Goal: Task Accomplishment & Management: Use online tool/utility

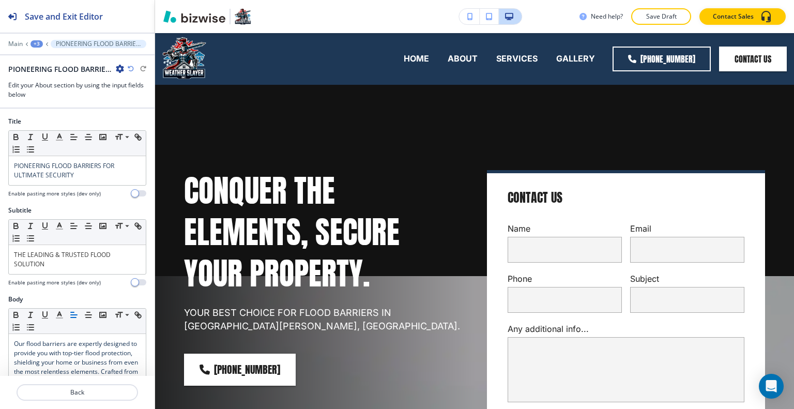
scroll to position [288, 0]
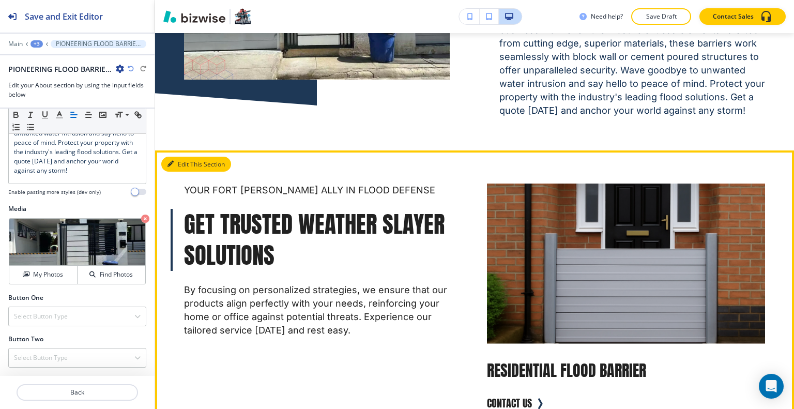
click at [174, 172] on button "Edit This Section" at bounding box center [196, 165] width 70 height 16
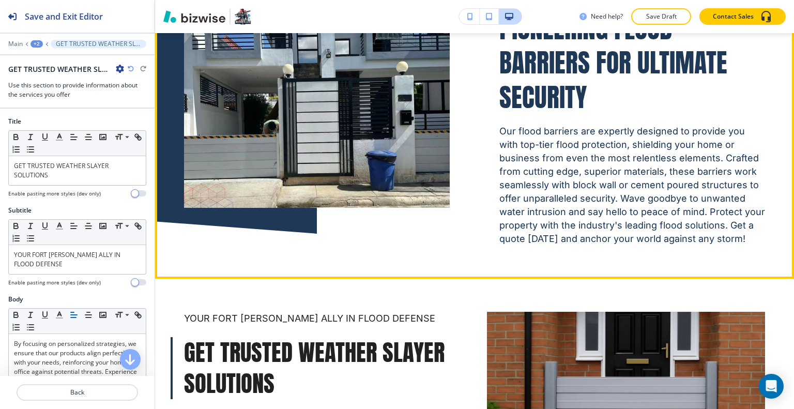
scroll to position [612, 0]
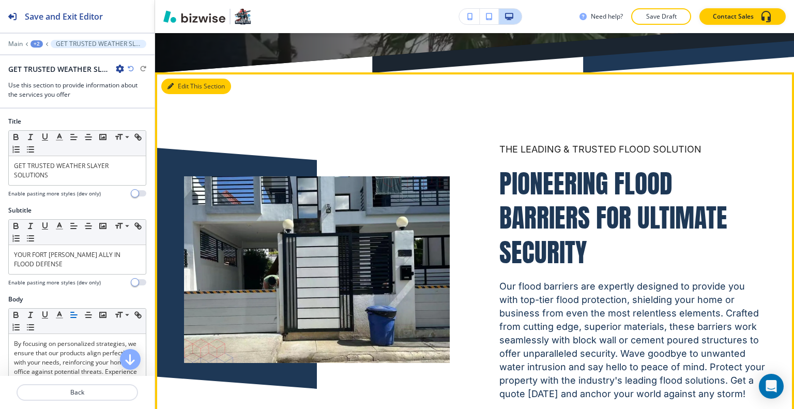
click at [176, 90] on button "Edit This Section" at bounding box center [196, 87] width 70 height 16
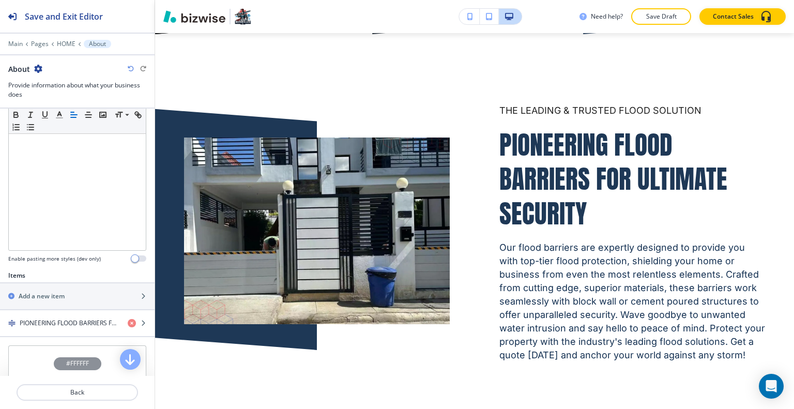
scroll to position [362, 0]
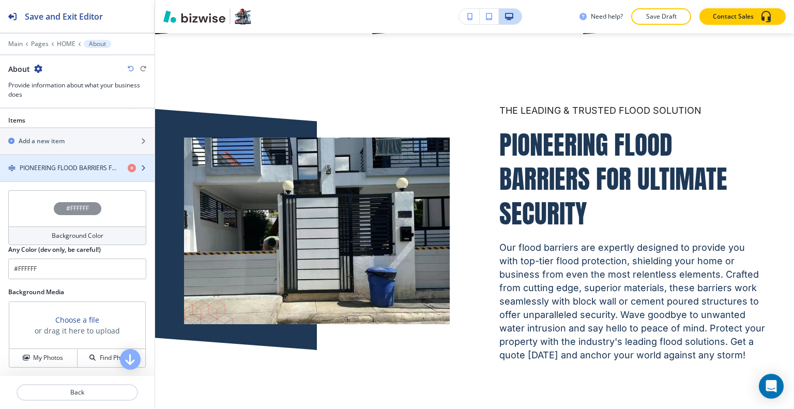
click at [49, 163] on h4 "PIONEERING FLOOD BARRIERS FOR ULTIMATE SECURITY" at bounding box center [70, 167] width 100 height 9
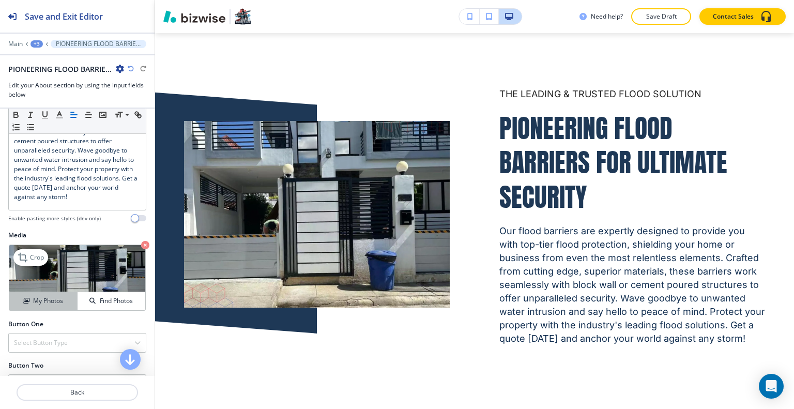
scroll to position [288, 0]
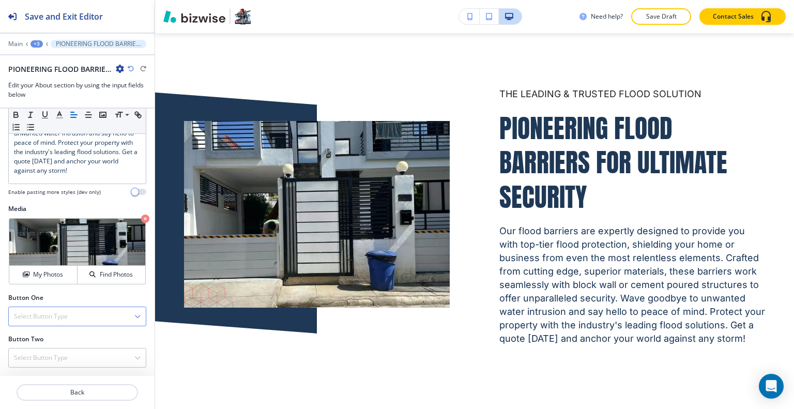
click at [57, 309] on div "Select Button Type" at bounding box center [77, 316] width 137 height 19
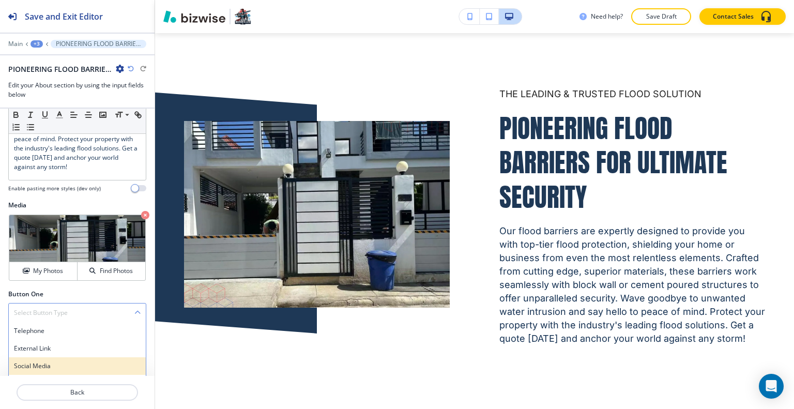
scroll to position [345, 0]
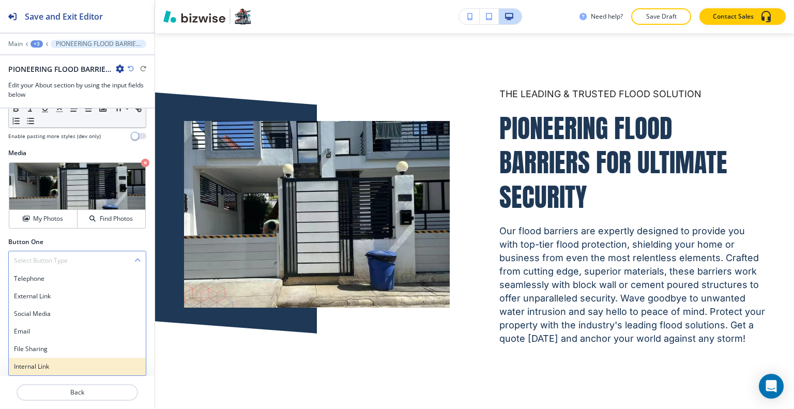
click at [45, 363] on h4 "Internal Link" at bounding box center [77, 366] width 127 height 9
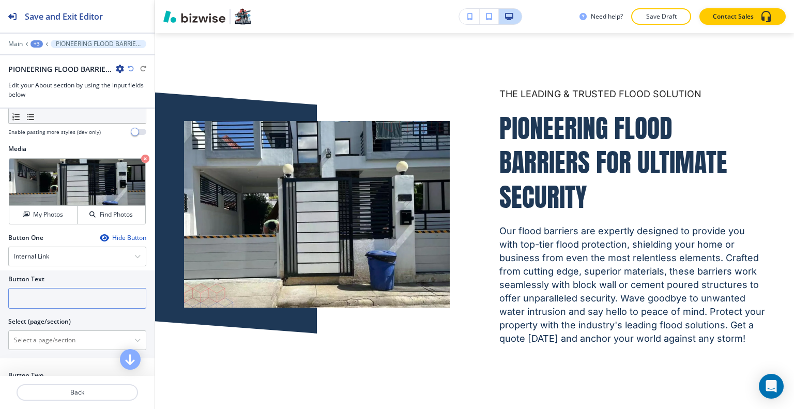
click at [37, 302] on input "text" at bounding box center [77, 298] width 138 height 21
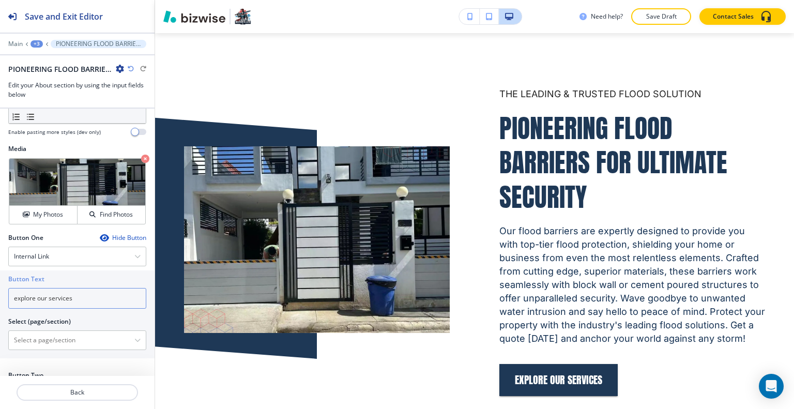
scroll to position [385, 0]
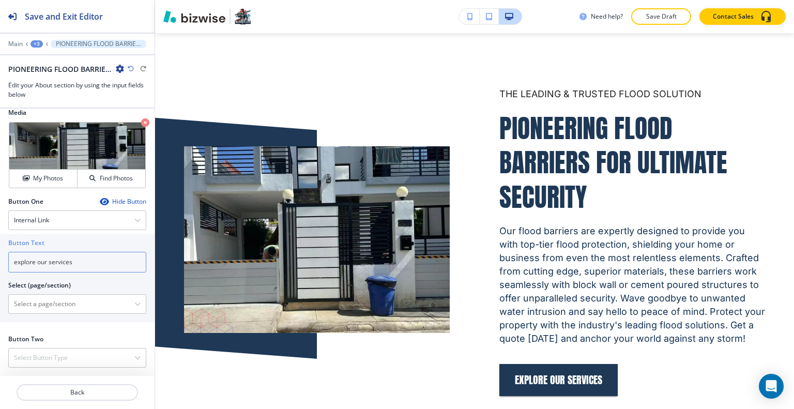
type input "explore our services"
click at [69, 301] on \(page\/section\) "Manual Input" at bounding box center [72, 304] width 126 height 18
click at [54, 302] on \(page\/section\) "Manual Input" at bounding box center [72, 304] width 126 height 18
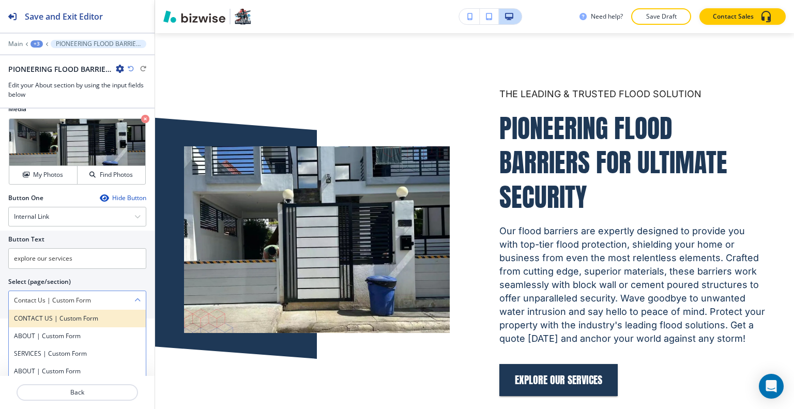
click at [84, 322] on h4 "CONTACT US | Custom Form" at bounding box center [77, 318] width 127 height 9
type \(page\/section\) "CONTACT US | Custom Form"
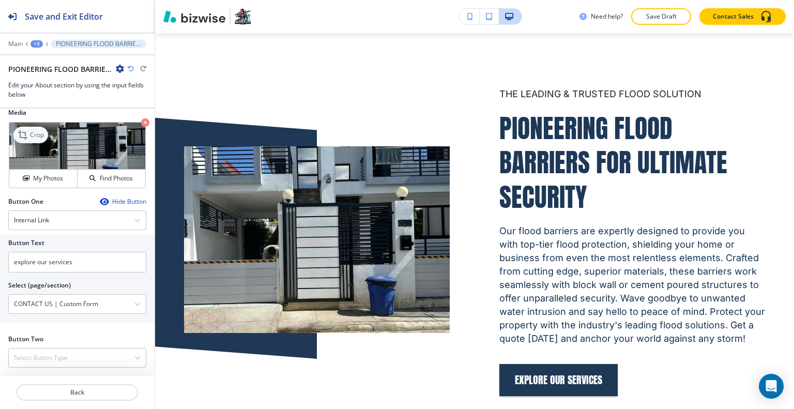
click at [37, 133] on p "Crop" at bounding box center [37, 134] width 14 height 9
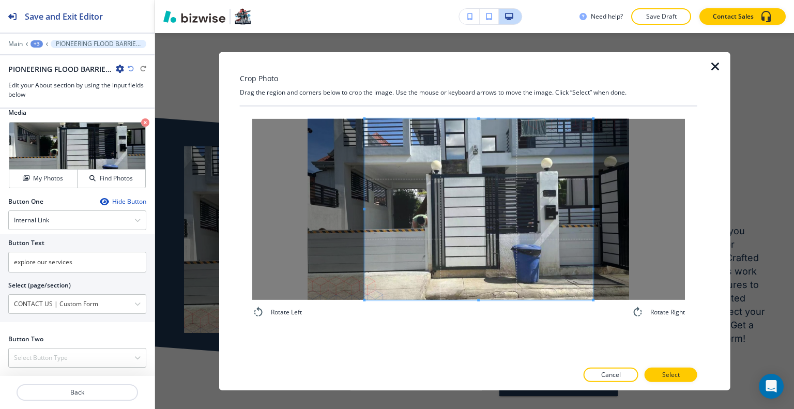
click at [366, 212] on div at bounding box center [478, 208] width 229 height 181
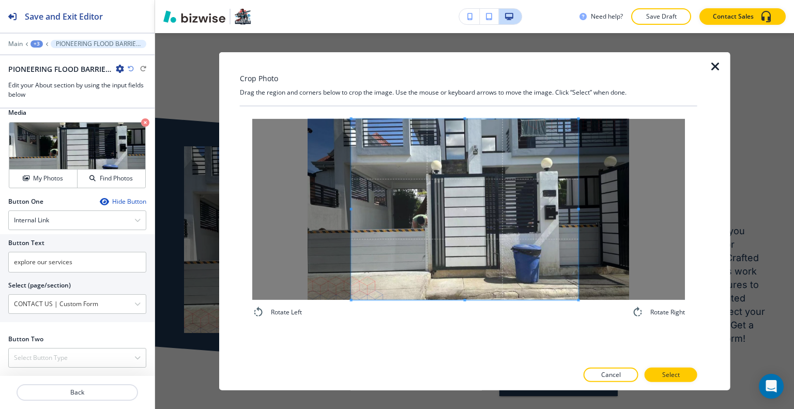
click at [439, 215] on span at bounding box center [465, 208] width 227 height 181
click at [673, 383] on div at bounding box center [469, 386] width 458 height 8
click at [674, 375] on p "Select" at bounding box center [671, 374] width 18 height 9
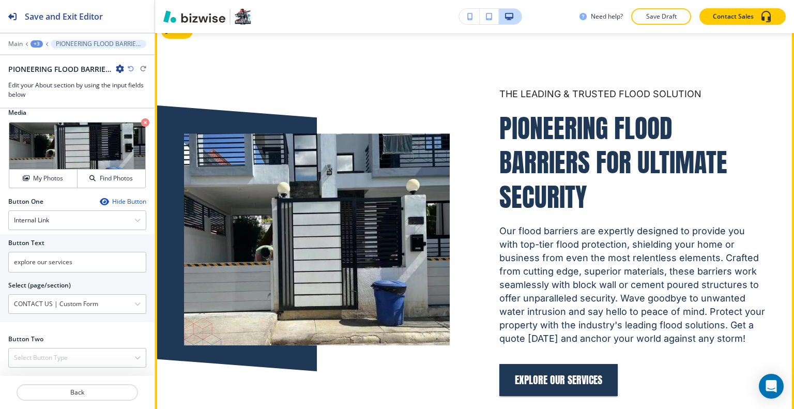
scroll to position [719, 0]
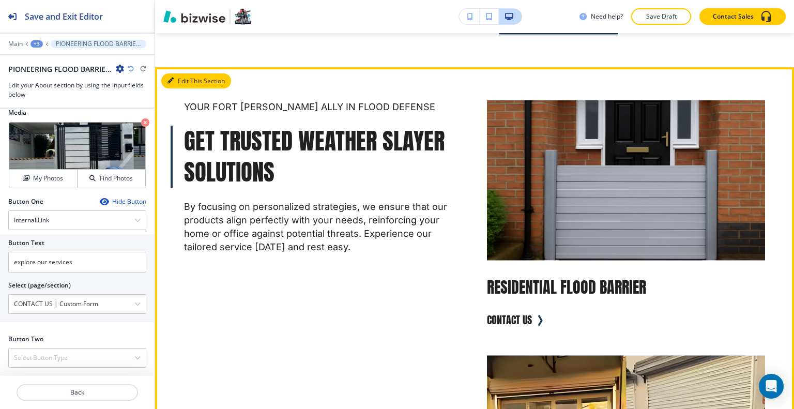
click at [179, 89] on button "Edit This Section" at bounding box center [196, 81] width 70 height 16
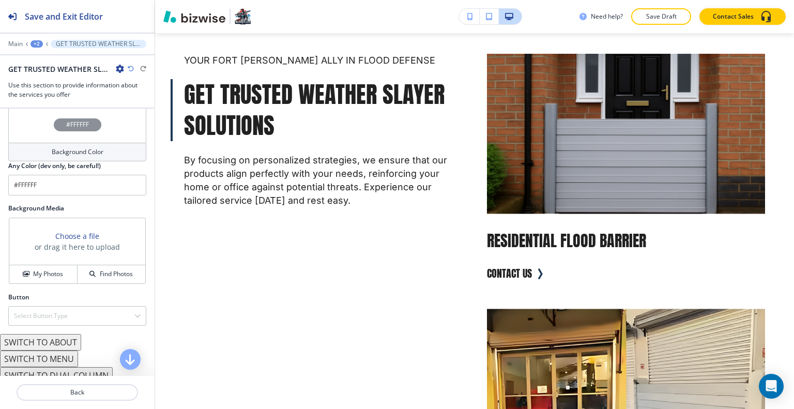
scroll to position [724, 0]
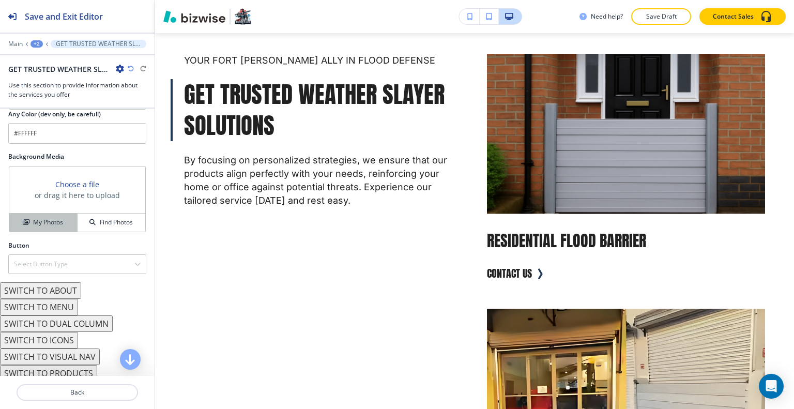
click at [42, 223] on button "My Photos" at bounding box center [43, 223] width 68 height 18
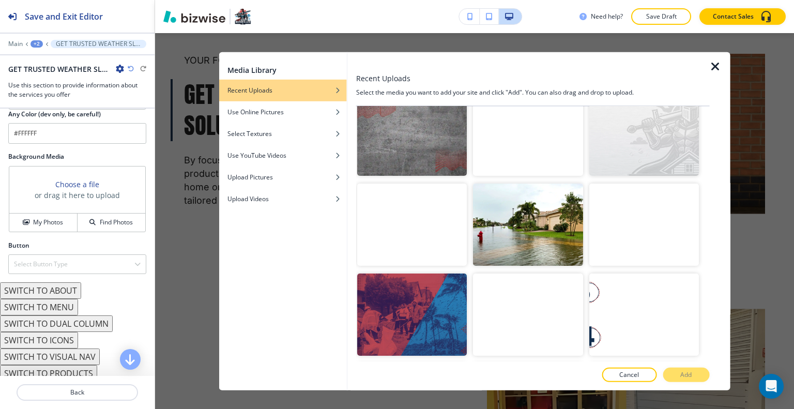
scroll to position [1706, 0]
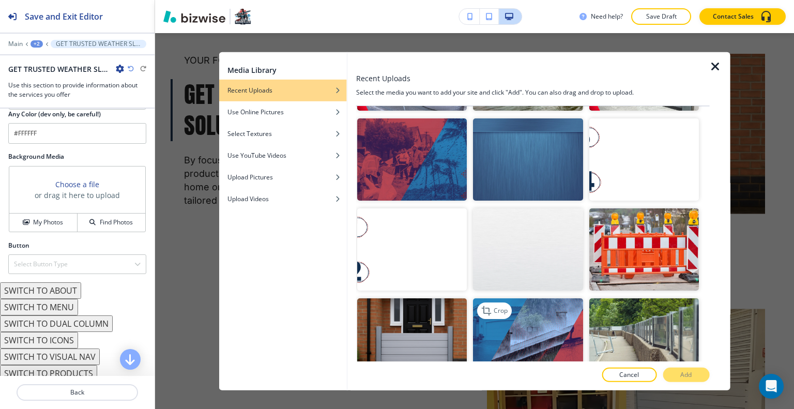
click at [538, 304] on img "button" at bounding box center [528, 339] width 110 height 82
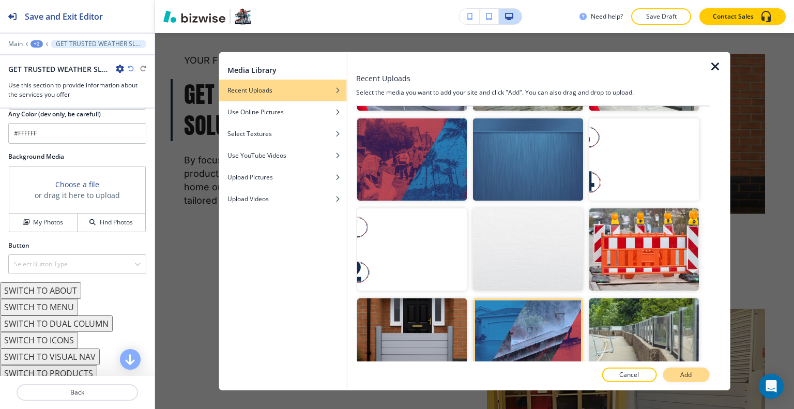
click at [687, 370] on button "Add" at bounding box center [686, 375] width 47 height 14
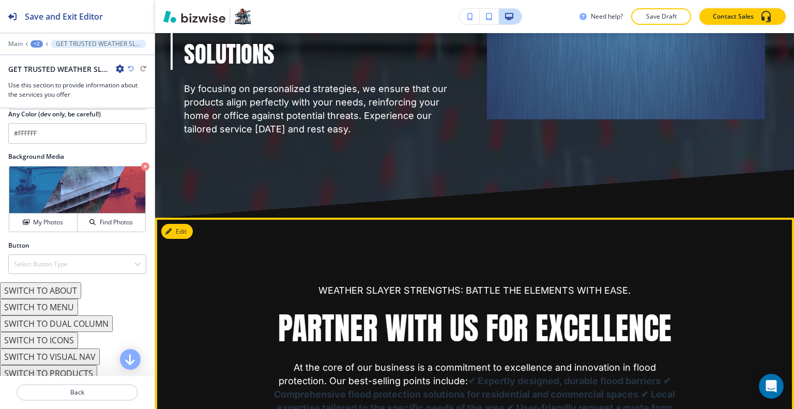
scroll to position [3402, 0]
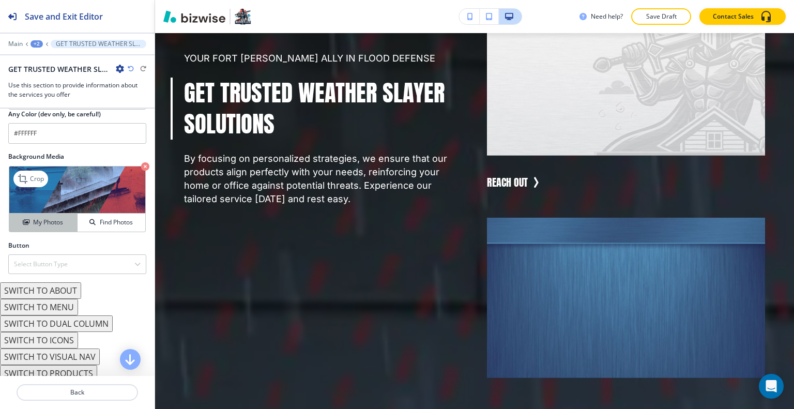
click at [51, 214] on button "My Photos" at bounding box center [43, 223] width 68 height 18
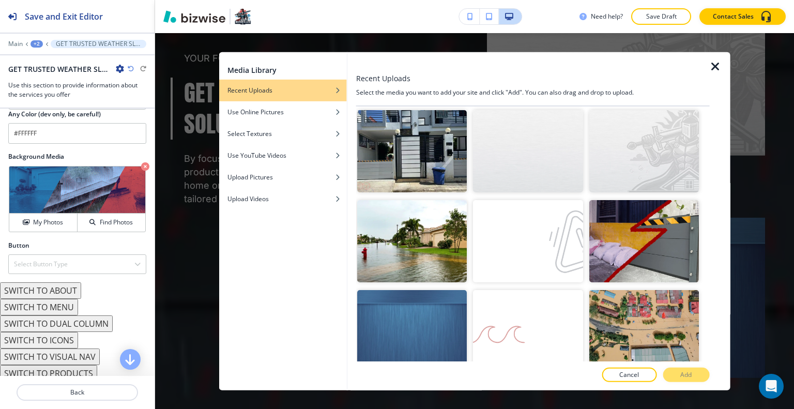
scroll to position [775, 0]
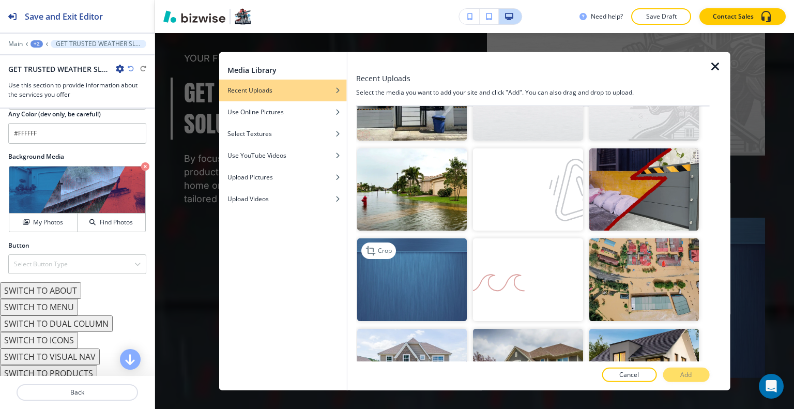
click at [449, 263] on img "button" at bounding box center [412, 279] width 110 height 82
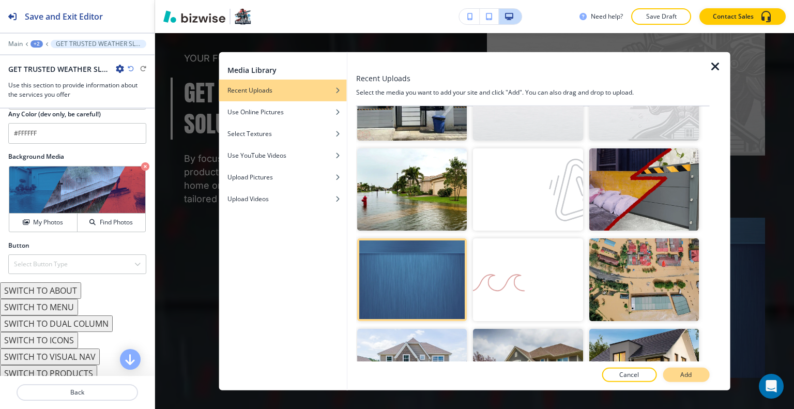
click at [701, 378] on button "Add" at bounding box center [686, 375] width 47 height 14
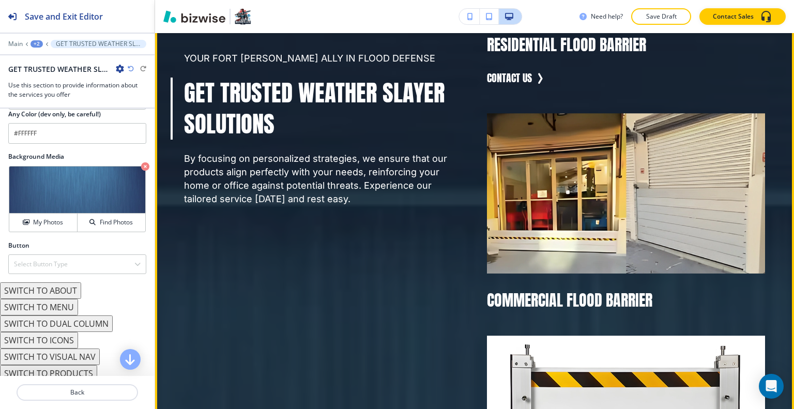
scroll to position [1075, 0]
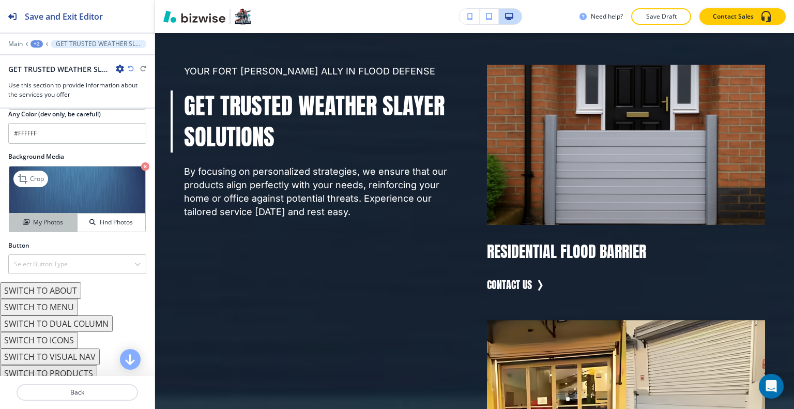
click at [56, 220] on h4 "My Photos" at bounding box center [48, 222] width 30 height 9
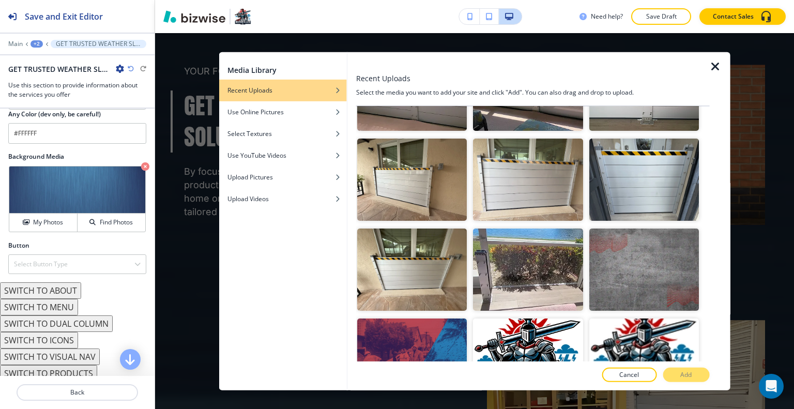
scroll to position [258, 0]
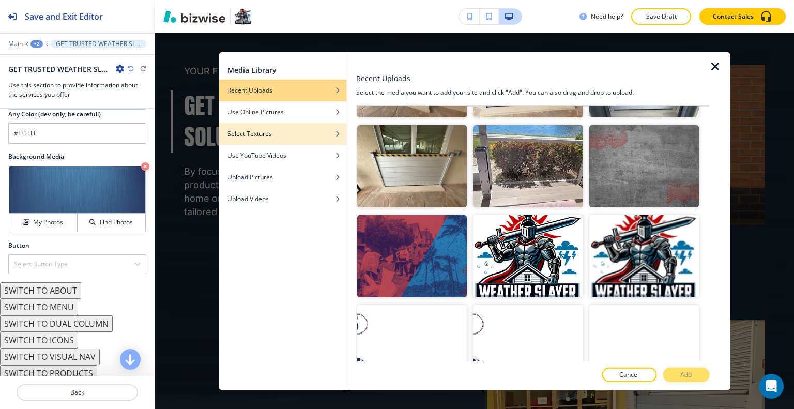
click at [306, 142] on div "button" at bounding box center [283, 141] width 128 height 6
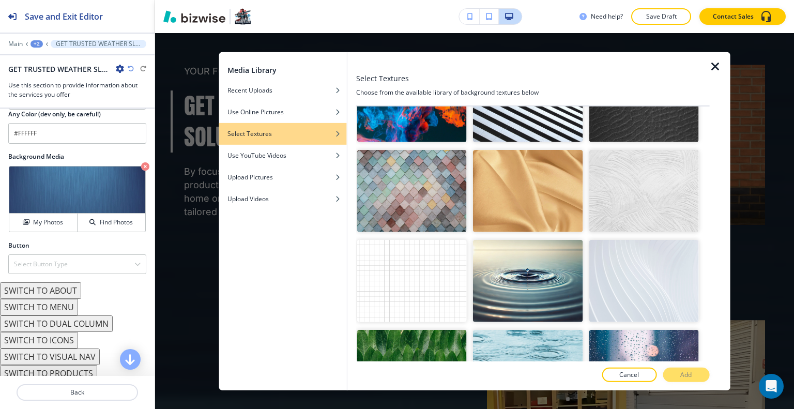
scroll to position [742, 0]
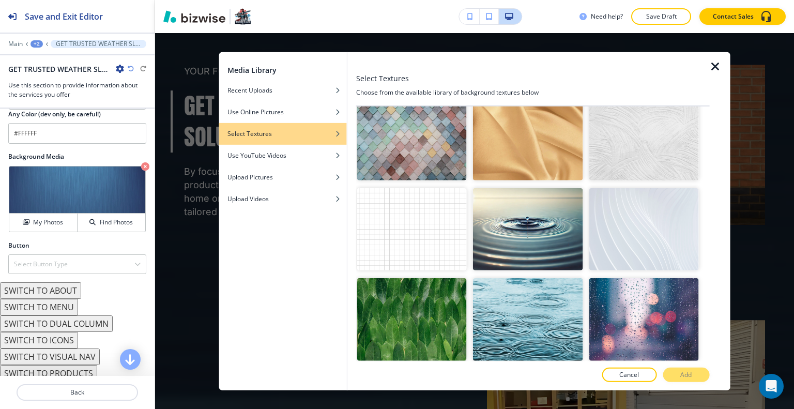
click at [631, 285] on img "button" at bounding box center [644, 319] width 110 height 82
click at [674, 377] on button "Add" at bounding box center [686, 375] width 47 height 14
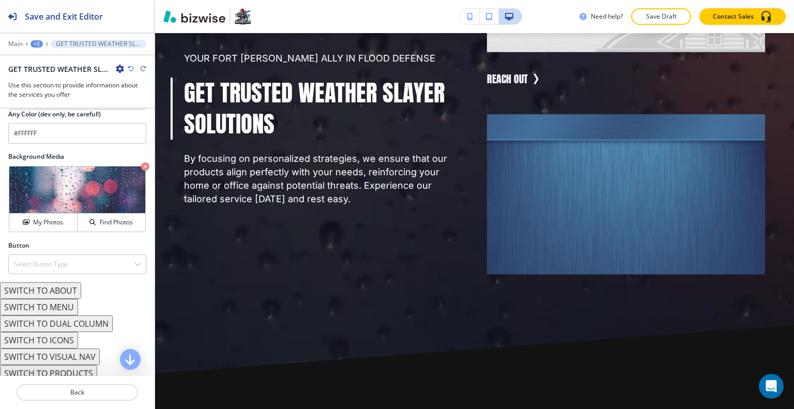
scroll to position [3557, 0]
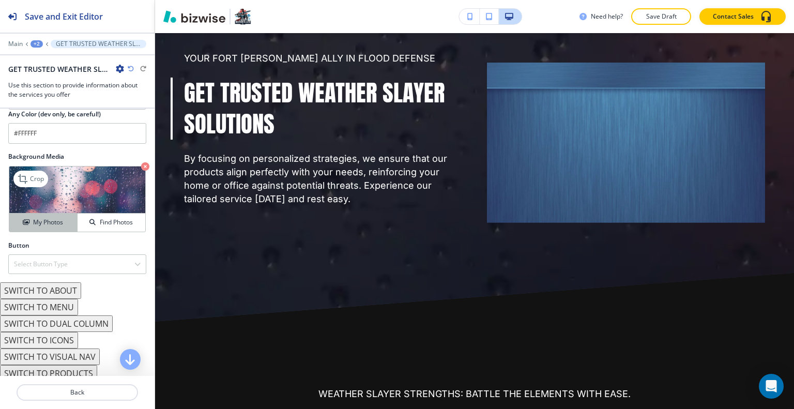
click at [68, 218] on div "My Photos" at bounding box center [43, 222] width 68 height 9
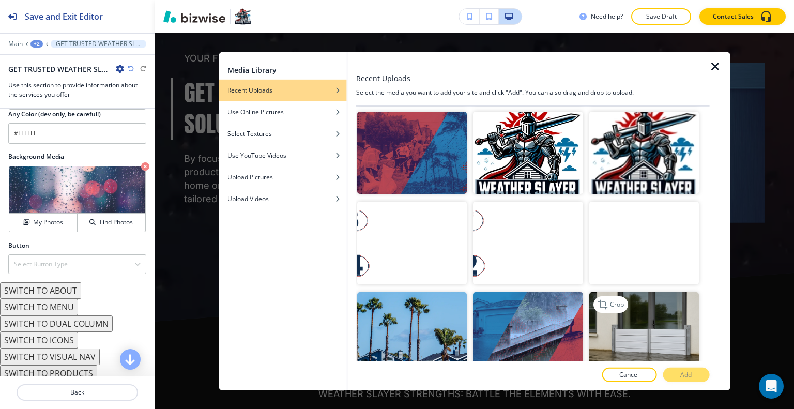
scroll to position [517, 0]
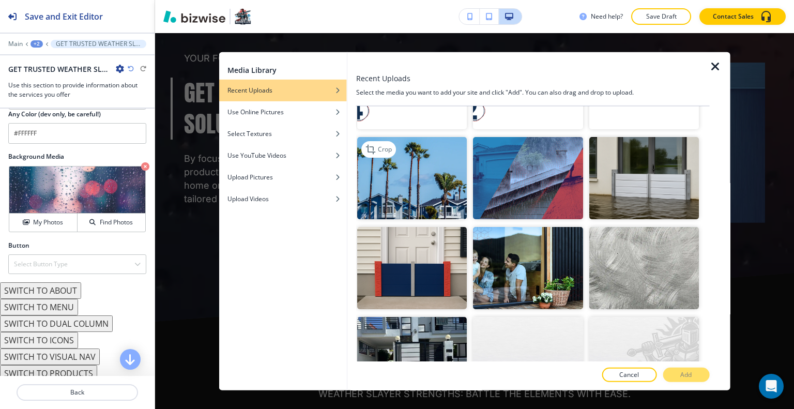
click at [382, 173] on img "button" at bounding box center [412, 177] width 110 height 82
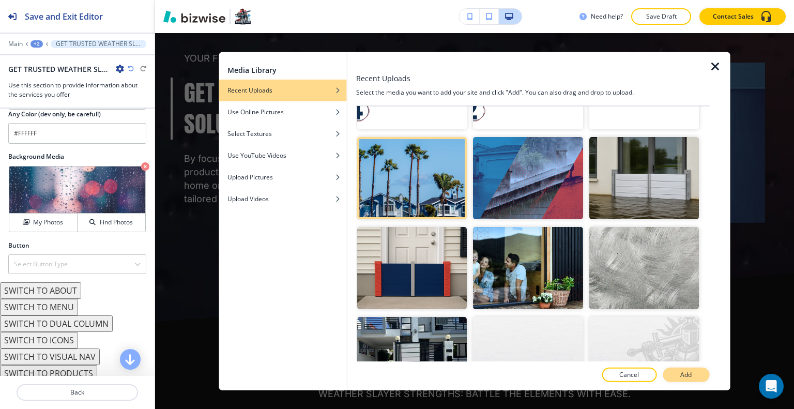
click at [680, 368] on button "Add" at bounding box center [686, 375] width 47 height 14
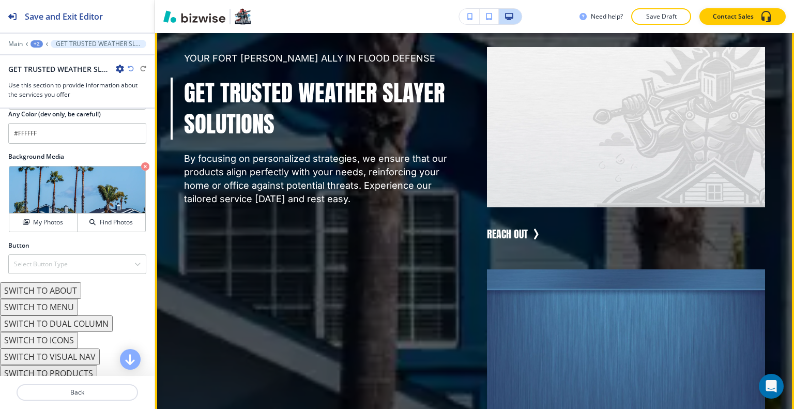
scroll to position [3143, 0]
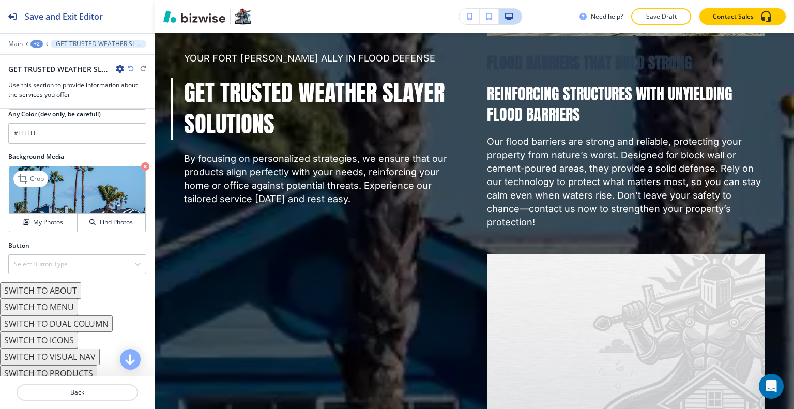
click at [141, 162] on icon "button" at bounding box center [145, 166] width 8 height 8
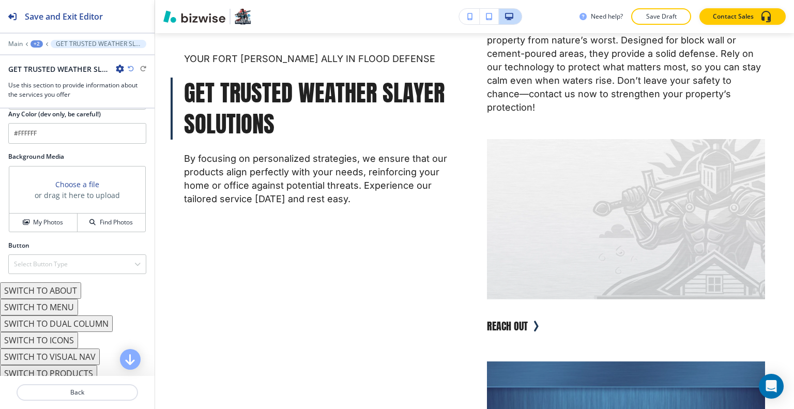
scroll to position [3061, 0]
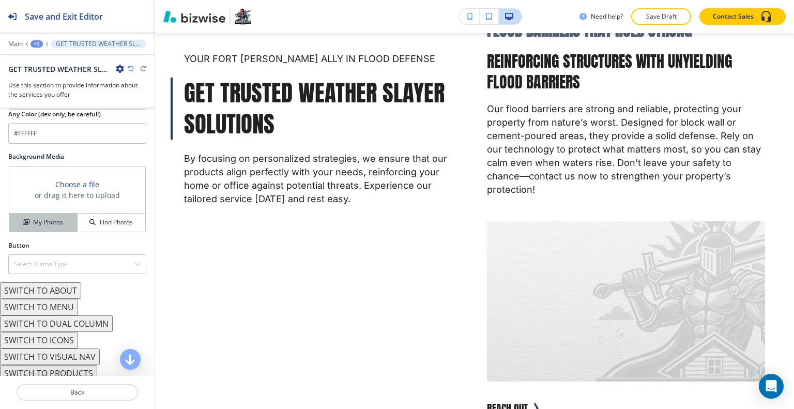
click at [53, 224] on button "My Photos" at bounding box center [43, 223] width 68 height 18
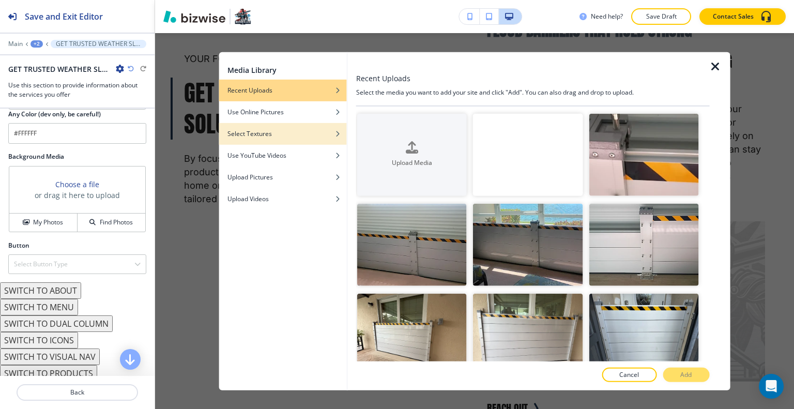
click at [270, 132] on h4 "Select Textures" at bounding box center [249, 133] width 44 height 9
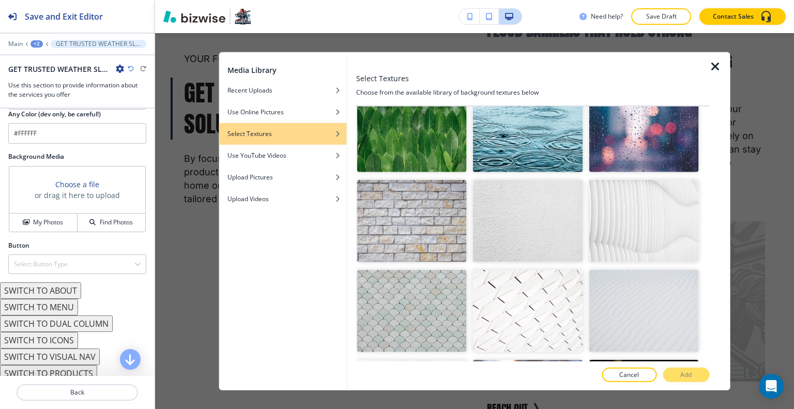
scroll to position [827, 0]
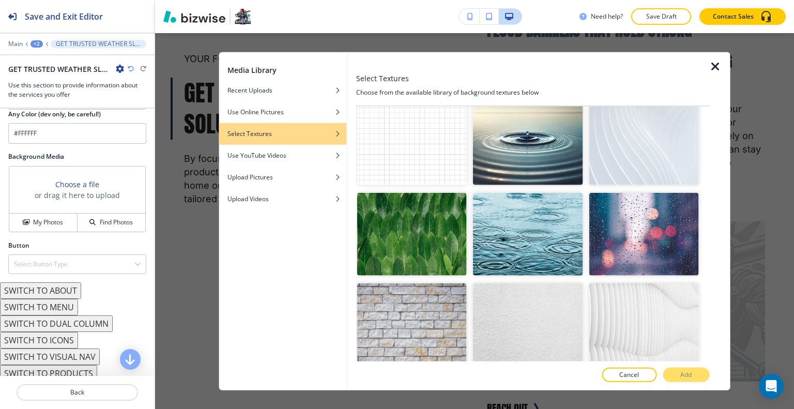
click at [535, 200] on img "button" at bounding box center [528, 234] width 110 height 82
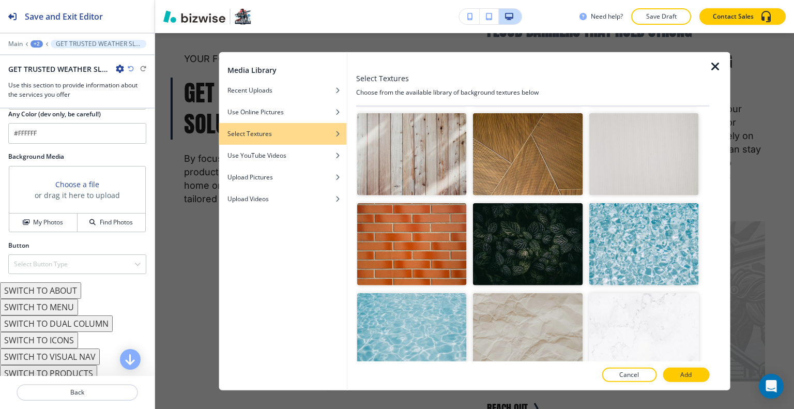
scroll to position [1517, 0]
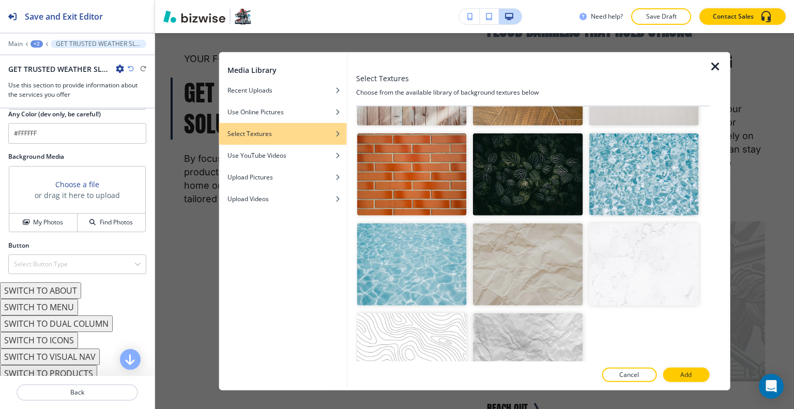
click at [685, 377] on p "Add" at bounding box center [685, 374] width 11 height 9
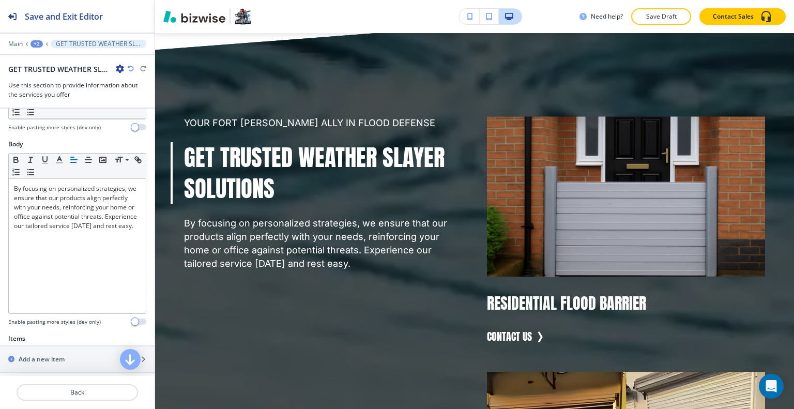
scroll to position [0, 0]
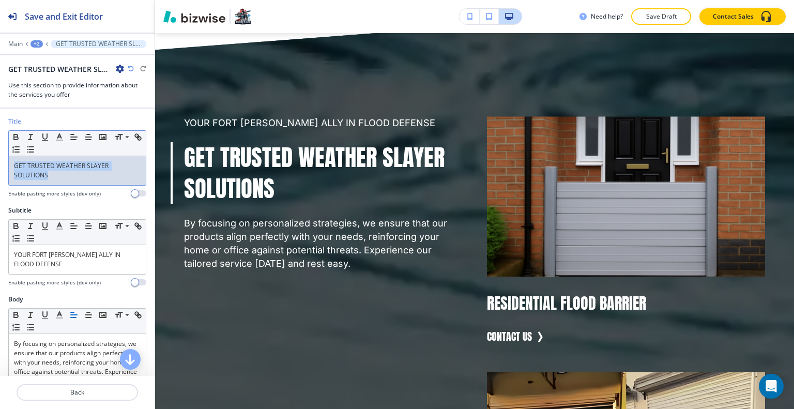
drag, startPoint x: 41, startPoint y: 174, endPoint x: 0, endPoint y: 151, distance: 47.2
click at [0, 151] on div "Title Small Normal Large Huge GET TRUSTED WEATHER SLAYER SOLUTIONS Enable pasti…" at bounding box center [77, 161] width 155 height 89
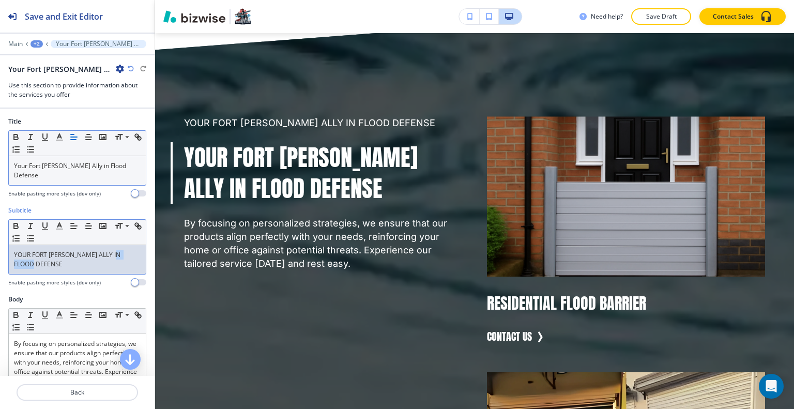
drag, startPoint x: 96, startPoint y: 260, endPoint x: 1, endPoint y: 252, distance: 95.5
click at [1, 252] on div "Subtitle Small Normal Large Huge YOUR FORT [PERSON_NAME] ALLY IN FLOOD DEFENSE …" at bounding box center [77, 250] width 155 height 89
click at [38, 250] on p "YOUR FORT [PERSON_NAME] ALLY IN FLOOD DEFENSE" at bounding box center [77, 259] width 127 height 19
drag, startPoint x: 47, startPoint y: 254, endPoint x: 2, endPoint y: 243, distance: 46.3
click at [0, 242] on div "Subtitle Small Normal Large Huge YOUR FORT [PERSON_NAME] ALLY IN FLOOD DEFENSE …" at bounding box center [77, 250] width 155 height 89
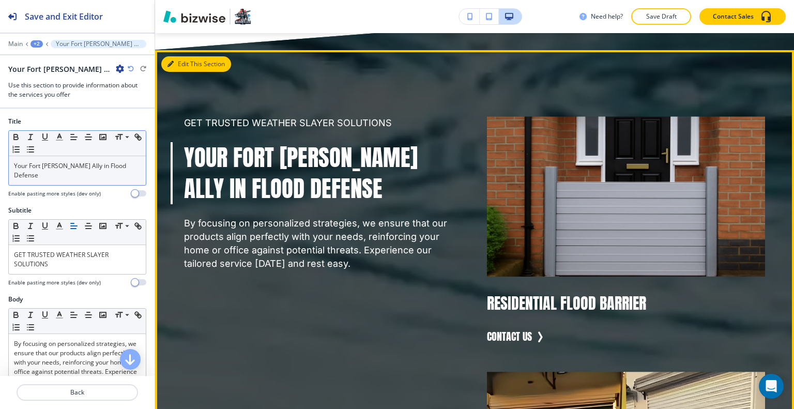
click at [180, 72] on button "Edit This Section" at bounding box center [196, 64] width 70 height 16
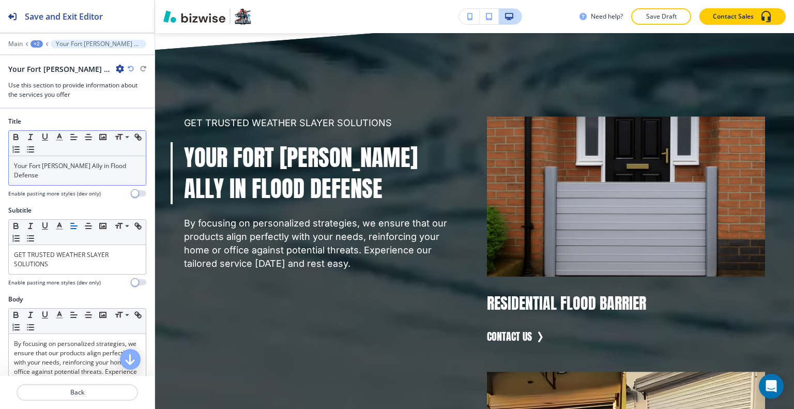
scroll to position [310, 0]
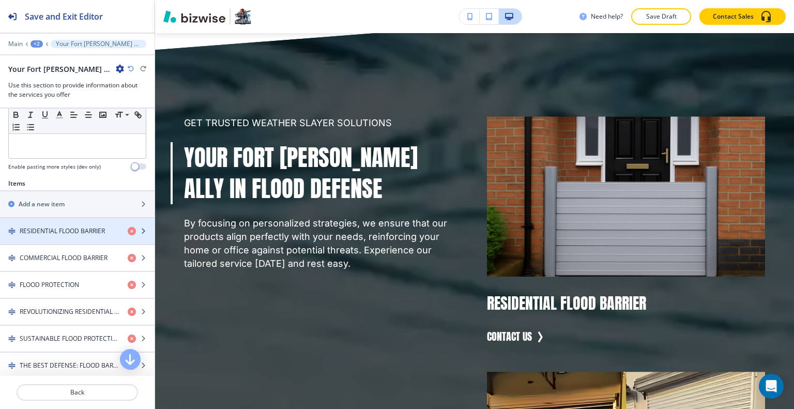
click at [68, 226] on h4 "RESIDENTIAL FLOOD BARRIER" at bounding box center [62, 230] width 85 height 9
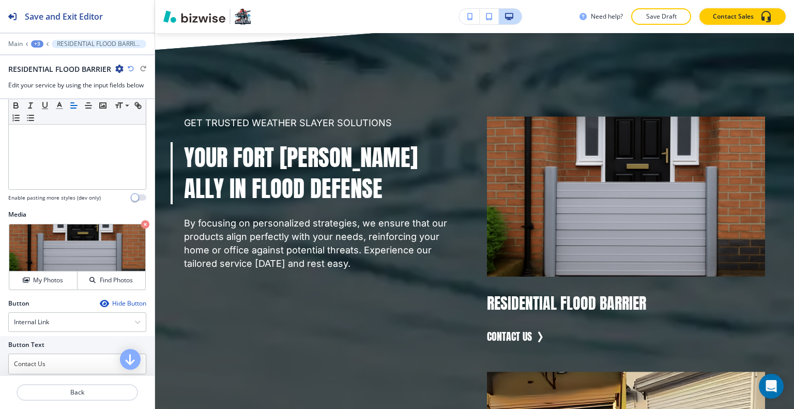
scroll to position [316, 0]
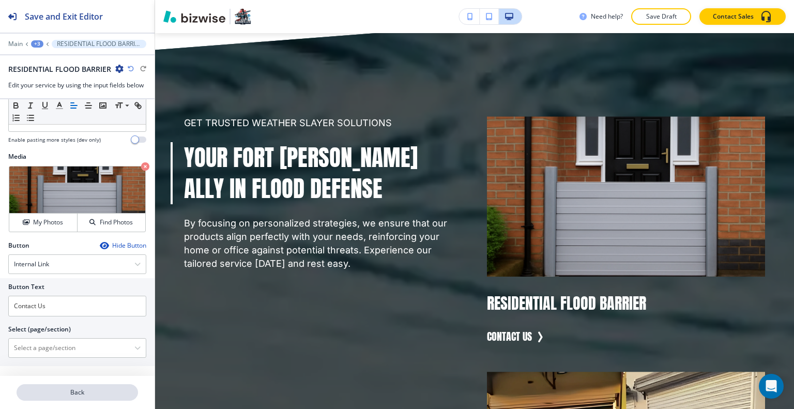
click at [81, 397] on button "Back" at bounding box center [77, 392] width 121 height 17
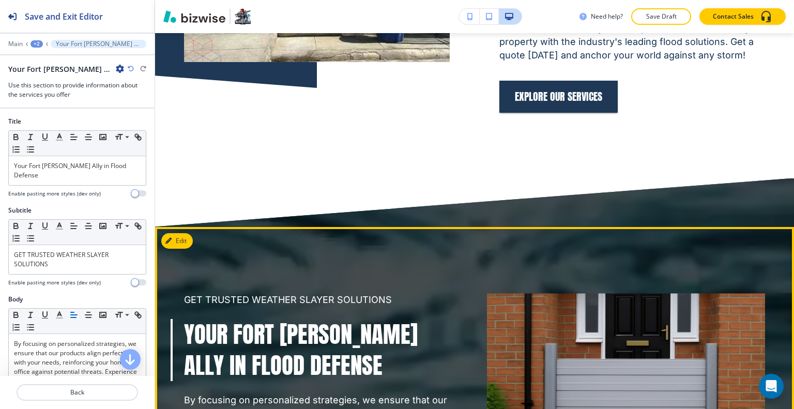
scroll to position [1054, 0]
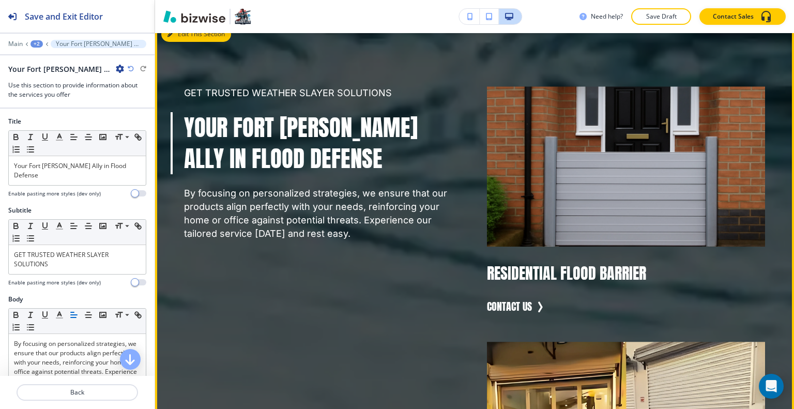
click at [188, 42] on button "Edit This Section" at bounding box center [196, 34] width 70 height 16
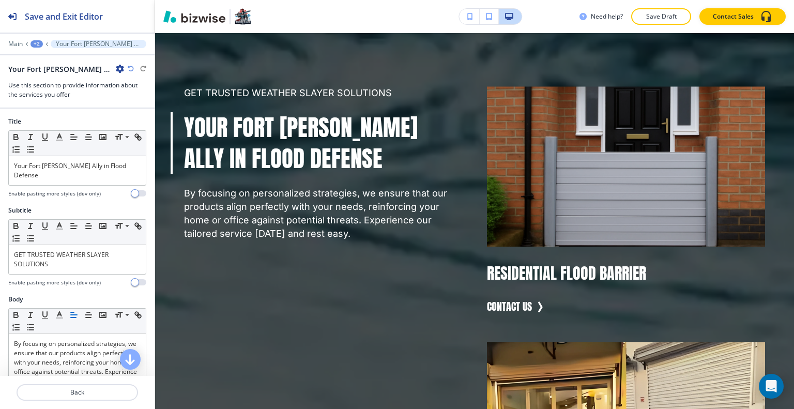
click at [120, 69] on icon "button" at bounding box center [120, 69] width 8 height 8
click at [136, 103] on p "Duplicate Section" at bounding box center [149, 104] width 53 height 9
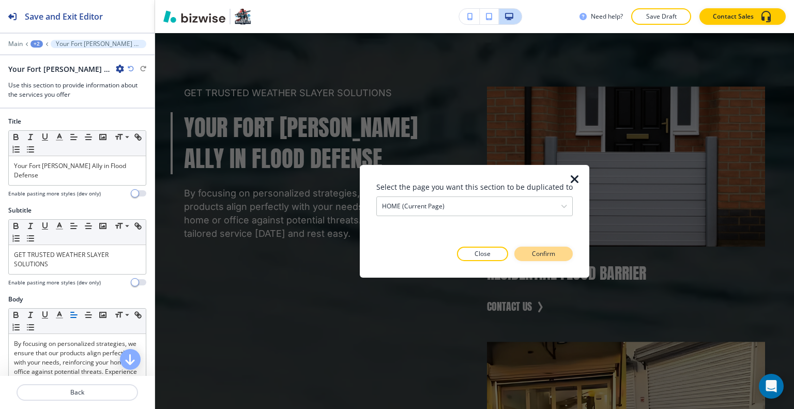
click at [542, 256] on p "Confirm" at bounding box center [543, 253] width 23 height 9
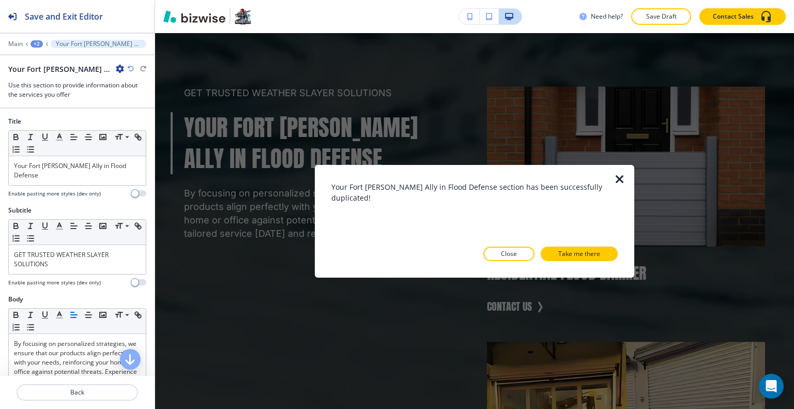
click at [614, 179] on icon "button" at bounding box center [620, 179] width 12 height 12
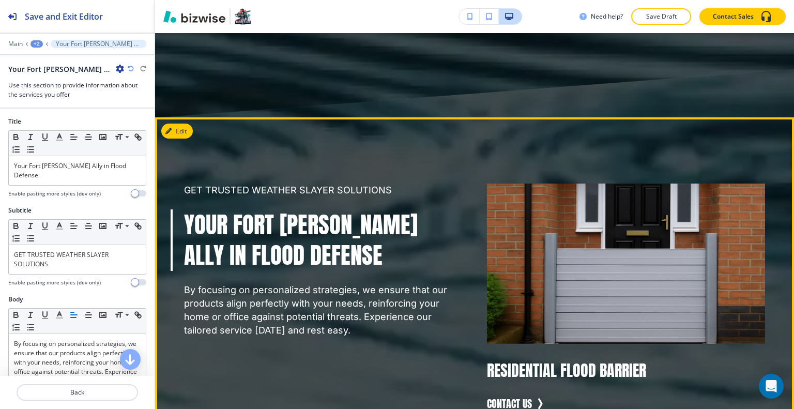
scroll to position [3742, 0]
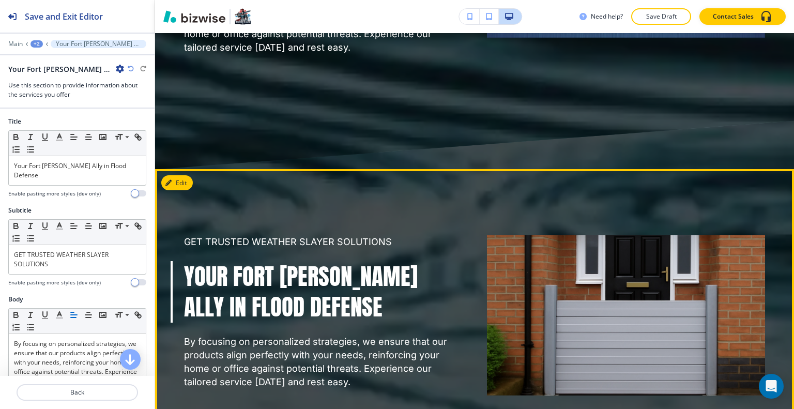
click at [188, 191] on button "Edit This Section" at bounding box center [196, 183] width 70 height 16
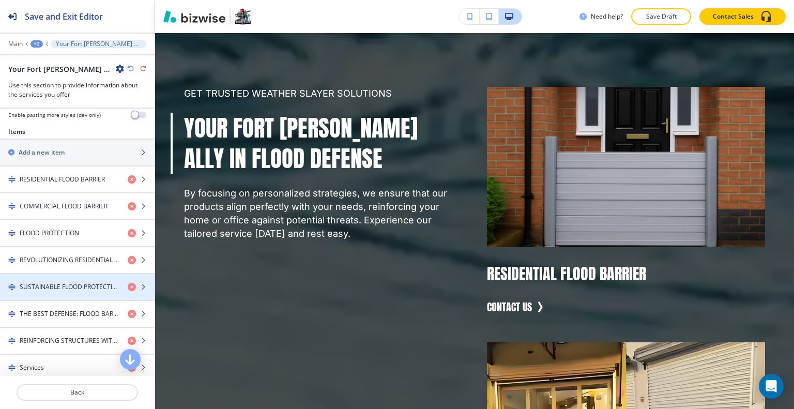
scroll to position [732, 0]
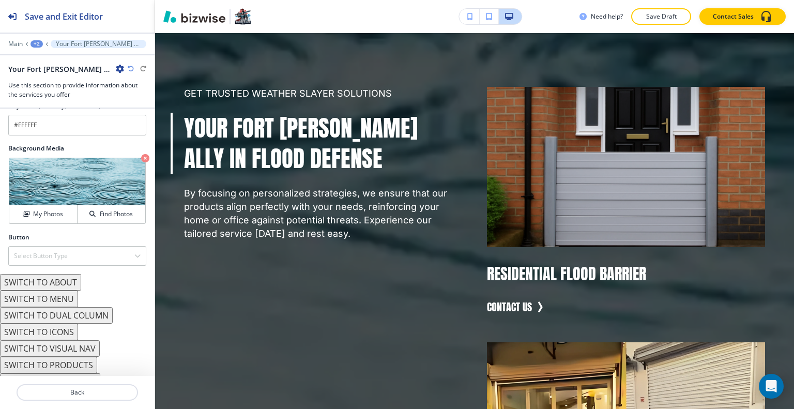
click at [56, 274] on button "SWITCH TO ABOUT" at bounding box center [40, 282] width 81 height 17
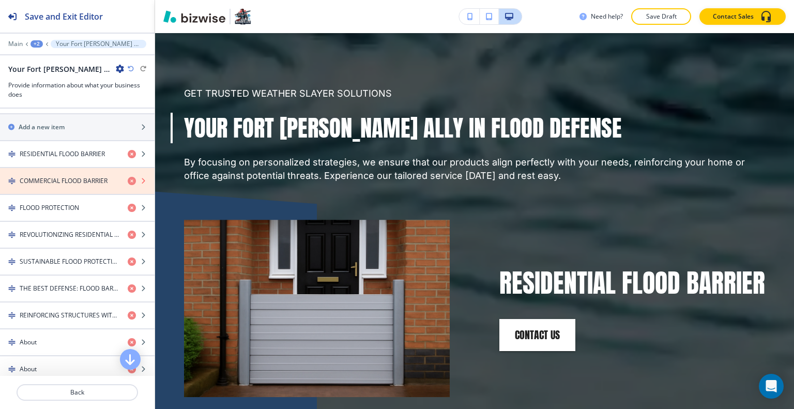
scroll to position [336, 0]
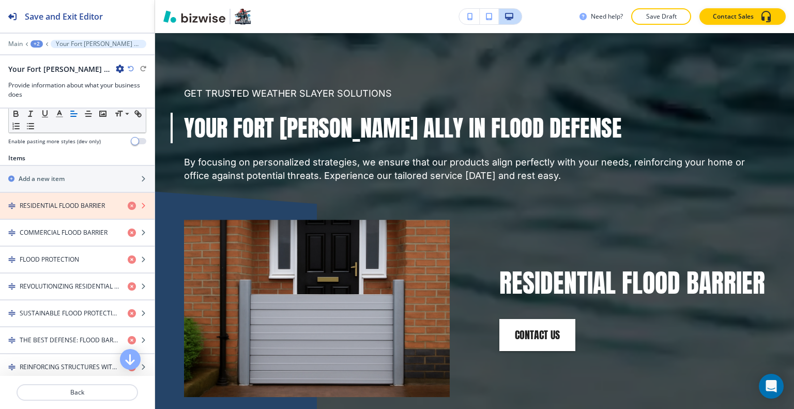
click at [128, 202] on icon "button" at bounding box center [132, 206] width 8 height 8
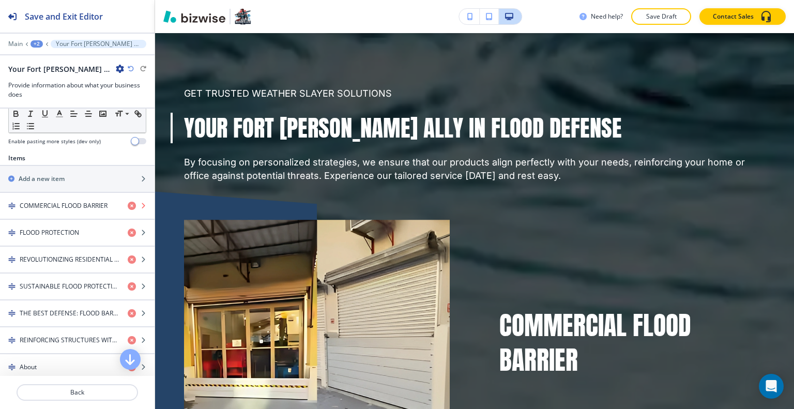
click at [128, 202] on icon "button" at bounding box center [132, 206] width 8 height 8
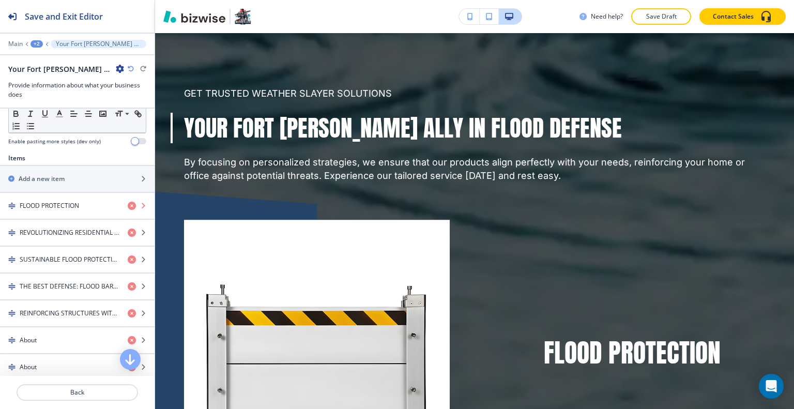
click at [128, 202] on icon "button" at bounding box center [132, 206] width 8 height 8
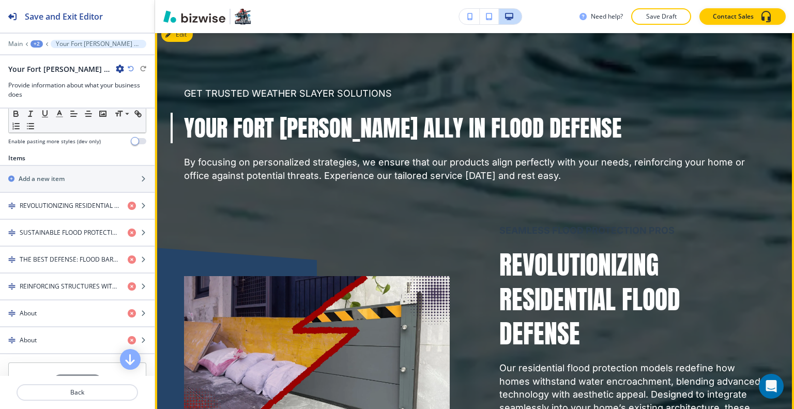
scroll to position [3787, 0]
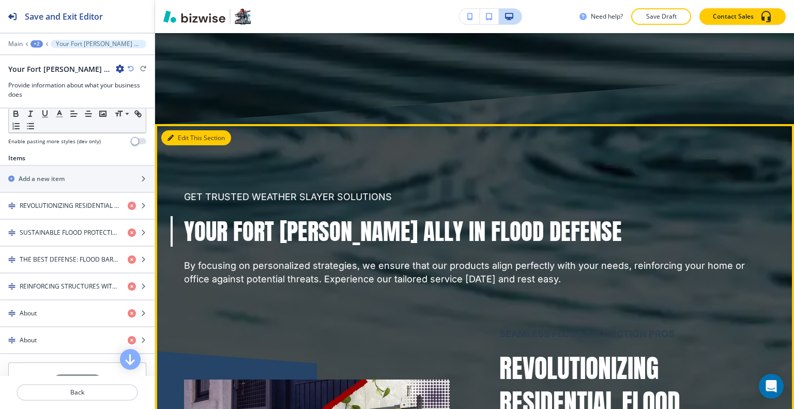
click at [183, 146] on button "Edit This Section" at bounding box center [196, 138] width 70 height 16
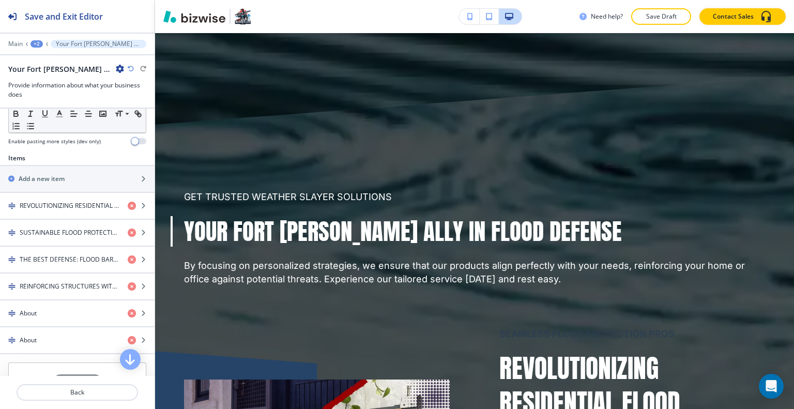
scroll to position [566, 0]
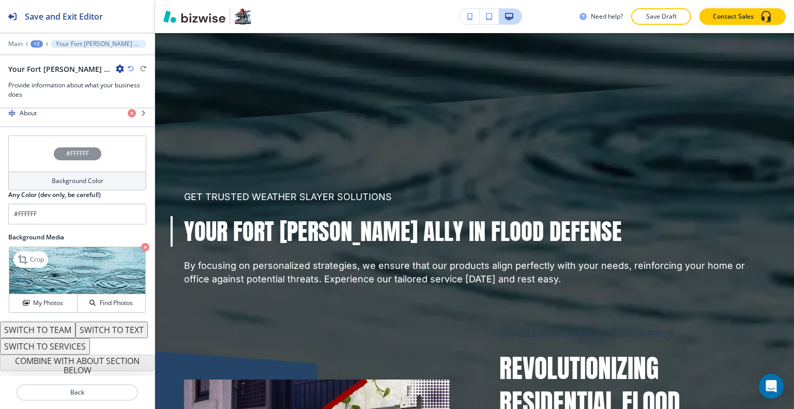
click at [141, 243] on icon "button" at bounding box center [145, 247] width 8 height 8
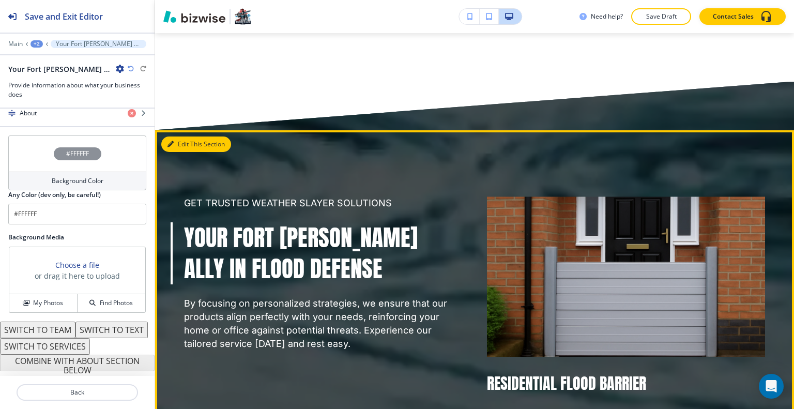
click at [184, 152] on button "Edit This Section" at bounding box center [196, 144] width 70 height 16
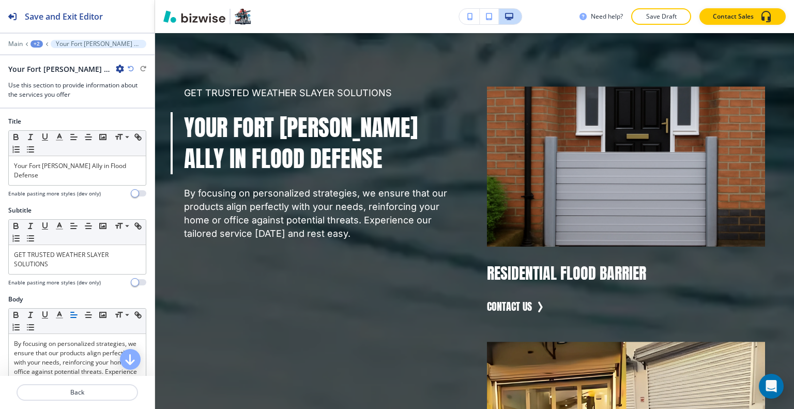
scroll to position [362, 0]
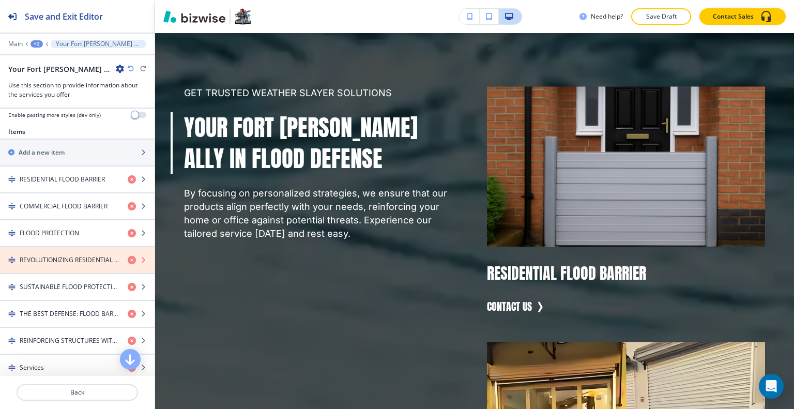
click at [128, 256] on icon "button" at bounding box center [132, 260] width 8 height 8
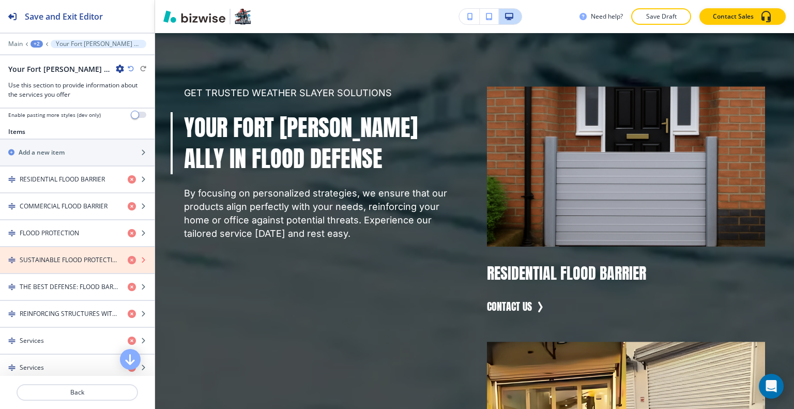
click at [128, 256] on icon "button" at bounding box center [132, 260] width 8 height 8
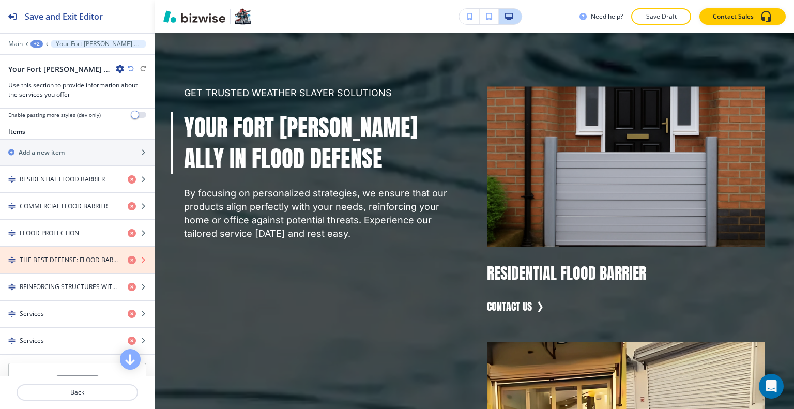
click at [128, 256] on icon "button" at bounding box center [132, 260] width 8 height 8
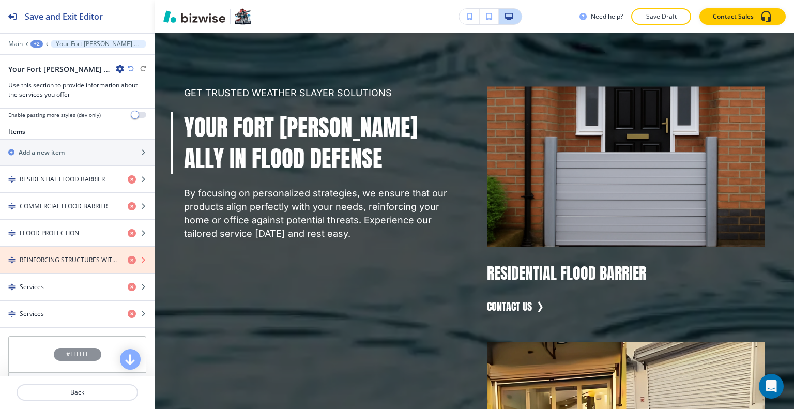
click at [128, 256] on icon "button" at bounding box center [132, 260] width 8 height 8
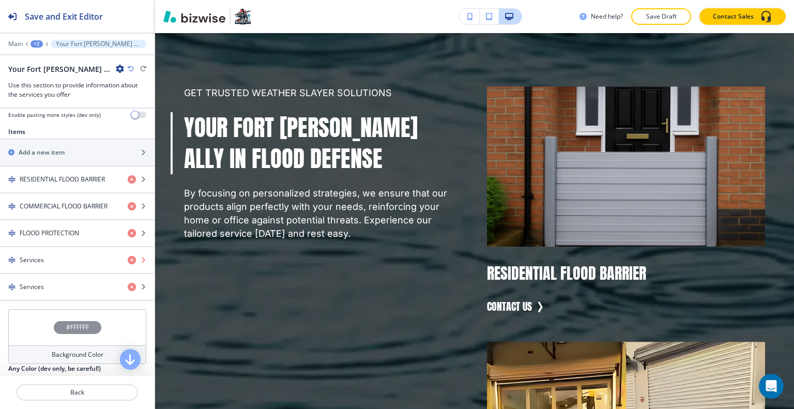
click at [128, 256] on icon "button" at bounding box center [132, 260] width 8 height 8
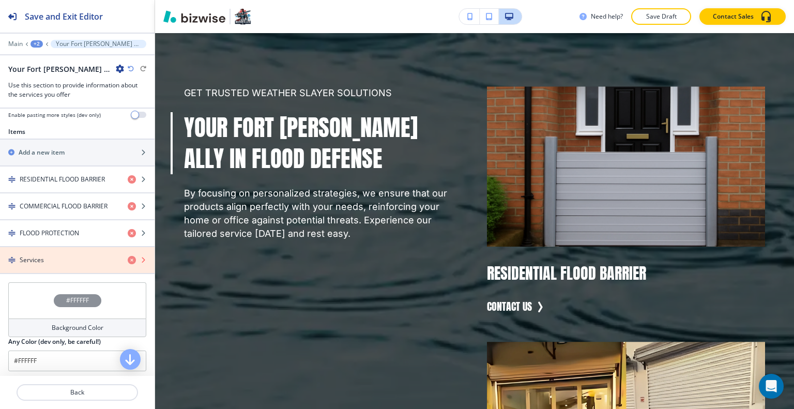
click at [128, 256] on icon "button" at bounding box center [132, 260] width 8 height 8
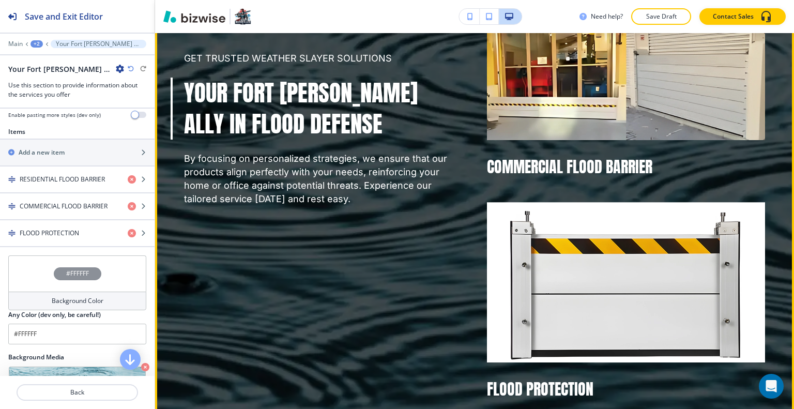
scroll to position [1312, 0]
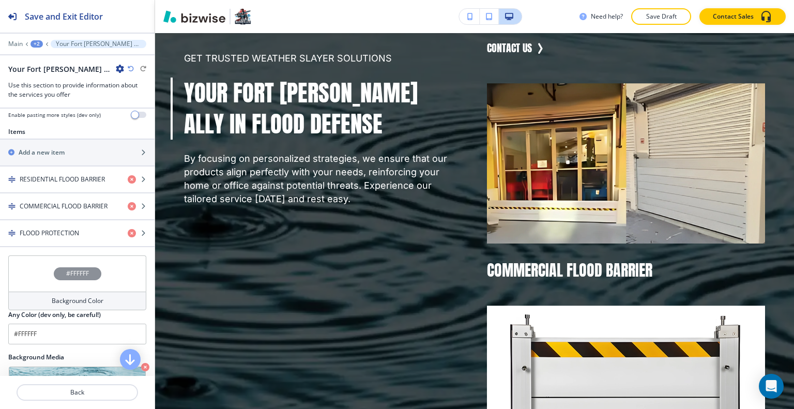
click at [25, 268] on div "#FFFFFF" at bounding box center [77, 273] width 138 height 36
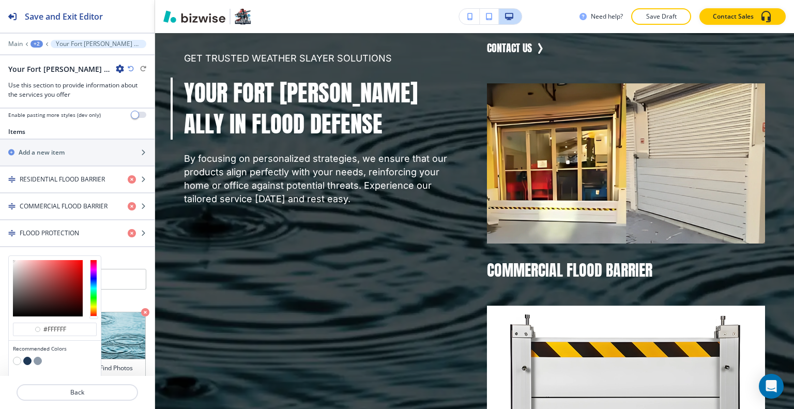
scroll to position [517, 0]
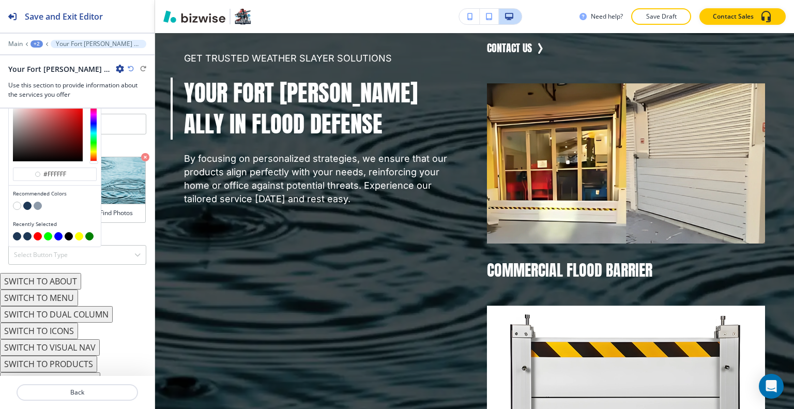
click at [67, 232] on button "button" at bounding box center [69, 236] width 8 height 8
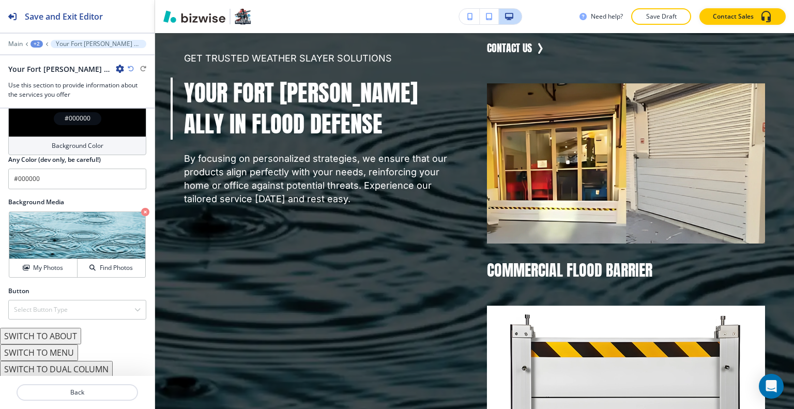
scroll to position [572, 0]
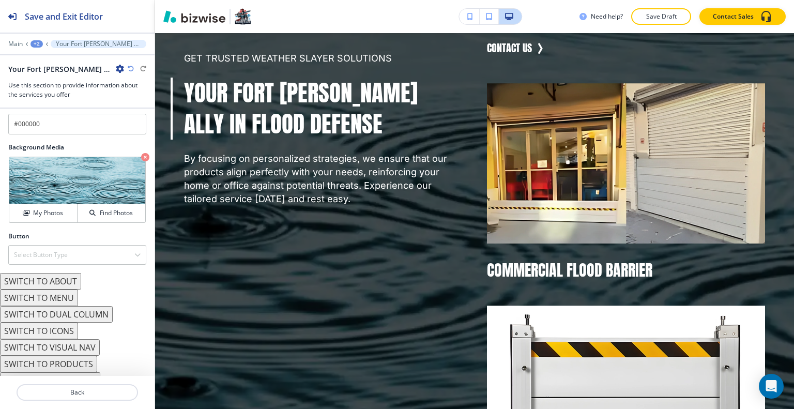
click at [67, 232] on div "Button" at bounding box center [77, 236] width 138 height 9
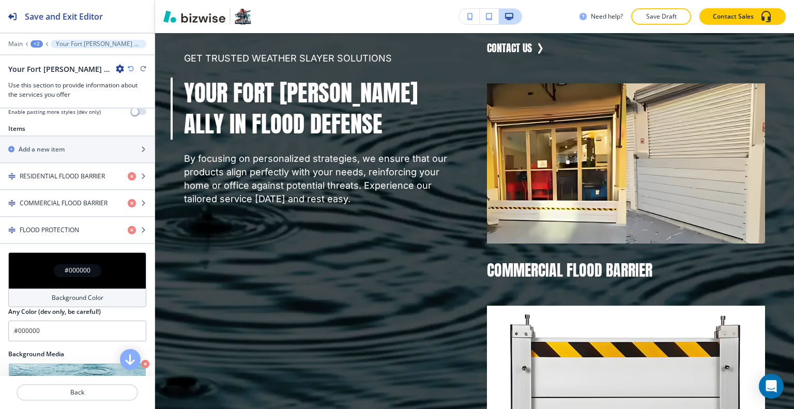
click at [31, 252] on div "#000000" at bounding box center [77, 270] width 138 height 36
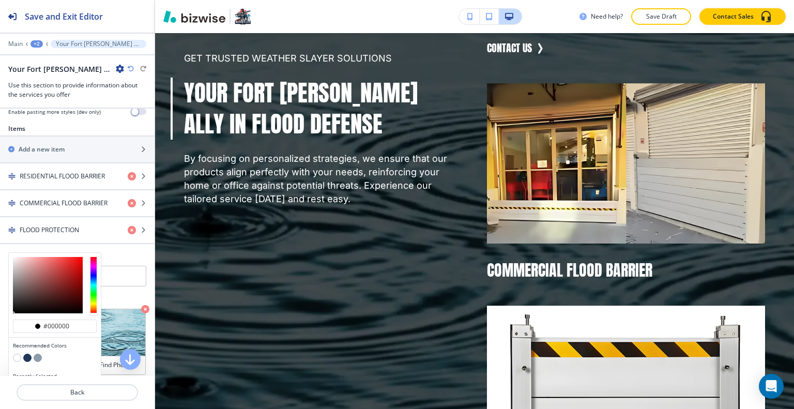
scroll to position [517, 0]
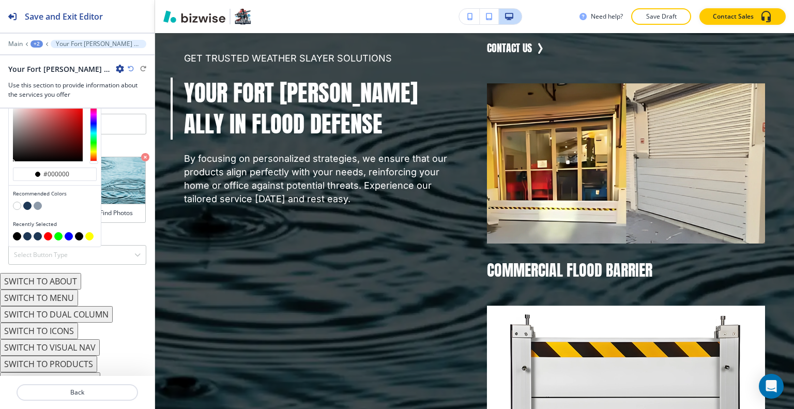
click at [39, 232] on button "button" at bounding box center [38, 236] width 8 height 8
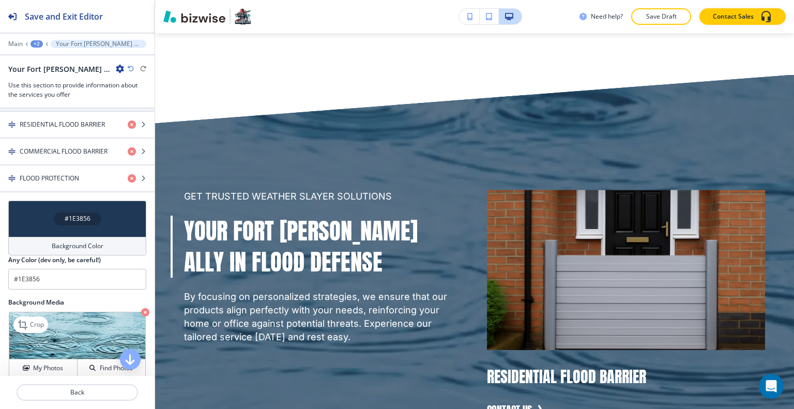
scroll to position [468, 0]
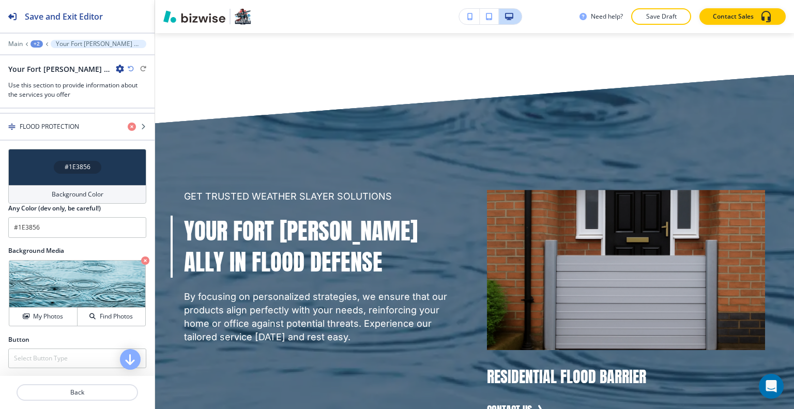
click at [60, 170] on div "#1E3856" at bounding box center [77, 167] width 138 height 36
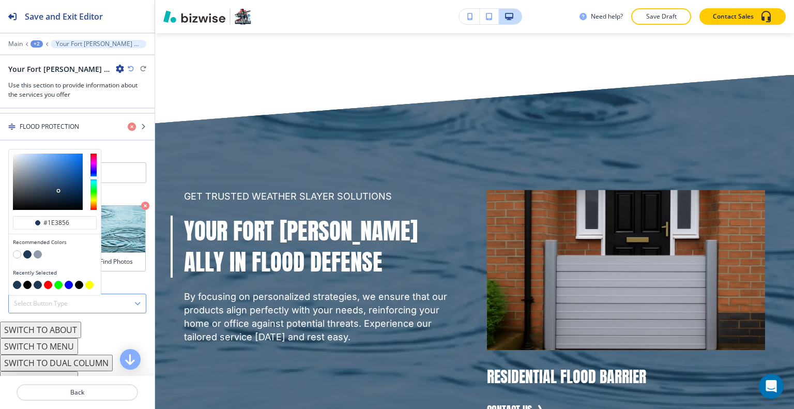
scroll to position [517, 0]
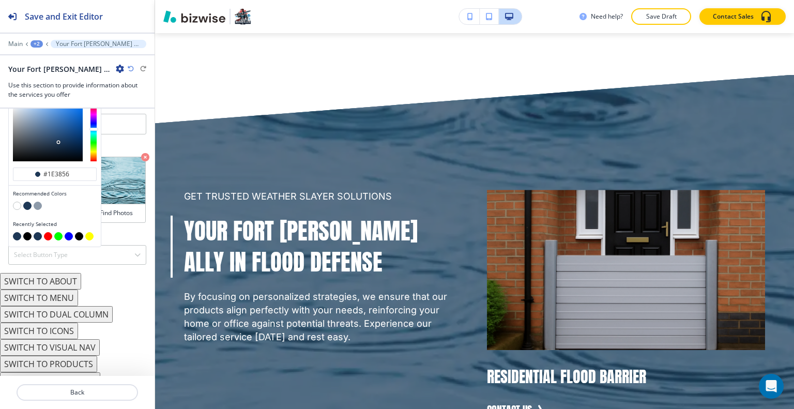
click at [81, 232] on button "button" at bounding box center [79, 236] width 8 height 8
type input "#000000"
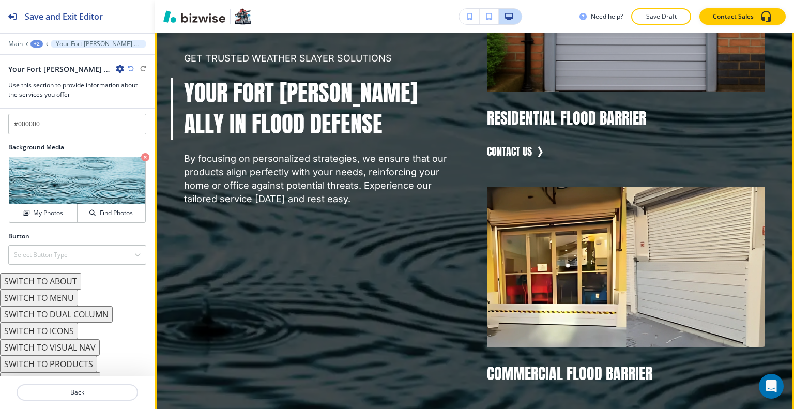
scroll to position [1415, 0]
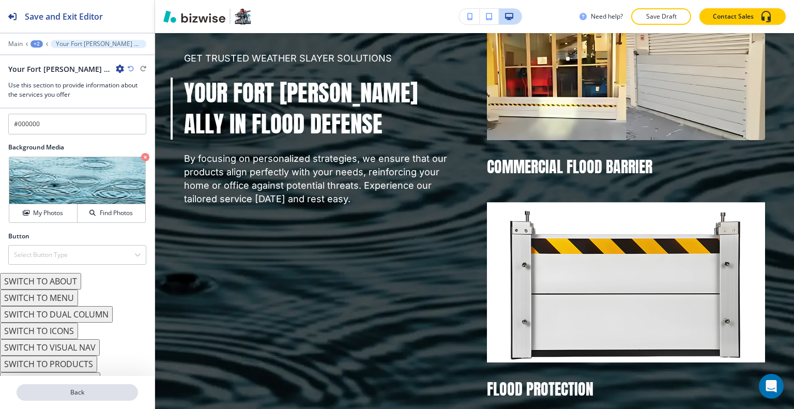
click at [85, 394] on p "Back" at bounding box center [77, 392] width 119 height 9
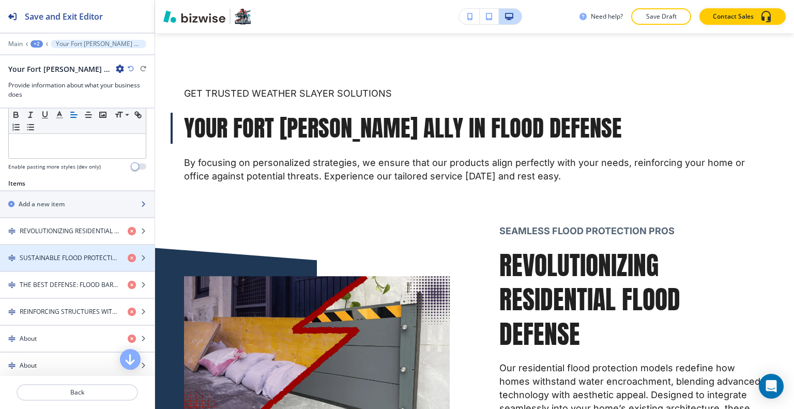
scroll to position [258, 0]
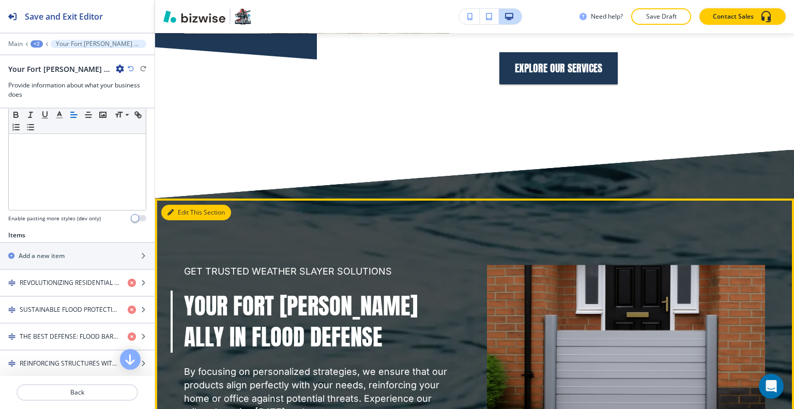
click at [181, 220] on button "Edit This Section" at bounding box center [196, 213] width 70 height 16
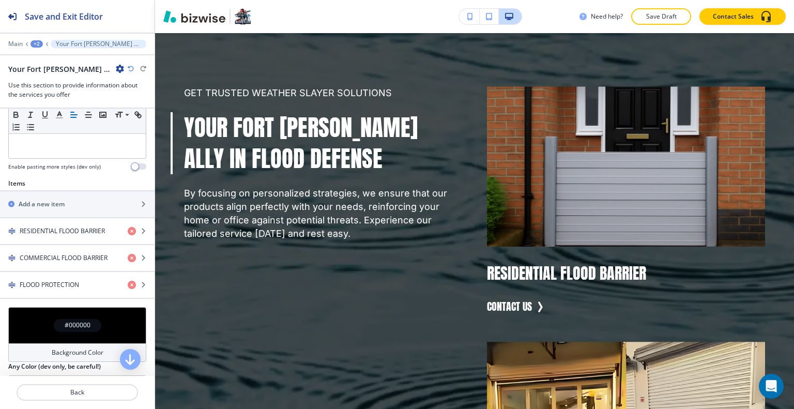
scroll to position [362, 0]
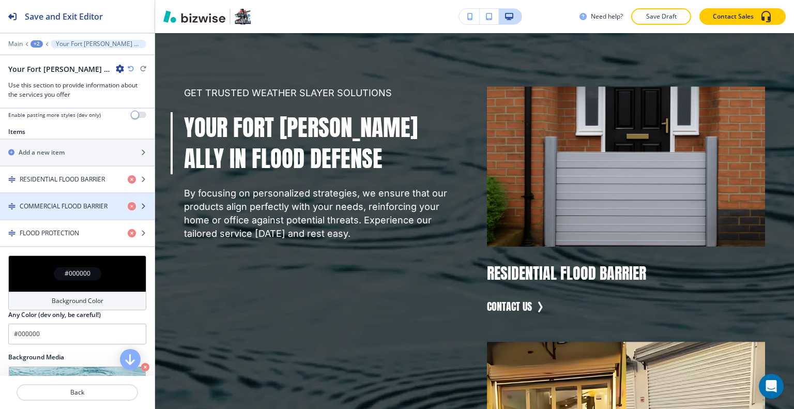
click at [85, 211] on div "button" at bounding box center [77, 215] width 155 height 8
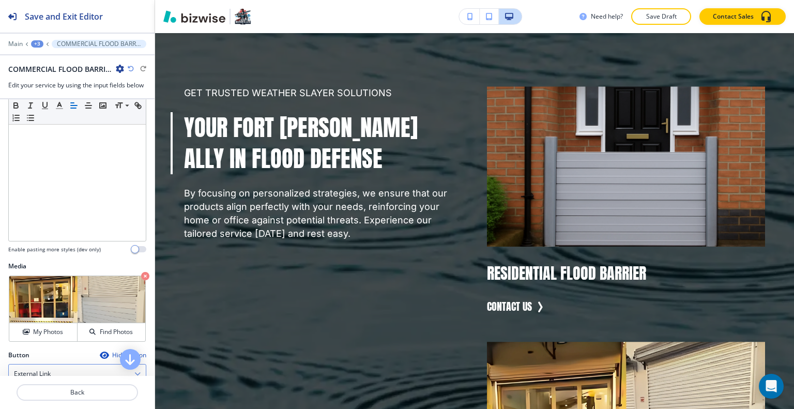
scroll to position [309, 0]
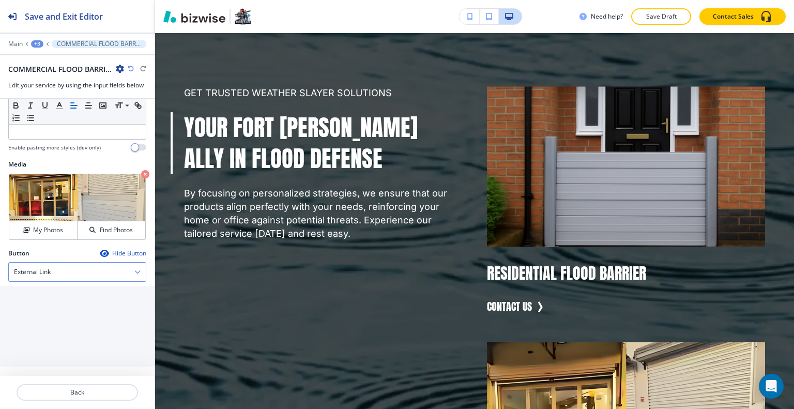
click at [63, 271] on div "External Link" at bounding box center [77, 272] width 137 height 19
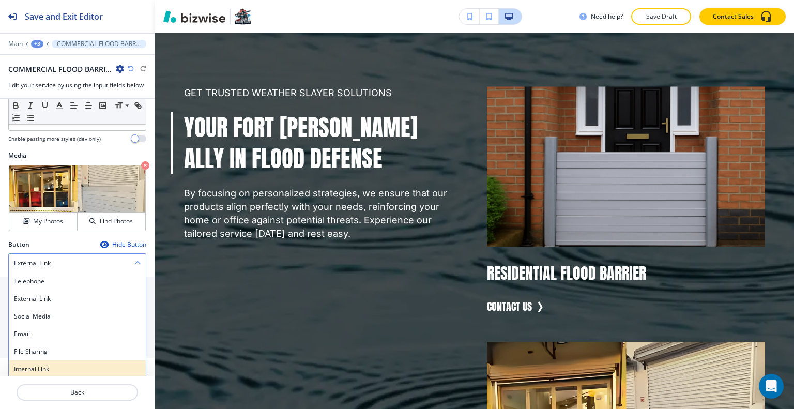
click at [42, 367] on h4 "Internal Link" at bounding box center [77, 368] width 127 height 9
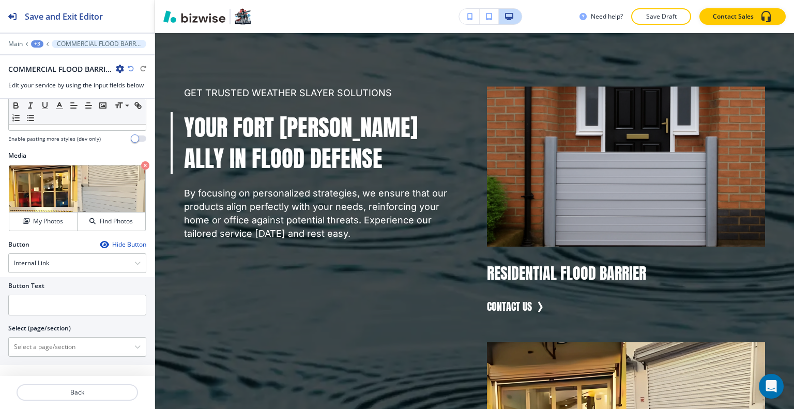
scroll to position [316, 0]
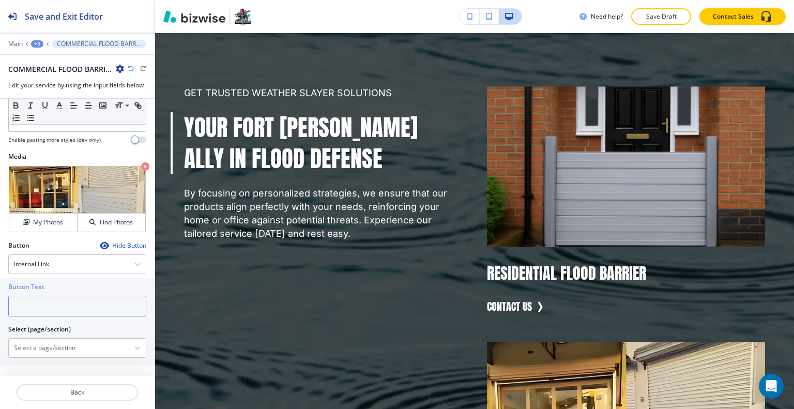
click at [38, 296] on input "text" at bounding box center [77, 306] width 138 height 21
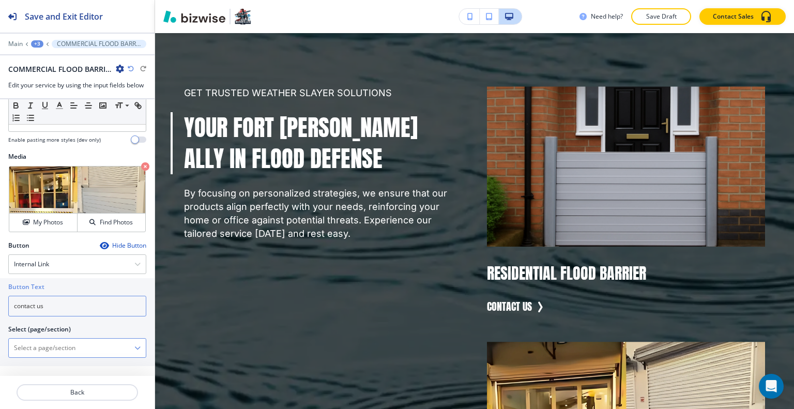
type input "contact us"
click at [37, 339] on \(page\/section\) "Manual Input" at bounding box center [72, 348] width 126 height 18
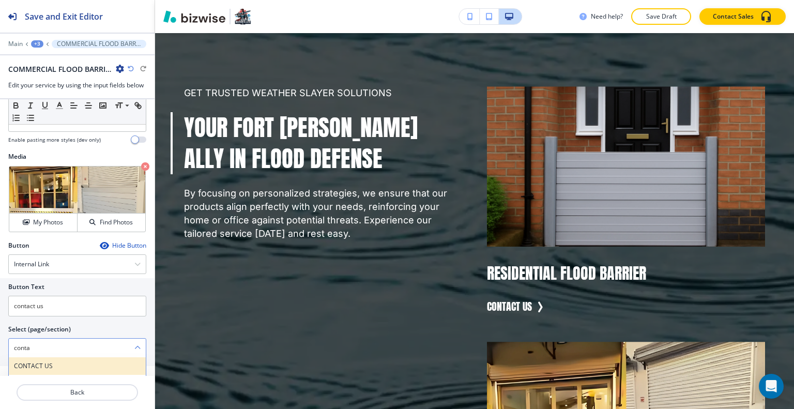
click at [45, 361] on h4 "CONTACT US" at bounding box center [77, 365] width 127 height 9
type \(page\/section\) "CONTACT US"
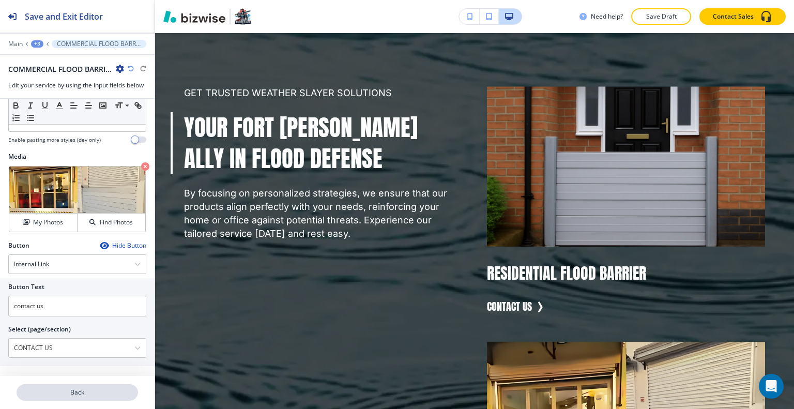
click at [55, 393] on p "Back" at bounding box center [77, 392] width 119 height 9
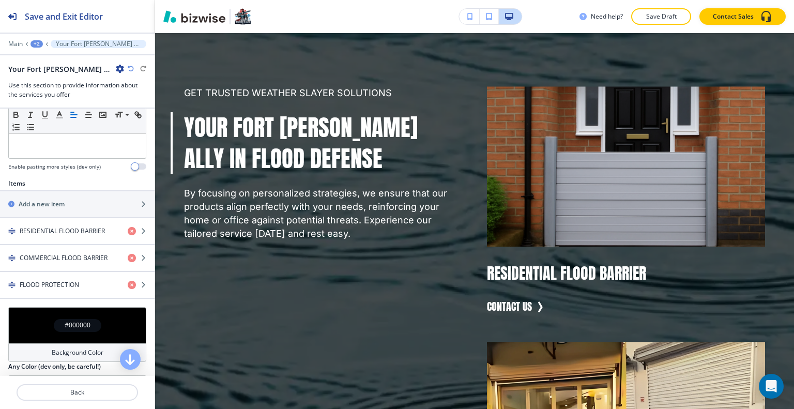
scroll to position [414, 0]
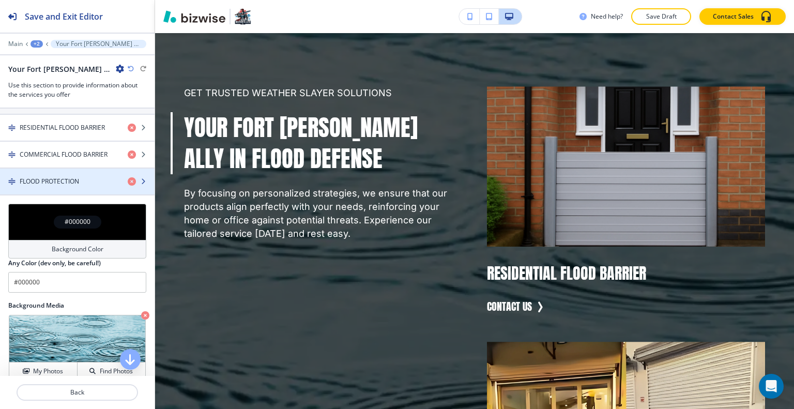
click at [75, 177] on h4 "FLOOD PROTECTION" at bounding box center [49, 181] width 59 height 9
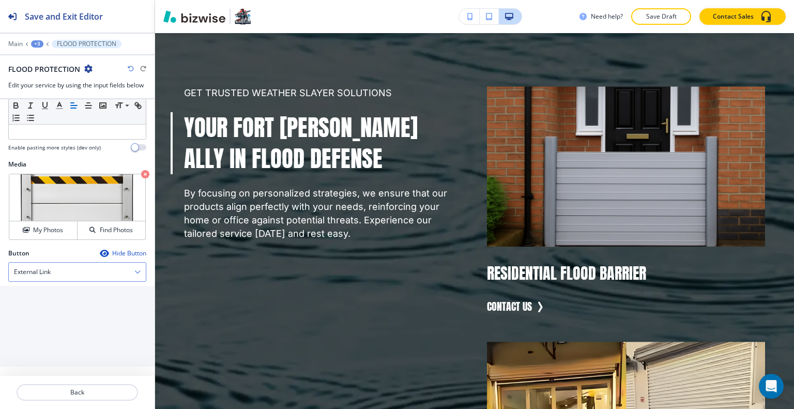
click at [70, 265] on div "External Link" at bounding box center [77, 272] width 137 height 19
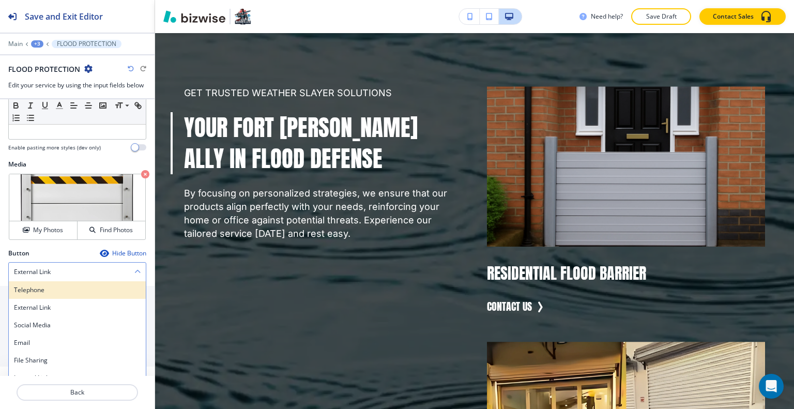
scroll to position [317, 0]
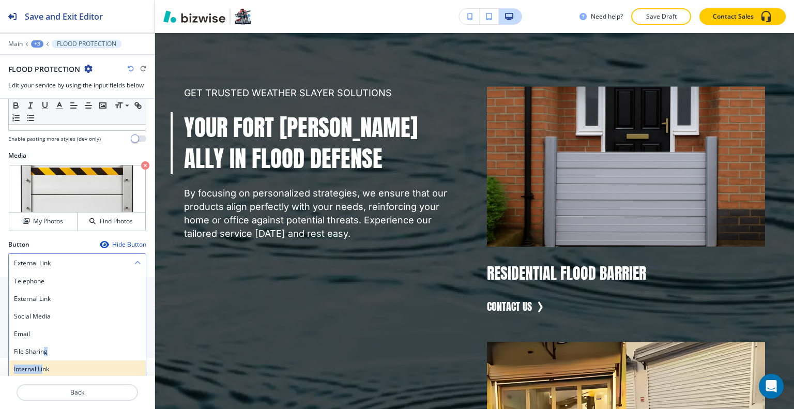
drag, startPoint x: 43, startPoint y: 355, endPoint x: 43, endPoint y: 368, distance: 12.4
click at [43, 368] on div "Telephone External Link Social Media Email File Sharing Internal Link" at bounding box center [77, 325] width 138 height 106
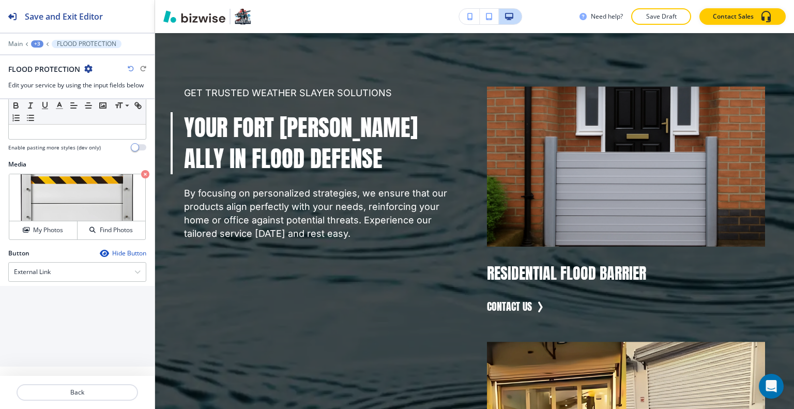
click at [43, 368] on div "Button Hide Button External Link Telephone External Link Social Media Email Fil…" at bounding box center [77, 314] width 155 height 130
drag, startPoint x: 71, startPoint y: 268, endPoint x: 71, endPoint y: 275, distance: 6.2
click at [71, 275] on div "External Link" at bounding box center [77, 272] width 137 height 19
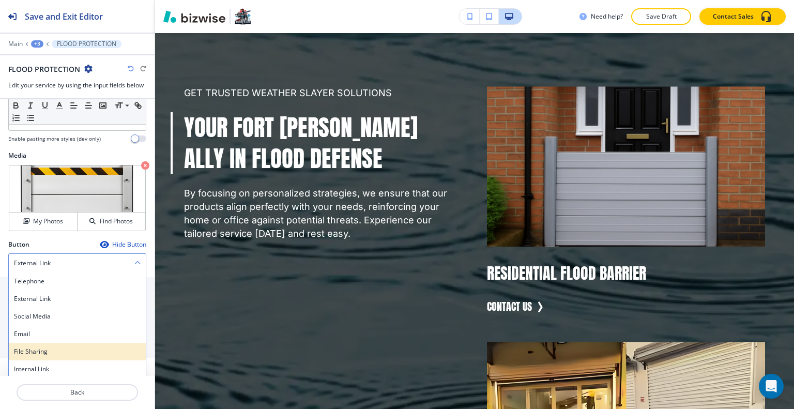
click at [68, 360] on div "Internal Link" at bounding box center [77, 369] width 137 height 18
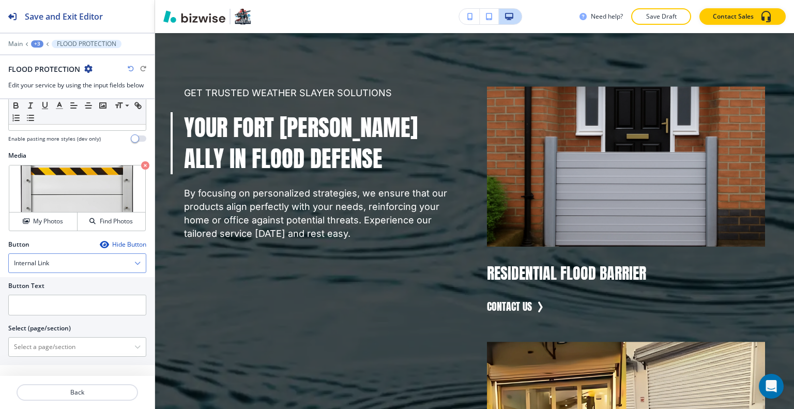
scroll to position [316, 0]
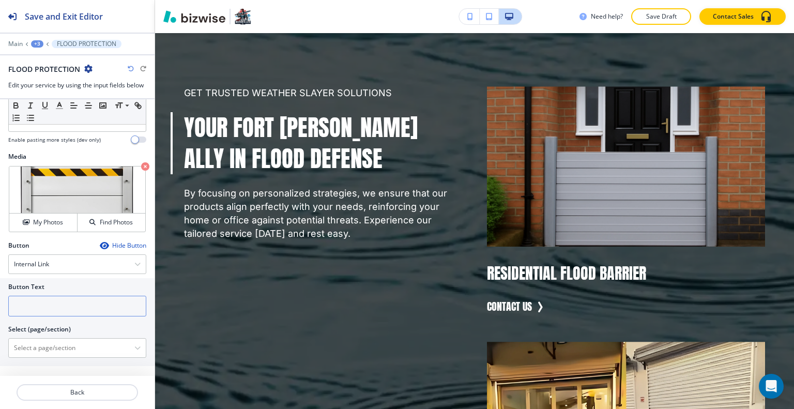
click at [49, 303] on input "text" at bounding box center [77, 306] width 138 height 21
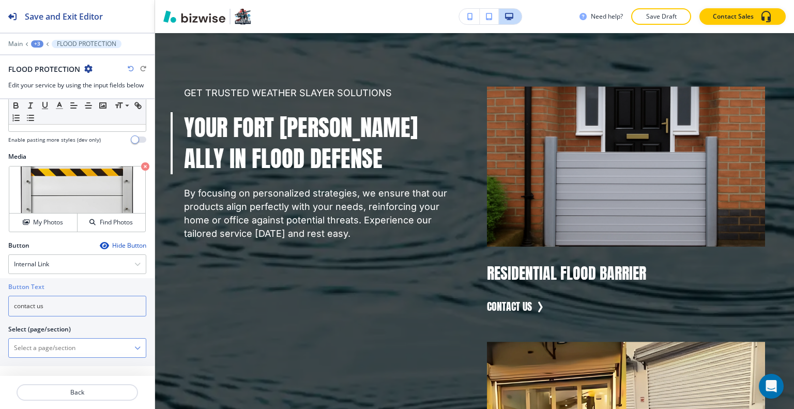
type input "contact us"
click at [73, 339] on \(page\/section\) "Manual Input" at bounding box center [72, 348] width 126 height 18
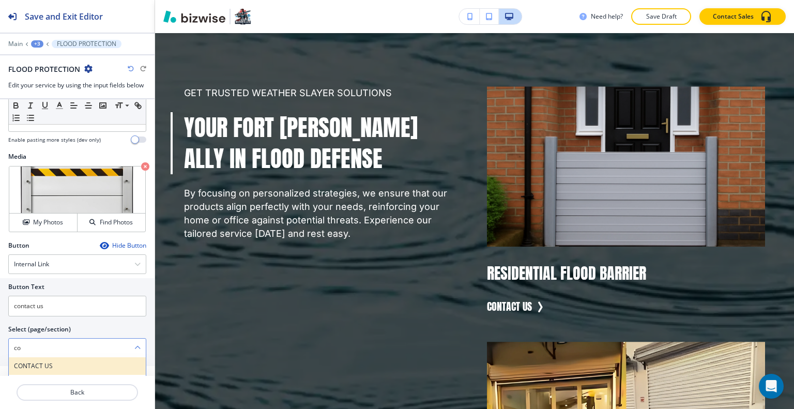
click at [66, 361] on h4 "CONTACT US" at bounding box center [77, 365] width 127 height 9
type \(page\/section\) "CONTACT US"
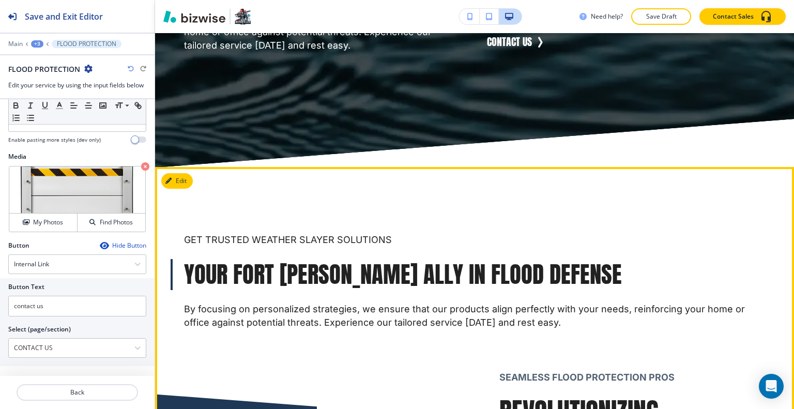
scroll to position [1932, 0]
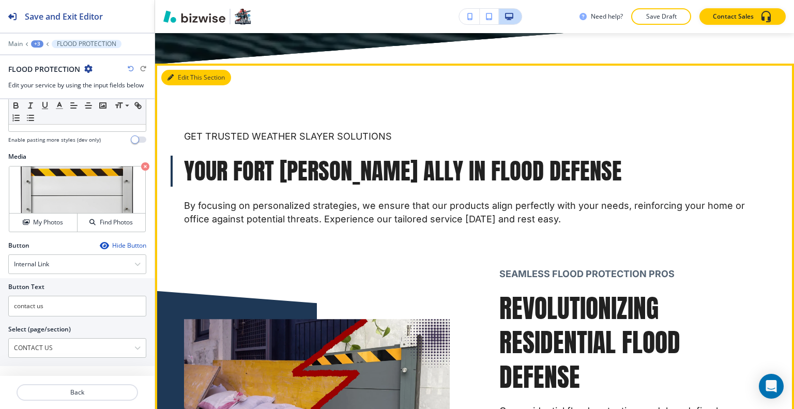
click at [181, 85] on button "Edit This Section" at bounding box center [196, 78] width 70 height 16
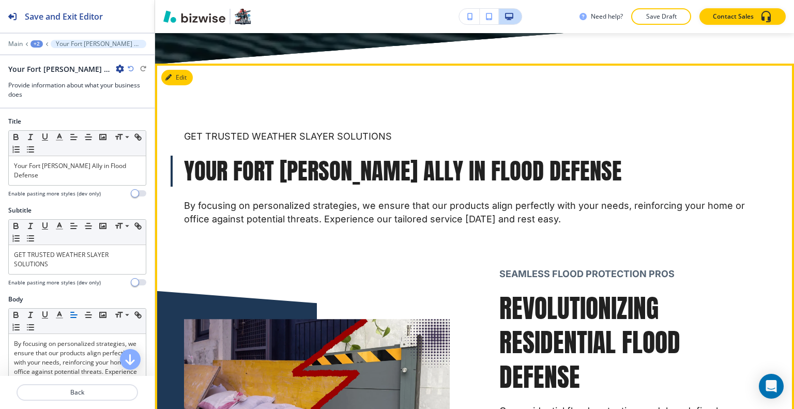
scroll to position [1975, 0]
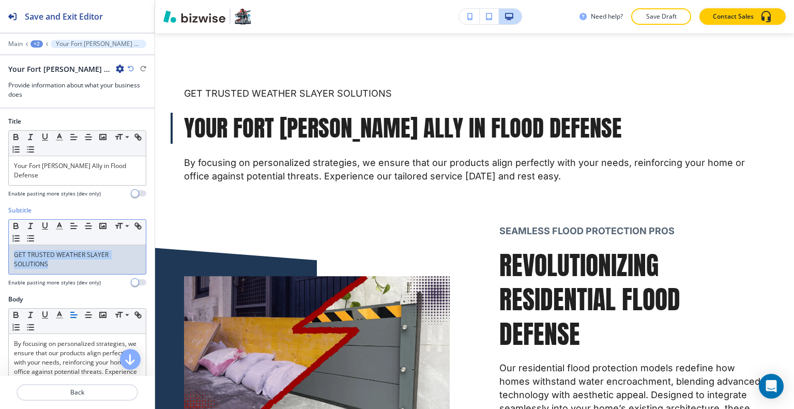
drag, startPoint x: 77, startPoint y: 252, endPoint x: 0, endPoint y: 221, distance: 83.0
click at [0, 221] on div "Subtitle Small Normal Large Huge GET TRUSTED WEATHER SLAYER SOLUTIONS Enable pa…" at bounding box center [77, 250] width 155 height 89
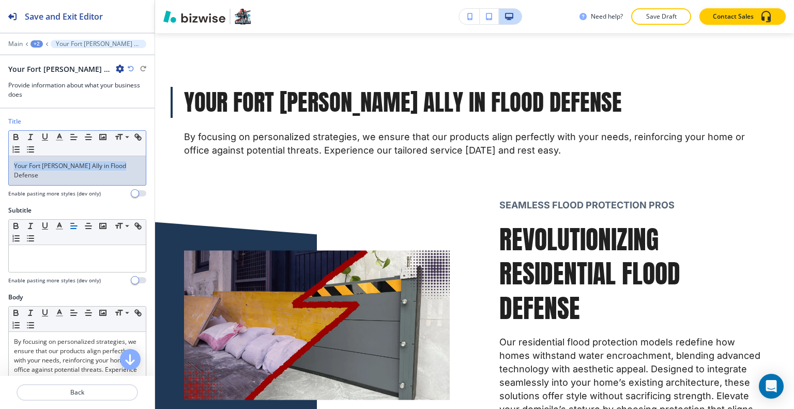
drag, startPoint x: 124, startPoint y: 166, endPoint x: 0, endPoint y: 150, distance: 124.6
click at [0, 150] on div "Title Small Normal Large Huge Your Fort [PERSON_NAME] Ally in Flood Defense Ena…" at bounding box center [77, 161] width 155 height 89
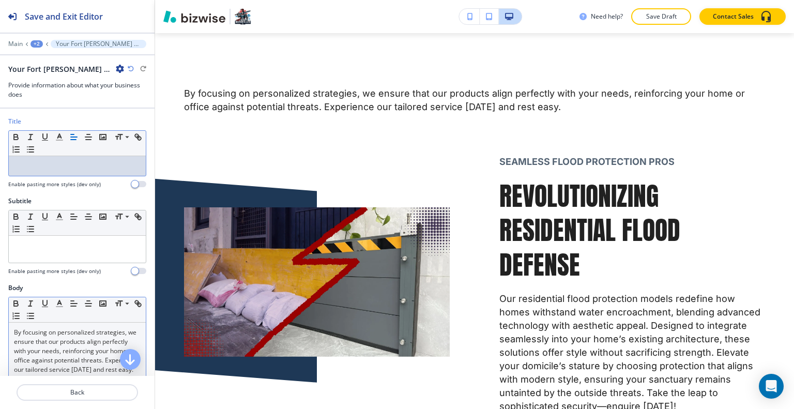
scroll to position [155, 0]
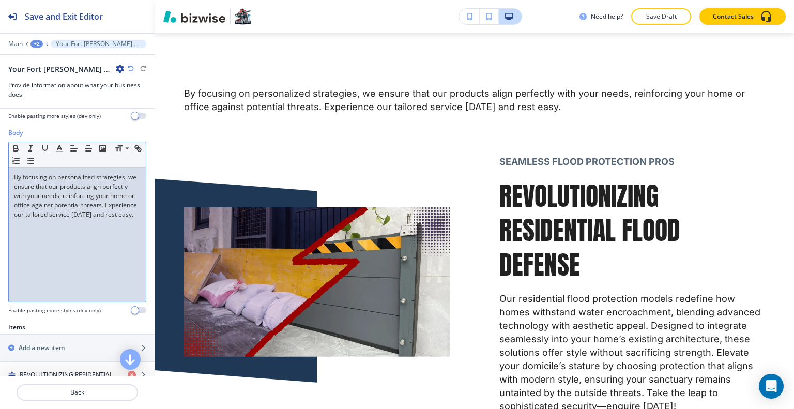
click at [76, 246] on div "By focusing on personalized strategies, we ensure that our products align perfe…" at bounding box center [77, 235] width 137 height 134
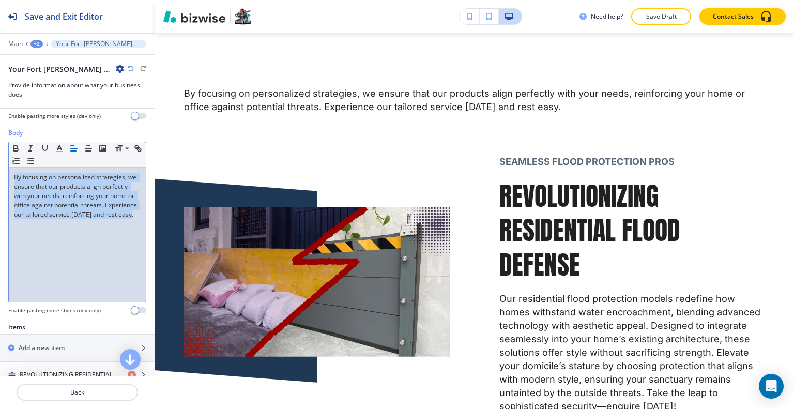
drag, startPoint x: 82, startPoint y: 234, endPoint x: 0, endPoint y: 121, distance: 139.9
click at [0, 121] on div "Title Small Normal Large Huge Enable pasting more styles (dev only) Subtitle Sm…" at bounding box center [77, 242] width 155 height 267
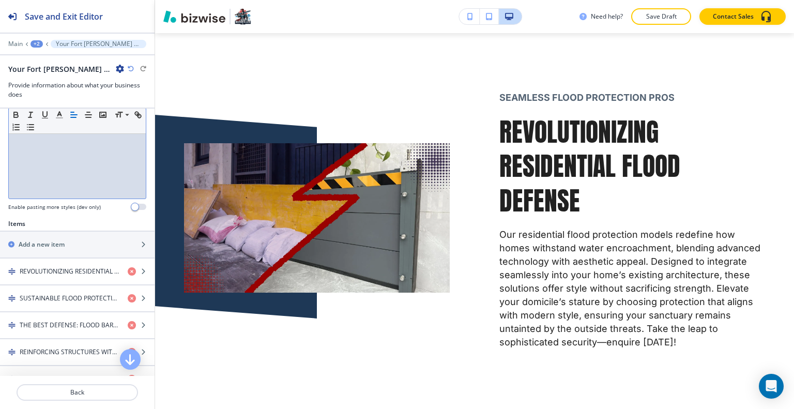
scroll to position [310, 0]
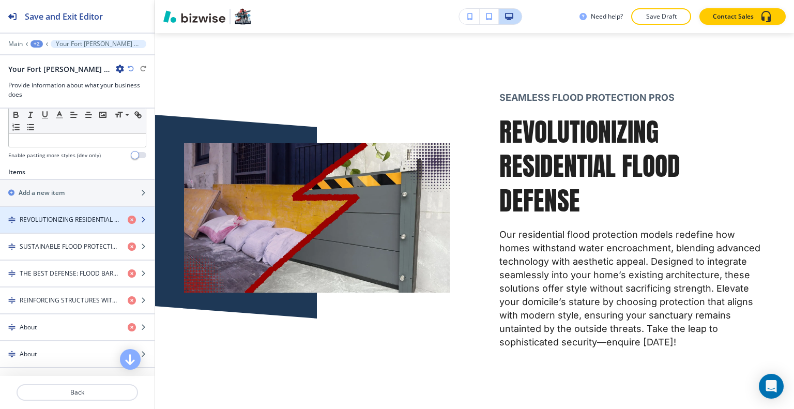
click at [83, 215] on h4 "REVOLUTIONIZING RESIDENTIAL FLOOD DEFENSE" at bounding box center [70, 219] width 100 height 9
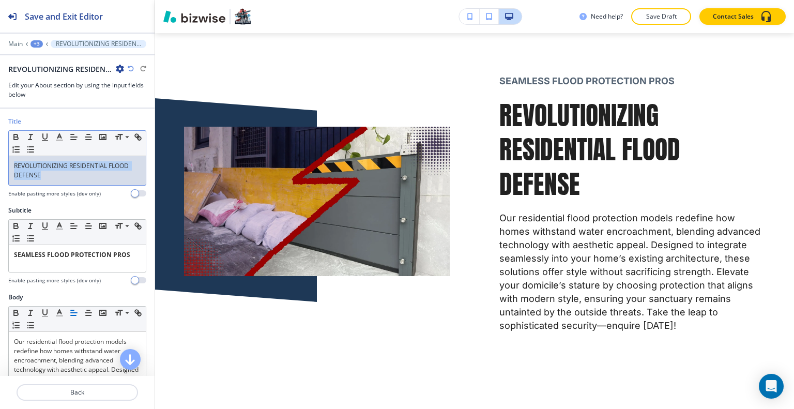
drag, startPoint x: 72, startPoint y: 172, endPoint x: 0, endPoint y: 155, distance: 74.4
click at [0, 155] on div "Title Small Normal Large Huge REVOLUTIONIZING RESIDENTIAL FLOOD DEFENSE Enable …" at bounding box center [77, 161] width 155 height 89
click at [45, 288] on div "Subtitle Small Normal Large Huge SEAMLESS FLOOD PROTECTION PROS Enable pasting …" at bounding box center [77, 249] width 155 height 87
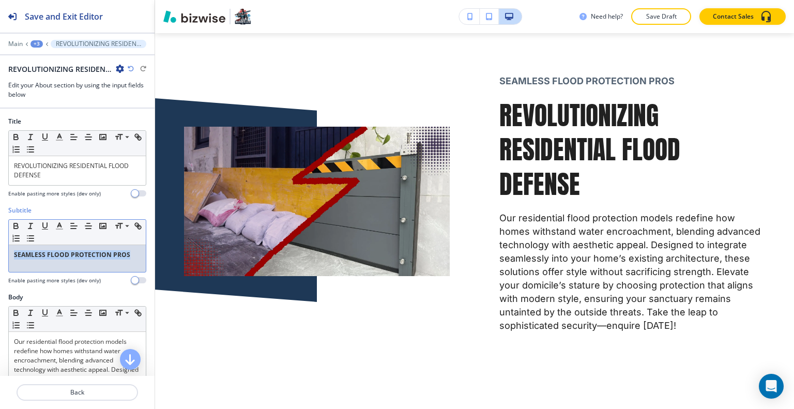
drag, startPoint x: 124, startPoint y: 254, endPoint x: 7, endPoint y: 249, distance: 117.0
click at [1, 246] on div "Subtitle Small Normal Large Huge SEAMLESS FLOOD PROTECTION PROS Enable pasting …" at bounding box center [77, 249] width 155 height 87
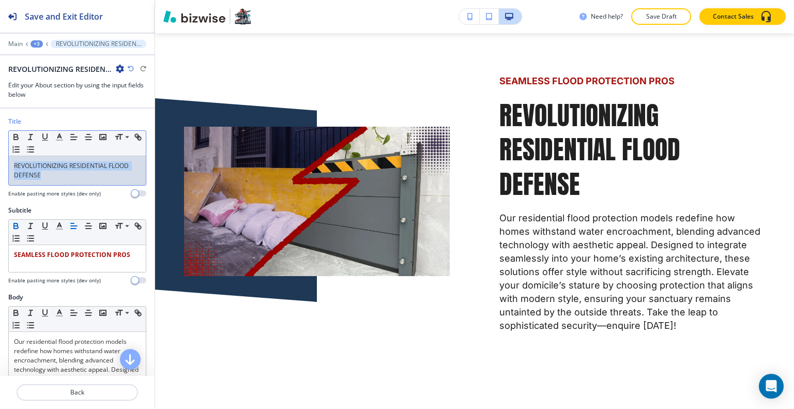
drag, startPoint x: 55, startPoint y: 173, endPoint x: 0, endPoint y: 150, distance: 59.5
click at [0, 150] on div "Title Small Normal Large Huge REVOLUTIONIZING RESIDENTIAL FLOOD DEFENSE Enable …" at bounding box center [77, 161] width 155 height 89
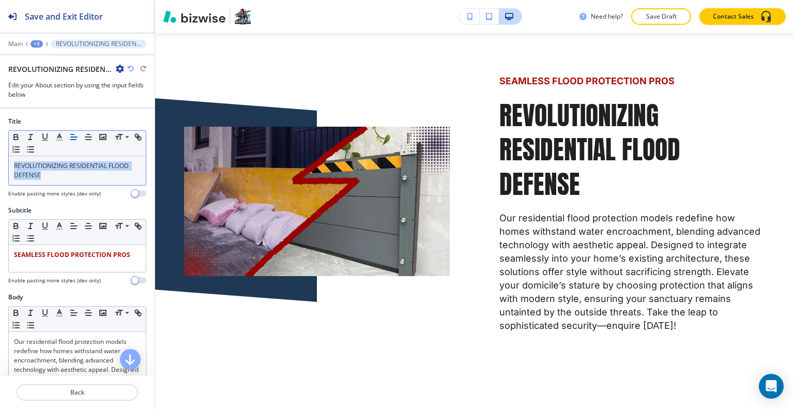
click at [68, 135] on button "button" at bounding box center [74, 137] width 14 height 12
click at [59, 137] on line "button" at bounding box center [59, 137] width 3 height 0
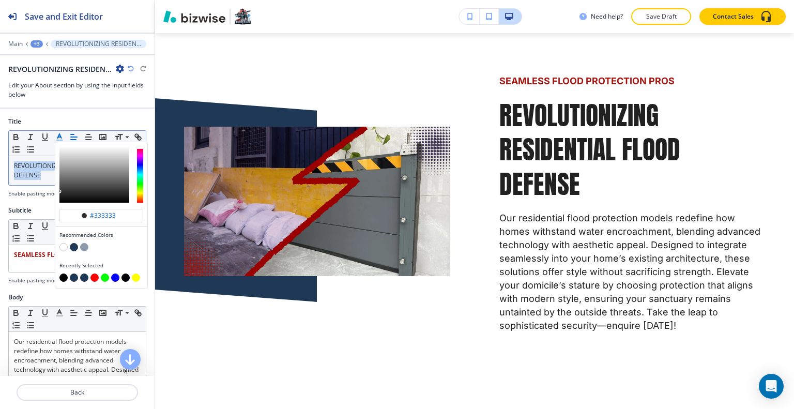
click at [71, 248] on button "button" at bounding box center [74, 247] width 8 height 8
type input "#1e3856"
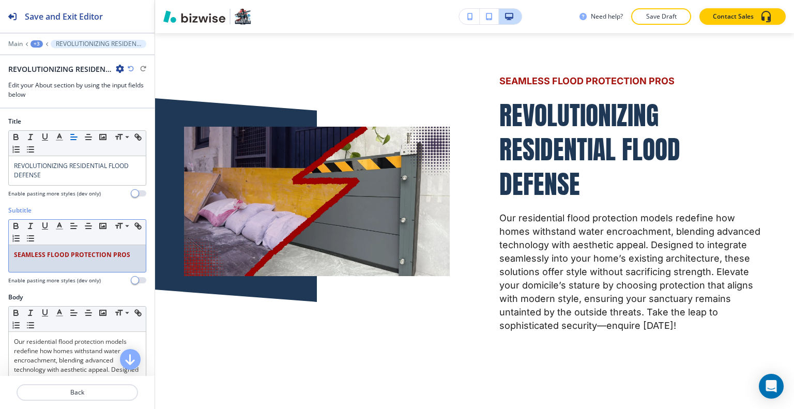
click at [27, 252] on strong "SEAMLESS FLOOD PROTECTION PROS" at bounding box center [72, 254] width 116 height 9
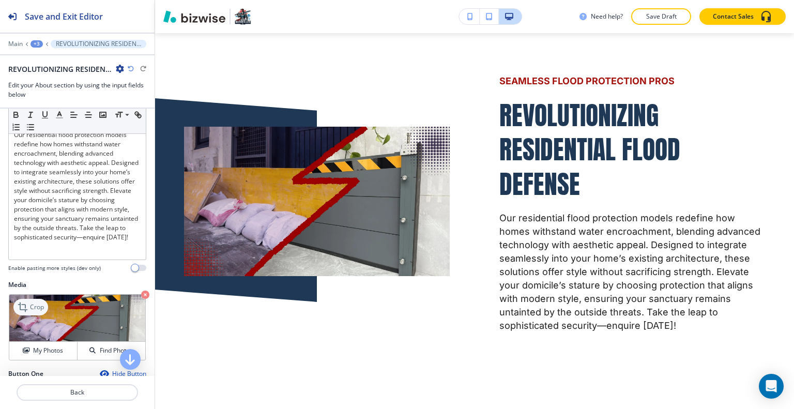
click at [25, 311] on icon at bounding box center [24, 307] width 12 height 12
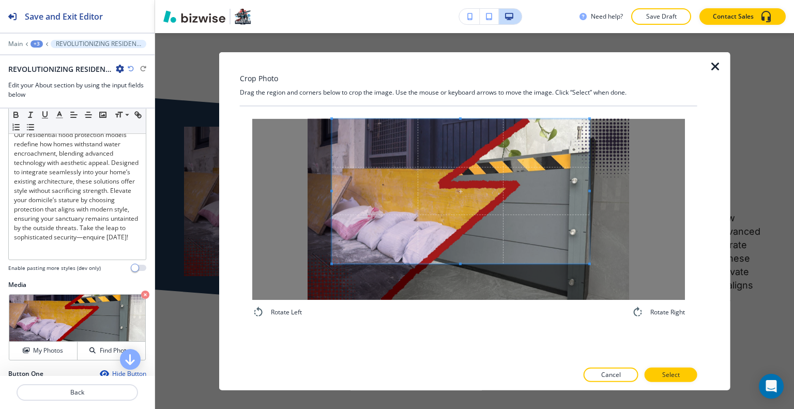
click at [480, 196] on span at bounding box center [460, 190] width 257 height 145
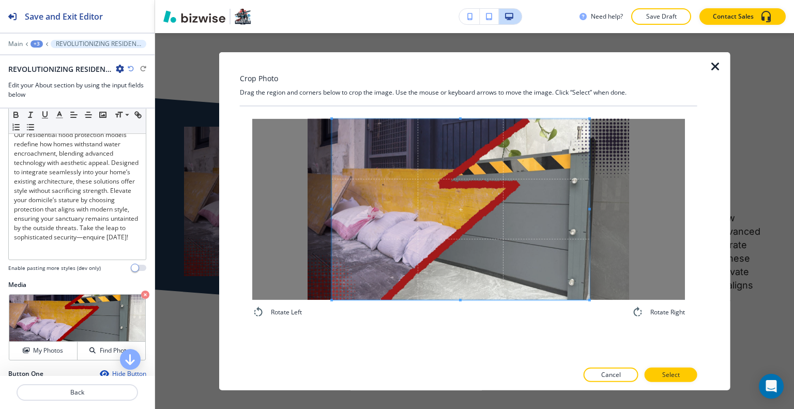
click at [456, 321] on div "Rotate Left Rotate Right" at bounding box center [469, 218] width 458 height 224
click at [481, 239] on span at bounding box center [459, 208] width 257 height 181
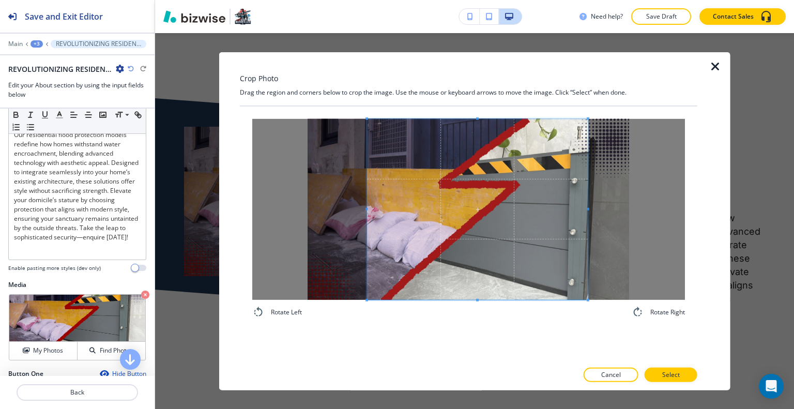
click at [367, 216] on div at bounding box center [477, 208] width 221 height 181
click at [460, 230] on span at bounding box center [476, 208] width 221 height 181
click at [687, 374] on button "Select" at bounding box center [671, 375] width 53 height 14
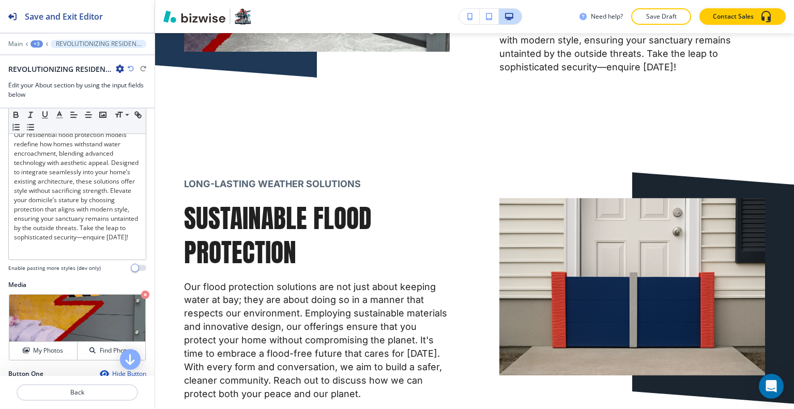
scroll to position [362, 0]
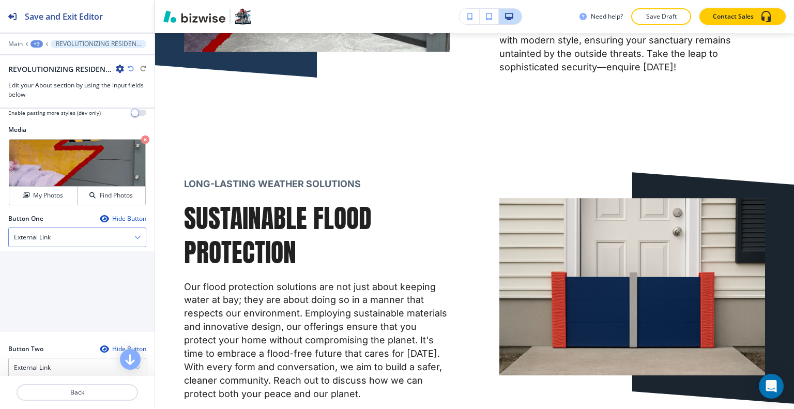
click at [81, 228] on div "External Link" at bounding box center [77, 237] width 137 height 19
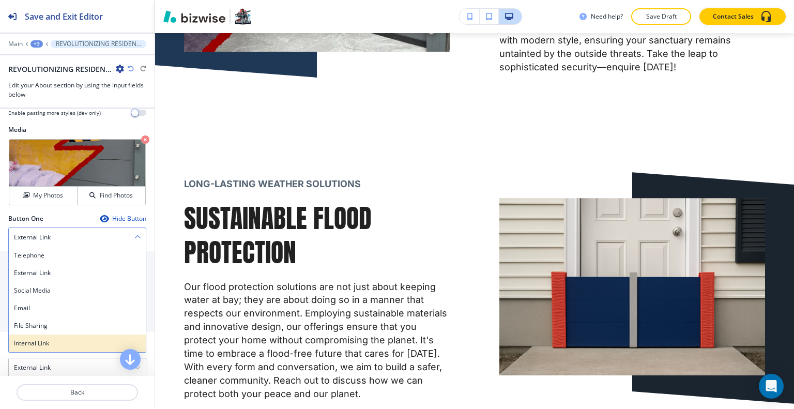
click at [66, 346] on div "Internal Link" at bounding box center [77, 343] width 137 height 18
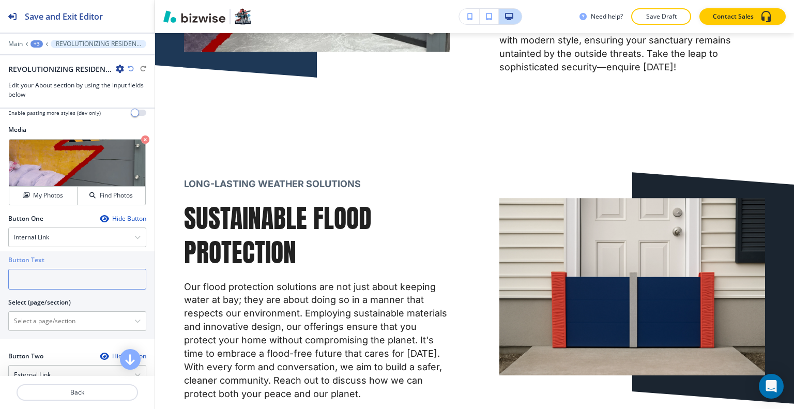
click at [47, 281] on input "text" at bounding box center [77, 279] width 138 height 21
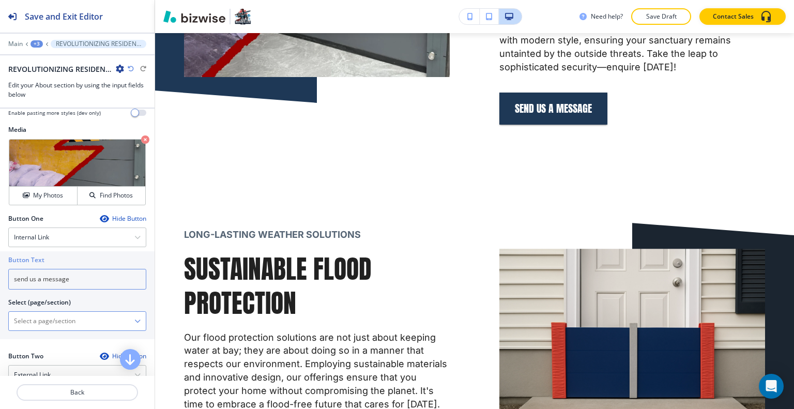
type input "send us a message"
click at [58, 313] on \(page\/section\) "Manual Input" at bounding box center [72, 321] width 126 height 18
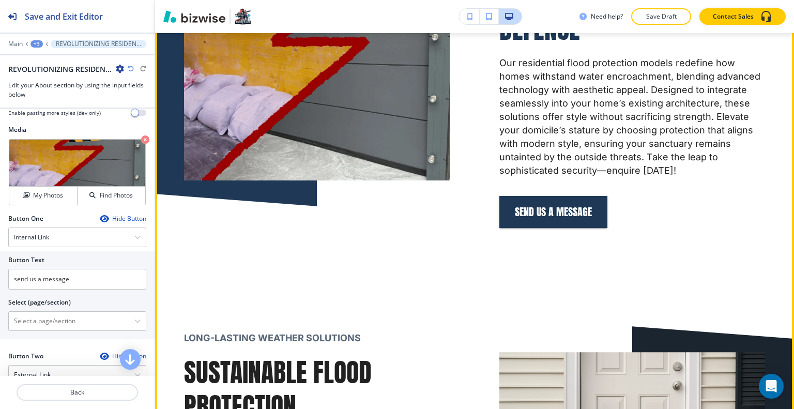
scroll to position [1940, 0]
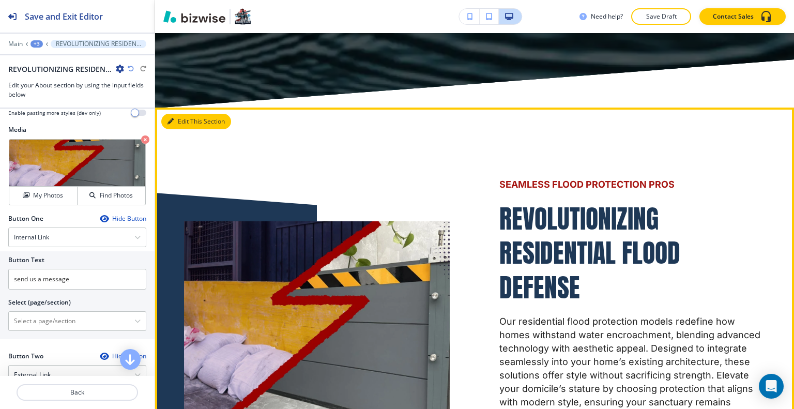
click at [179, 129] on button "Edit This Section" at bounding box center [196, 122] width 70 height 16
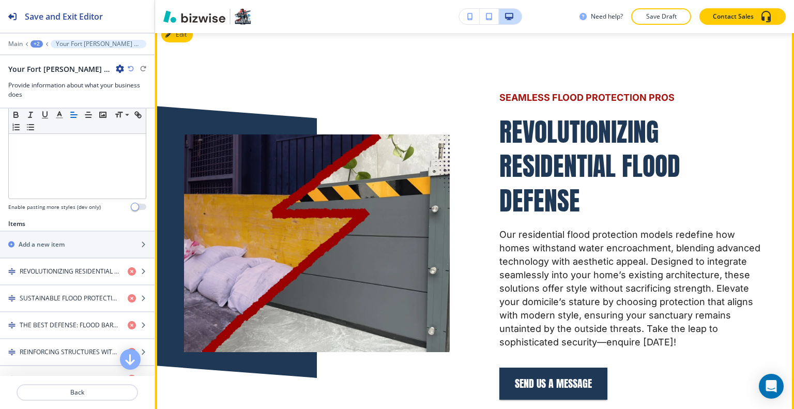
scroll to position [2182, 0]
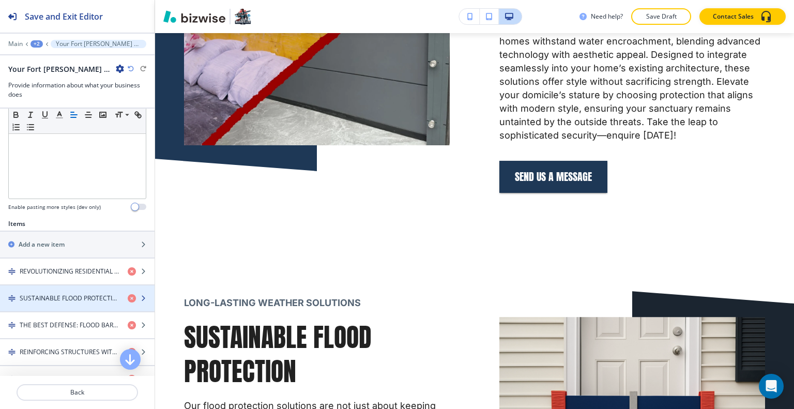
click at [25, 294] on h4 "SUSTAINABLE FLOOD PROTECTION" at bounding box center [70, 298] width 100 height 9
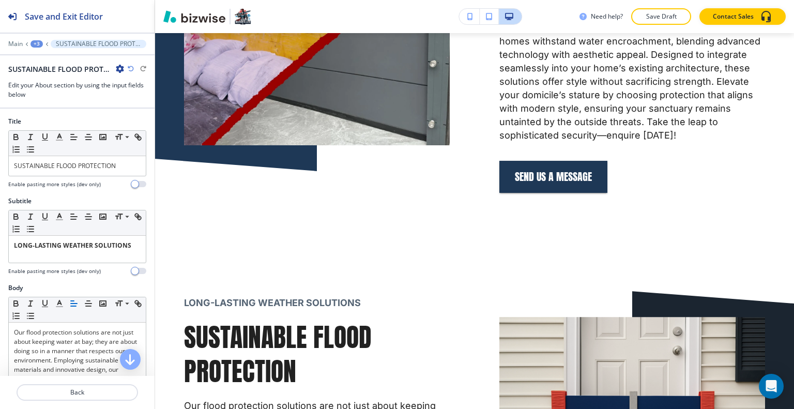
scroll to position [2403, 0]
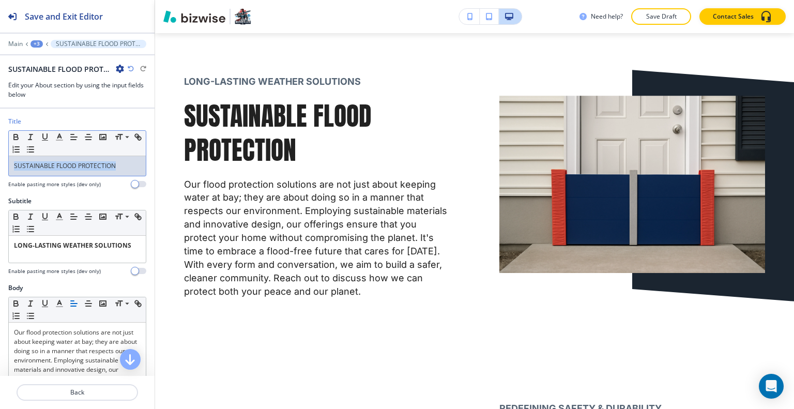
drag, startPoint x: 121, startPoint y: 160, endPoint x: 0, endPoint y: 155, distance: 121.1
click at [0, 155] on div "Title Small Normal Large Huge SUSTAINABLE FLOOD PROTECTION Enable pasting more …" at bounding box center [77, 157] width 155 height 80
click at [62, 134] on icon "button" at bounding box center [59, 136] width 9 height 9
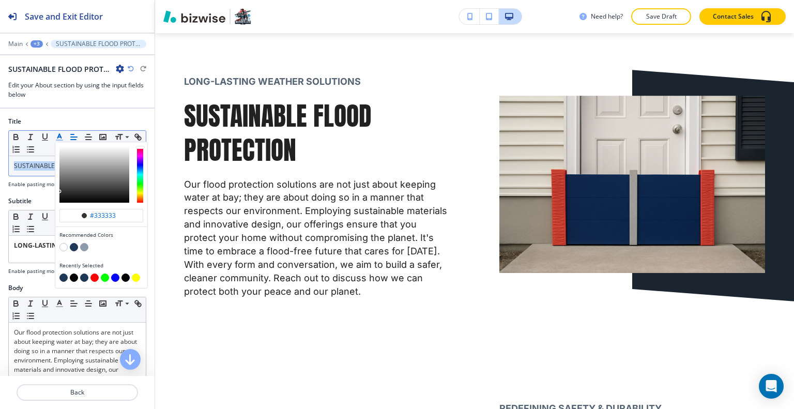
click at [77, 248] on button "button" at bounding box center [74, 247] width 8 height 8
type input "#1e3856"
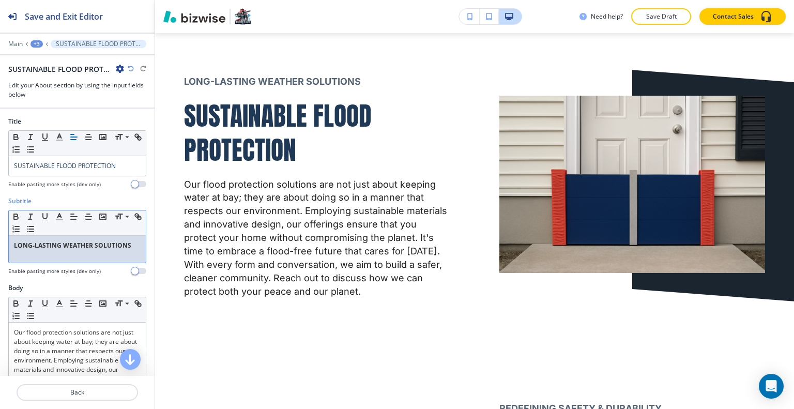
drag, startPoint x: 34, startPoint y: 250, endPoint x: 79, endPoint y: 241, distance: 45.8
click at [34, 249] on div "LONG-LASTING WEATHER SOLUTIONS" at bounding box center [77, 249] width 137 height 27
drag, startPoint x: 113, startPoint y: 250, endPoint x: 0, endPoint y: 237, distance: 113.4
click at [0, 237] on div "Subtitle Small Normal Large Huge LONG-LASTING WEATHER SOLUTIONS Enable pasting …" at bounding box center [77, 239] width 155 height 87
click at [14, 217] on icon "button" at bounding box center [16, 218] width 4 height 3
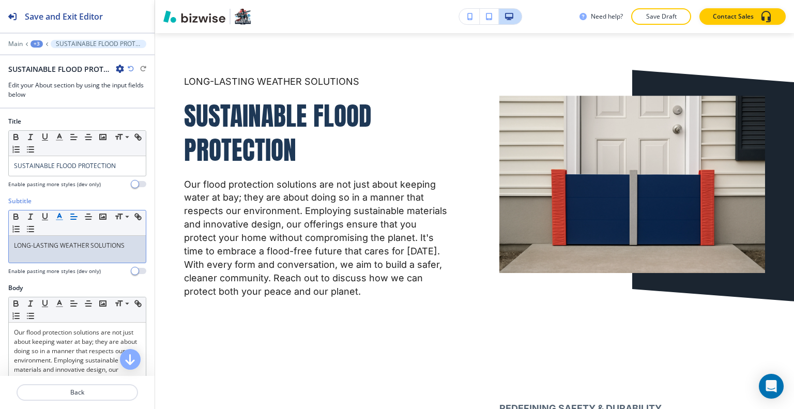
click at [60, 217] on line "button" at bounding box center [59, 217] width 3 height 0
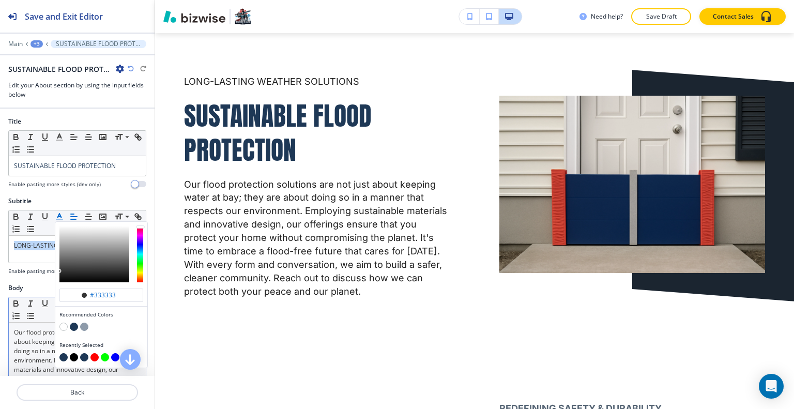
scroll to position [52, 0]
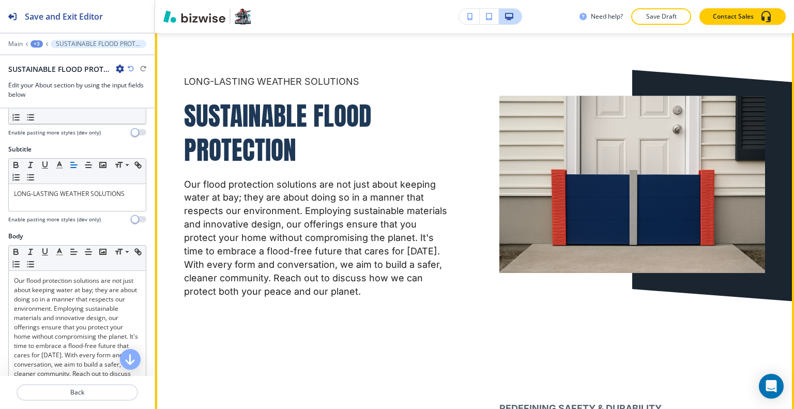
click at [332, 214] on p "Our flood protection solutions are not just about keeping water at bay; they ar…" at bounding box center [317, 238] width 266 height 120
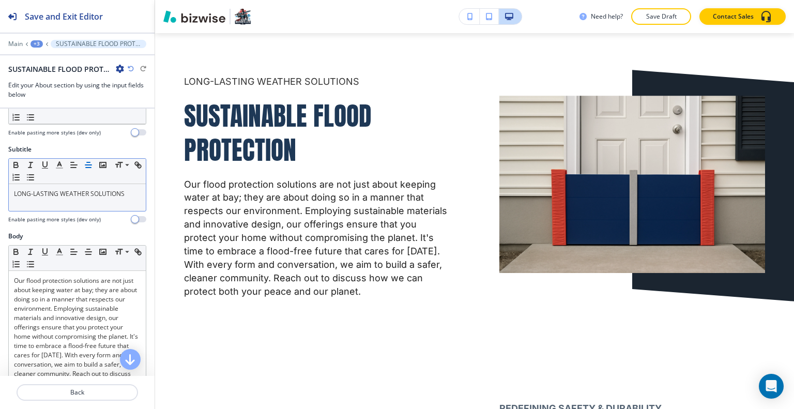
scroll to position [0, 0]
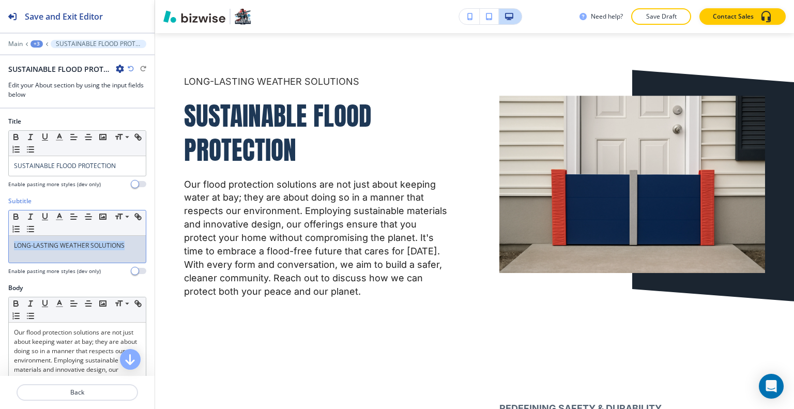
drag, startPoint x: 130, startPoint y: 252, endPoint x: 4, endPoint y: 245, distance: 126.3
click at [4, 246] on div "Subtitle Small Normal Large Huge LONG-LASTING WEATHER SOLUTIONS Enable pasting …" at bounding box center [77, 239] width 155 height 87
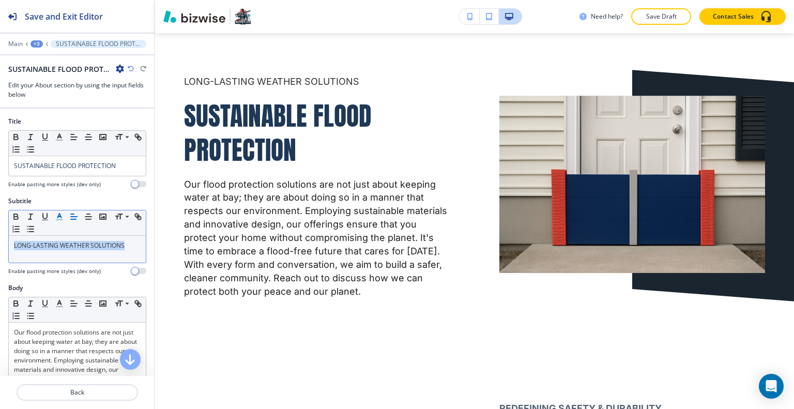
click at [60, 214] on polyline "button" at bounding box center [60, 216] width 4 height 4
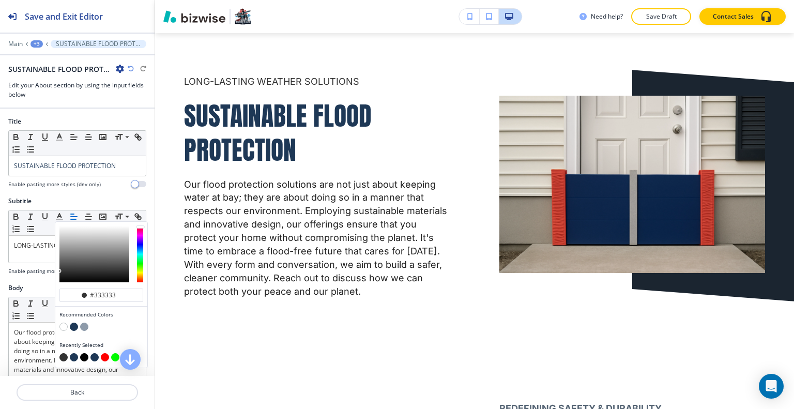
drag, startPoint x: 121, startPoint y: 295, endPoint x: 2, endPoint y: 286, distance: 119.3
click at [2, 286] on div "Title Small Normal Large Huge SUSTAINABLE FLOOD PROTECTION Enable pasting more …" at bounding box center [77, 242] width 155 height 267
paste input "A61410"
type input "#a61410"
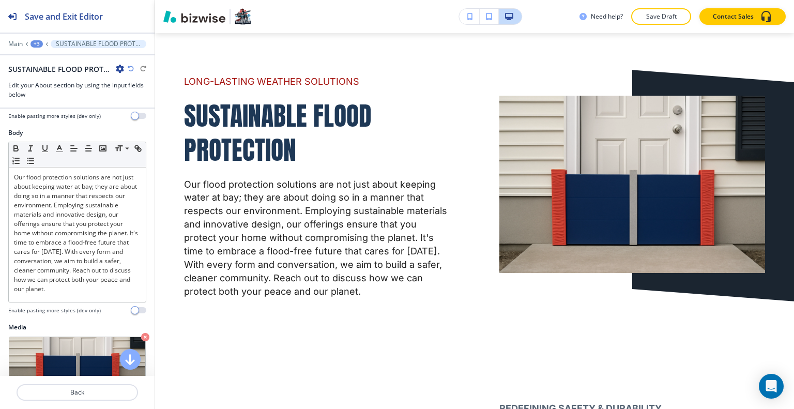
scroll to position [310, 0]
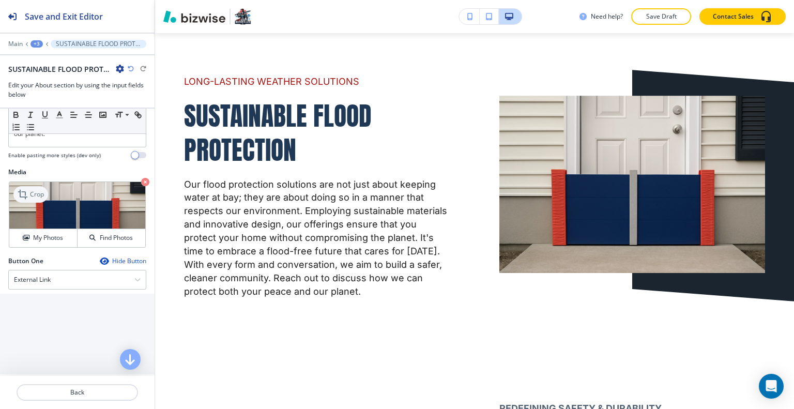
click at [30, 194] on p "Crop" at bounding box center [37, 194] width 14 height 9
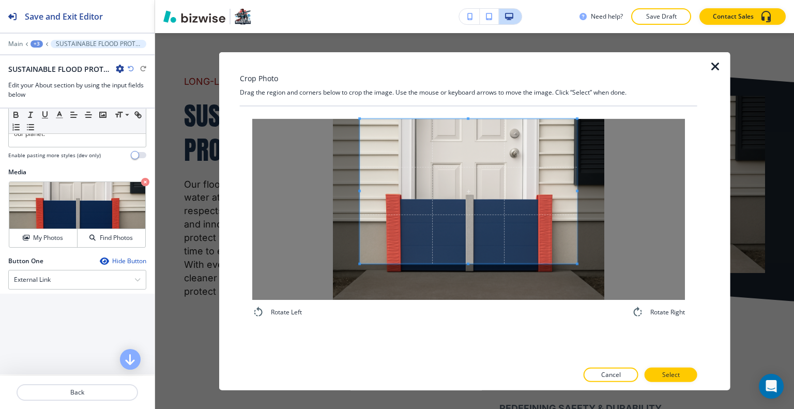
click at [477, 194] on span at bounding box center [468, 190] width 217 height 145
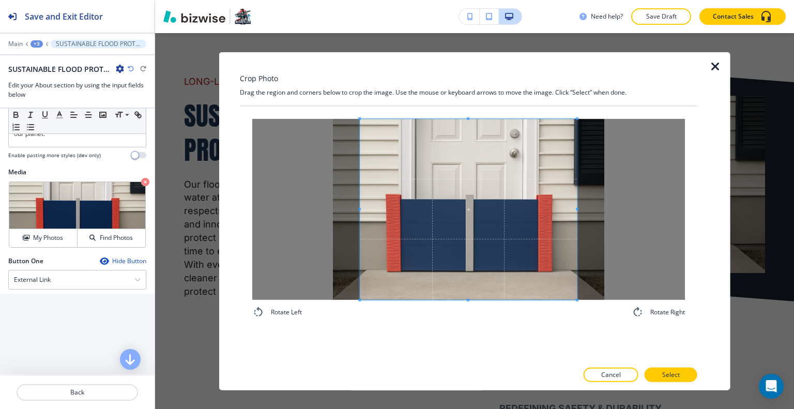
click at [460, 311] on div "Rotate Left Rotate Right" at bounding box center [468, 218] width 433 height 200
click at [664, 368] on button "Select" at bounding box center [671, 375] width 53 height 14
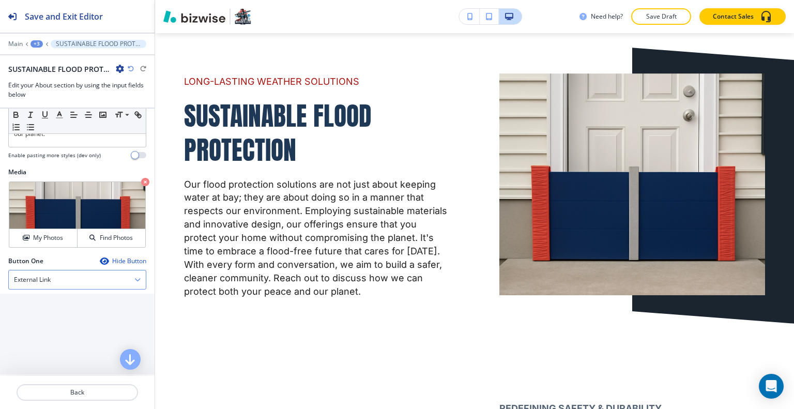
click at [98, 281] on div "External Link" at bounding box center [77, 279] width 137 height 19
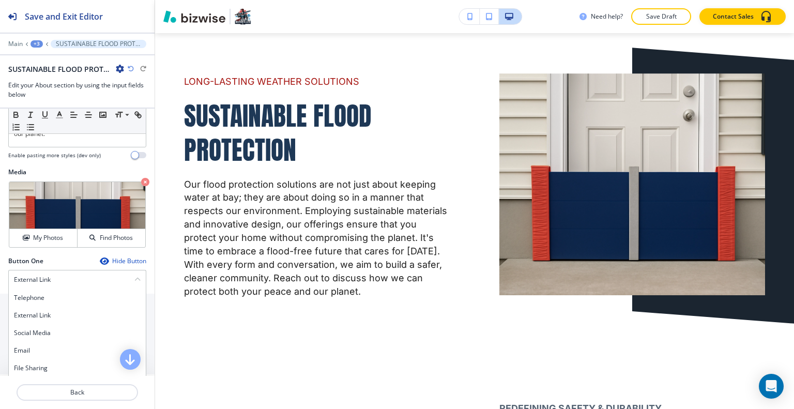
scroll to position [414, 0]
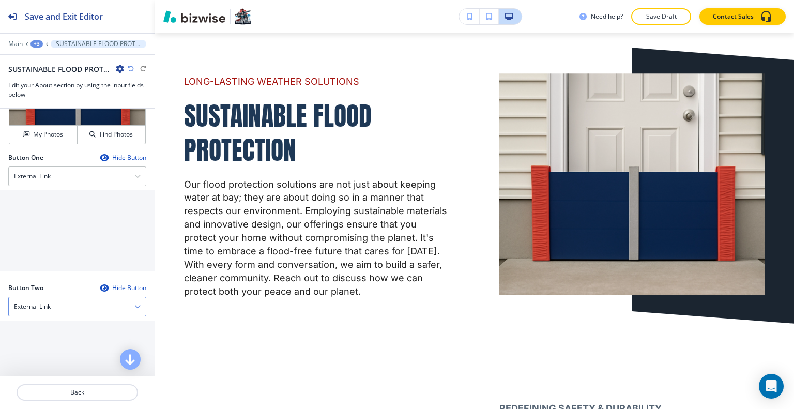
click at [87, 310] on div "External Link" at bounding box center [77, 306] width 137 height 19
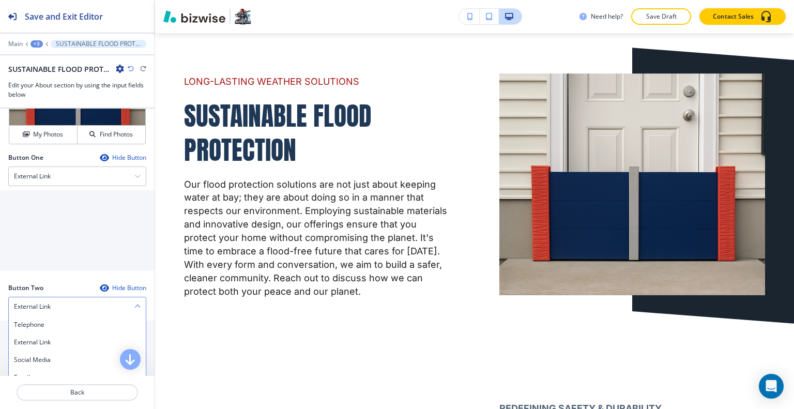
click at [88, 306] on div "External Link" at bounding box center [77, 306] width 137 height 19
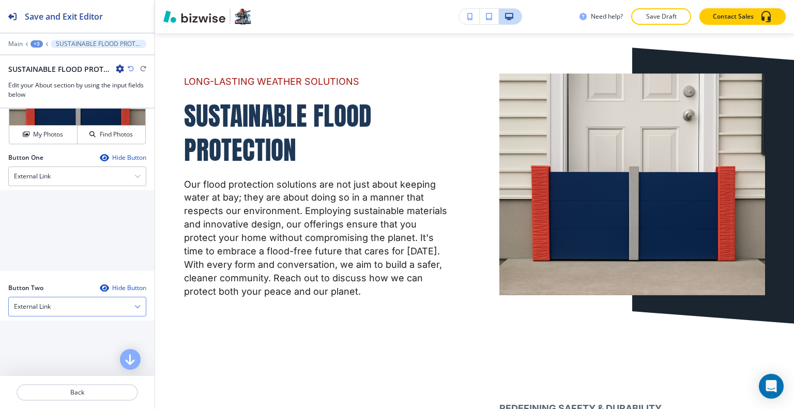
scroll to position [448, 0]
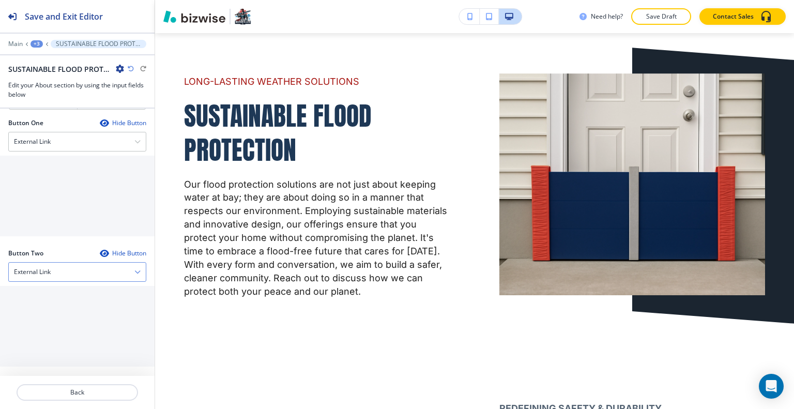
click at [99, 263] on div "External Link" at bounding box center [77, 272] width 137 height 19
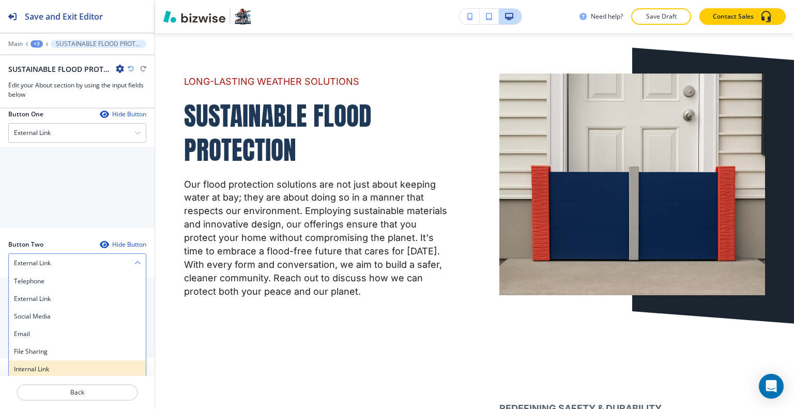
click at [65, 360] on div "Internal Link" at bounding box center [77, 369] width 137 height 18
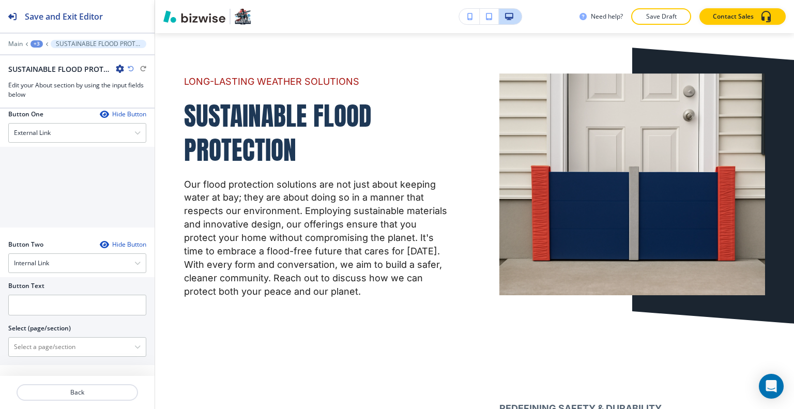
scroll to position [455, 0]
click at [56, 306] on input "text" at bounding box center [77, 307] width 138 height 21
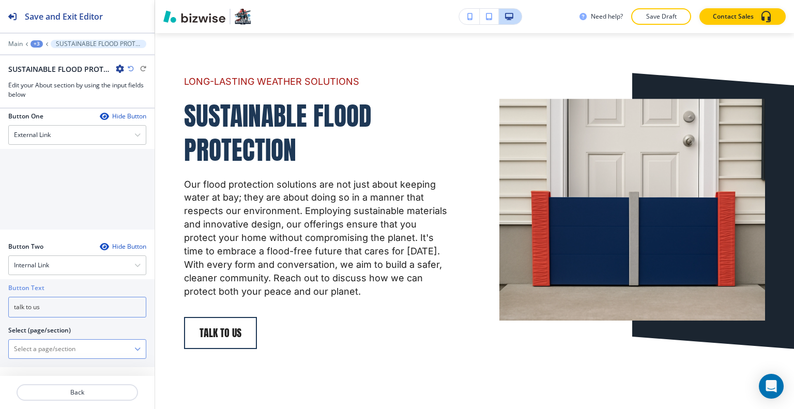
type input "talk to us"
click at [67, 342] on \(page\/section\) "Manual Input" at bounding box center [72, 349] width 126 height 18
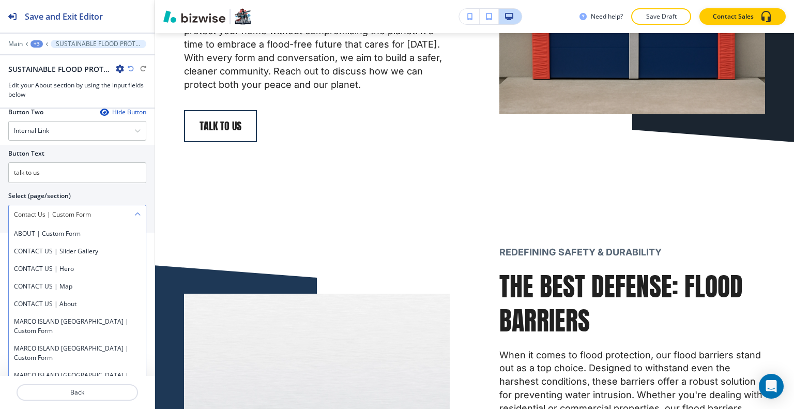
scroll to position [0, 0]
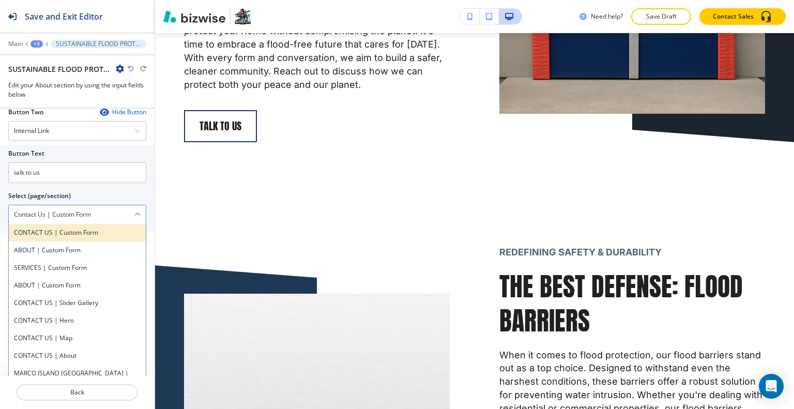
click at [78, 224] on div "CONTACT US | Custom Form" at bounding box center [77, 233] width 137 height 18
type \(page\/section\) "CONTACT US | Custom Form"
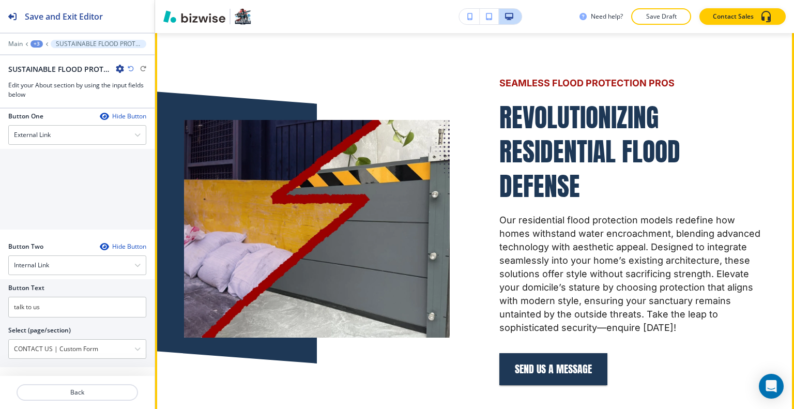
scroll to position [1886, 0]
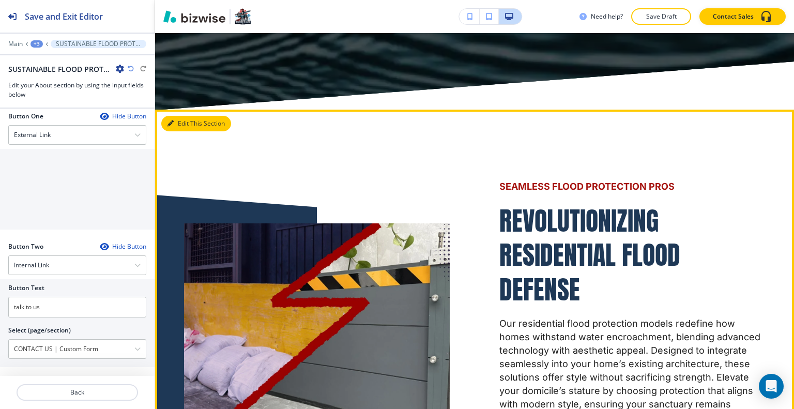
click at [189, 131] on button "Edit This Section" at bounding box center [196, 124] width 70 height 16
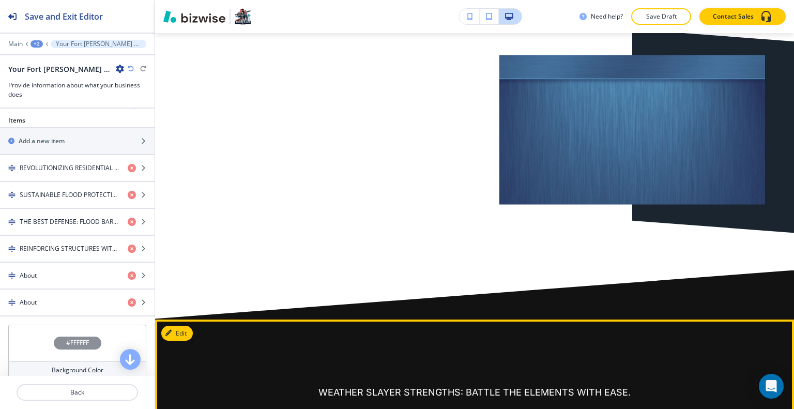
scroll to position [3888, 0]
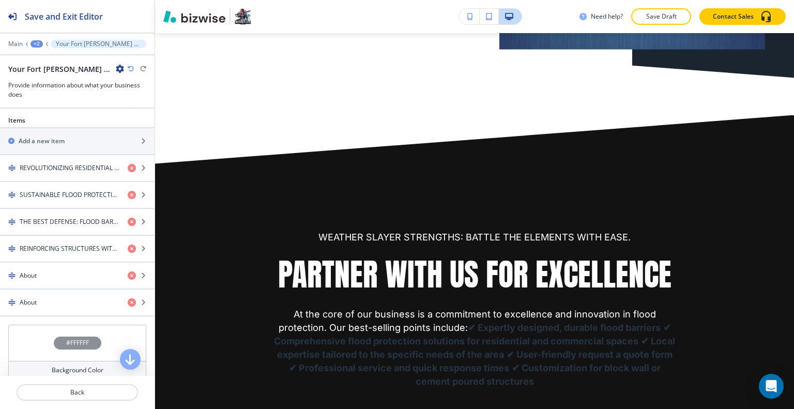
click at [36, 40] on div "+2" at bounding box center [37, 43] width 12 height 7
click at [43, 74] on p "HOME" at bounding box center [63, 78] width 53 height 9
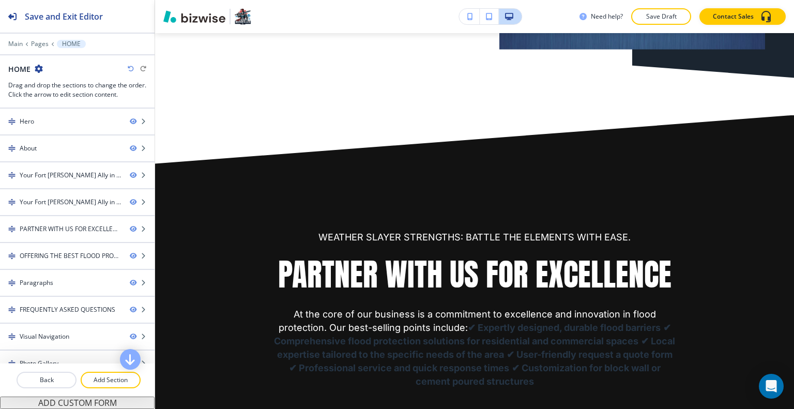
click at [107, 392] on div at bounding box center [77, 392] width 155 height 8
click at [110, 383] on p "Add Section" at bounding box center [111, 379] width 58 height 9
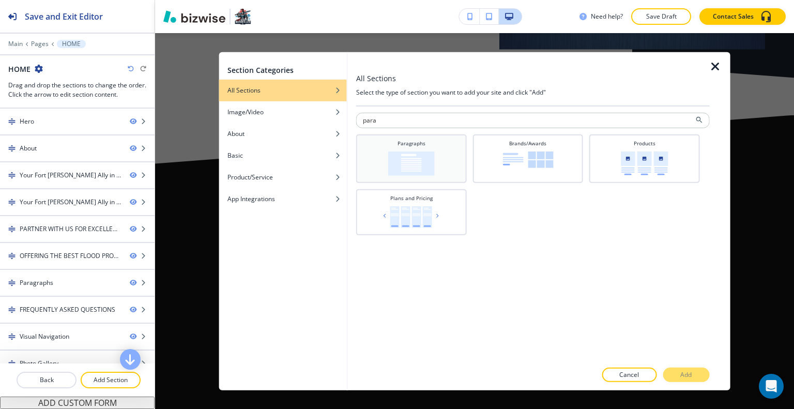
type input "para"
click at [399, 158] on img at bounding box center [411, 163] width 47 height 24
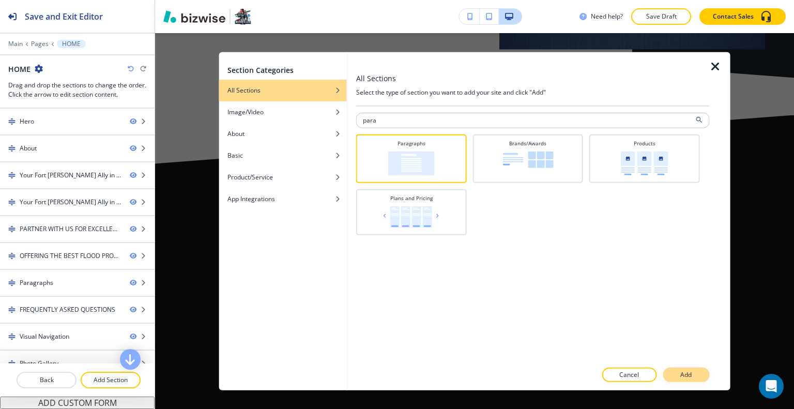
click at [688, 372] on p "Add" at bounding box center [685, 374] width 11 height 9
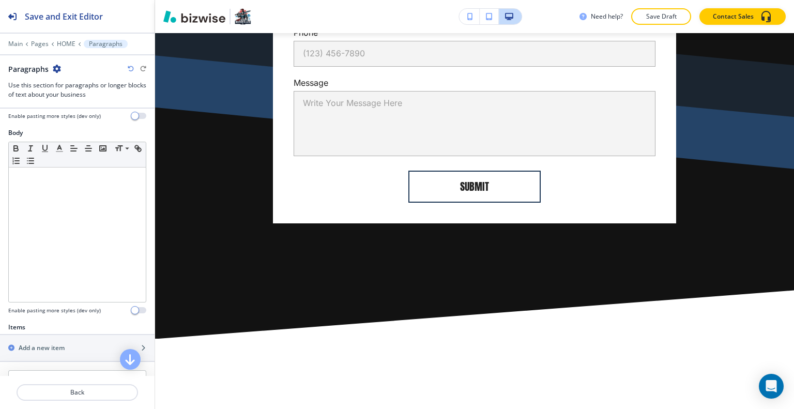
scroll to position [207, 0]
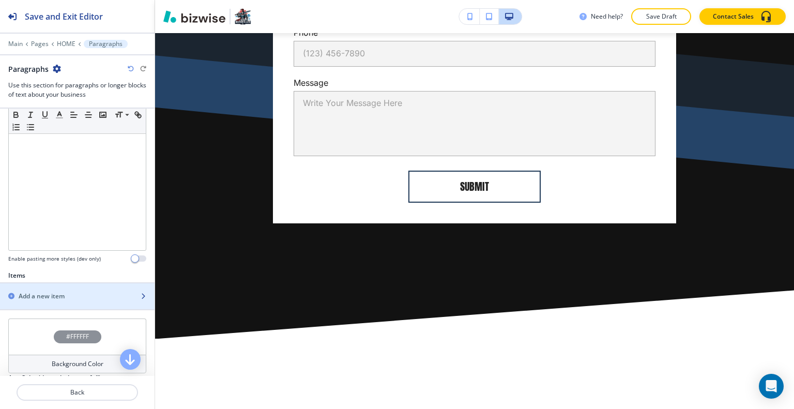
click at [61, 297] on h2 "Add a new item" at bounding box center [42, 296] width 46 height 9
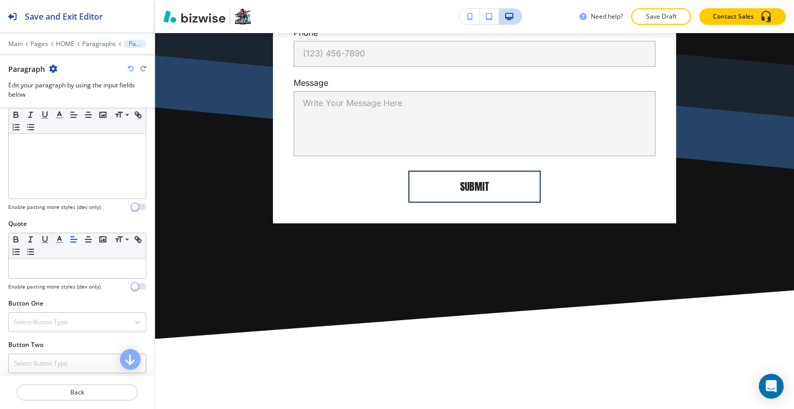
scroll to position [350, 0]
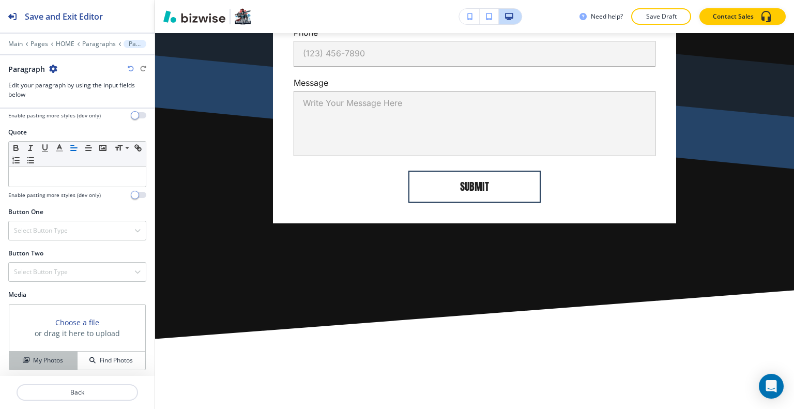
click at [70, 364] on button "My Photos" at bounding box center [43, 361] width 68 height 18
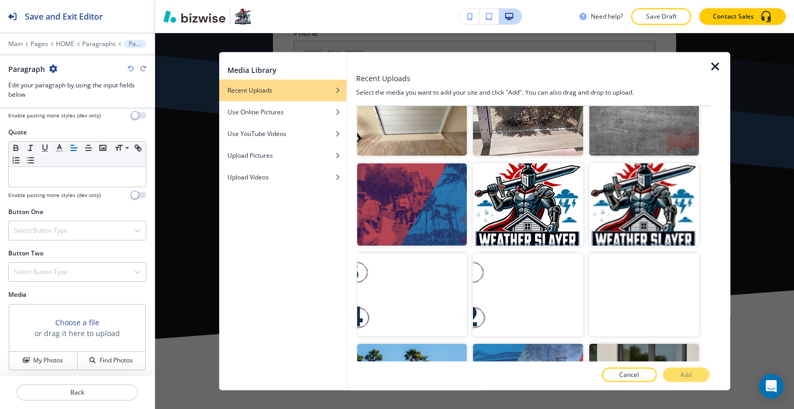
scroll to position [414, 0]
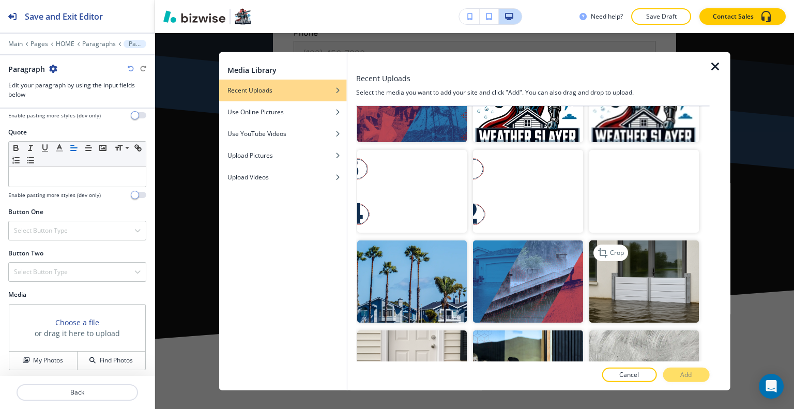
click at [647, 249] on img "button" at bounding box center [644, 281] width 110 height 82
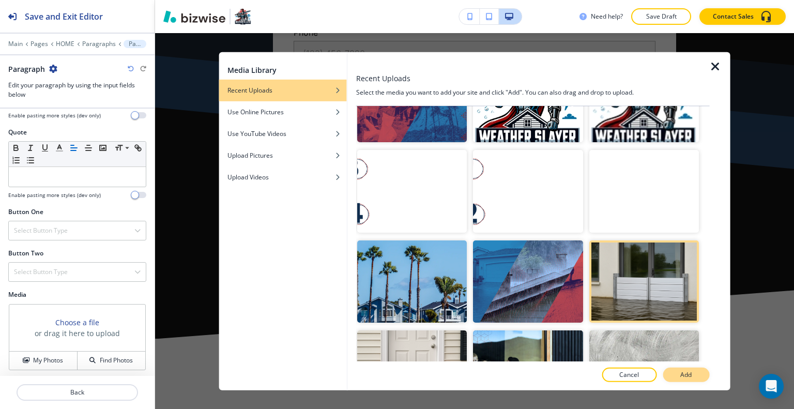
click at [693, 377] on button "Add" at bounding box center [686, 375] width 47 height 14
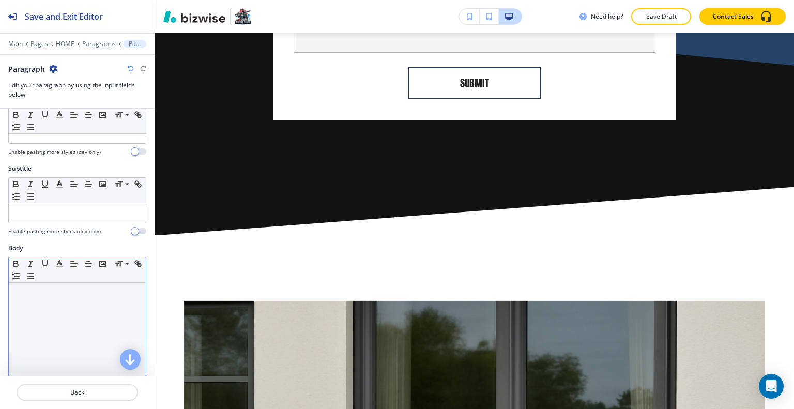
scroll to position [0, 0]
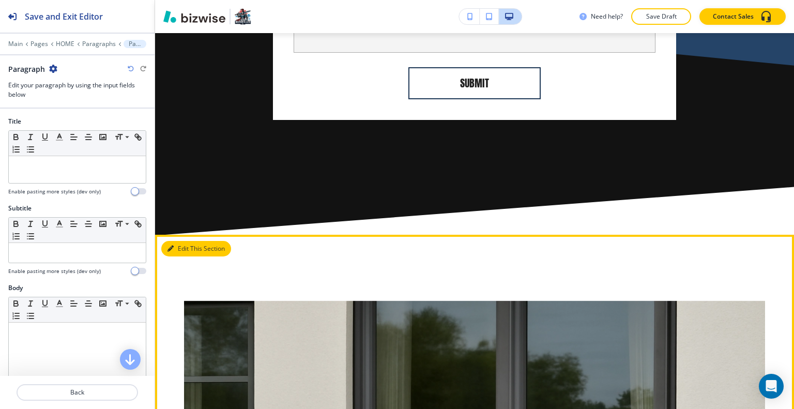
click at [185, 241] on button "Edit This Section" at bounding box center [196, 249] width 70 height 16
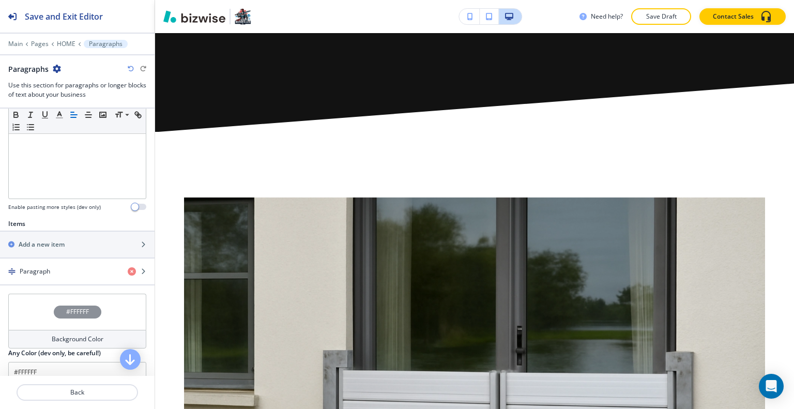
scroll to position [426, 0]
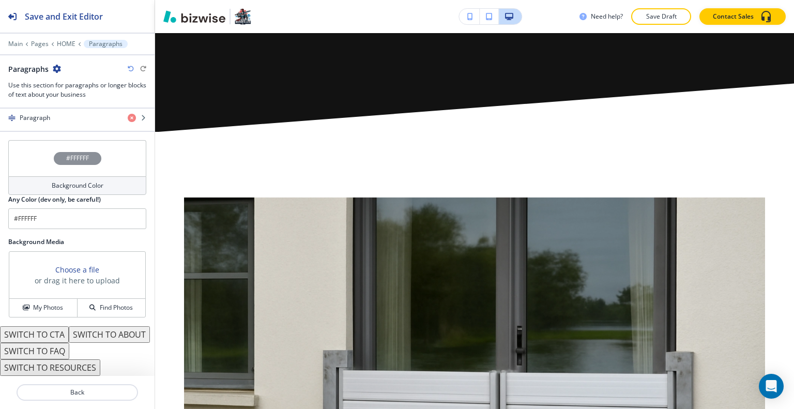
click at [74, 332] on button "SWITCH TO ABOUT" at bounding box center [109, 334] width 81 height 17
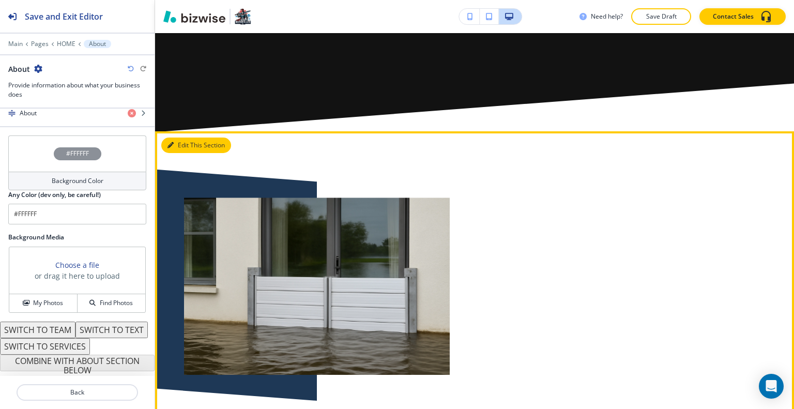
click at [177, 138] on button "Edit This Section" at bounding box center [196, 146] width 70 height 16
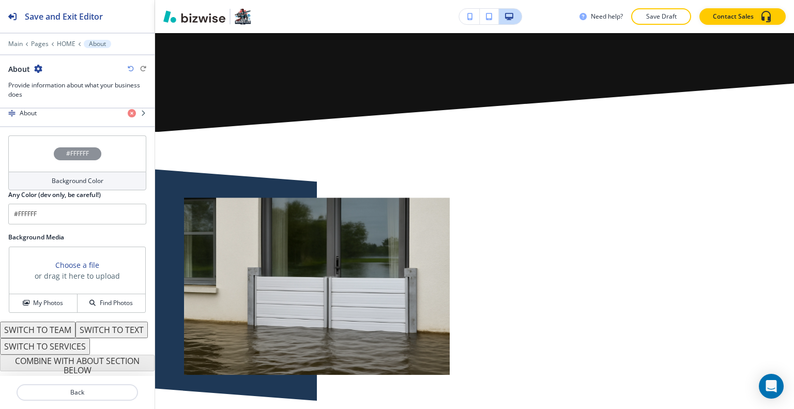
scroll to position [430, 0]
click at [75, 330] on button "SWITCH TO TEXT" at bounding box center [111, 330] width 72 height 17
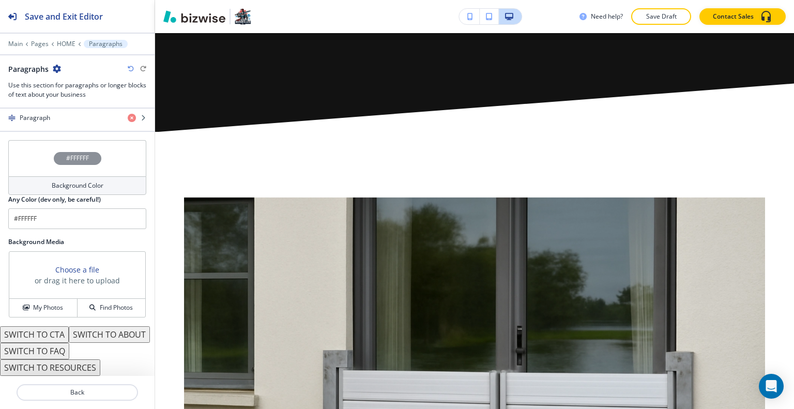
scroll to position [8596, 0]
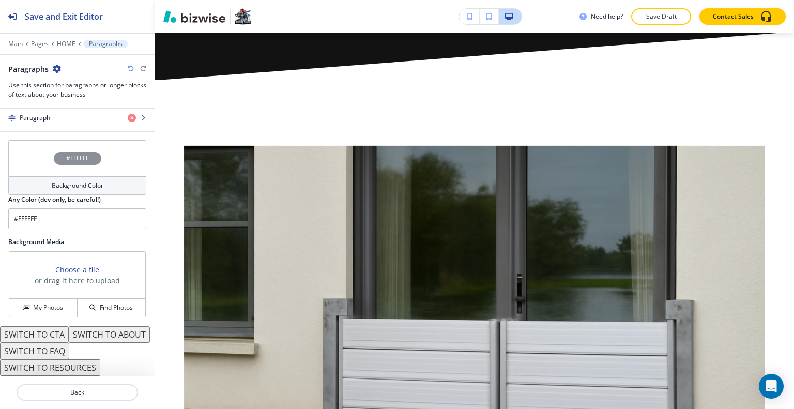
click at [68, 366] on button "SWITCH TO RESOURCES" at bounding box center [50, 367] width 100 height 17
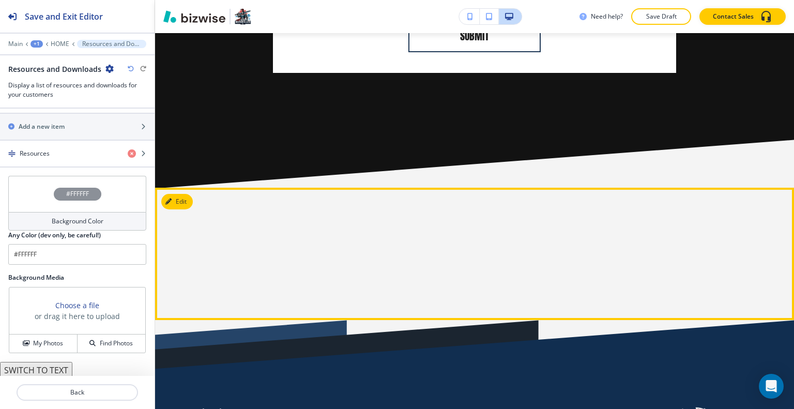
scroll to position [8437, 0]
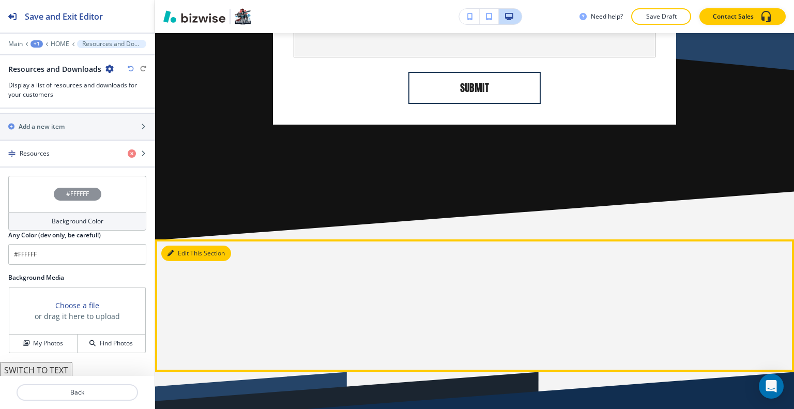
click at [166, 246] on button "Edit This Section" at bounding box center [196, 254] width 70 height 16
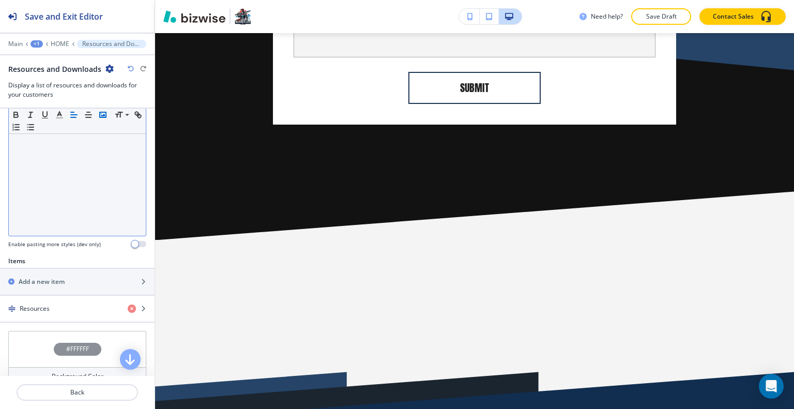
scroll to position [273, 0]
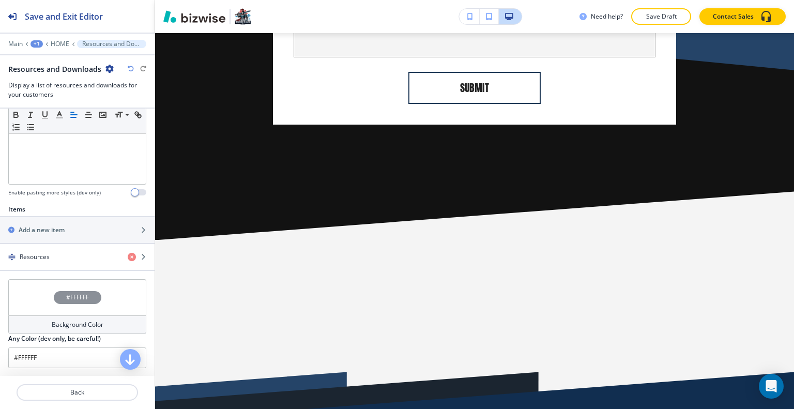
click at [127, 69] on div "Resources and Downloads" at bounding box center [77, 69] width 138 height 11
click at [131, 69] on icon "button" at bounding box center [131, 69] width 6 height 6
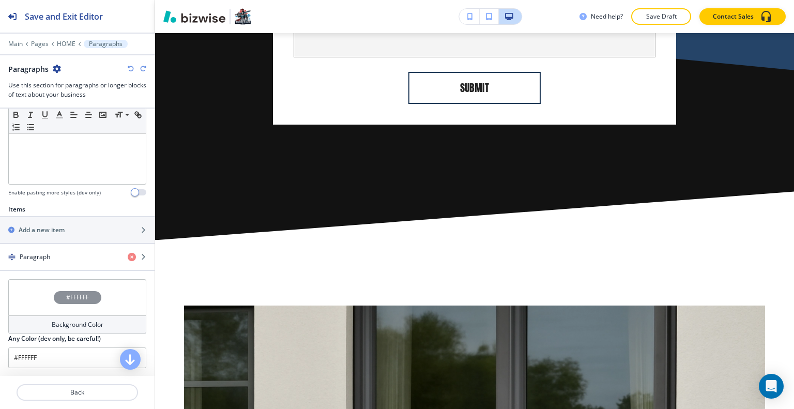
click at [131, 69] on icon "button" at bounding box center [131, 69] width 6 height 6
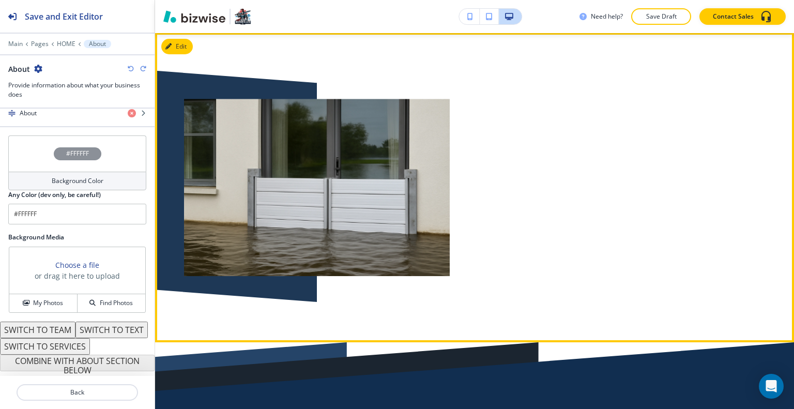
scroll to position [8540, 0]
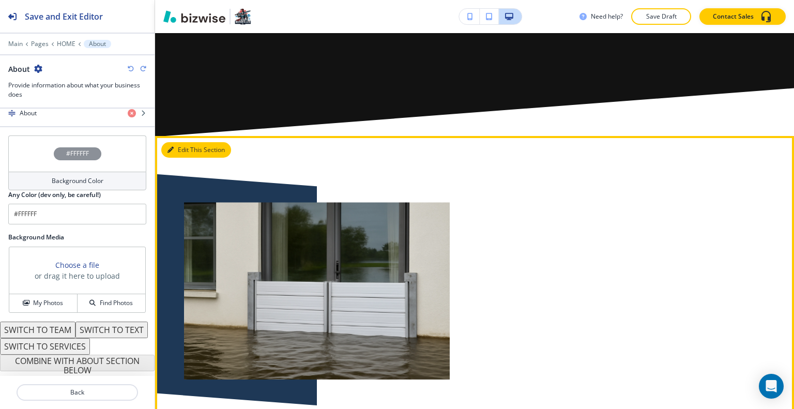
click at [186, 142] on button "Edit This Section" at bounding box center [196, 150] width 70 height 16
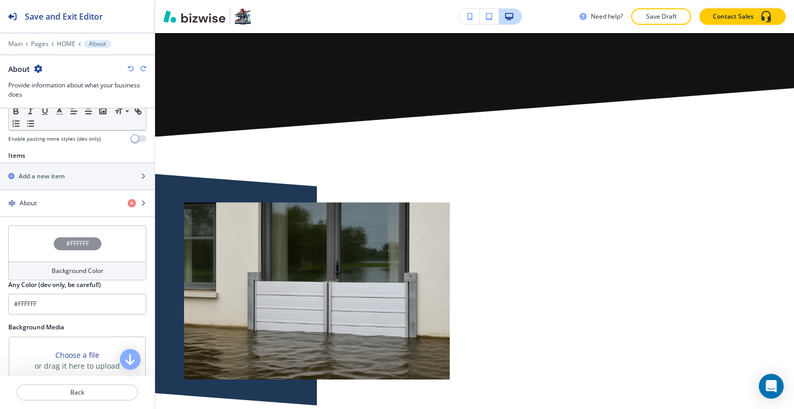
scroll to position [275, 0]
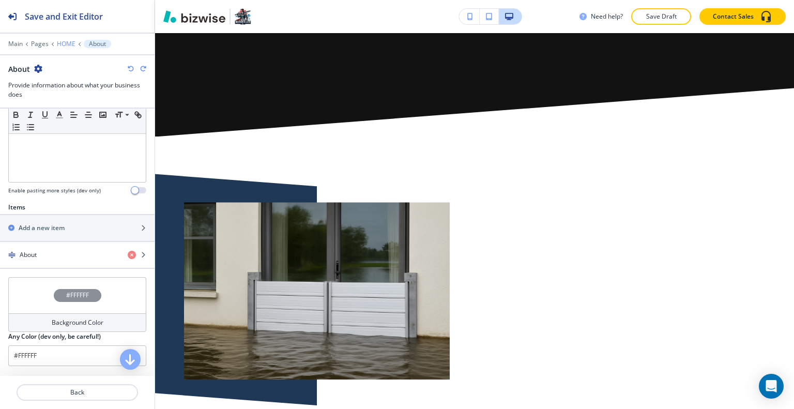
click at [63, 41] on p "HOME" at bounding box center [66, 43] width 19 height 7
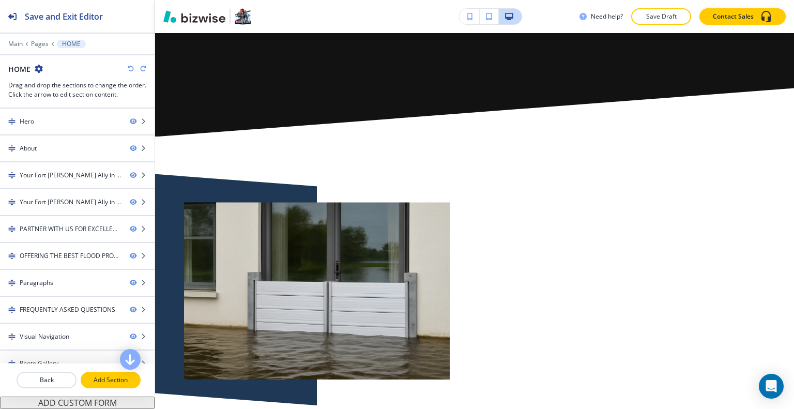
click at [106, 387] on button "Add Section" at bounding box center [111, 380] width 60 height 17
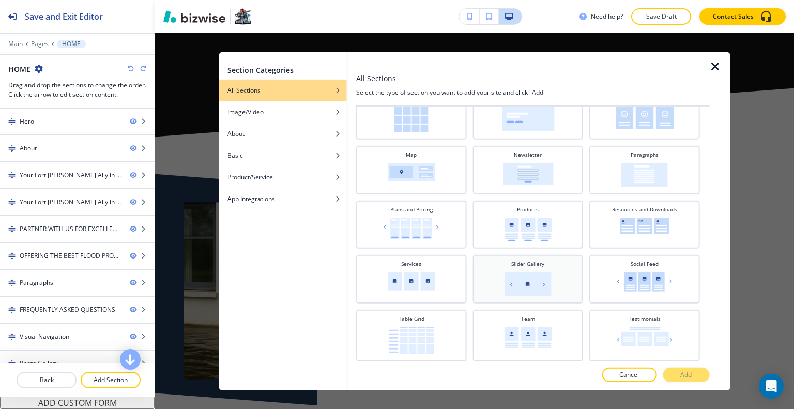
scroll to position [212, 0]
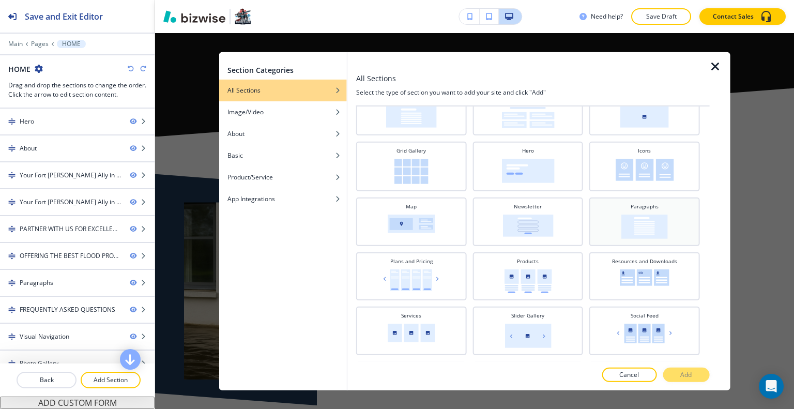
click at [595, 221] on div "Paragraphs" at bounding box center [645, 220] width 100 height 36
click at [688, 380] on button "Add" at bounding box center [686, 375] width 47 height 14
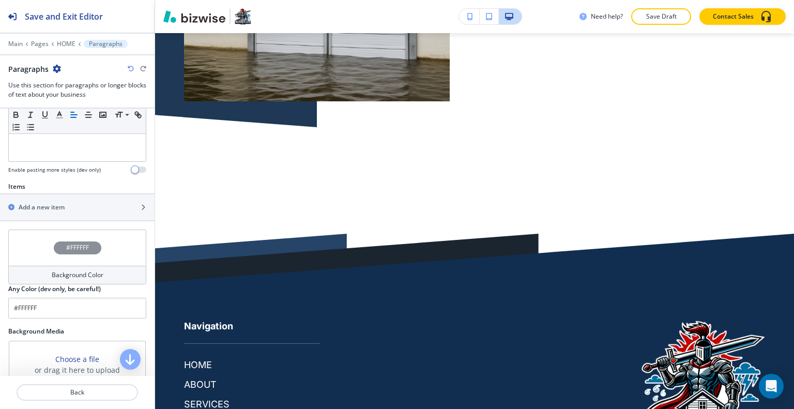
scroll to position [399, 0]
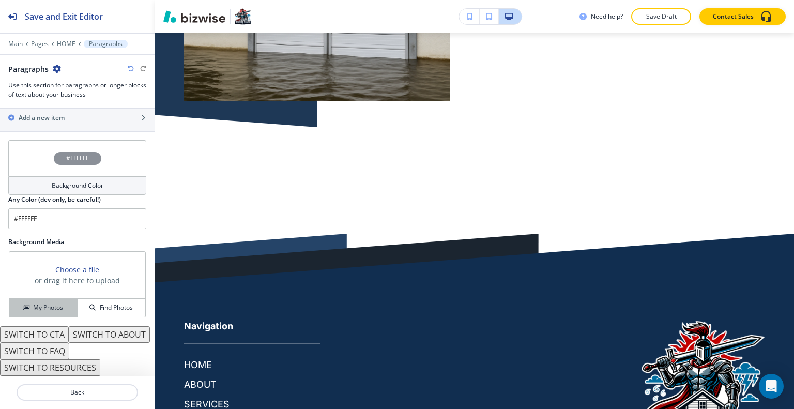
click at [62, 299] on button "My Photos" at bounding box center [43, 308] width 68 height 18
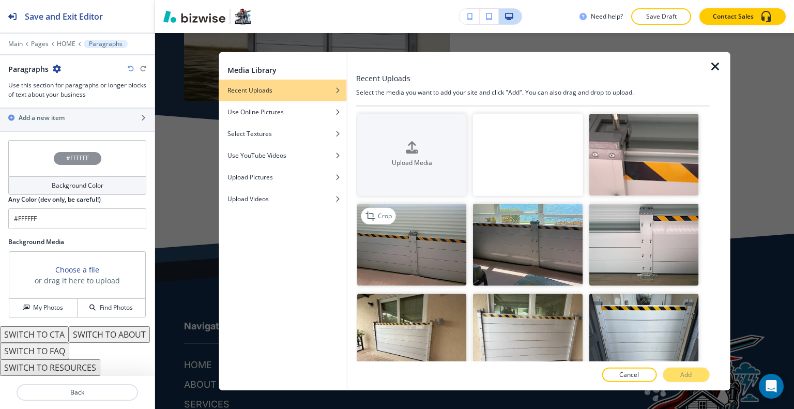
click at [451, 244] on img "button" at bounding box center [412, 245] width 110 height 82
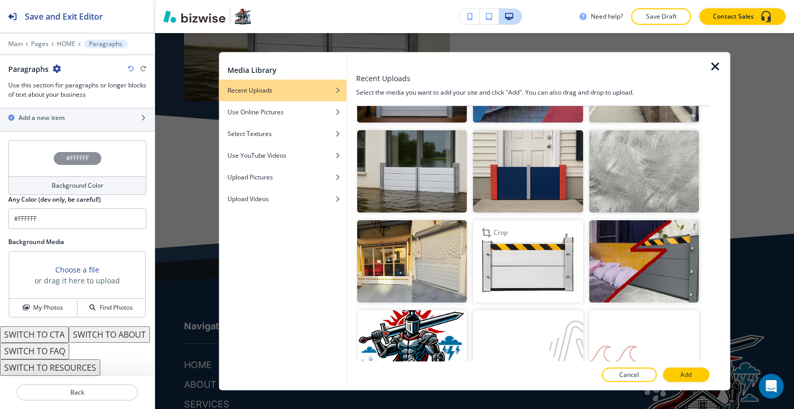
scroll to position [1913, 0]
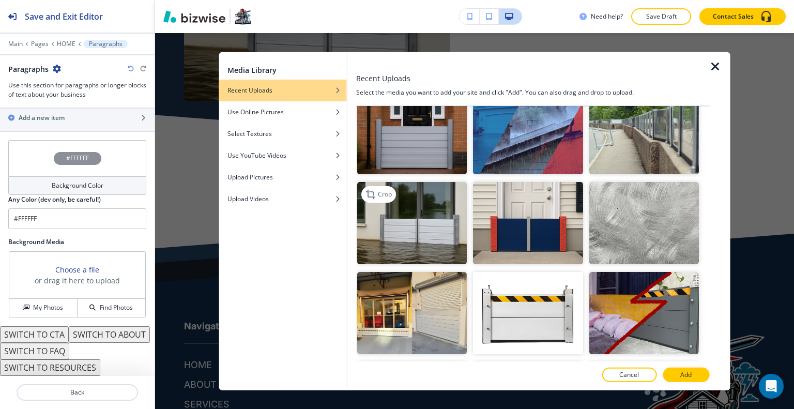
click at [420, 181] on img "button" at bounding box center [412, 222] width 110 height 82
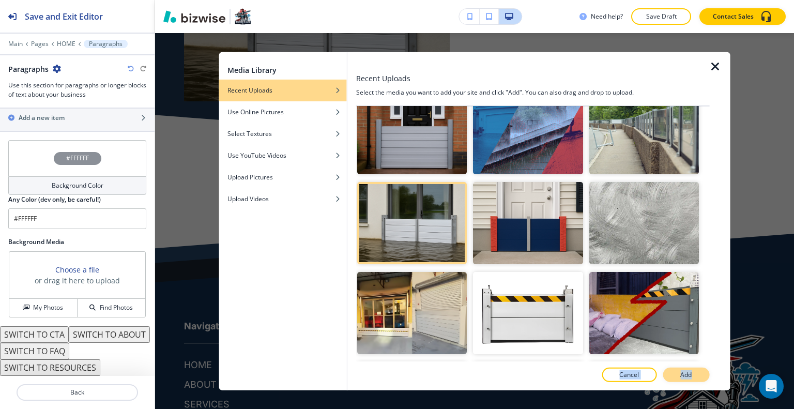
click at [701, 371] on div "Recent Uploads Select the media you want to add your site and click "Add". You …" at bounding box center [533, 221] width 354 height 338
click at [701, 372] on button "Add" at bounding box center [686, 375] width 47 height 14
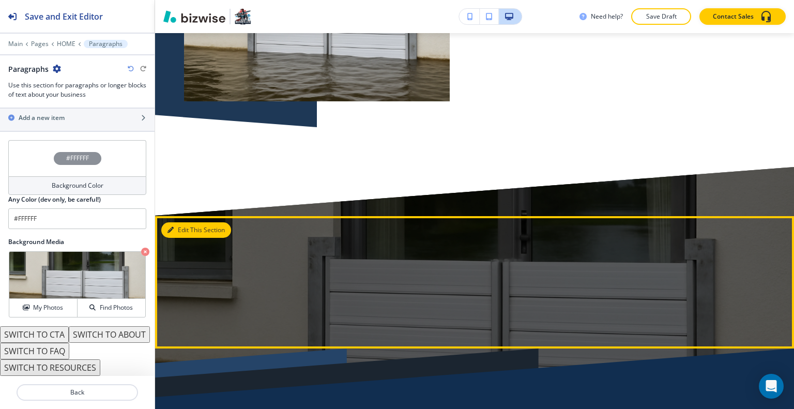
click at [181, 222] on button "Edit This Section" at bounding box center [196, 230] width 70 height 16
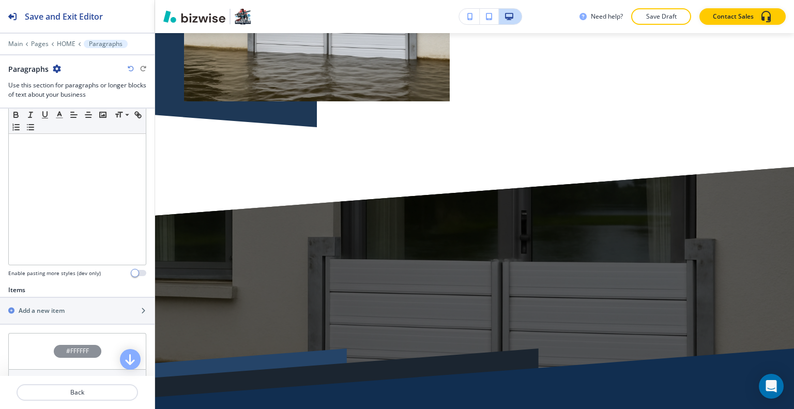
scroll to position [0, 0]
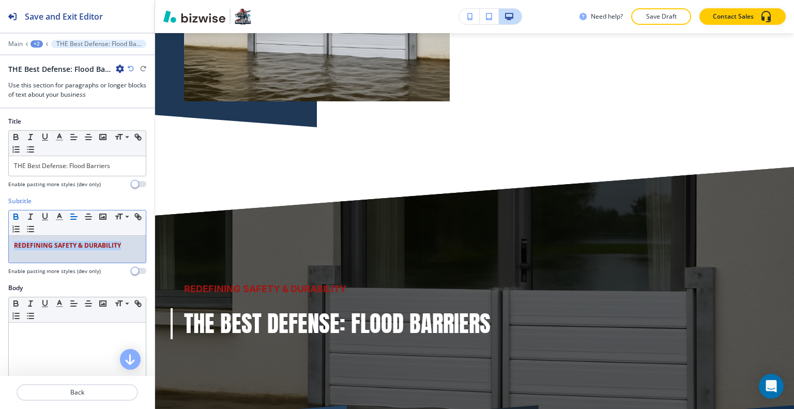
drag, startPoint x: 127, startPoint y: 246, endPoint x: 12, endPoint y: 218, distance: 118.7
click at [1, 221] on div "Subtitle Small Normal Large Huge REDEFINING SAFETY & DURABILITY Enable pasting …" at bounding box center [77, 239] width 155 height 87
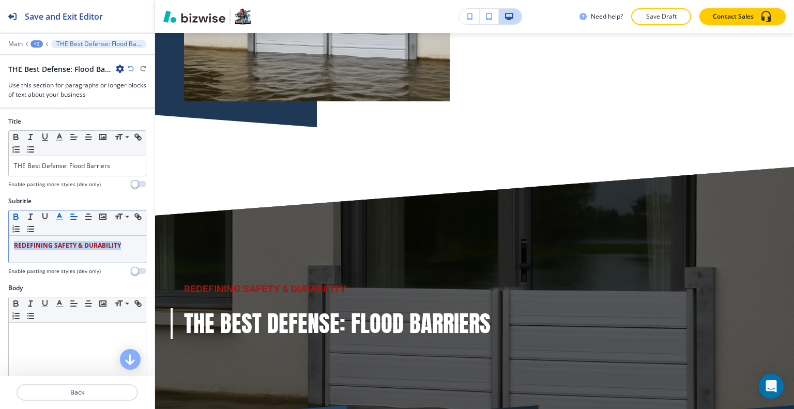
click at [62, 215] on icon "button" at bounding box center [59, 216] width 9 height 9
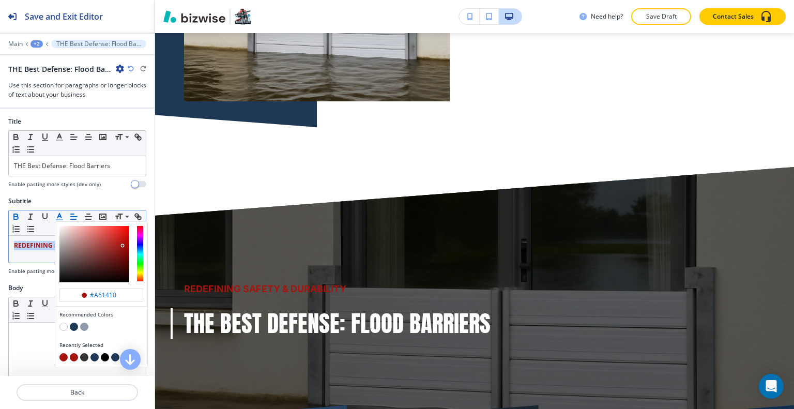
click at [65, 325] on button "button" at bounding box center [63, 327] width 8 height 8
type input "#ffffff"
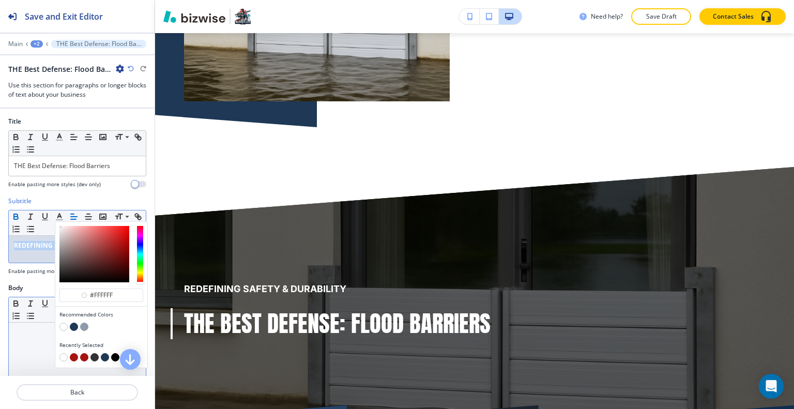
scroll to position [52, 0]
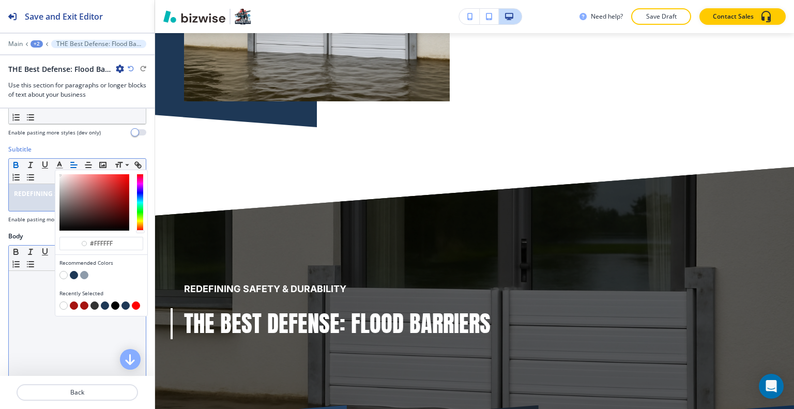
click at [45, 277] on p at bounding box center [77, 280] width 127 height 9
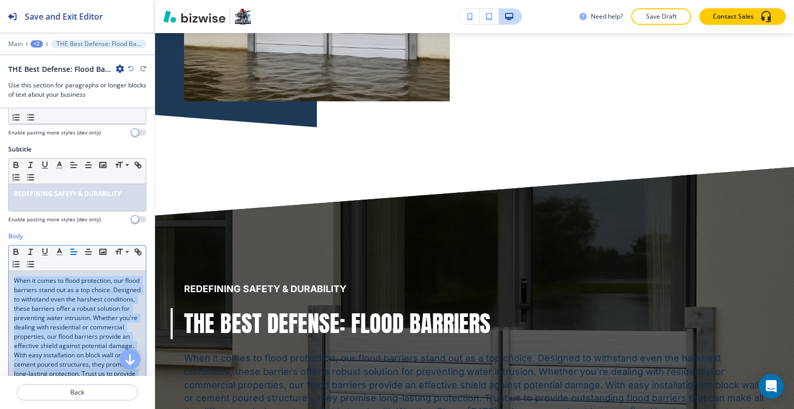
drag, startPoint x: 85, startPoint y: 326, endPoint x: 0, endPoint y: 263, distance: 105.7
click at [0, 263] on div "Body Small Normal Large Huge When it comes to flood protection, our flood barri…" at bounding box center [77, 341] width 155 height 219
click at [58, 248] on icon "button" at bounding box center [59, 251] width 9 height 9
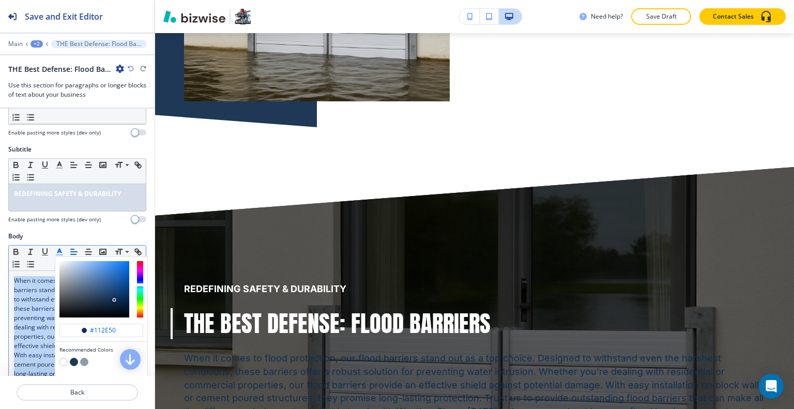
click at [62, 359] on button "button" at bounding box center [63, 362] width 8 height 8
type input "#ffffff"
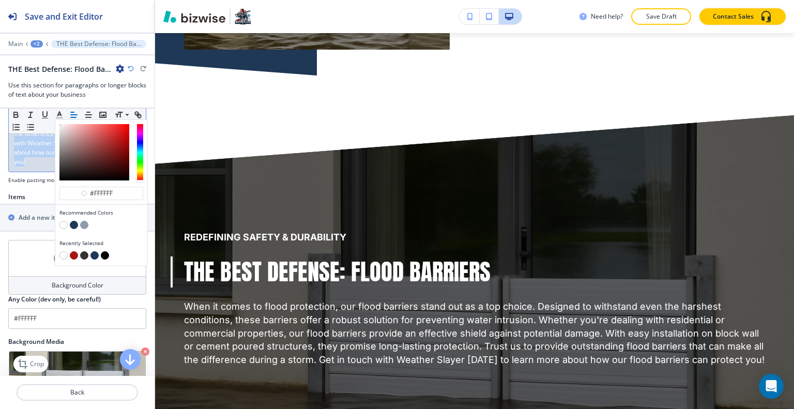
scroll to position [362, 0]
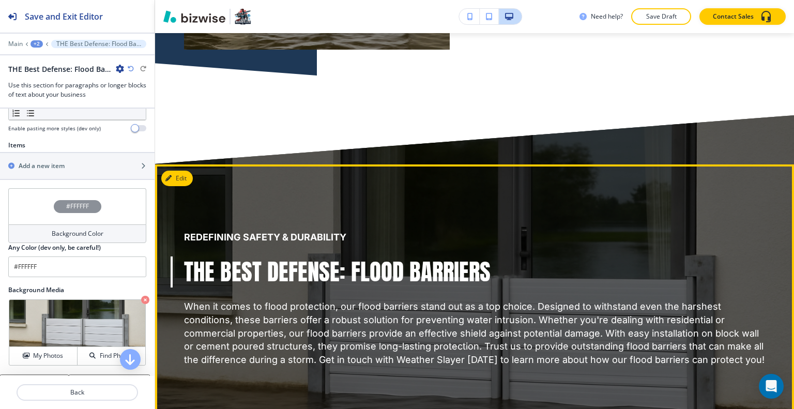
click at [254, 232] on strong "REDEFINING SAFETY & DURABILITY" at bounding box center [265, 237] width 162 height 11
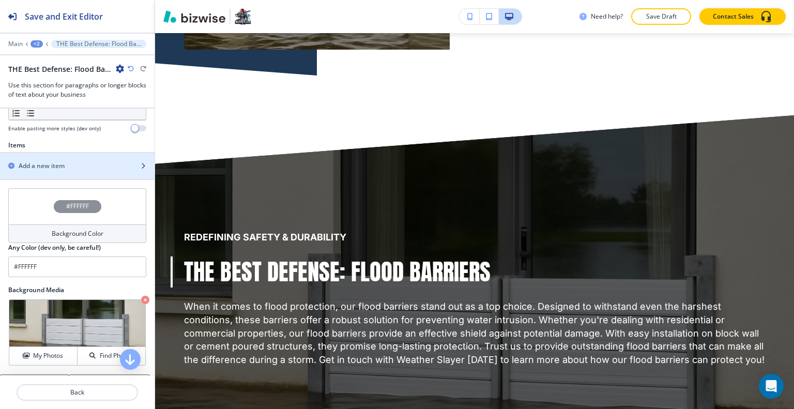
click at [93, 171] on div "Add a new item" at bounding box center [66, 165] width 132 height 9
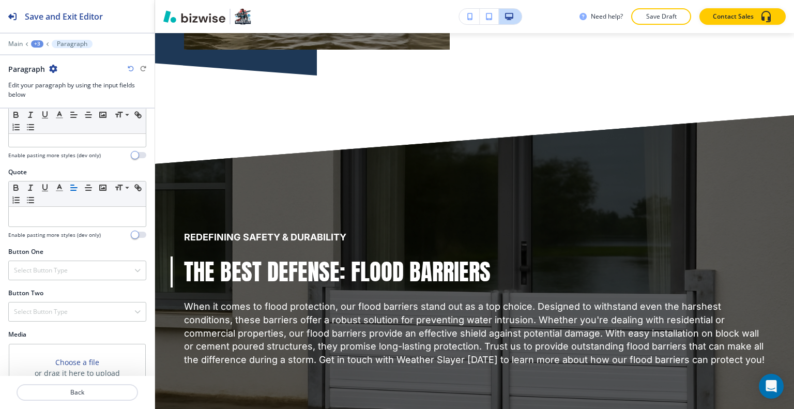
scroll to position [350, 0]
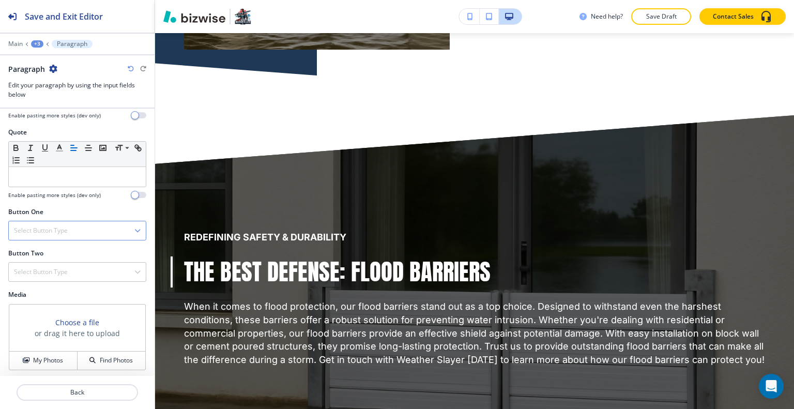
click at [77, 221] on div "Select Button Type" at bounding box center [77, 230] width 137 height 19
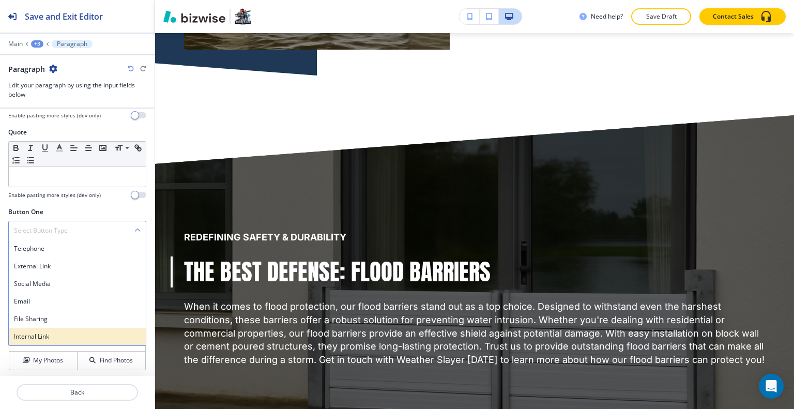
click at [56, 336] on h4 "Internal Link" at bounding box center [77, 336] width 127 height 9
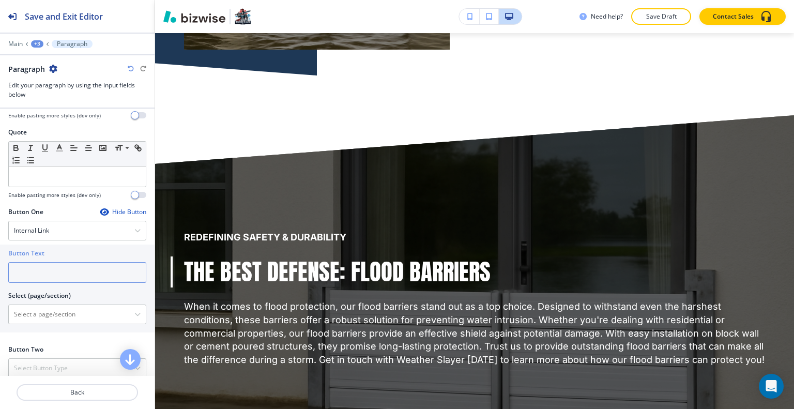
click at [44, 276] on input "text" at bounding box center [77, 272] width 138 height 21
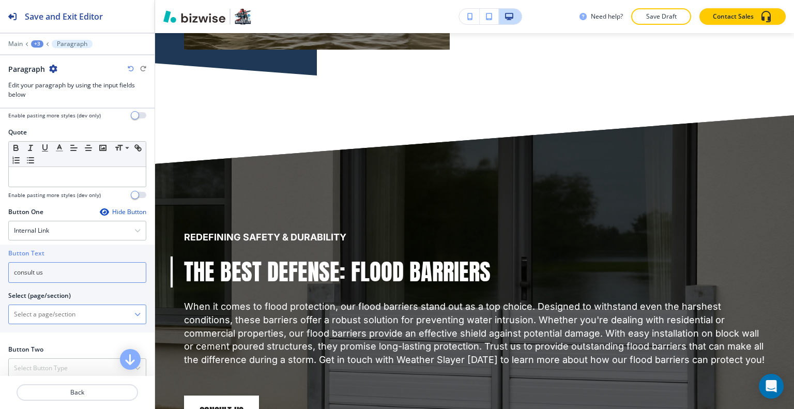
type input "consult us"
click at [53, 316] on \(page\/section\) "Manual Input" at bounding box center [72, 315] width 126 height 18
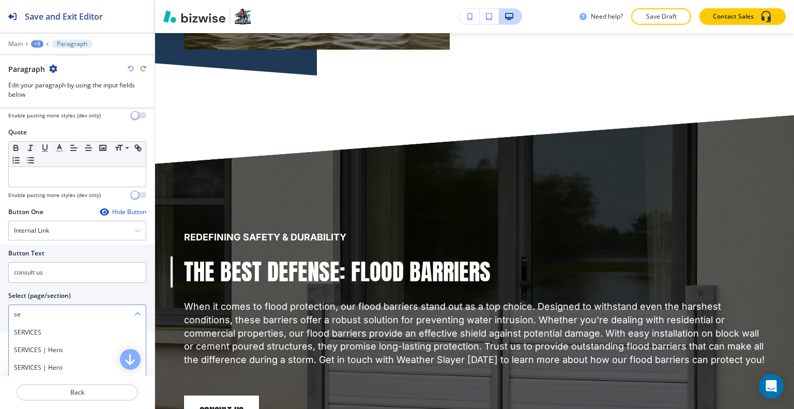
type \(page\/section\) "s"
type \(page\/section\) "c"
type \(page\/section\) "a"
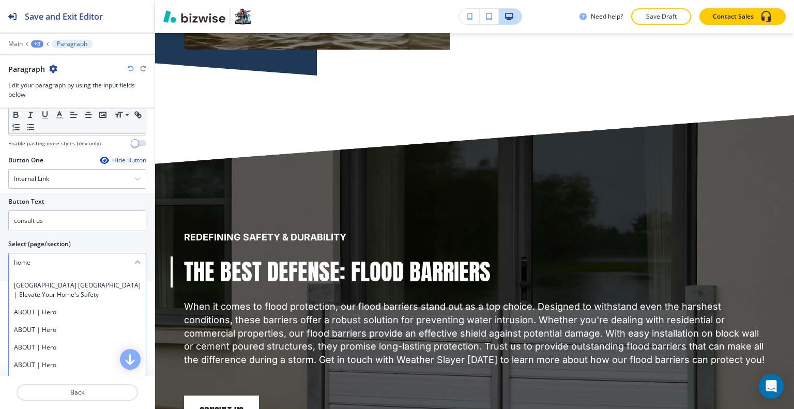
scroll to position [450, 0]
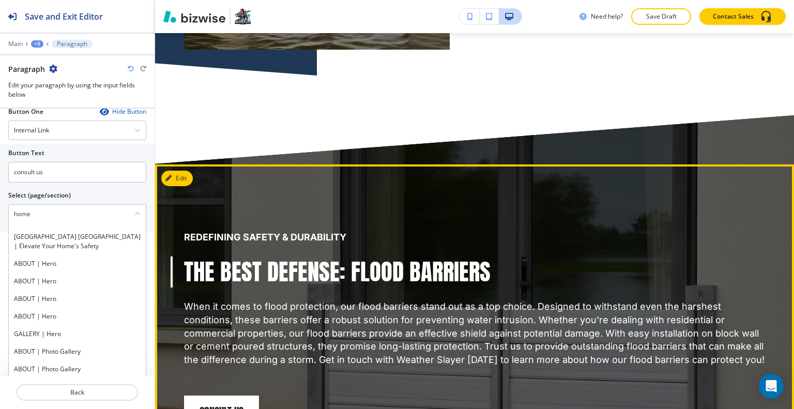
type \(page\/section\) "home"
click at [377, 332] on div "REDEFINING SAFETY & DURABILITY THE Best Defense: Flood Barriers When it comes t…" at bounding box center [474, 328] width 639 height 329
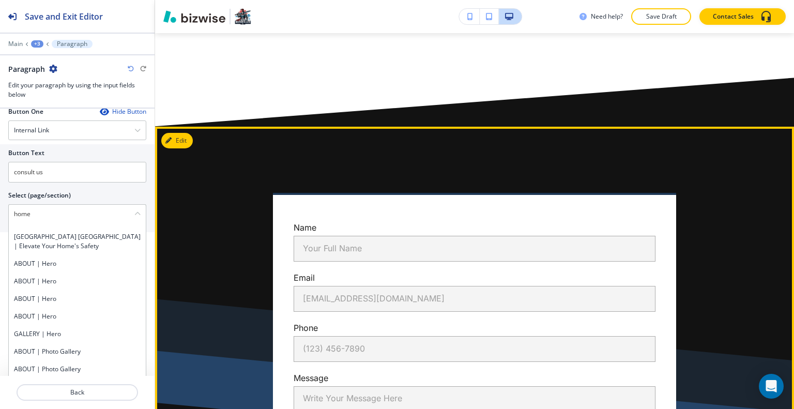
scroll to position [7939, 0]
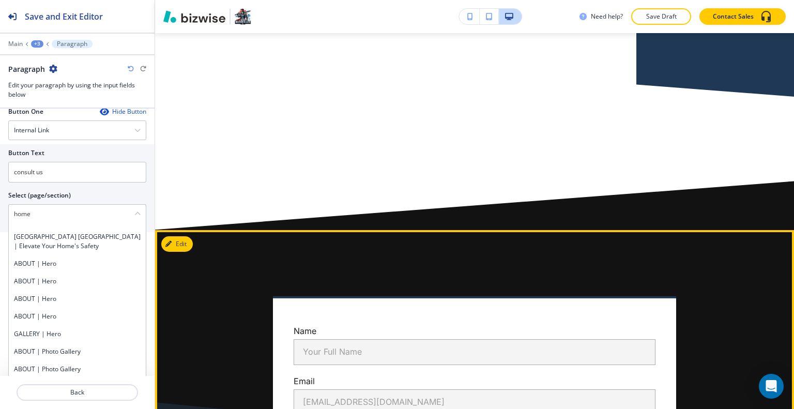
click at [184, 236] on button "Edit This Section" at bounding box center [196, 244] width 70 height 16
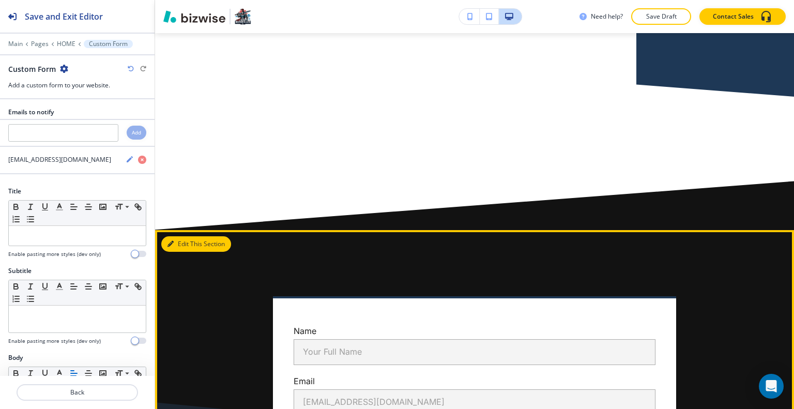
scroll to position [8038, 0]
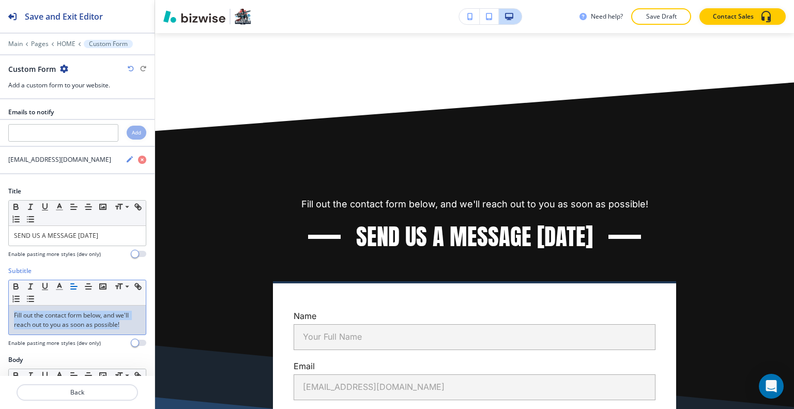
drag, startPoint x: 127, startPoint y: 326, endPoint x: 0, endPoint y: 303, distance: 129.2
click at [0, 303] on div "Subtitle Small Normal Large Huge Fill out the contact form below, and we'll rea…" at bounding box center [77, 310] width 155 height 89
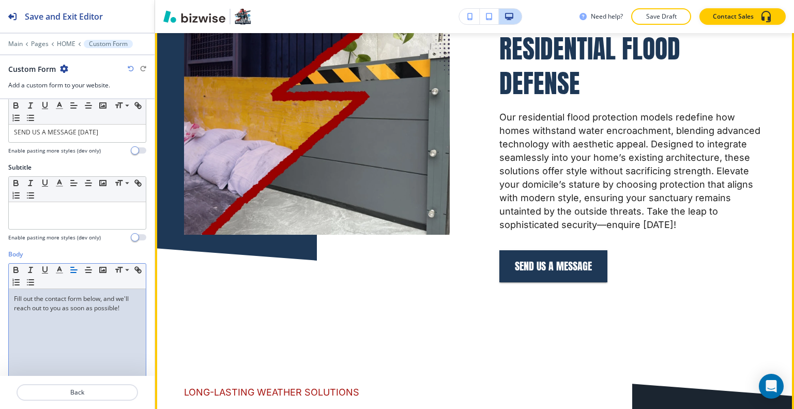
scroll to position [1834, 0]
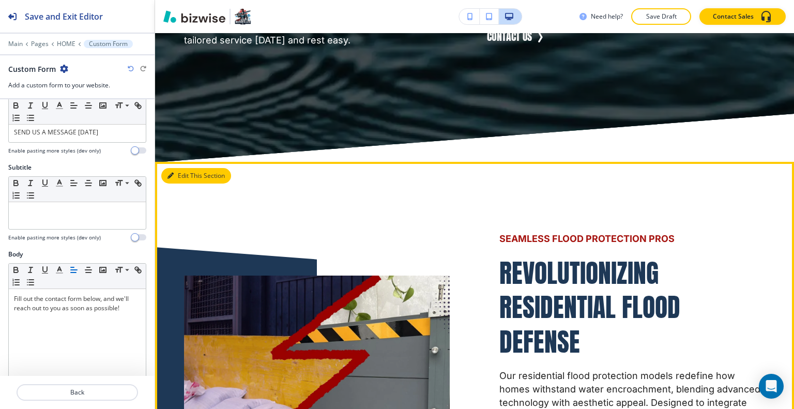
click at [190, 184] on button "Edit This Section" at bounding box center [196, 176] width 70 height 16
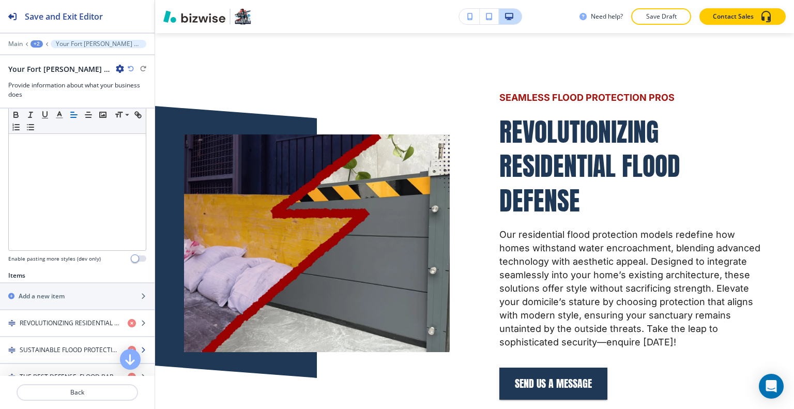
scroll to position [310, 0]
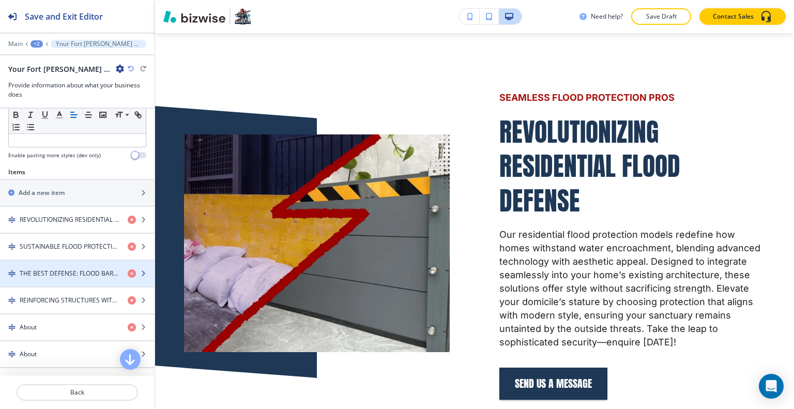
click at [80, 265] on div "button" at bounding box center [77, 265] width 155 height 8
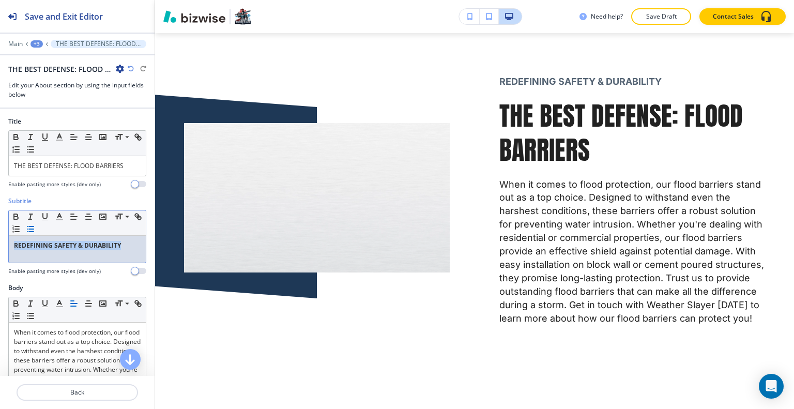
drag, startPoint x: 128, startPoint y: 243, endPoint x: 41, endPoint y: 229, distance: 88.1
click at [1, 250] on div "Subtitle Small Normal Large Huge REDEFINING SAFETY & DURABILITY Enable pasting …" at bounding box center [77, 239] width 155 height 87
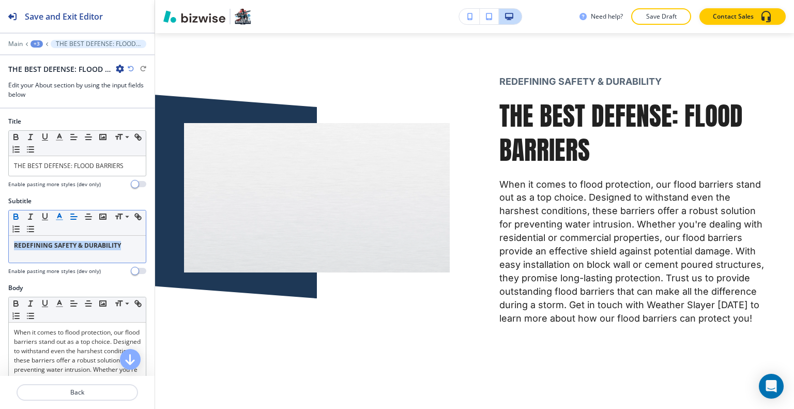
click at [59, 217] on icon "button" at bounding box center [59, 216] width 9 height 9
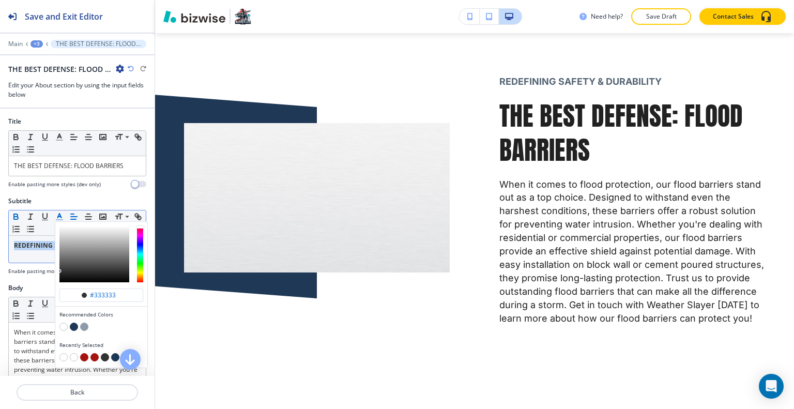
click at [82, 359] on div "button" at bounding box center [101, 358] width 84 height 10
click at [85, 353] on div "button" at bounding box center [101, 358] width 84 height 10
click at [83, 357] on button "button" at bounding box center [84, 357] width 8 height 8
type input "#a61410"
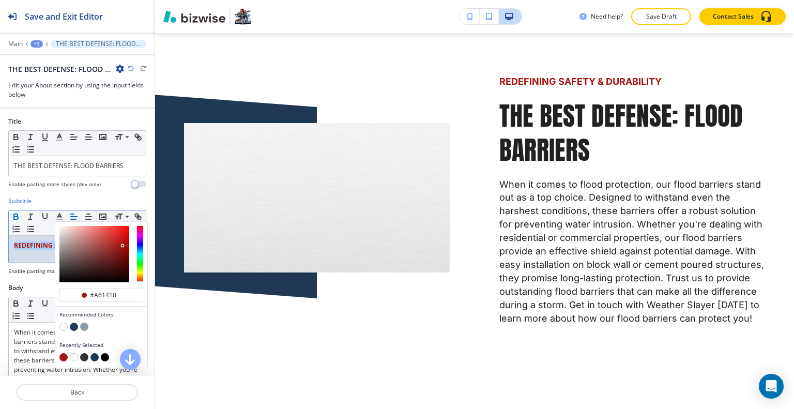
click at [14, 212] on icon "button" at bounding box center [15, 216] width 9 height 9
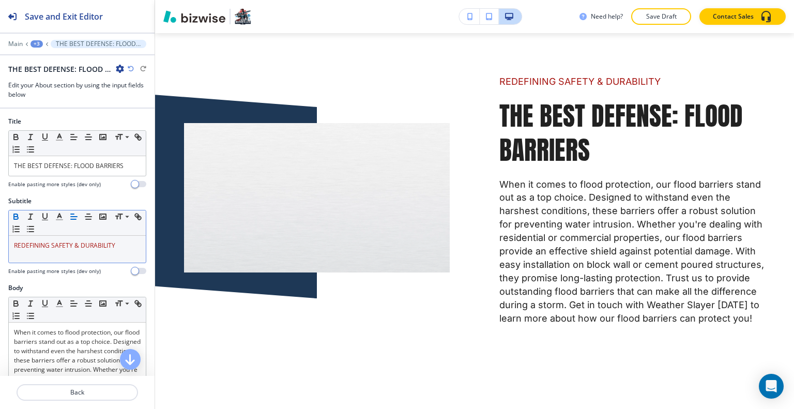
click at [14, 218] on icon "button" at bounding box center [16, 218] width 4 height 3
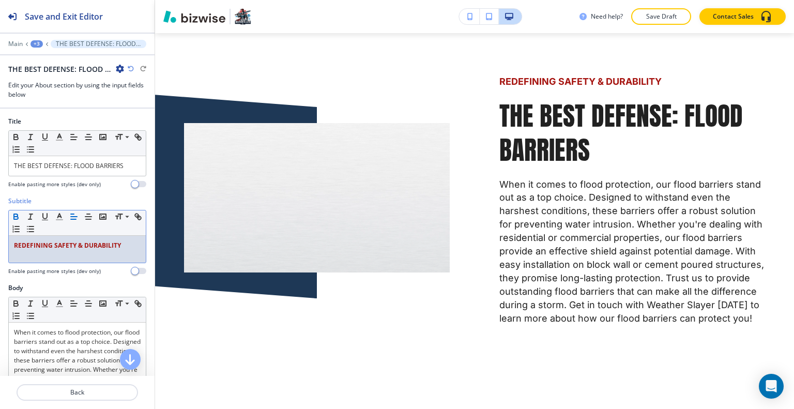
click at [14, 218] on icon "button" at bounding box center [16, 218] width 4 height 3
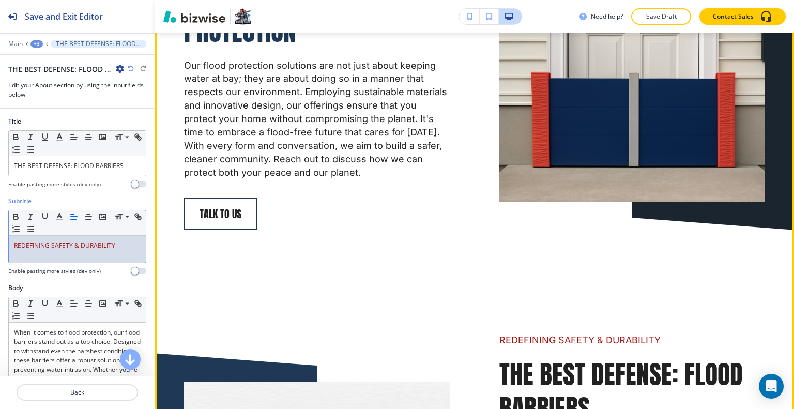
scroll to position [2677, 0]
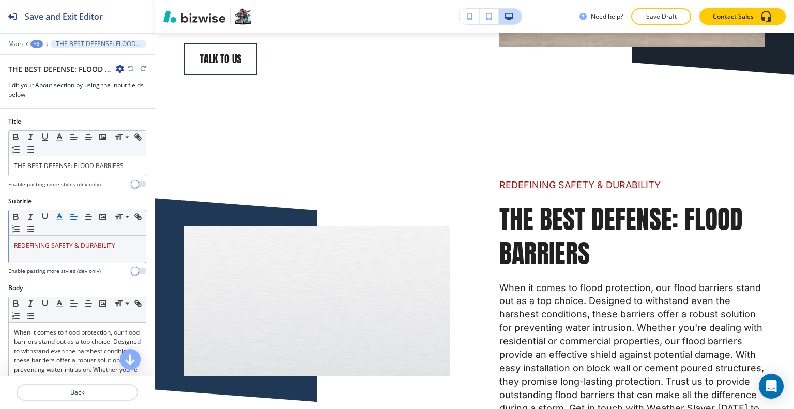
click at [56, 216] on icon "button" at bounding box center [59, 216] width 9 height 9
click at [13, 212] on icon "button" at bounding box center [15, 216] width 9 height 9
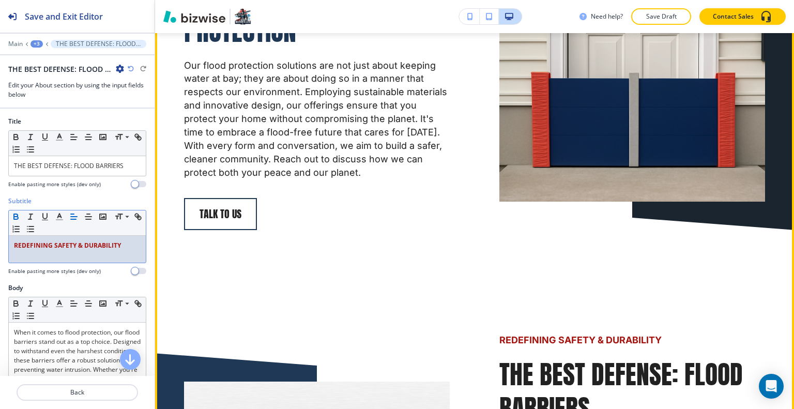
scroll to position [2471, 0]
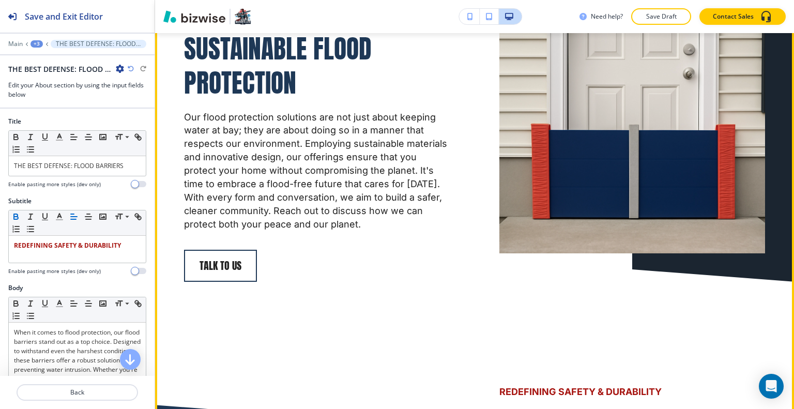
click at [461, 119] on div at bounding box center [607, 118] width 315 height 328
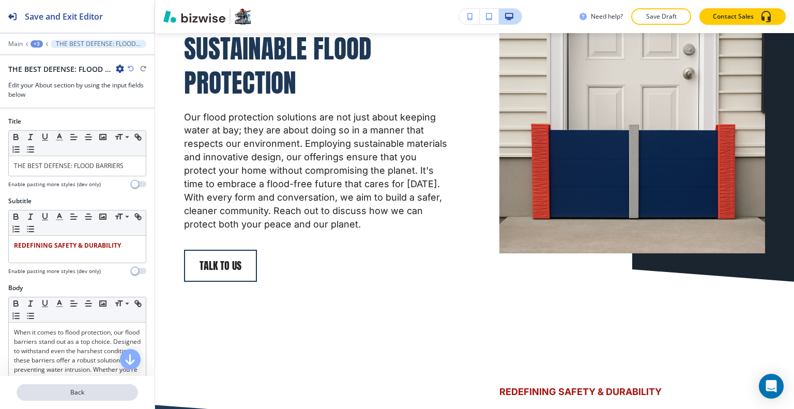
click at [92, 394] on p "Back" at bounding box center [77, 392] width 119 height 9
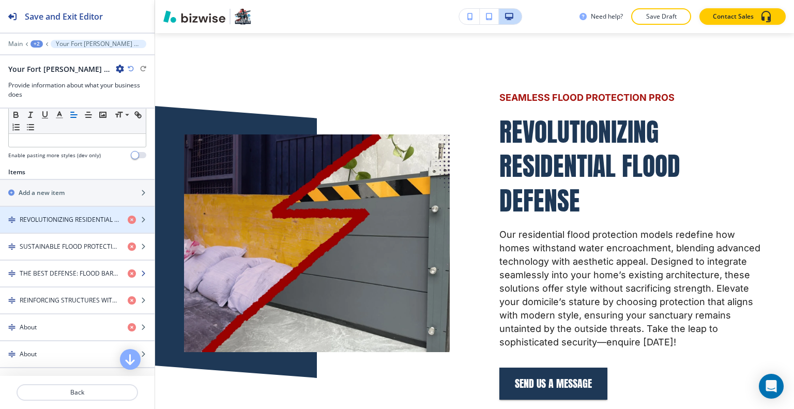
scroll to position [362, 0]
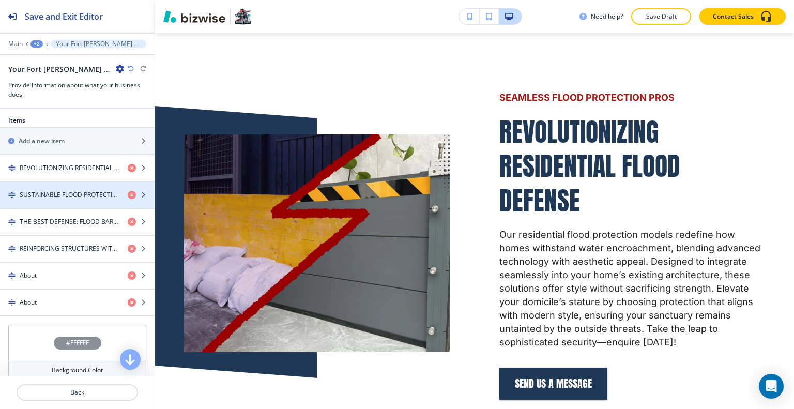
click at [78, 194] on h4 "SUSTAINABLE FLOOD PROTECTION" at bounding box center [70, 194] width 100 height 9
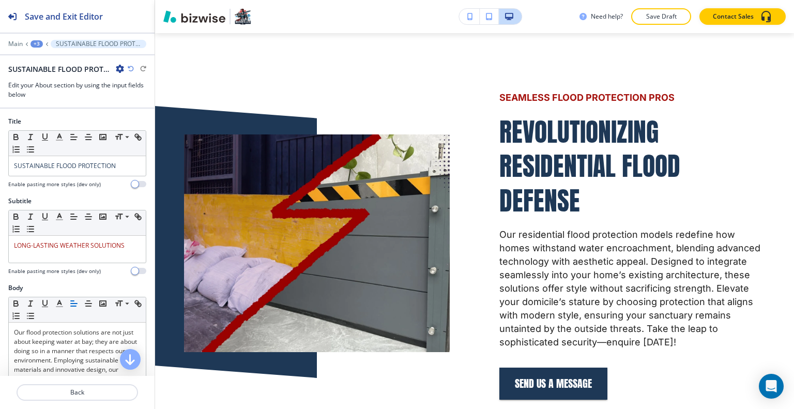
scroll to position [2403, 0]
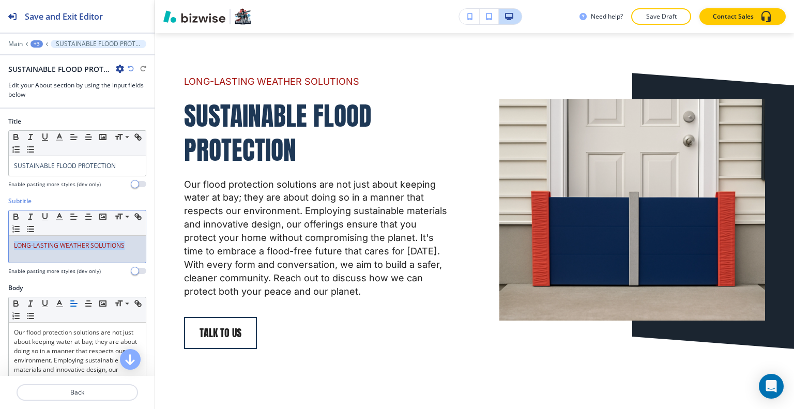
drag, startPoint x: 124, startPoint y: 245, endPoint x: 66, endPoint y: 236, distance: 58.6
click at [1, 250] on div "Subtitle Small Normal Large Huge LONG-LASTING WEATHER SOLUTIONS Enable pasting …" at bounding box center [77, 239] width 155 height 87
click at [60, 217] on line "button" at bounding box center [59, 217] width 3 height 0
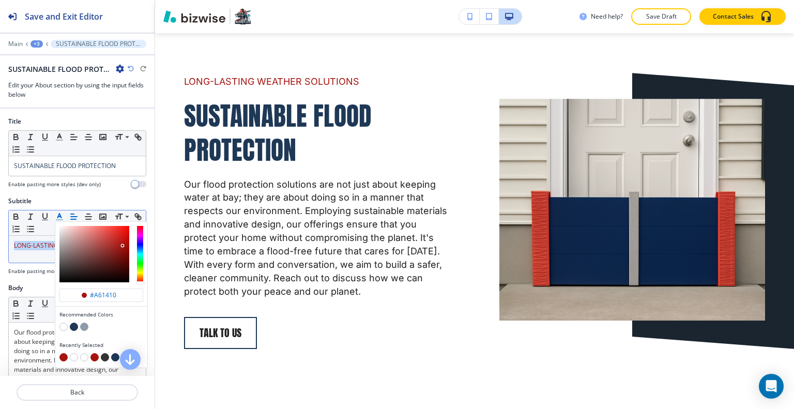
click at [63, 355] on button "button" at bounding box center [63, 357] width 8 height 8
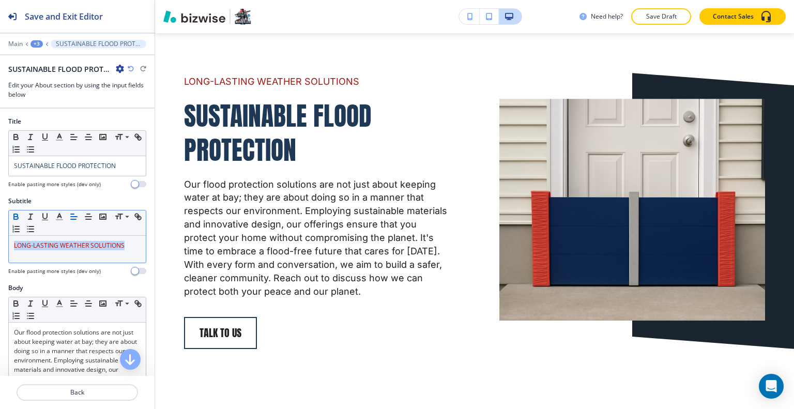
click at [18, 217] on icon "button" at bounding box center [16, 218] width 4 height 3
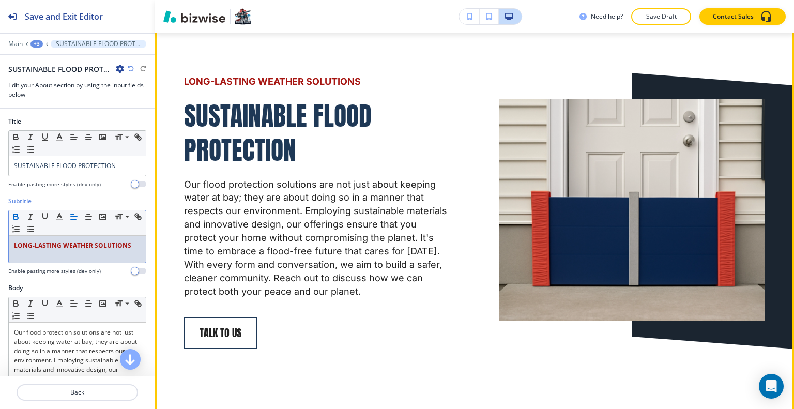
click at [423, 212] on p "Our flood protection solutions are not just about keeping water at bay; they ar…" at bounding box center [317, 238] width 266 height 120
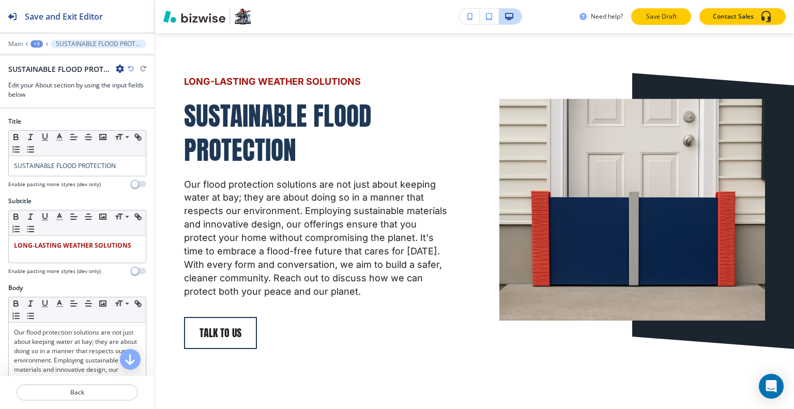
click at [655, 22] on button "Save Draft" at bounding box center [661, 16] width 60 height 17
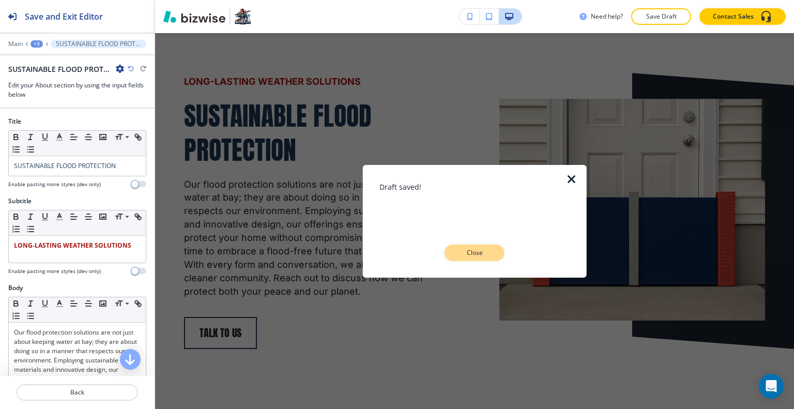
click at [483, 255] on p "Close" at bounding box center [474, 252] width 33 height 9
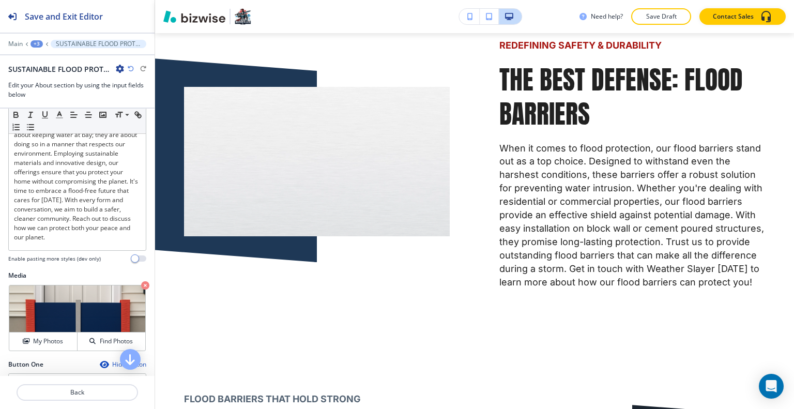
scroll to position [362, 0]
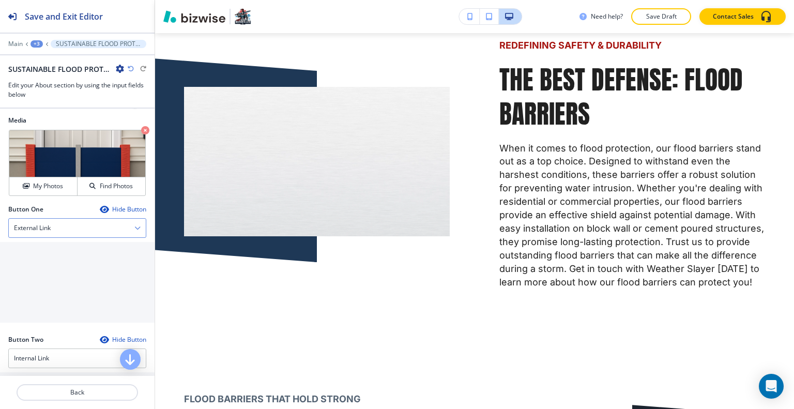
click at [74, 231] on div "External Link" at bounding box center [77, 228] width 137 height 19
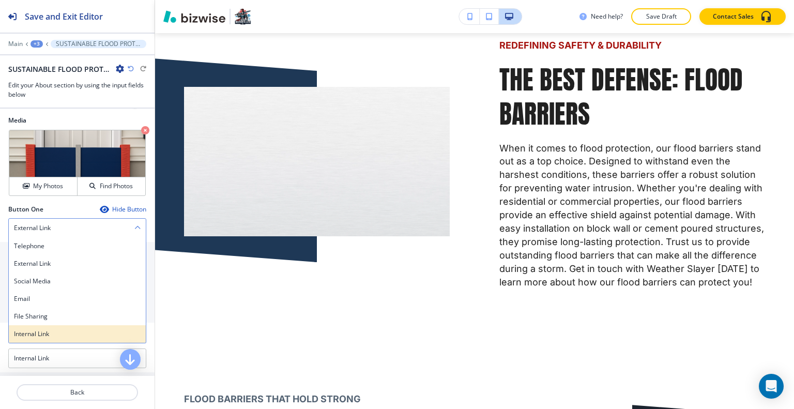
click at [66, 326] on div "Internal Link" at bounding box center [77, 334] width 137 height 18
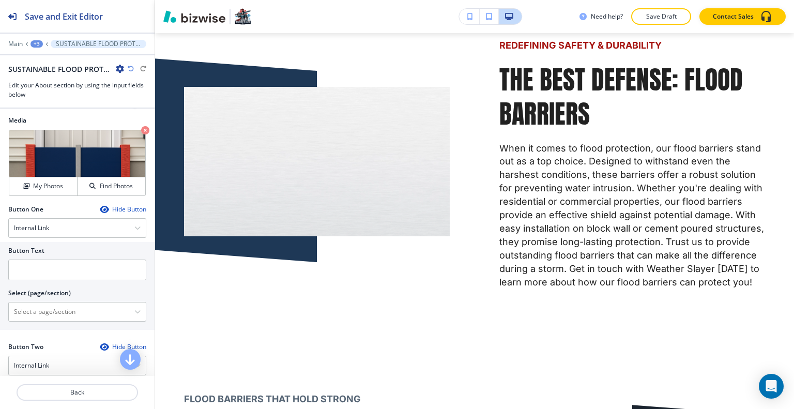
click at [62, 255] on div at bounding box center [77, 257] width 138 height 4
click at [57, 264] on input "text" at bounding box center [77, 270] width 138 height 21
type input "consult us"
click at [71, 321] on div "Button Text consult us Select (page/section) ABOUT ABOUT | Hero ABOUT | Hero AB…" at bounding box center [77, 286] width 155 height 88
click at [72, 311] on \(page\/section\) "Manual Input" at bounding box center [72, 312] width 126 height 18
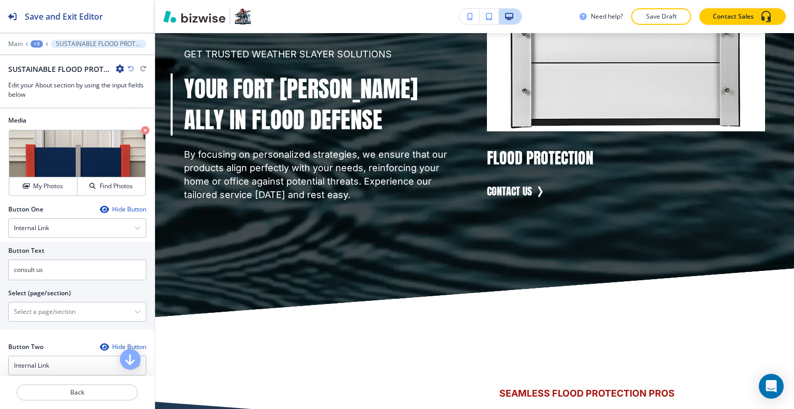
scroll to position [2042, 0]
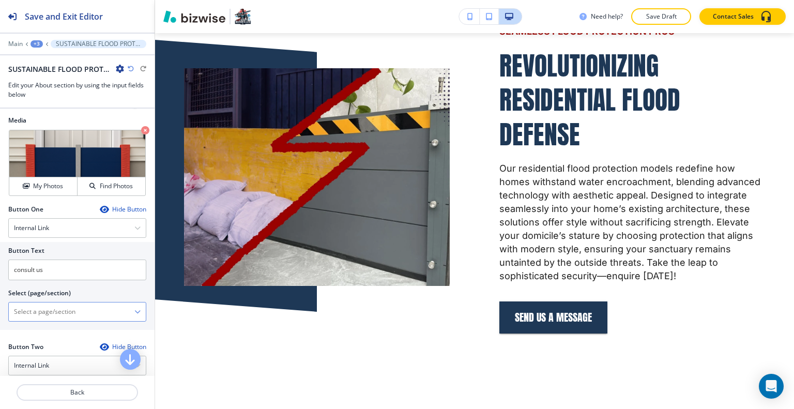
click at [57, 316] on \(page\/section\) "Manual Input" at bounding box center [72, 312] width 126 height 18
type \(page\/section\) "c"
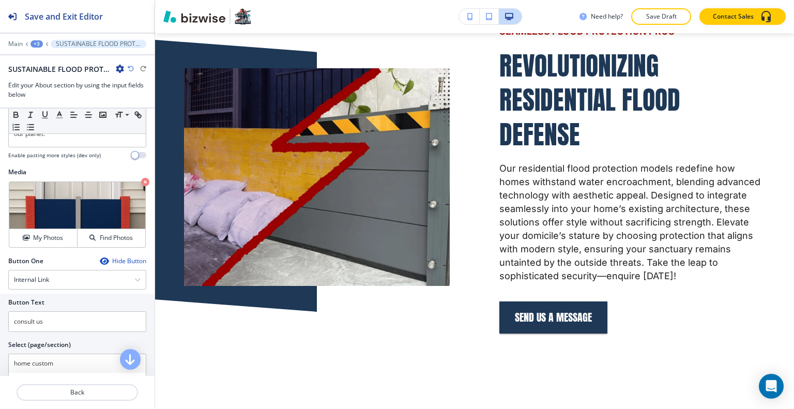
scroll to position [362, 0]
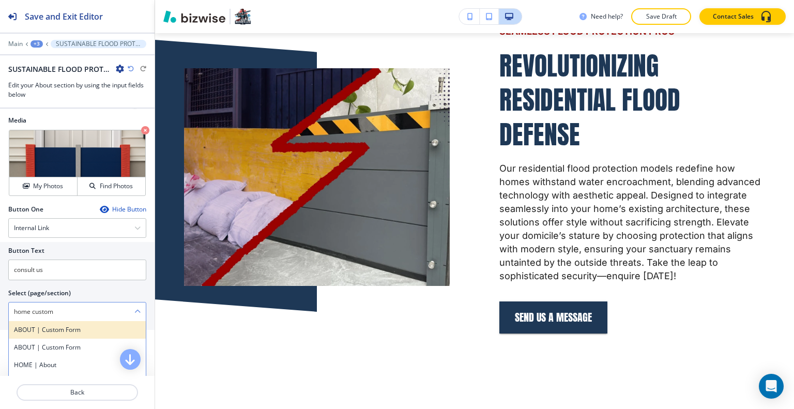
click at [81, 328] on h4 "ABOUT | Custom Form" at bounding box center [77, 329] width 127 height 9
type \(page\/section\) "ABOUT | Custom Form"
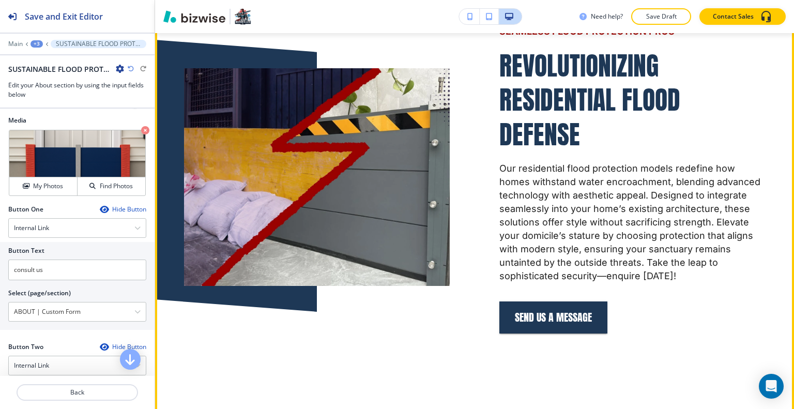
click at [452, 331] on div "SEAMLESS FLOOD PROTECTION PROS REVOLUTIONIZING RESIDENTIAL FLOOD DEFENSE Our re…" at bounding box center [607, 152] width 315 height 362
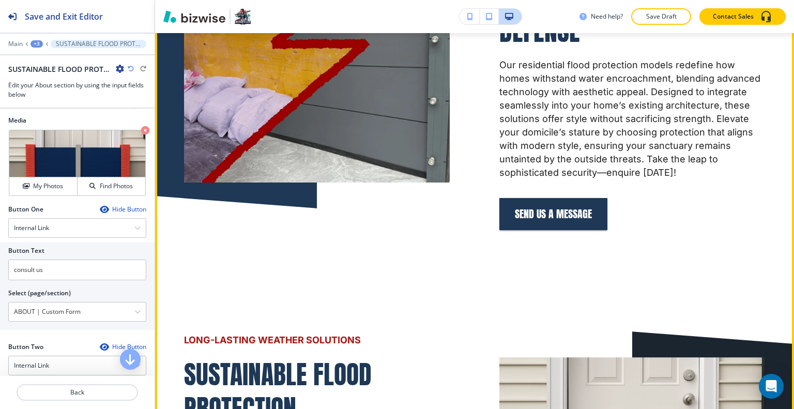
scroll to position [2352, 0]
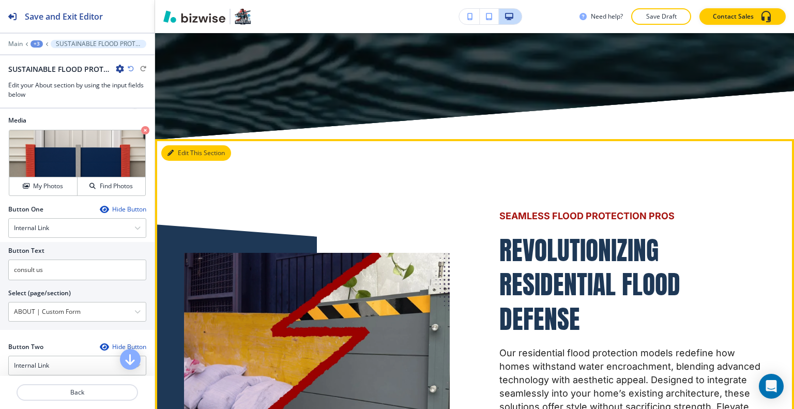
click at [190, 161] on button "Edit This Section" at bounding box center [196, 153] width 70 height 16
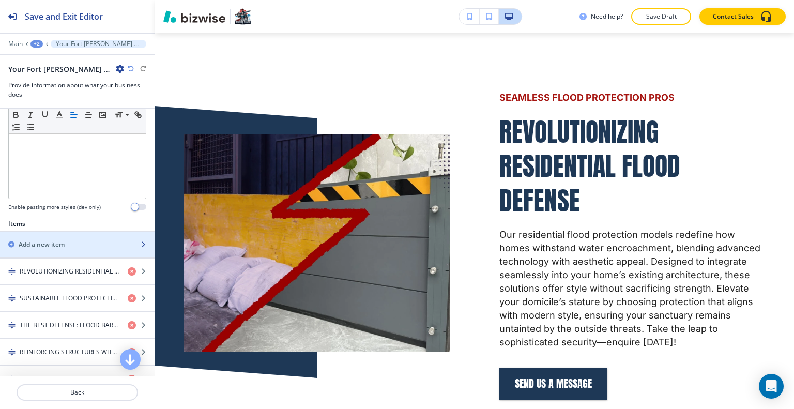
scroll to position [362, 0]
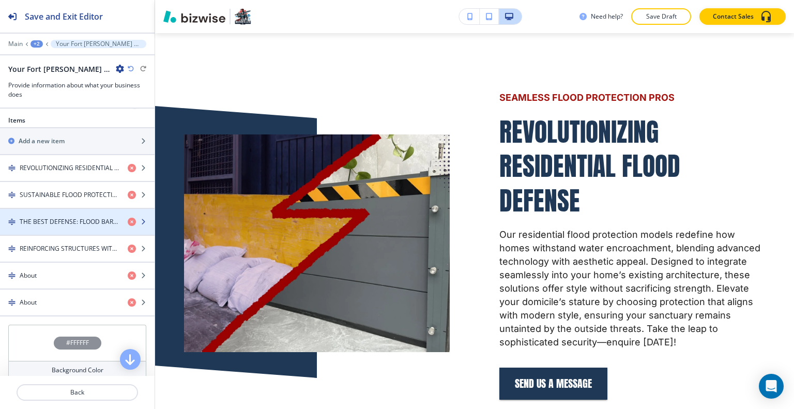
click at [80, 219] on h4 "THE BEST DEFENSE: FLOOD BARRIERS" at bounding box center [70, 221] width 100 height 9
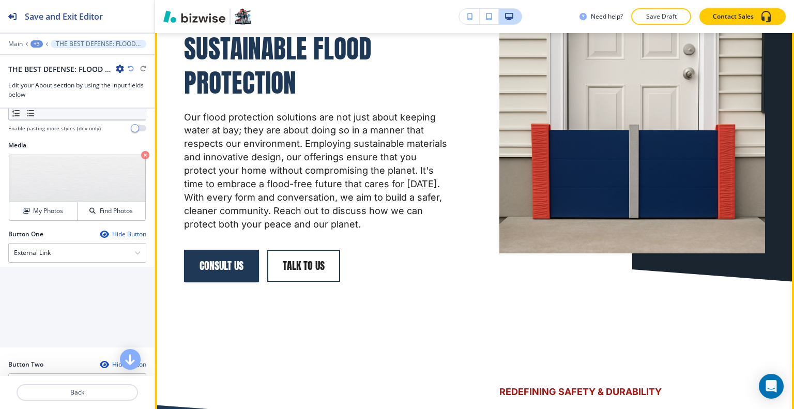
scroll to position [2677, 0]
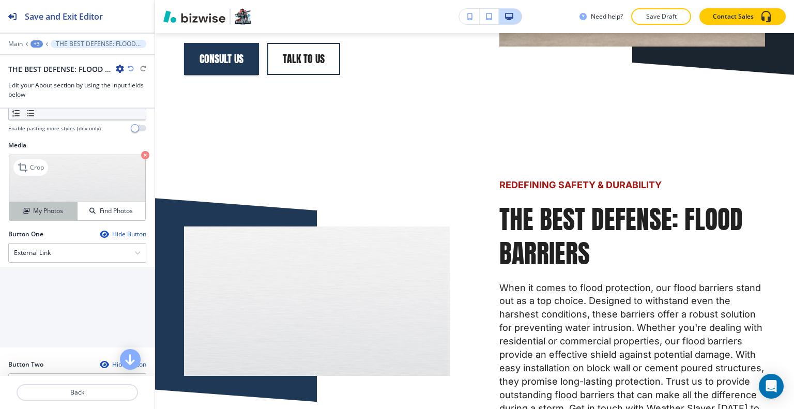
click at [56, 220] on button "My Photos" at bounding box center [43, 211] width 68 height 18
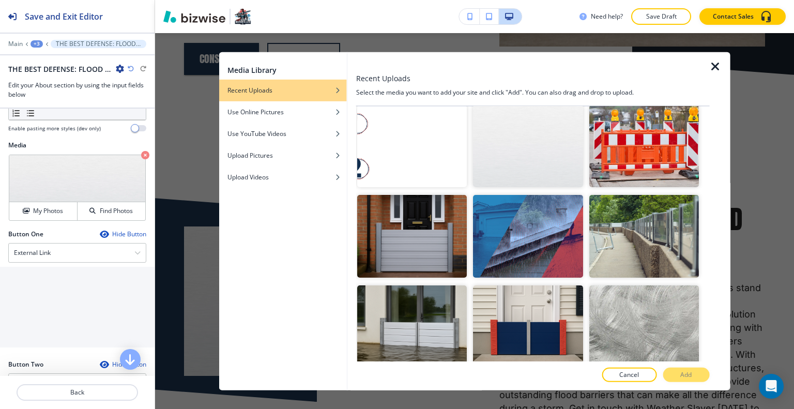
scroll to position [1913, 0]
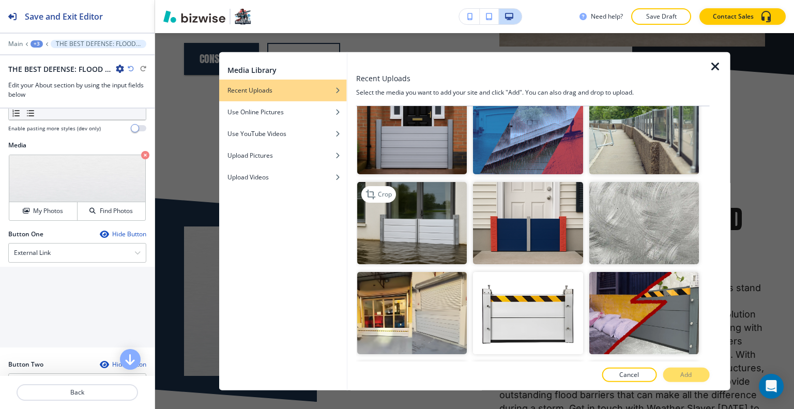
click at [452, 181] on img "button" at bounding box center [412, 222] width 110 height 82
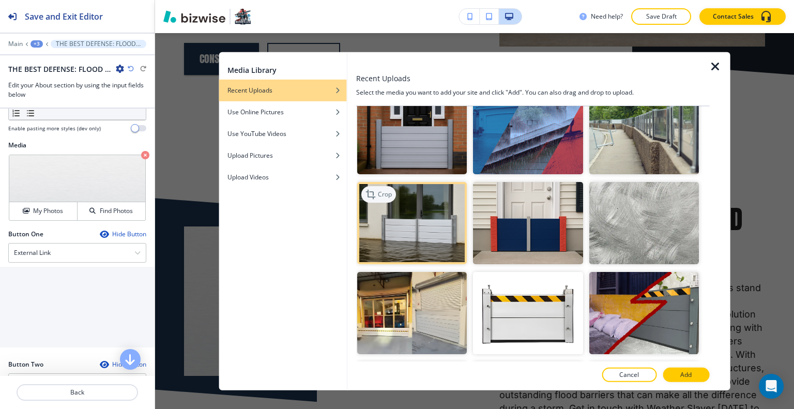
click at [386, 189] on p "Crop" at bounding box center [385, 193] width 14 height 9
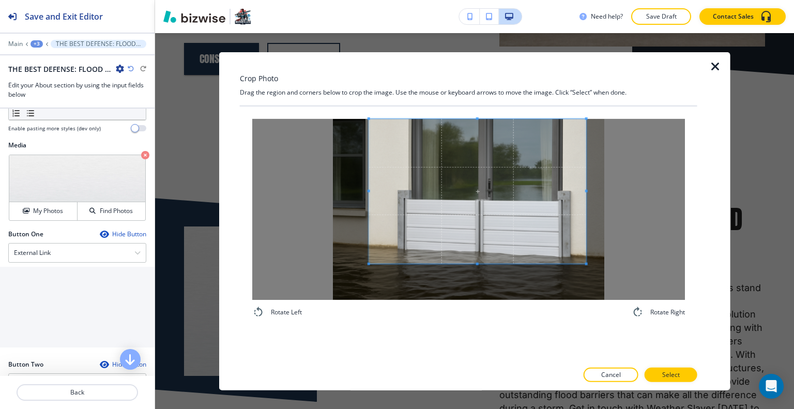
click at [523, 177] on span at bounding box center [477, 190] width 217 height 145
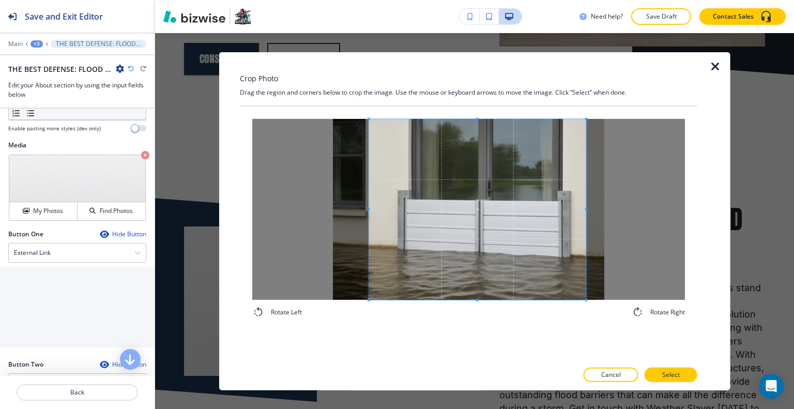
click at [473, 318] on div "Rotate Left Rotate Right" at bounding box center [469, 218] width 458 height 224
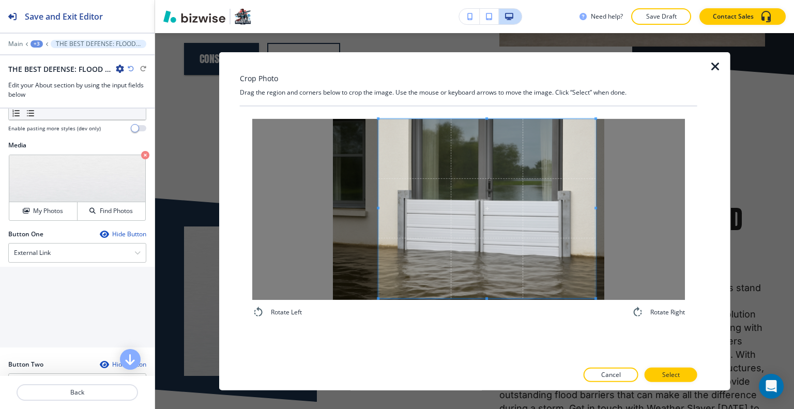
click at [509, 273] on span at bounding box center [486, 208] width 217 height 180
click at [527, 273] on span at bounding box center [488, 208] width 217 height 180
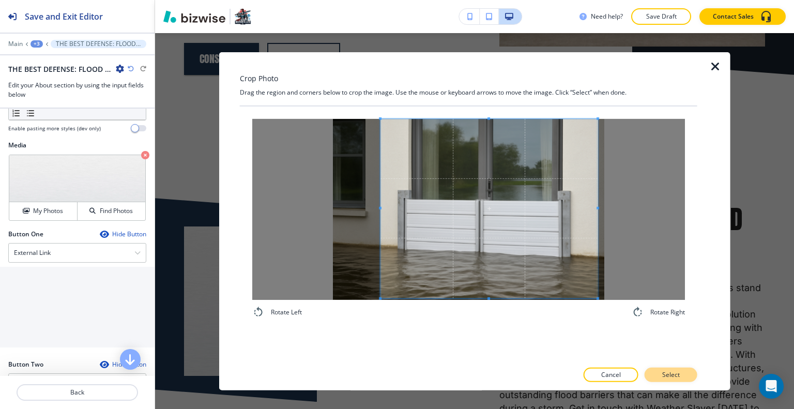
click at [664, 379] on button "Select" at bounding box center [671, 375] width 53 height 14
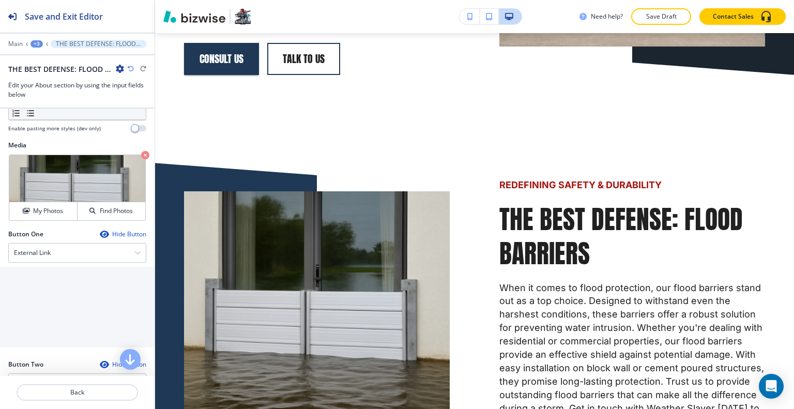
scroll to position [2884, 0]
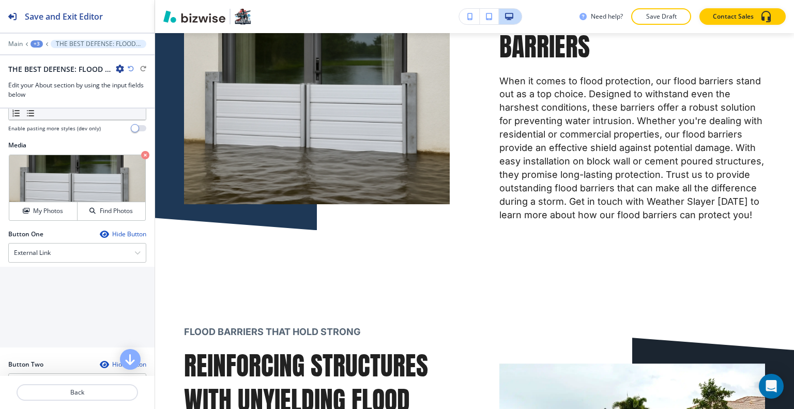
click at [89, 271] on div "Button One Hide Button External Link Telephone External Link Social Media Email…" at bounding box center [77, 291] width 138 height 122
click at [97, 261] on div "External Link" at bounding box center [77, 252] width 137 height 19
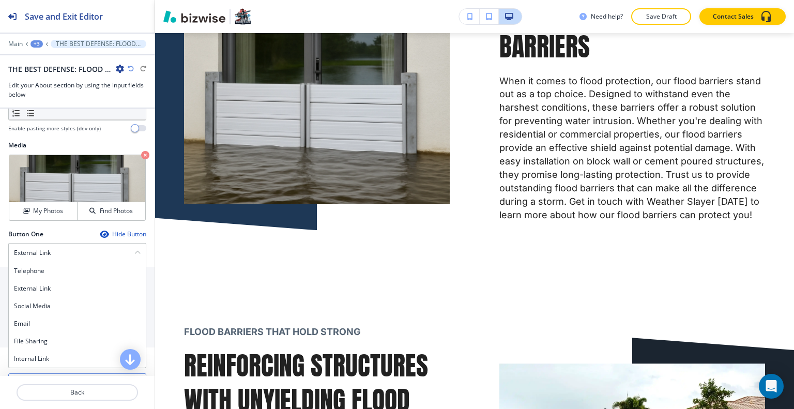
scroll to position [414, 0]
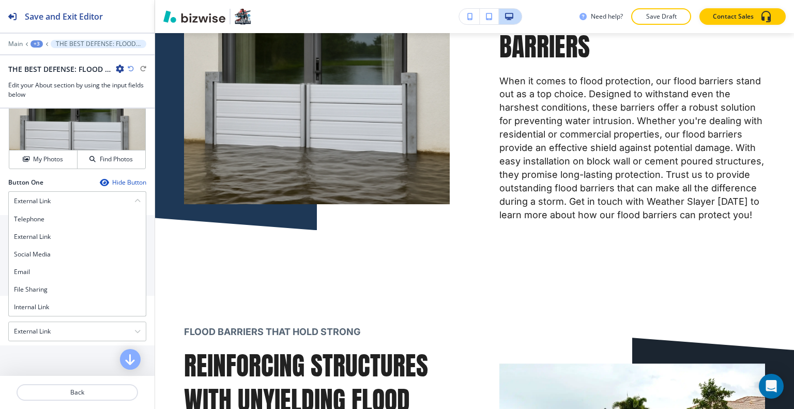
click at [71, 309] on div "Internal Link" at bounding box center [77, 307] width 137 height 18
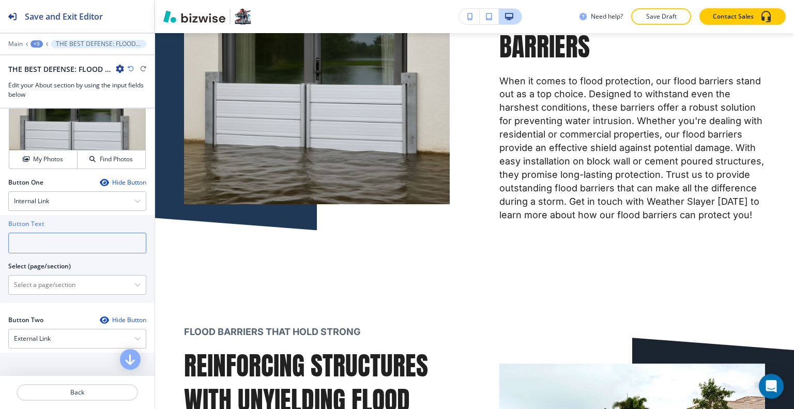
click at [58, 253] on input "text" at bounding box center [77, 243] width 138 height 21
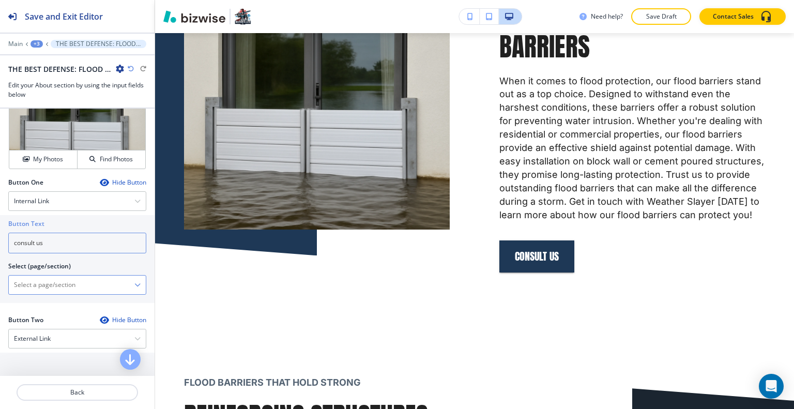
type input "consult us"
click at [70, 292] on \(page\/section\) "Manual Input" at bounding box center [72, 285] width 126 height 18
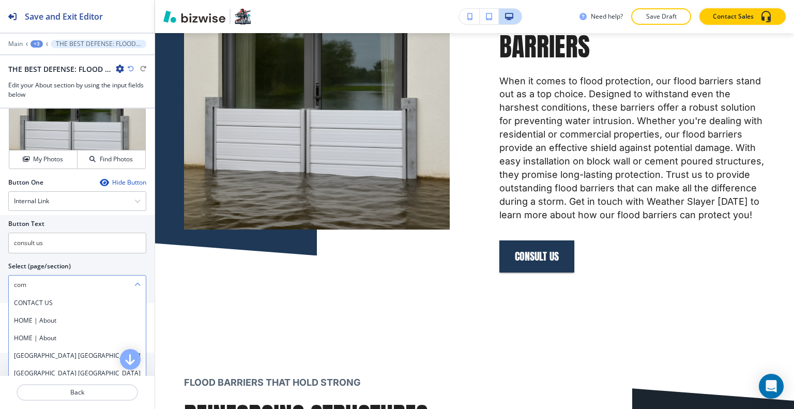
click at [70, 292] on \(page\/section\) "com" at bounding box center [72, 285] width 126 height 18
type \(page\/section\) "c"
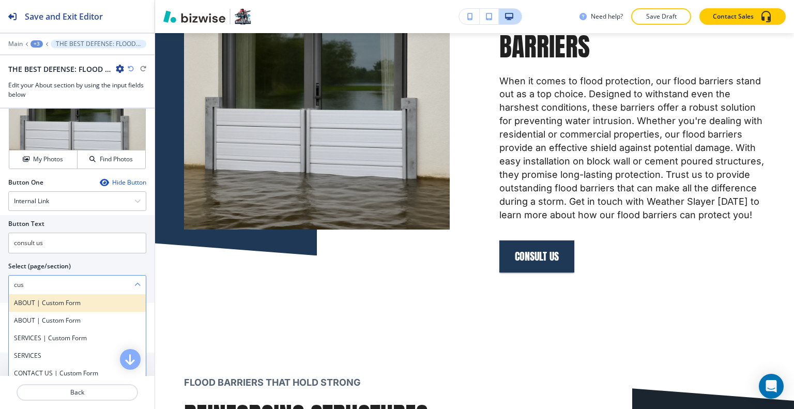
click at [77, 308] on h4 "ABOUT | Custom Form" at bounding box center [77, 302] width 127 height 9
type \(page\/section\) "ABOUT | Custom Form"
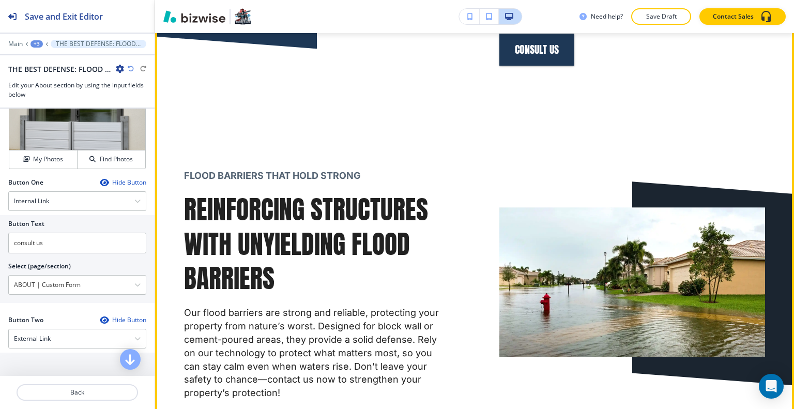
scroll to position [2988, 0]
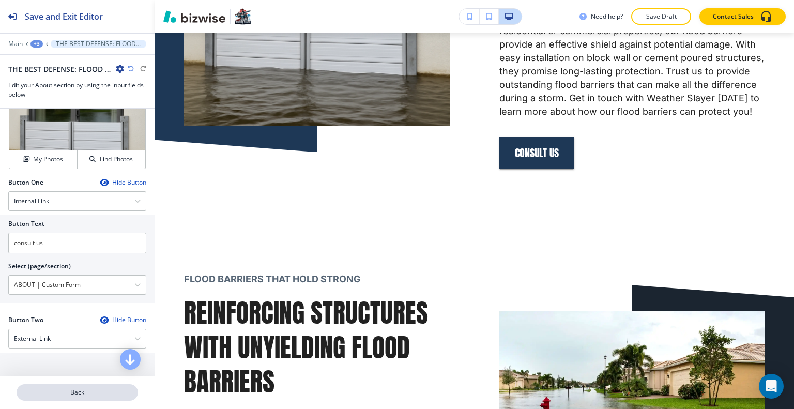
click at [83, 391] on p "Back" at bounding box center [77, 392] width 119 height 9
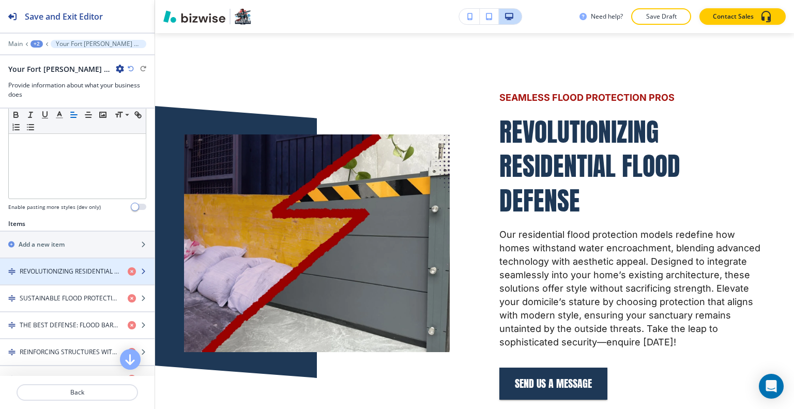
scroll to position [310, 0]
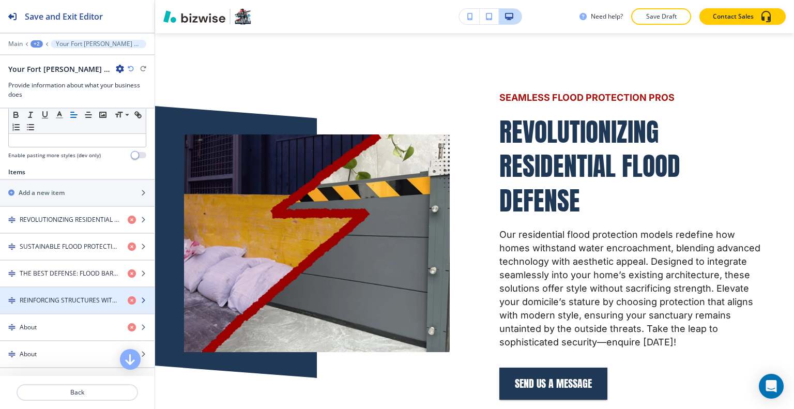
click at [82, 299] on h4 "REINFORCING STRUCTURES WITH UNYIELDING FLOOD BARRIERS" at bounding box center [70, 300] width 100 height 9
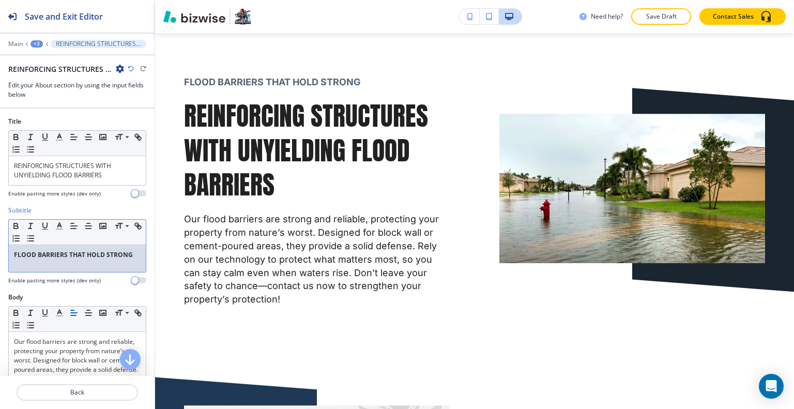
click at [116, 251] on strong "FLOOD BARRIERS THAT HOLD STRONG" at bounding box center [73, 254] width 119 height 9
drag, startPoint x: 130, startPoint y: 256, endPoint x: 3, endPoint y: 246, distance: 127.1
click at [2, 246] on div "Subtitle Small Normal Large Huge FLOOD BARRIERS THAT HOLD STRONG Enable pasting…" at bounding box center [77, 249] width 155 height 87
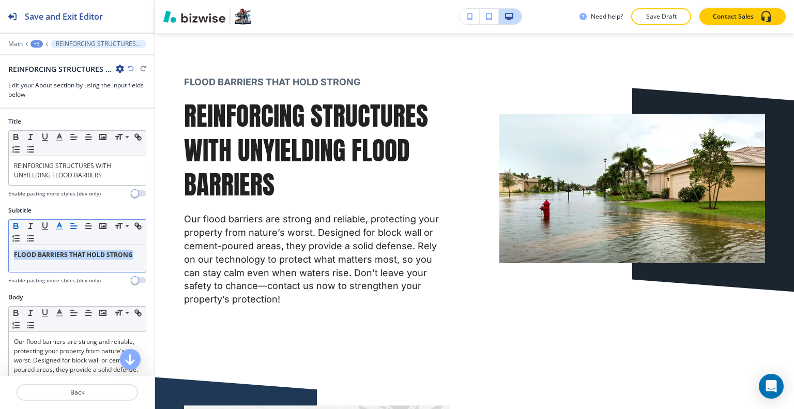
click at [62, 221] on icon "button" at bounding box center [59, 225] width 9 height 9
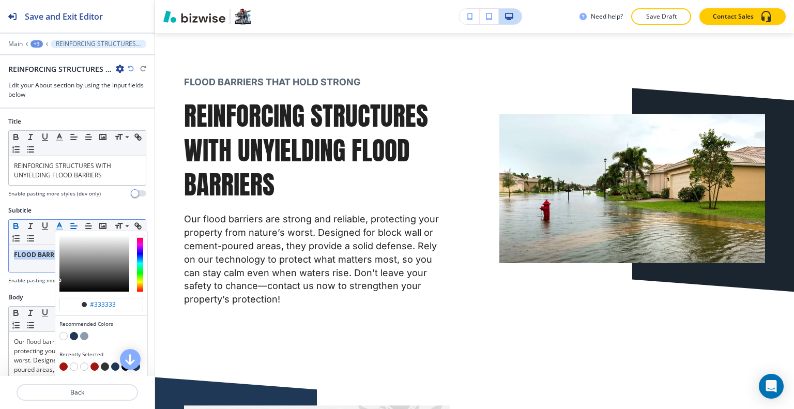
click at [64, 362] on button "button" at bounding box center [63, 366] width 8 height 8
type input "#a61410"
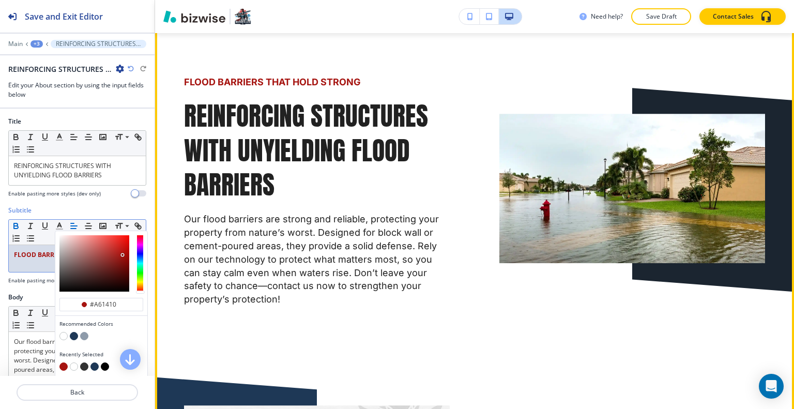
click at [389, 235] on p "Our flood barriers are strong and reliable, protecting your property from natur…" at bounding box center [317, 259] width 266 height 94
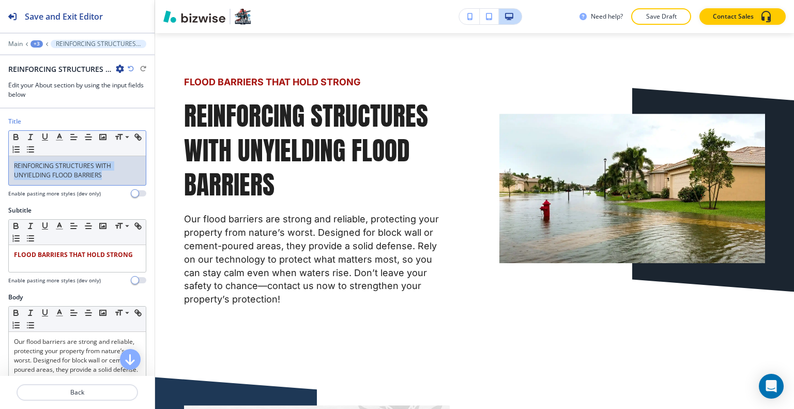
drag, startPoint x: 118, startPoint y: 175, endPoint x: 0, endPoint y: 161, distance: 118.6
click at [0, 161] on div "Title Small Normal Large Huge REINFORCING STRUCTURES WITH UNYIELDING FLOOD BARR…" at bounding box center [77, 161] width 155 height 89
click at [57, 135] on icon "button" at bounding box center [59, 136] width 9 height 9
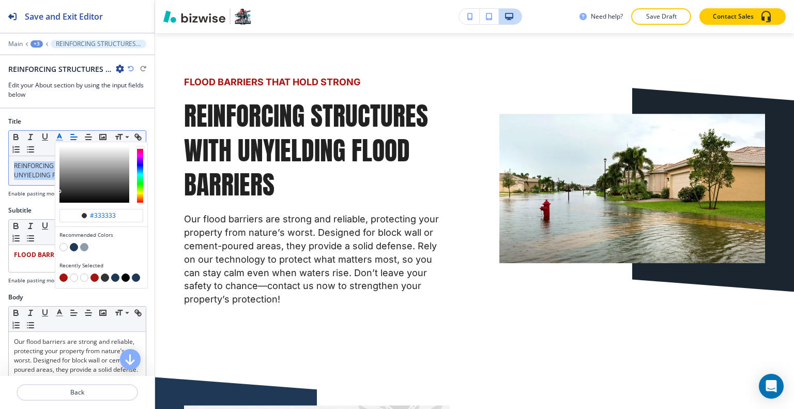
click at [72, 243] on button "button" at bounding box center [74, 247] width 8 height 8
type input "#1e3856"
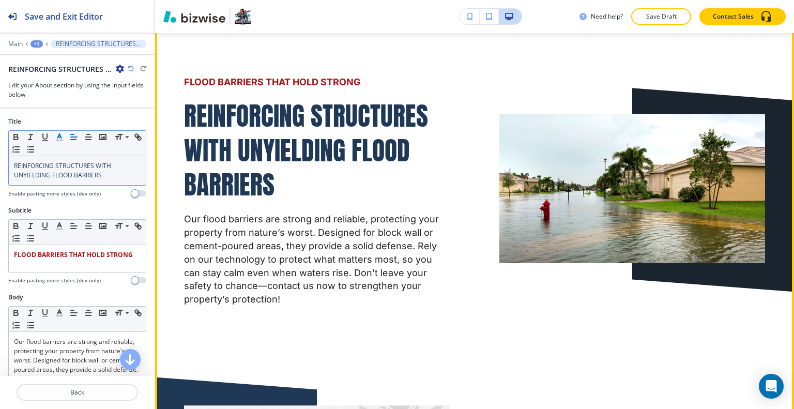
click at [392, 248] on p "Our flood barriers are strong and reliable, protecting your property from natur…" at bounding box center [317, 259] width 266 height 94
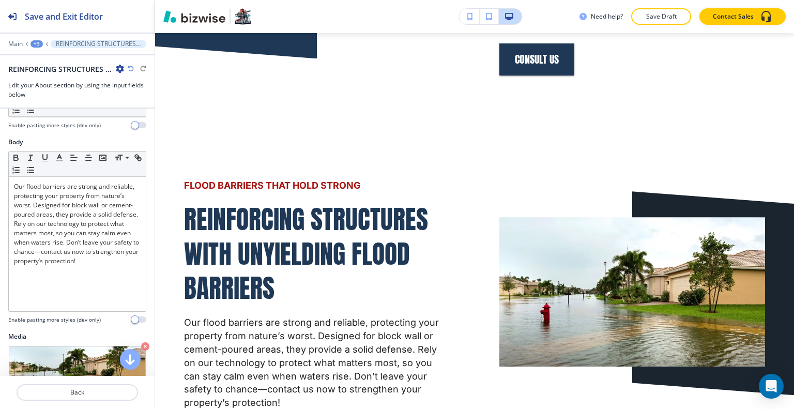
scroll to position [258, 0]
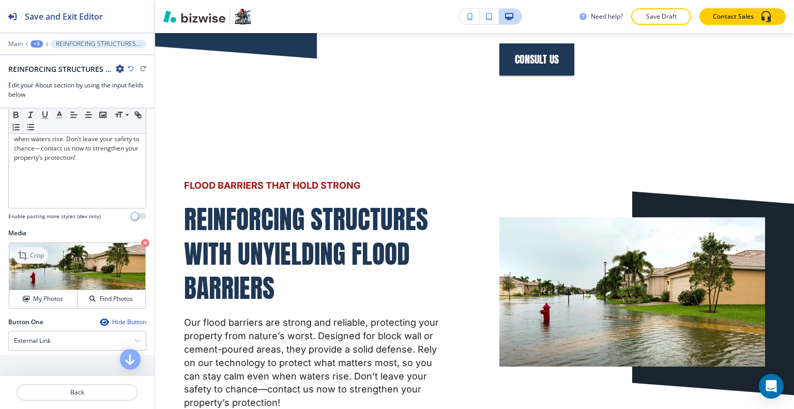
click at [37, 256] on p "Crop" at bounding box center [37, 255] width 14 height 9
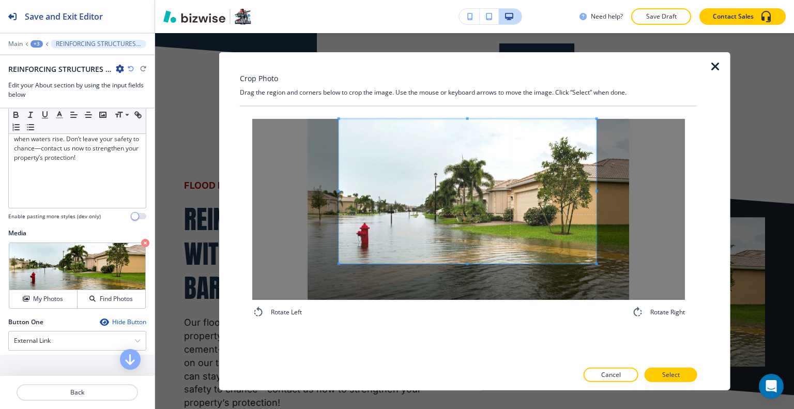
click at [456, 213] on span at bounding box center [467, 190] width 257 height 145
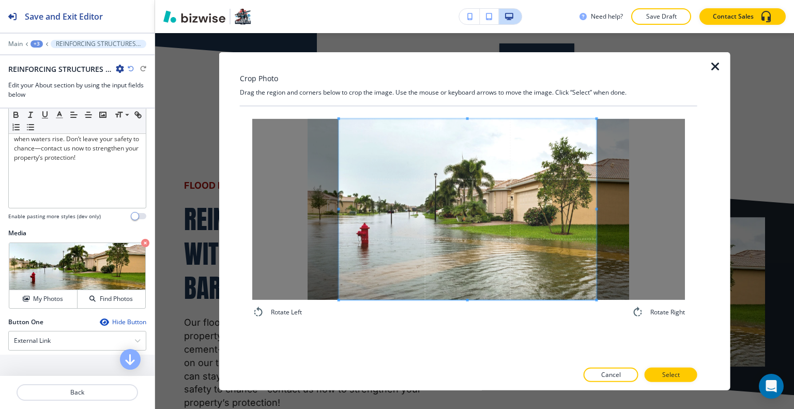
click at [465, 308] on div "Rotate Left Rotate Right" at bounding box center [468, 218] width 433 height 200
click at [351, 210] on div at bounding box center [474, 208] width 246 height 181
click at [422, 213] on span at bounding box center [474, 208] width 246 height 181
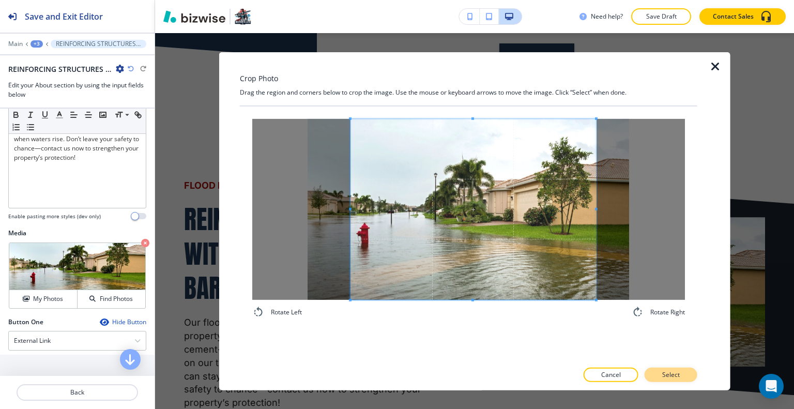
click at [671, 377] on p "Select" at bounding box center [671, 374] width 18 height 9
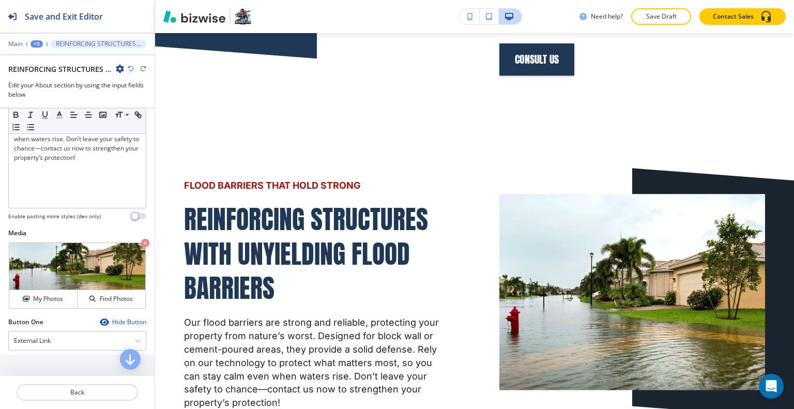
scroll to position [3185, 0]
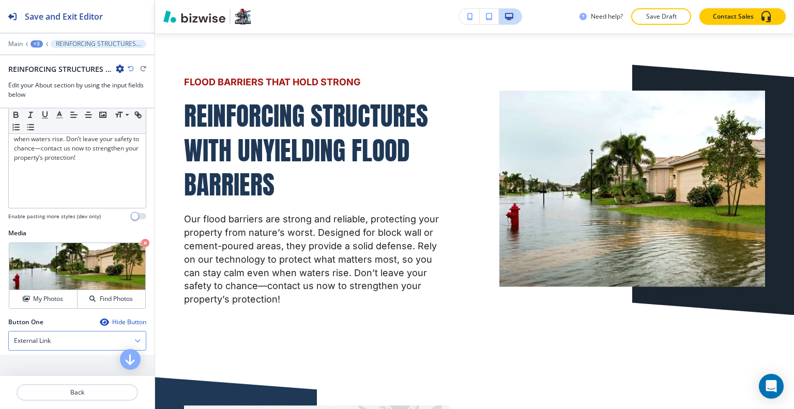
click at [36, 341] on h4 "External Link" at bounding box center [32, 340] width 37 height 9
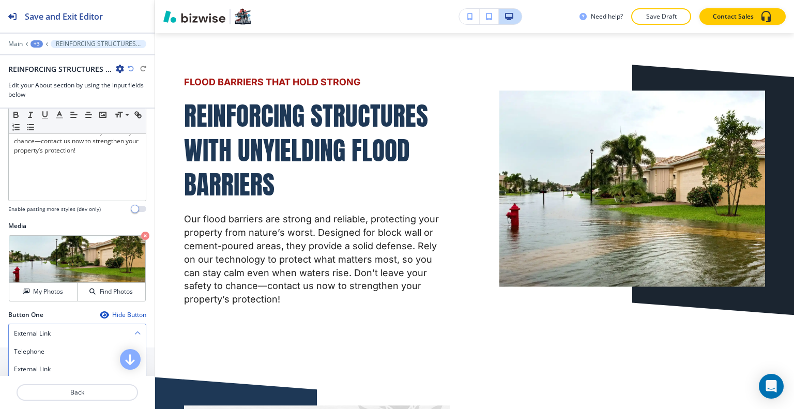
scroll to position [421, 0]
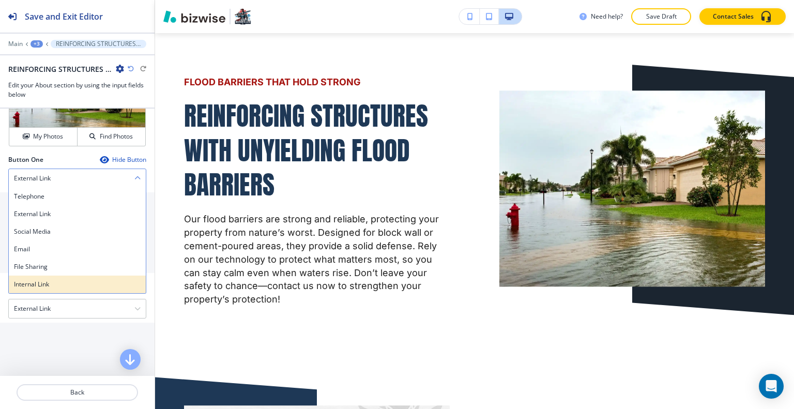
click at [58, 283] on h4 "Internal Link" at bounding box center [77, 284] width 127 height 9
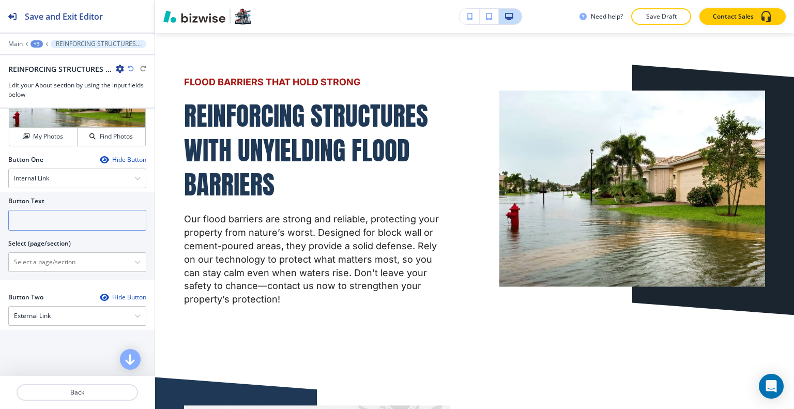
click at [60, 222] on input "text" at bounding box center [77, 220] width 138 height 21
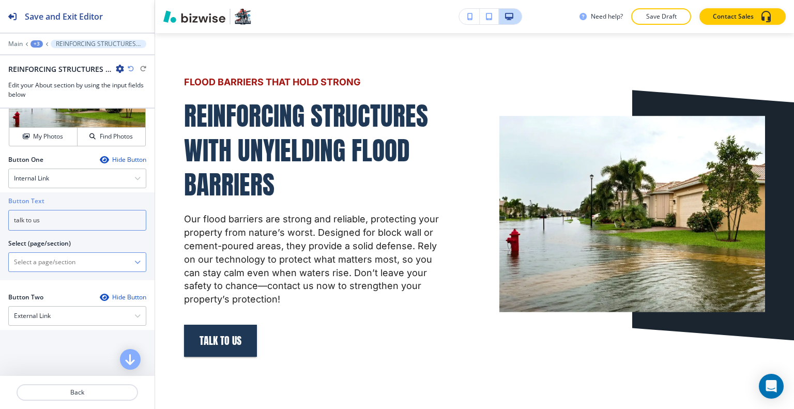
type input "talk to us"
click at [54, 258] on \(page\/section\) "Manual Input" at bounding box center [72, 262] width 126 height 18
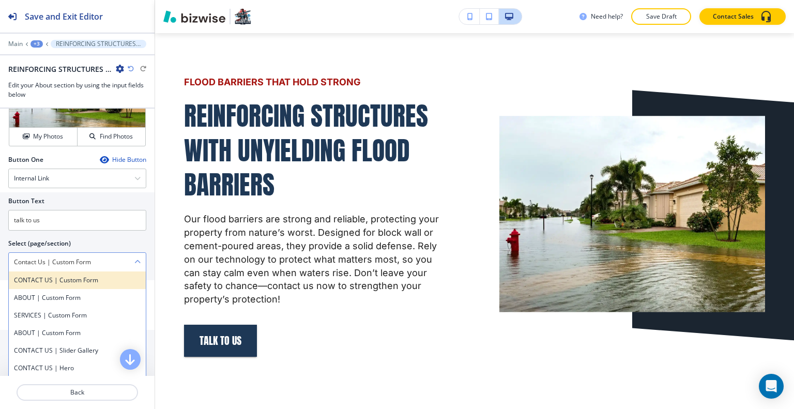
click at [96, 276] on h4 "CONTACT US | Custom Form" at bounding box center [77, 280] width 127 height 9
type \(page\/section\) "CONTACT US | Custom Form"
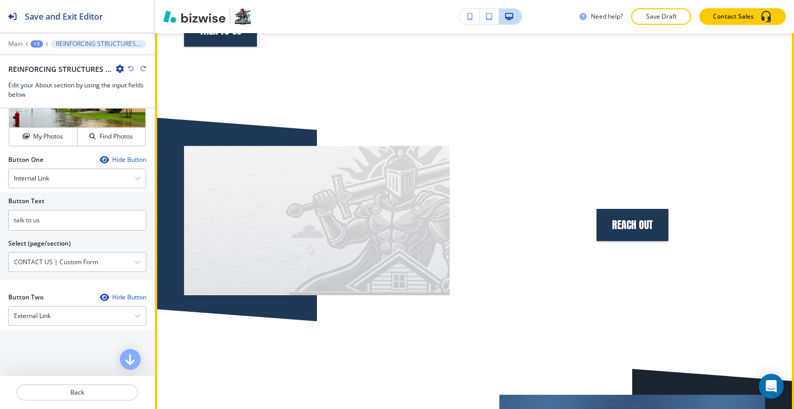
scroll to position [3443, 0]
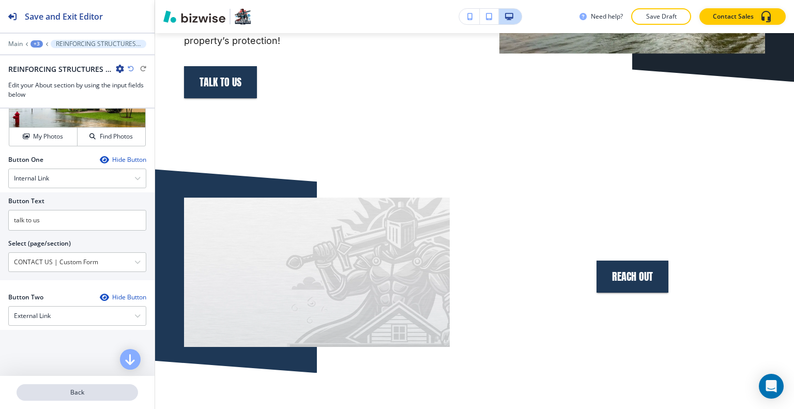
click at [70, 390] on p "Back" at bounding box center [77, 392] width 119 height 9
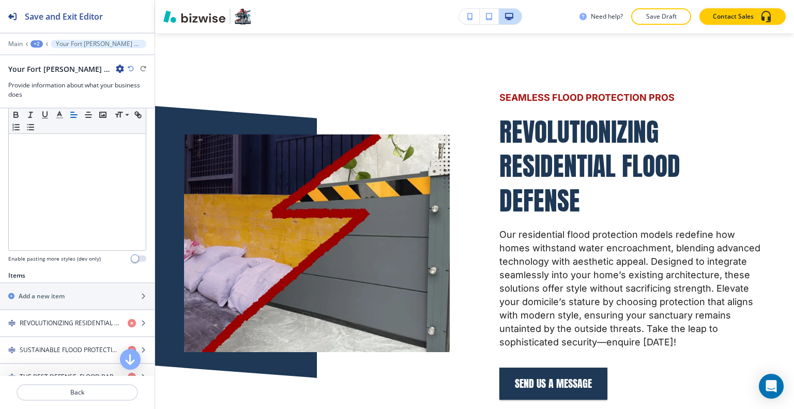
scroll to position [362, 0]
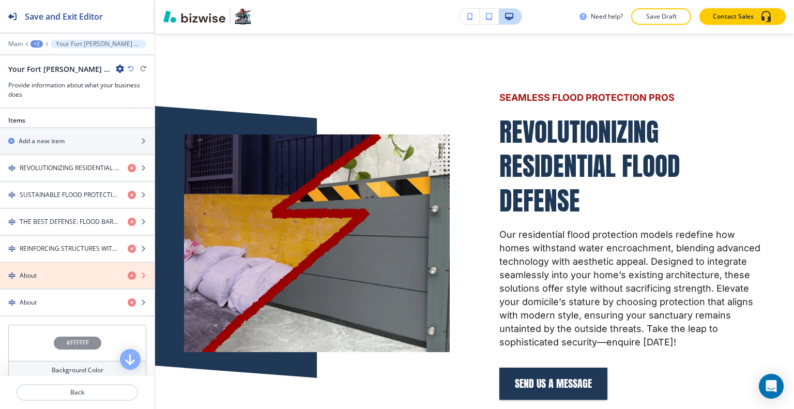
click at [128, 271] on icon "button" at bounding box center [132, 275] width 8 height 8
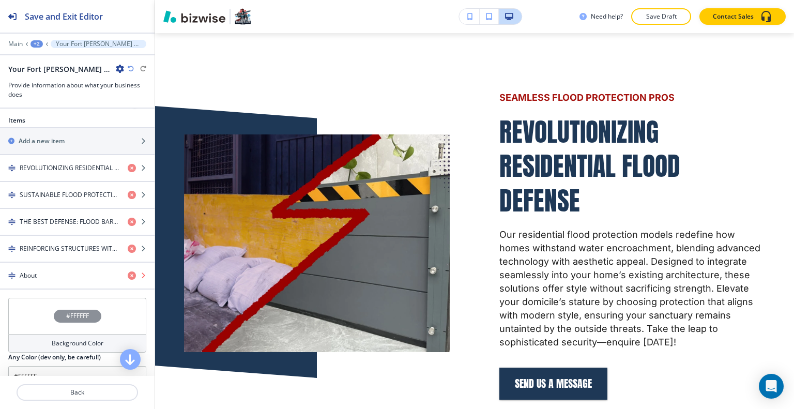
click at [128, 271] on icon "button" at bounding box center [132, 275] width 8 height 8
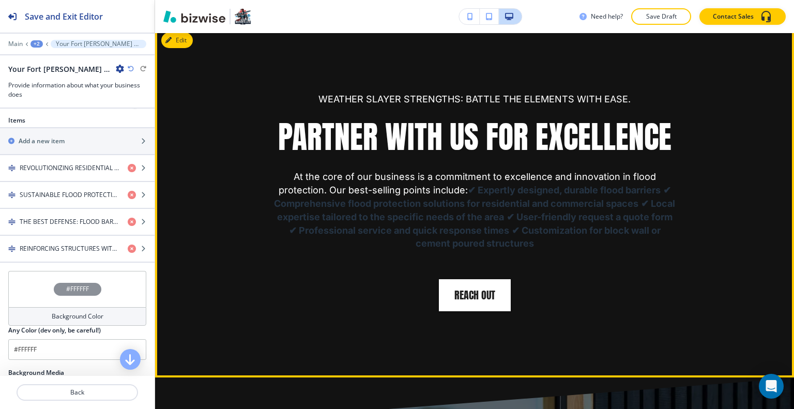
scroll to position [3475, 0]
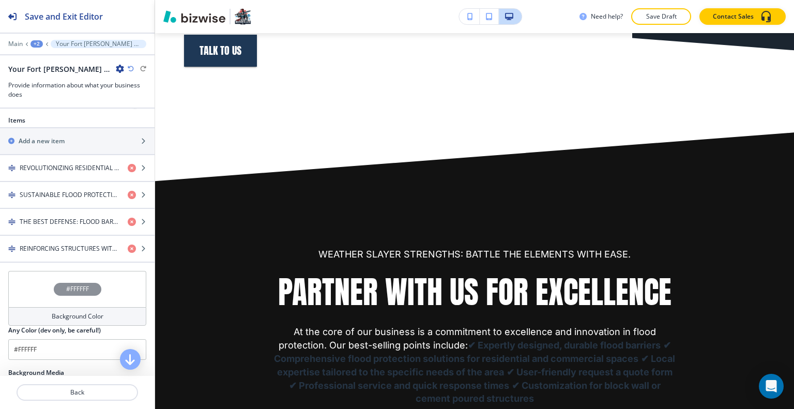
click at [36, 44] on div "+2" at bounding box center [37, 43] width 12 height 7
click at [43, 72] on button "HOME" at bounding box center [64, 78] width 66 height 19
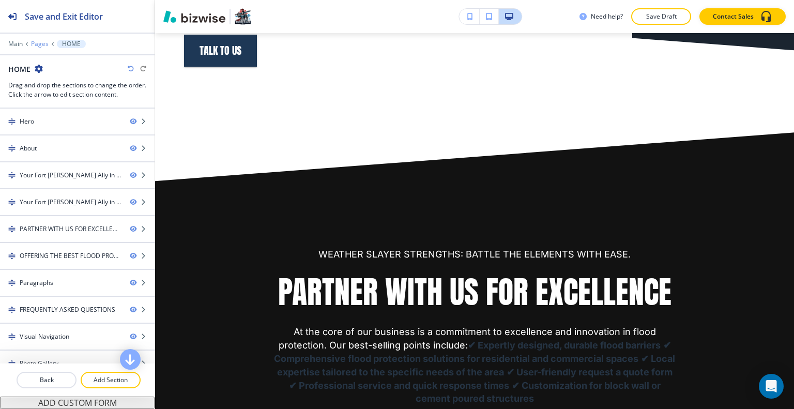
click at [39, 45] on p "Pages" at bounding box center [40, 43] width 18 height 7
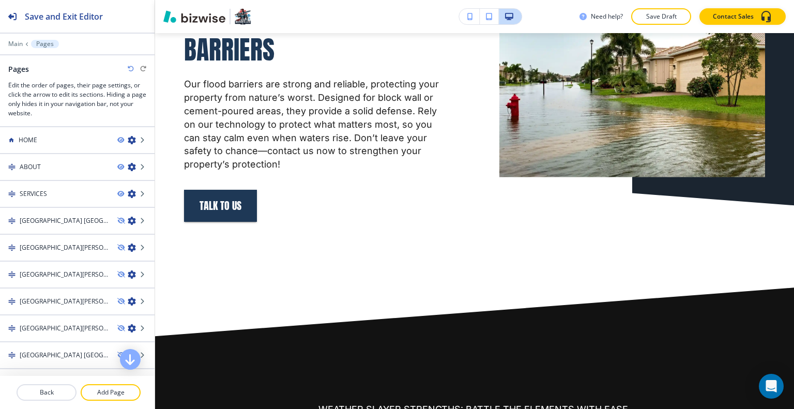
scroll to position [0, 0]
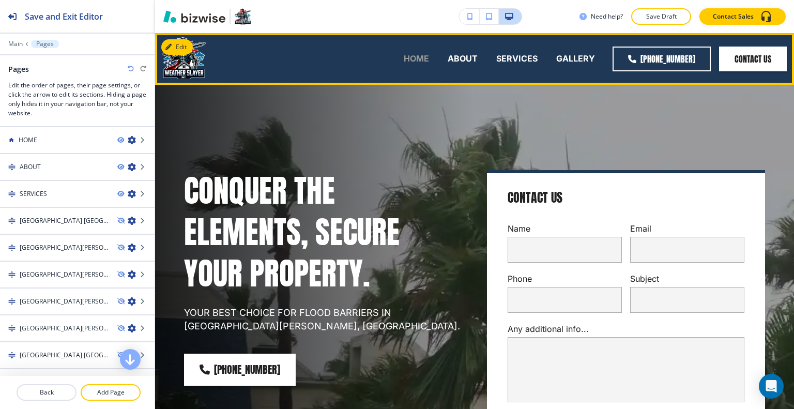
click at [426, 58] on p "HOME" at bounding box center [416, 59] width 25 height 12
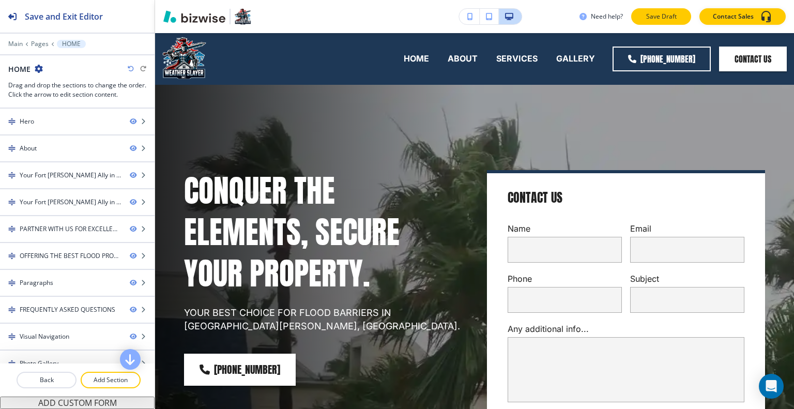
click at [657, 14] on p "Save Draft" at bounding box center [661, 16] width 33 height 9
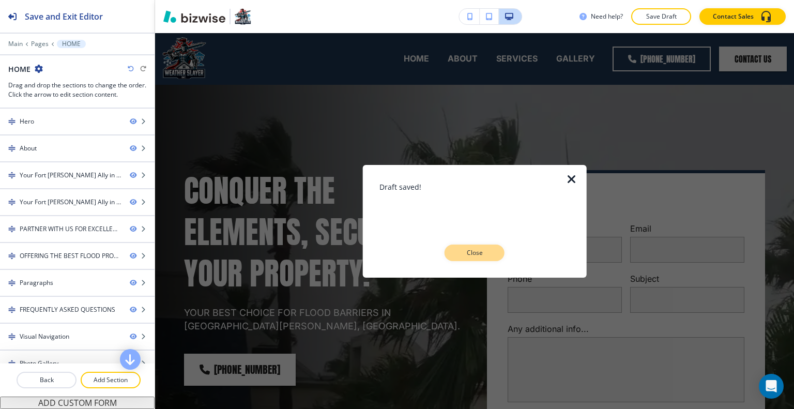
click at [488, 255] on p "Close" at bounding box center [474, 252] width 33 height 9
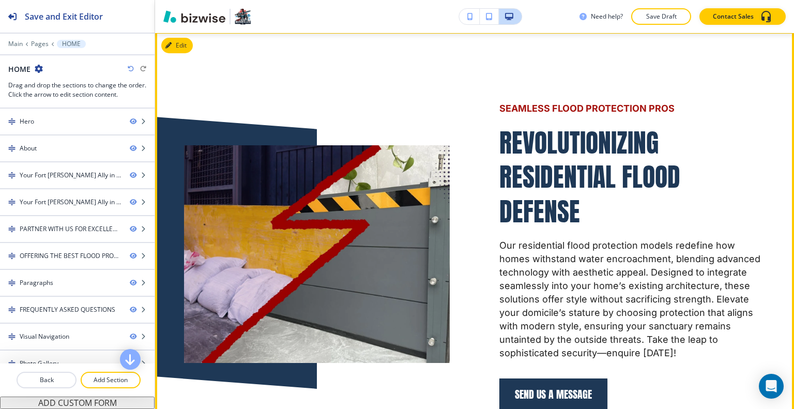
scroll to position [1913, 0]
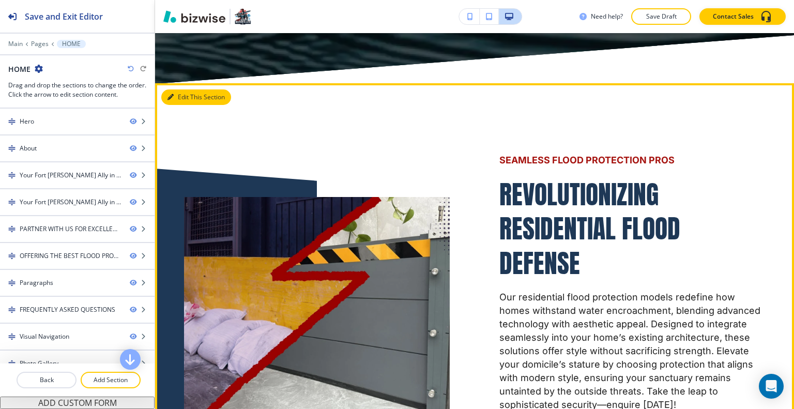
click at [176, 105] on button "Edit This Section" at bounding box center [196, 97] width 70 height 16
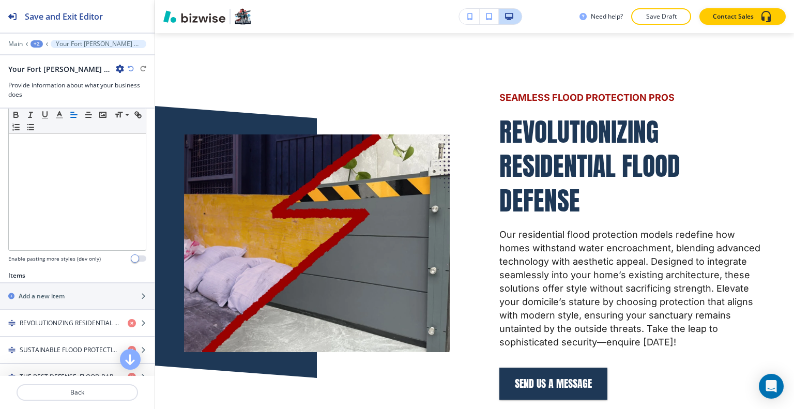
scroll to position [362, 0]
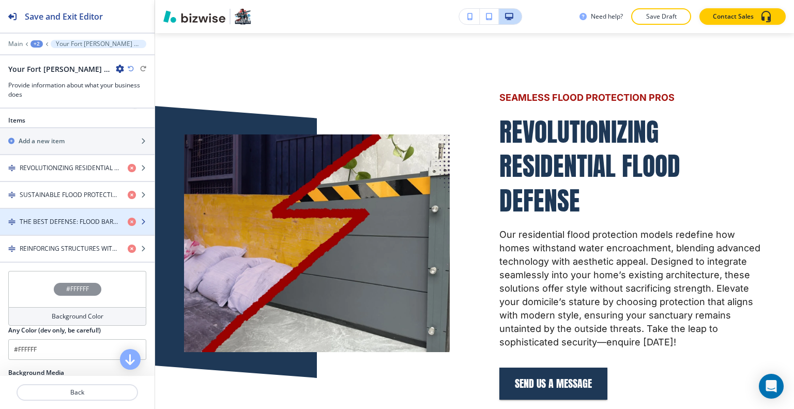
click at [59, 229] on div "button" at bounding box center [77, 230] width 155 height 8
click at [66, 217] on h4 "THE BEST DEFENSE: FLOOD BARRIERS" at bounding box center [70, 221] width 100 height 9
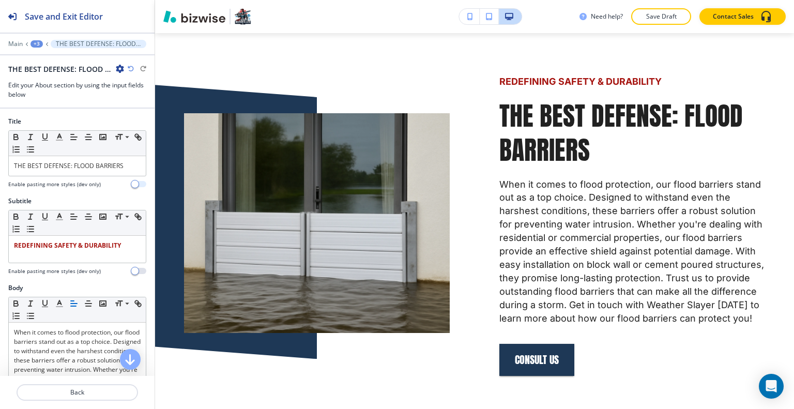
click at [131, 183] on span "button" at bounding box center [135, 184] width 8 height 8
click at [129, 180] on div "Enable pasting more styles (dev only)" at bounding box center [77, 184] width 138 height 8
click at [132, 183] on button "button" at bounding box center [139, 184] width 14 height 6
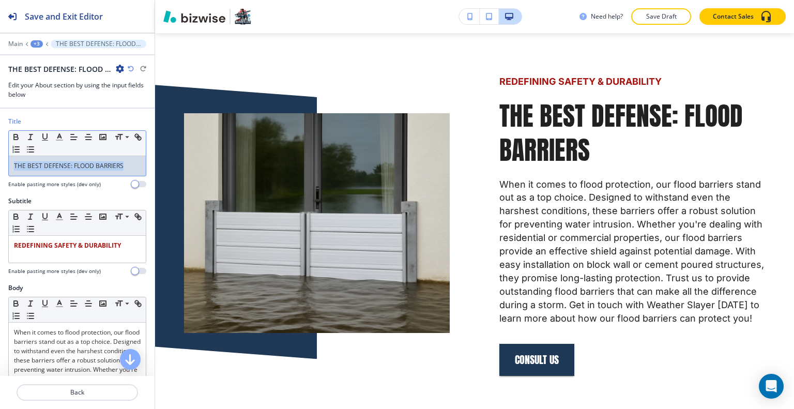
drag, startPoint x: 128, startPoint y: 161, endPoint x: 0, endPoint y: 151, distance: 128.6
click at [0, 151] on div "Title Small Normal Large Huge THE BEST DEFENSE: FLOOD BARRIERS Enable pasting m…" at bounding box center [77, 157] width 155 height 80
click at [62, 140] on line "button" at bounding box center [59, 140] width 6 height 0
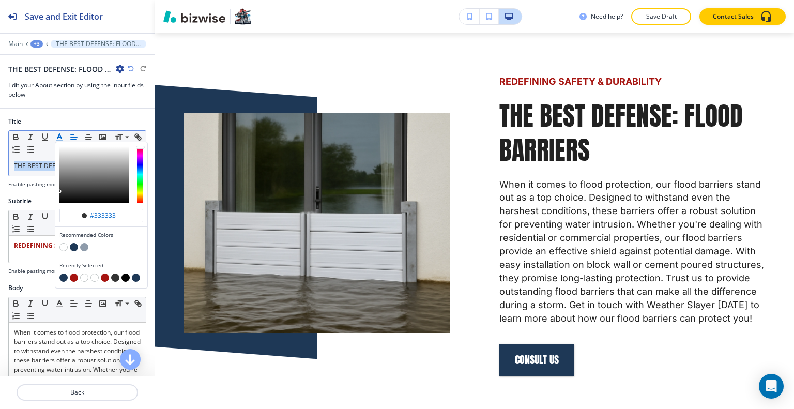
click at [75, 245] on button "button" at bounding box center [74, 247] width 8 height 8
type input "#1e3856"
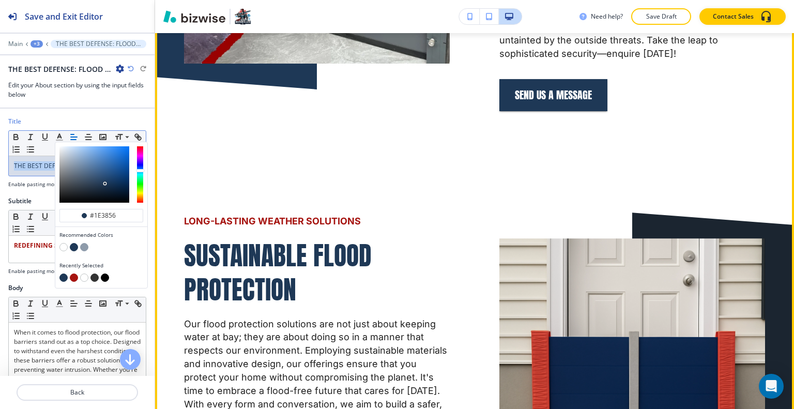
scroll to position [2109, 0]
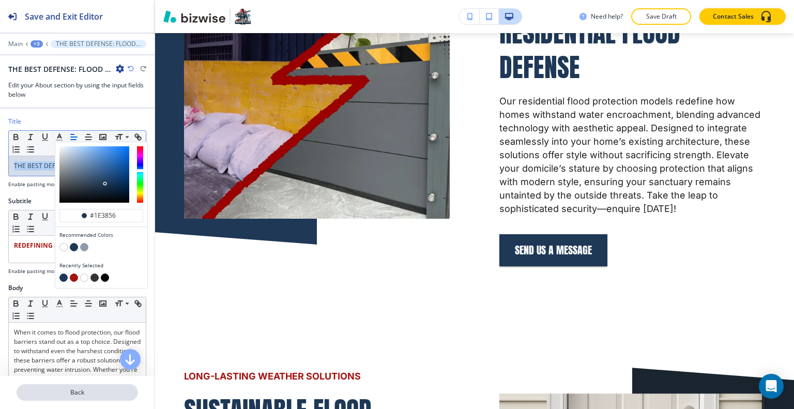
click at [83, 392] on p "Back" at bounding box center [77, 392] width 119 height 9
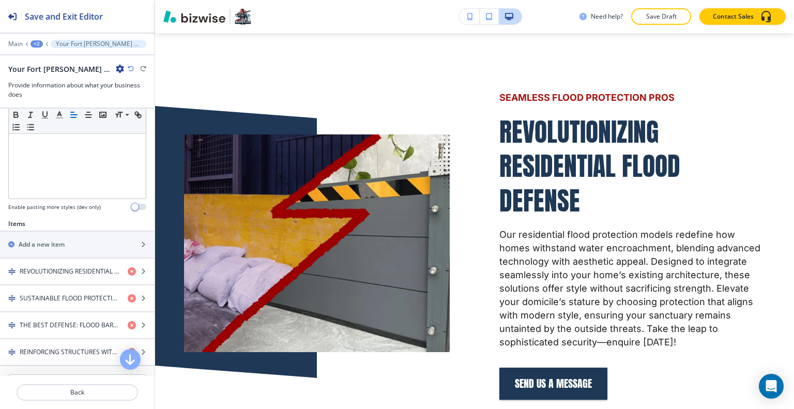
scroll to position [362, 0]
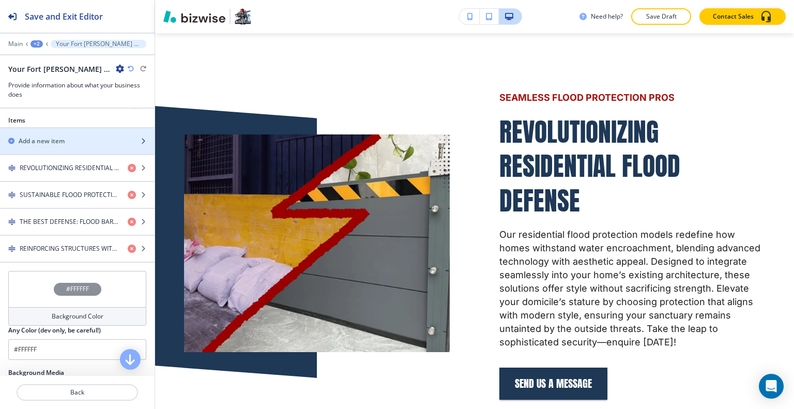
click at [71, 136] on div "Add a new item" at bounding box center [66, 140] width 132 height 9
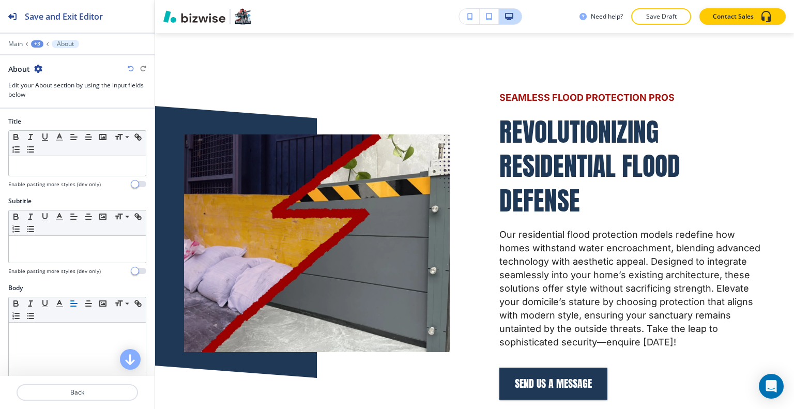
scroll to position [3642, 0]
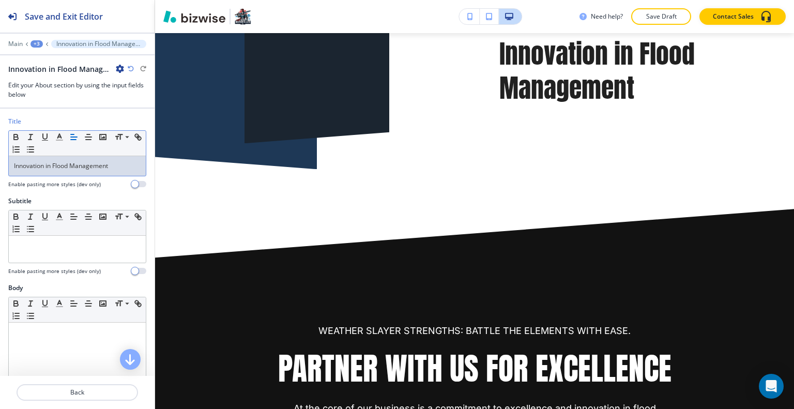
click at [118, 172] on div "Innovation in Flood Management" at bounding box center [77, 166] width 137 height 20
drag, startPoint x: 128, startPoint y: 171, endPoint x: 22, endPoint y: 164, distance: 105.7
click at [1, 165] on div "Title Small Normal Large Huge Innovation in Flood Management Enable pasting mor…" at bounding box center [77, 157] width 155 height 80
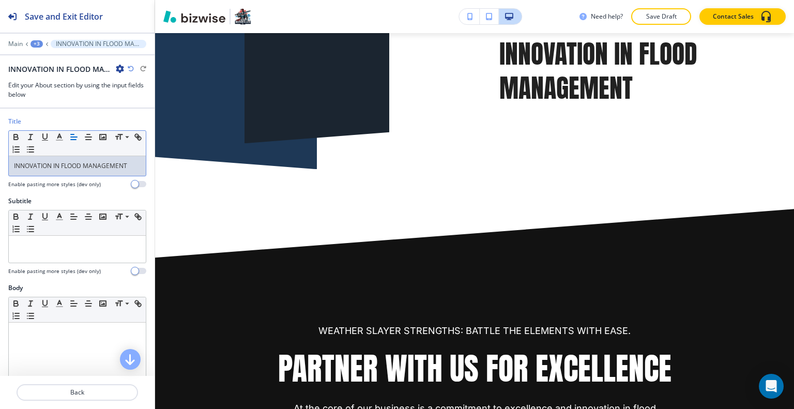
click at [139, 163] on div "Title Small Normal Large Huge INNOVATION IN FLOOD MANAGEMENT Enable pasting mor…" at bounding box center [77, 157] width 155 height 80
click at [126, 167] on p "INNOVATION IN FLOOD MANAGEMENT" at bounding box center [77, 165] width 127 height 9
drag, startPoint x: 133, startPoint y: 166, endPoint x: 1, endPoint y: 165, distance: 132.4
click at [0, 165] on div "Title Small Normal Large Huge INNOVATION IN FLOOD MANAGEMENT Enable pasting mor…" at bounding box center [77, 157] width 155 height 80
click at [59, 138] on icon "button" at bounding box center [59, 136] width 9 height 9
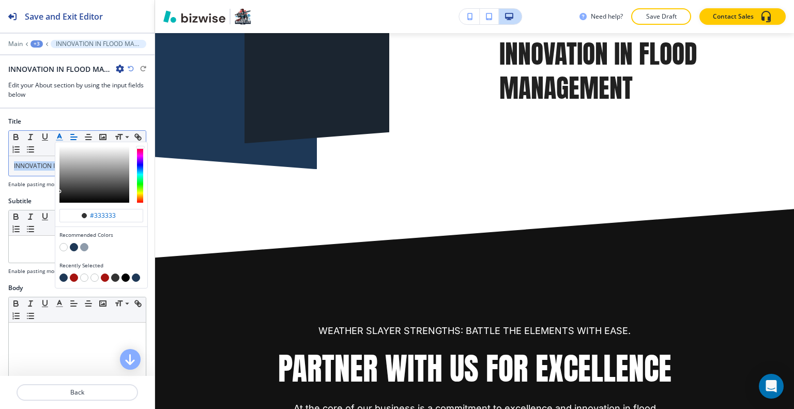
click at [73, 245] on button "button" at bounding box center [74, 247] width 8 height 8
type input "#1e3856"
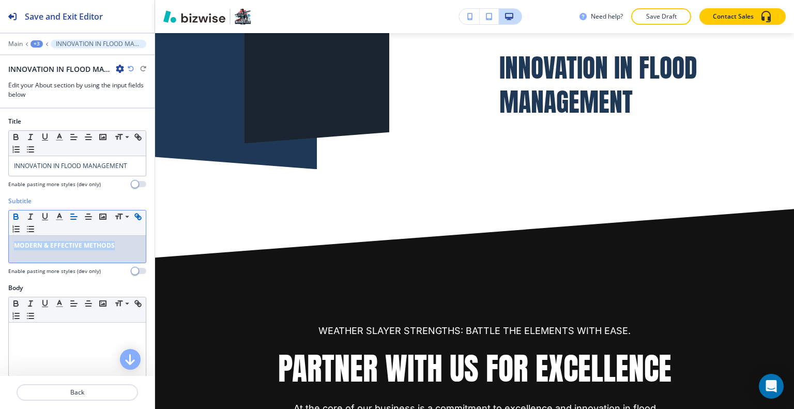
drag, startPoint x: 126, startPoint y: 246, endPoint x: 17, endPoint y: 225, distance: 111.1
click at [1, 233] on div "Subtitle Small Normal Large Huge MODERN & EFFECTIVE METHODS Enable pasting more…" at bounding box center [77, 239] width 155 height 87
click at [67, 211] on button "button" at bounding box center [74, 216] width 14 height 12
click at [64, 215] on button "button" at bounding box center [59, 216] width 14 height 12
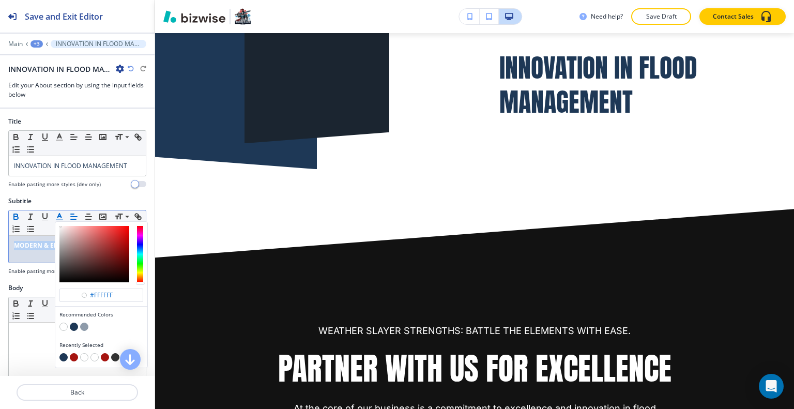
click at [73, 356] on button "button" at bounding box center [74, 357] width 8 height 8
type input "#a61410"
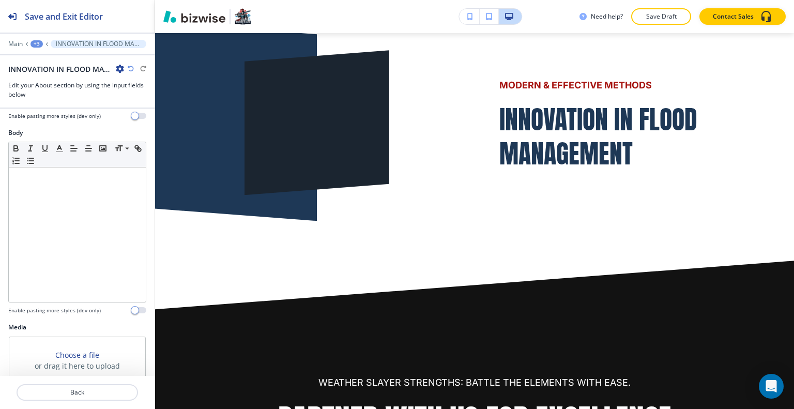
scroll to position [271, 0]
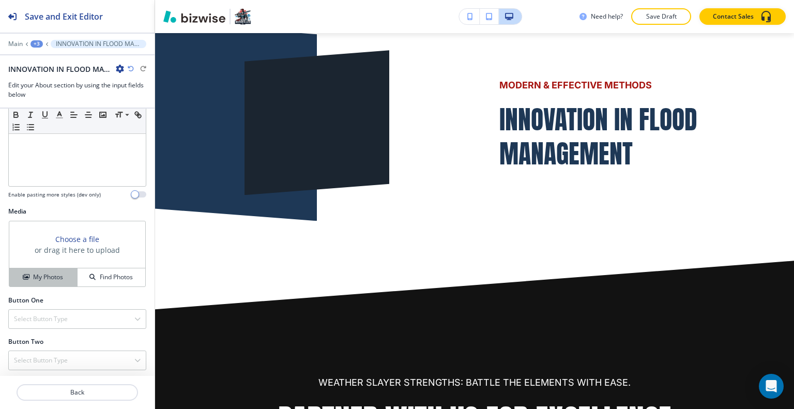
click at [45, 279] on h4 "My Photos" at bounding box center [48, 276] width 30 height 9
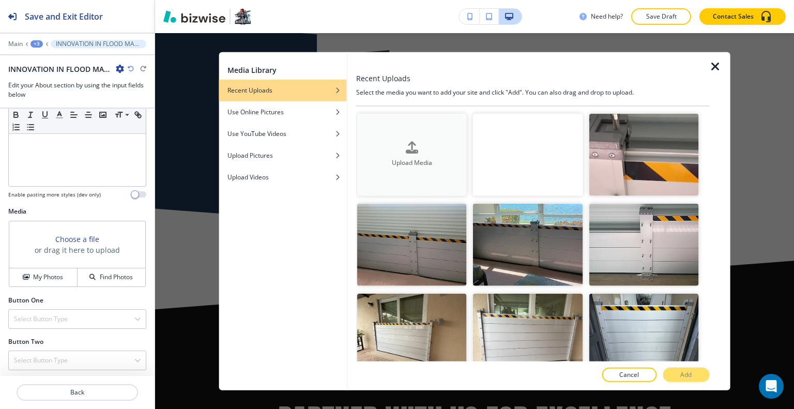
click at [433, 135] on button "Upload Media" at bounding box center [412, 154] width 110 height 82
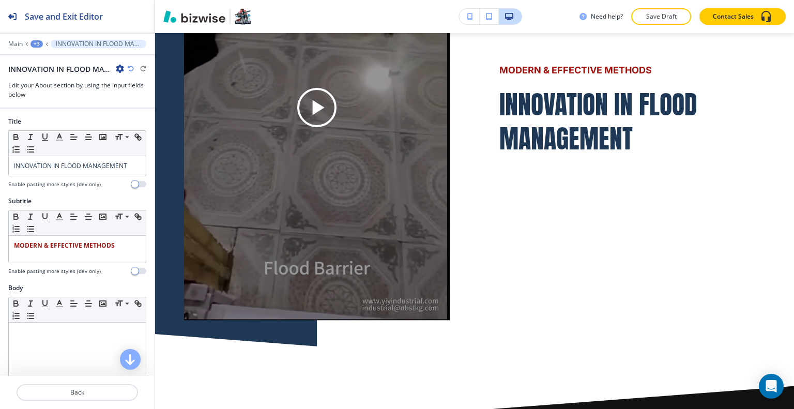
scroll to position [103, 0]
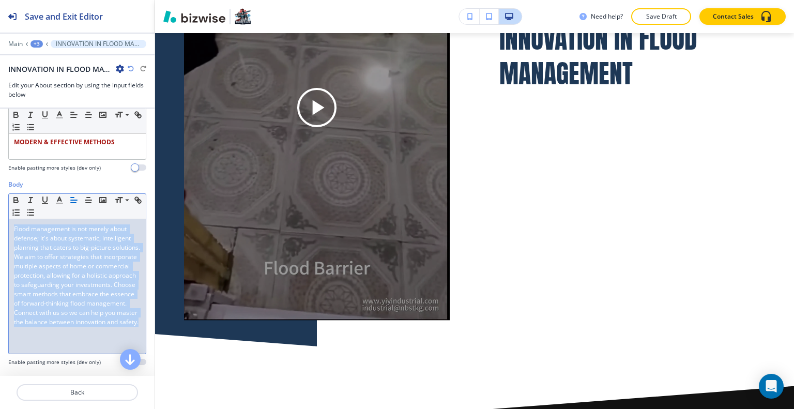
drag, startPoint x: 130, startPoint y: 331, endPoint x: 0, endPoint y: 179, distance: 200.2
click at [0, 180] on div "Body Small Normal Large Huge Flood management is not merely about defense; it's…" at bounding box center [77, 277] width 155 height 194
click at [57, 194] on button "button" at bounding box center [59, 200] width 14 height 12
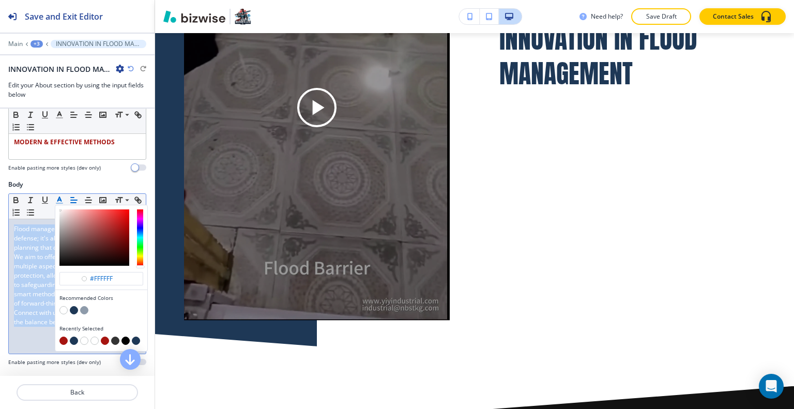
click at [126, 338] on button "button" at bounding box center [125, 341] width 8 height 8
type input "#000000"
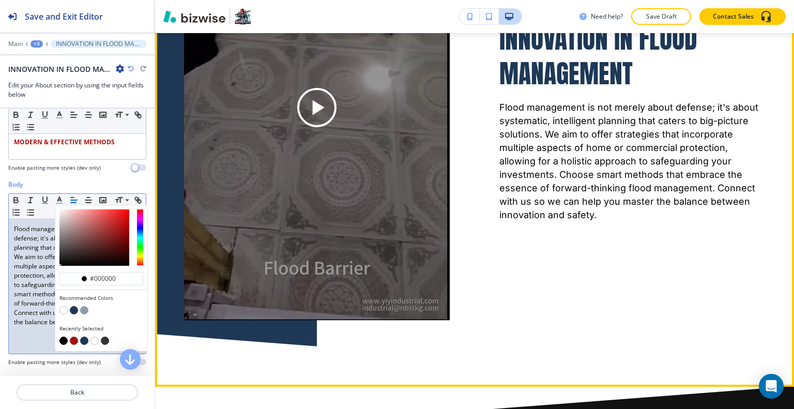
click at [630, 275] on div "MODERN & EFFECTIVE METHODS INNOVATION IN FLOOD MANAGEMENT Flood management is n…" at bounding box center [607, 82] width 315 height 475
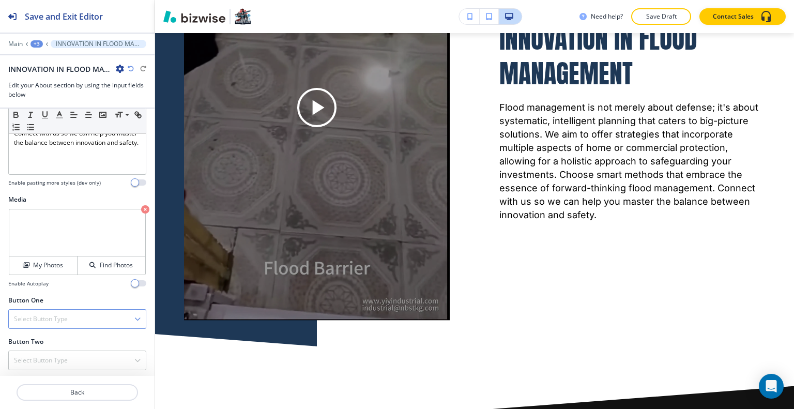
click at [69, 312] on div "Select Button Type" at bounding box center [77, 319] width 137 height 19
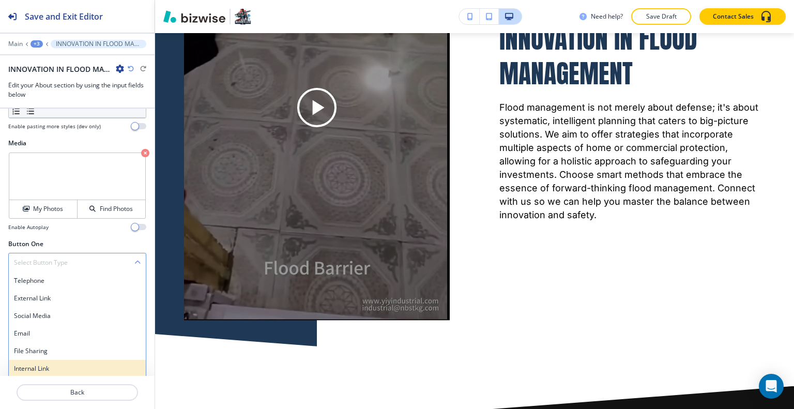
click at [47, 367] on h4 "Internal Link" at bounding box center [77, 368] width 127 height 9
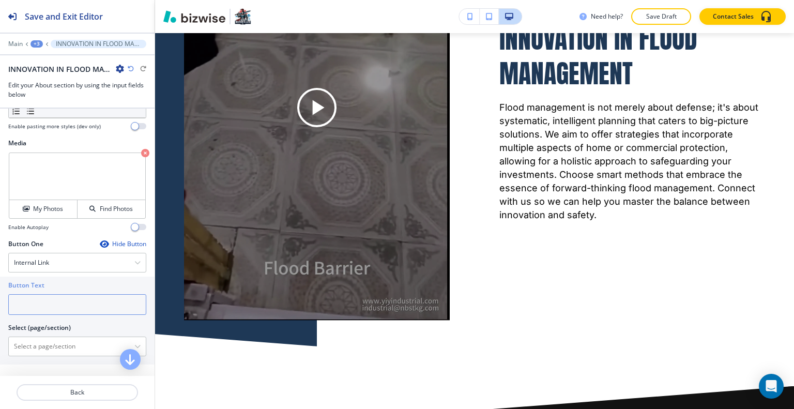
click at [50, 297] on input "text" at bounding box center [77, 304] width 138 height 21
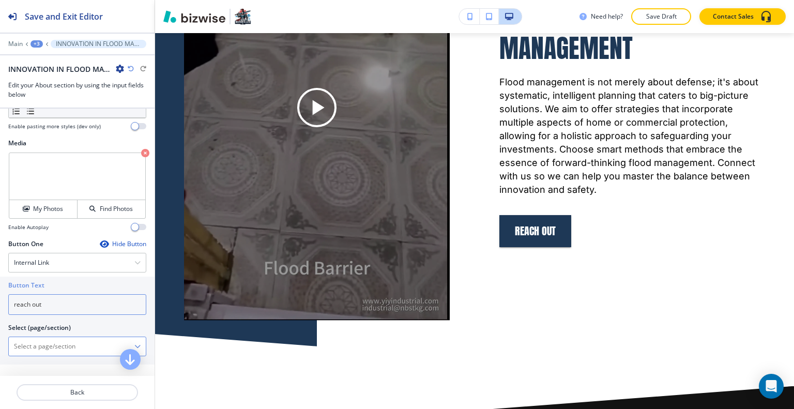
type input "reach out"
click at [40, 341] on \(page\/section\) "Manual Input" at bounding box center [72, 347] width 126 height 18
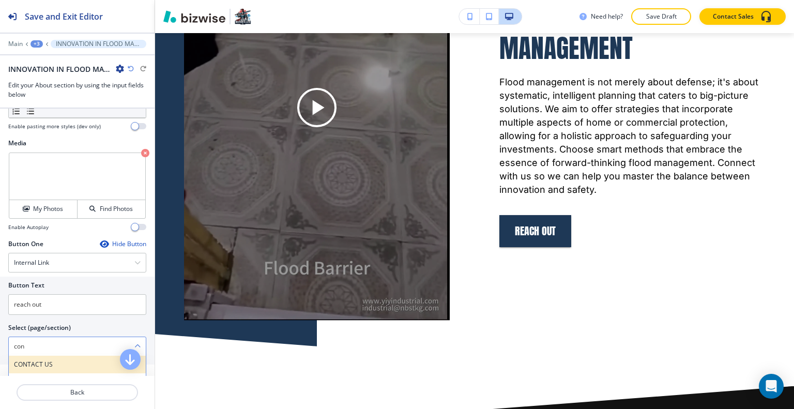
click at [63, 356] on div "CONTACT US" at bounding box center [77, 365] width 137 height 18
type \(page\/section\) "CONTACT US"
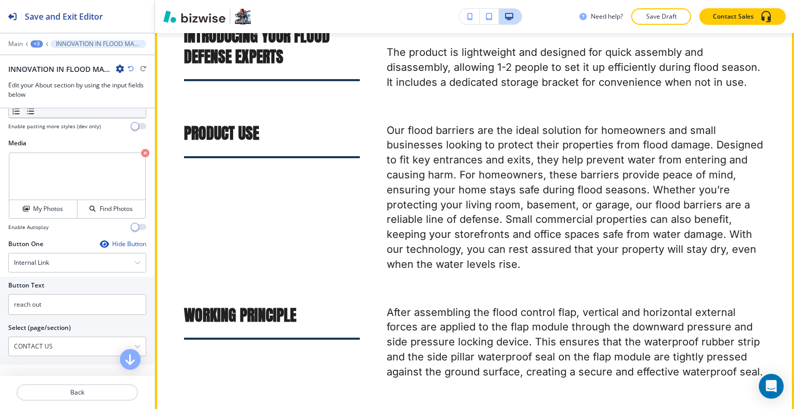
scroll to position [4779, 0]
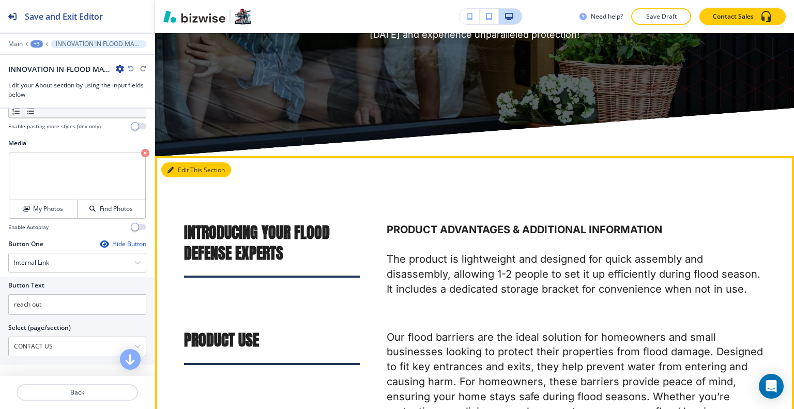
click at [173, 167] on icon "button" at bounding box center [171, 170] width 6 height 6
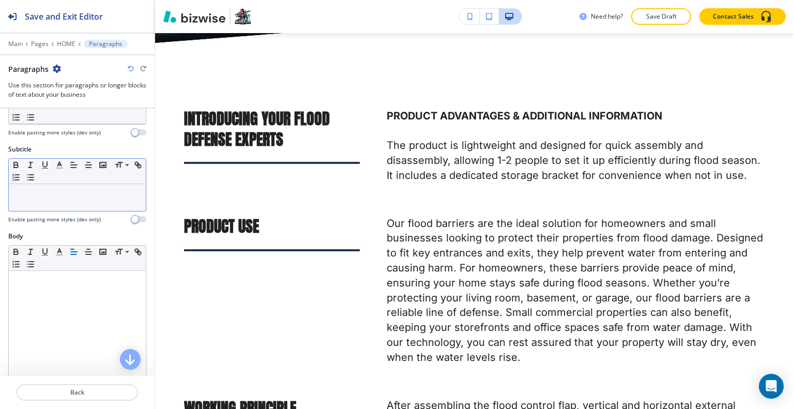
scroll to position [0, 0]
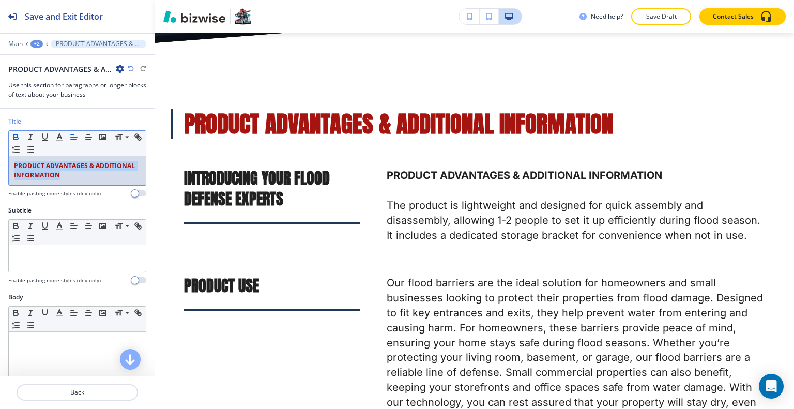
drag, startPoint x: 114, startPoint y: 175, endPoint x: 0, endPoint y: 148, distance: 116.9
click at [0, 148] on div "Title Small Normal Large Huge PRODUCT ADVANTAGES & ADDITIONAL INFORMATION Enabl…" at bounding box center [77, 161] width 155 height 89
click at [17, 134] on icon "button" at bounding box center [16, 135] width 4 height 3
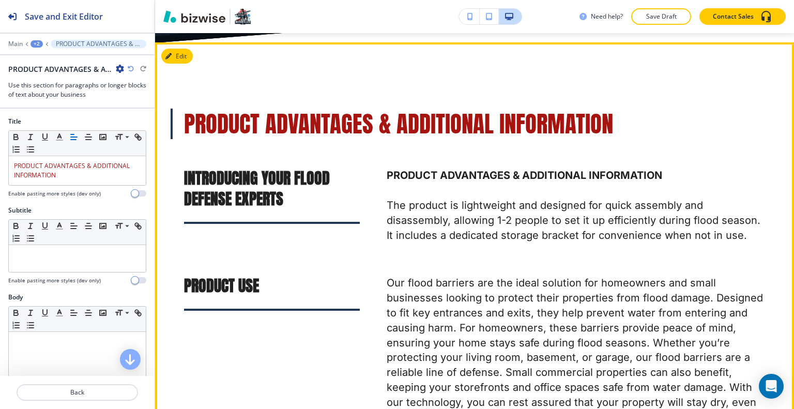
click at [318, 106] on span "PRODUCT ADVANTAGES & ADDITIONAL INFORMATION" at bounding box center [398, 123] width 429 height 35
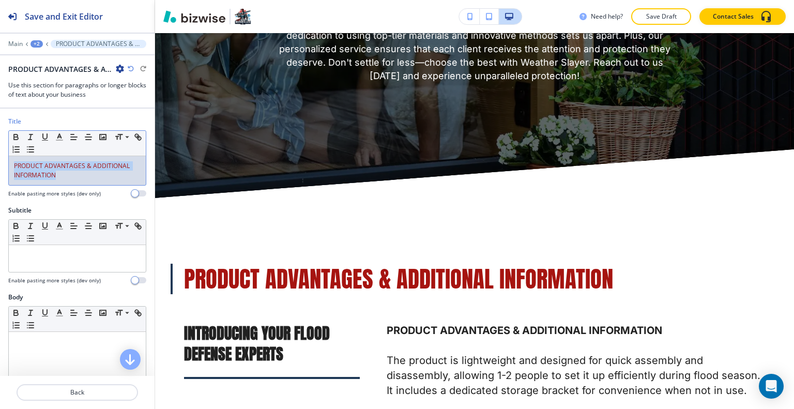
drag, startPoint x: 67, startPoint y: 172, endPoint x: 0, endPoint y: 154, distance: 69.1
click at [0, 154] on div "Title Small Normal Large Huge PRODUCT ADVANTAGES & ADDITIONAL INFORMATION Enabl…" at bounding box center [77, 161] width 155 height 89
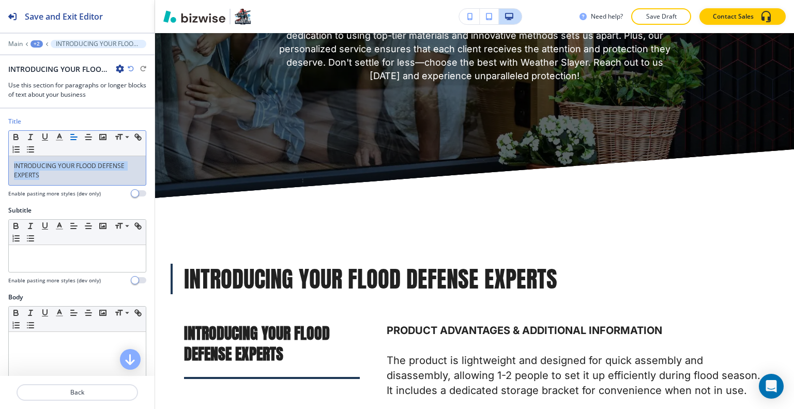
drag, startPoint x: 56, startPoint y: 178, endPoint x: 12, endPoint y: 161, distance: 47.3
click at [9, 161] on div "INTRODUCING YOUR FLOOD DEFENSE EXPERTS" at bounding box center [77, 170] width 137 height 29
click at [57, 134] on icon "button" at bounding box center [59, 136] width 9 height 9
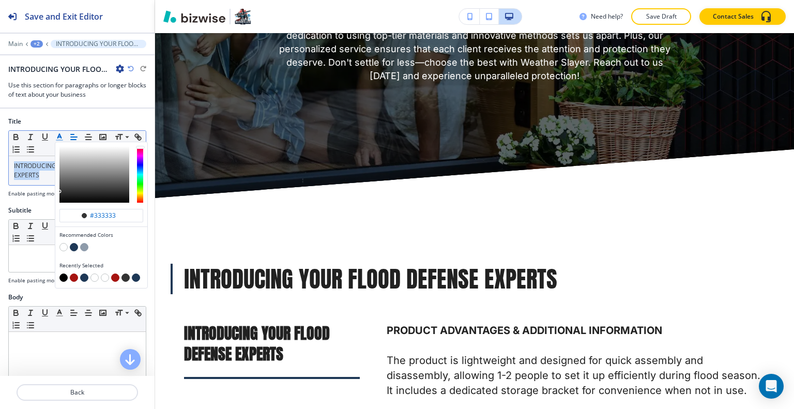
click at [74, 250] on div "button" at bounding box center [101, 248] width 84 height 10
click at [72, 249] on button "button" at bounding box center [74, 247] width 8 height 8
type input "#1e3856"
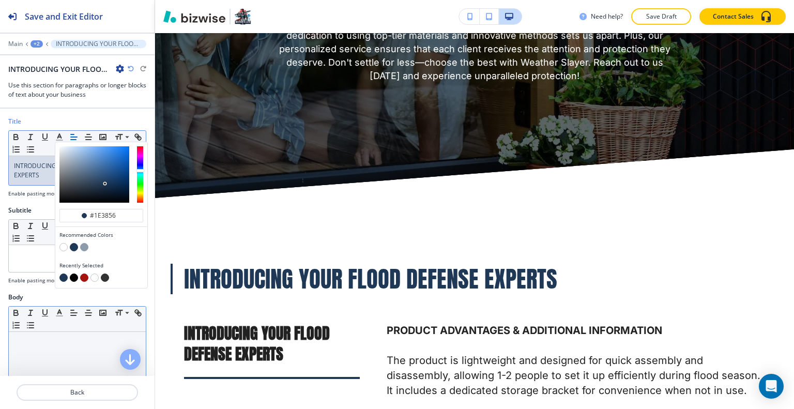
scroll to position [52, 0]
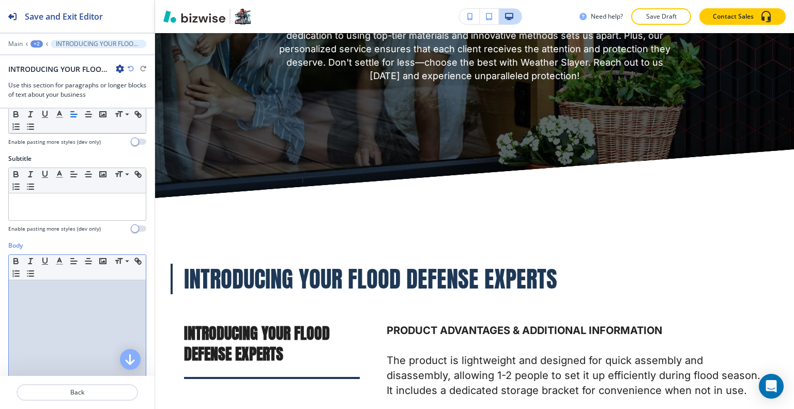
click at [31, 333] on div at bounding box center [77, 347] width 137 height 134
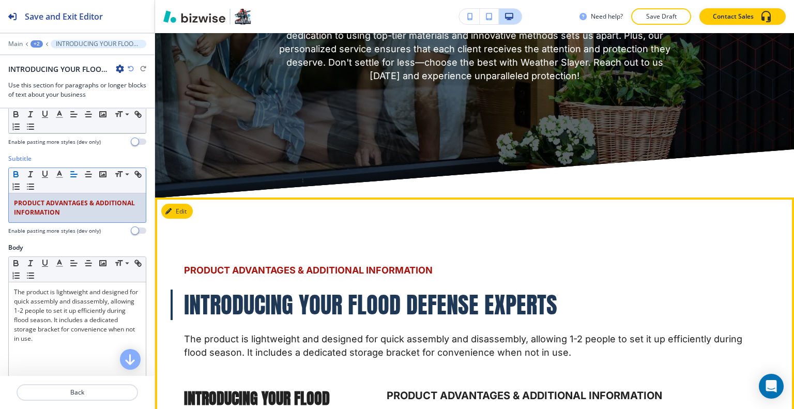
scroll to position [4893, 0]
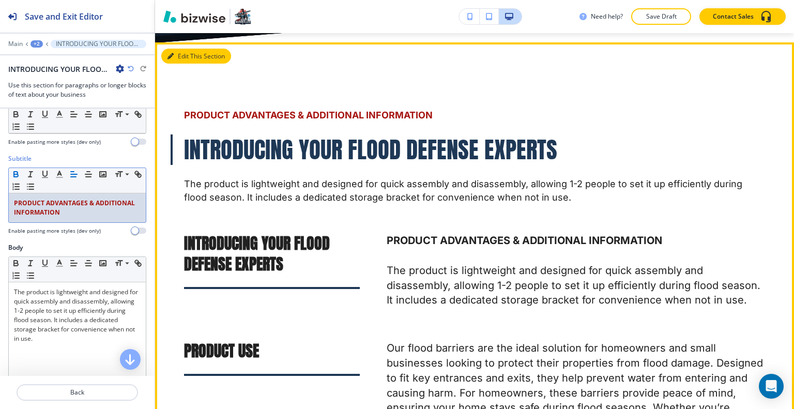
click at [181, 49] on button "Edit This Section" at bounding box center [196, 57] width 70 height 16
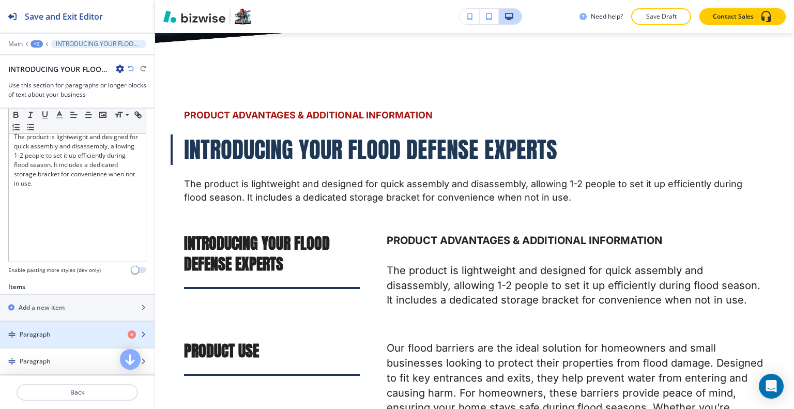
scroll to position [310, 0]
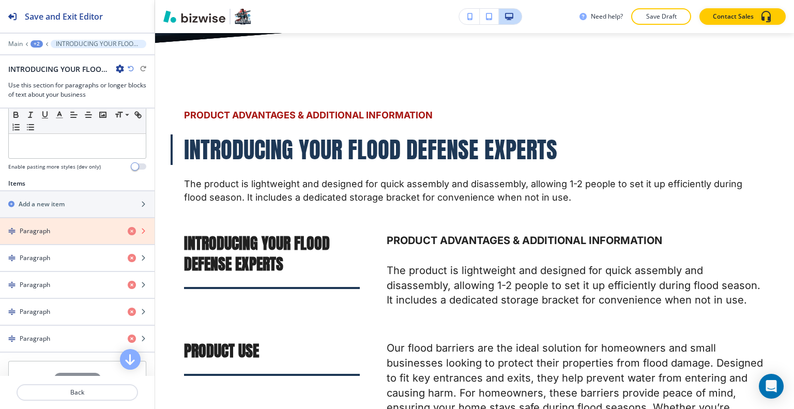
click at [128, 227] on icon "button" at bounding box center [132, 231] width 8 height 8
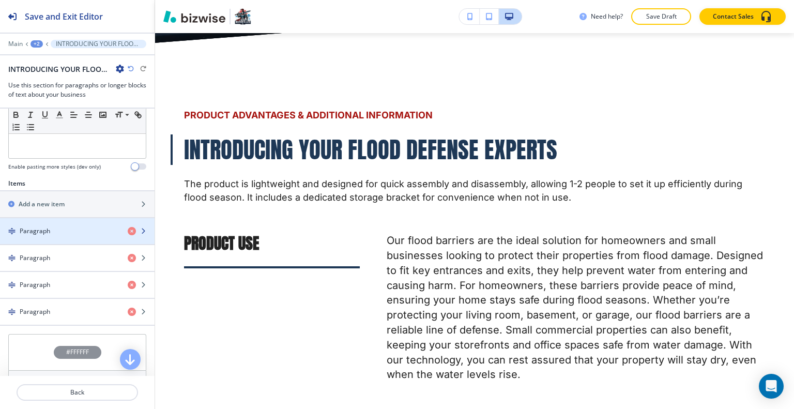
click at [81, 218] on div "button" at bounding box center [77, 222] width 155 height 8
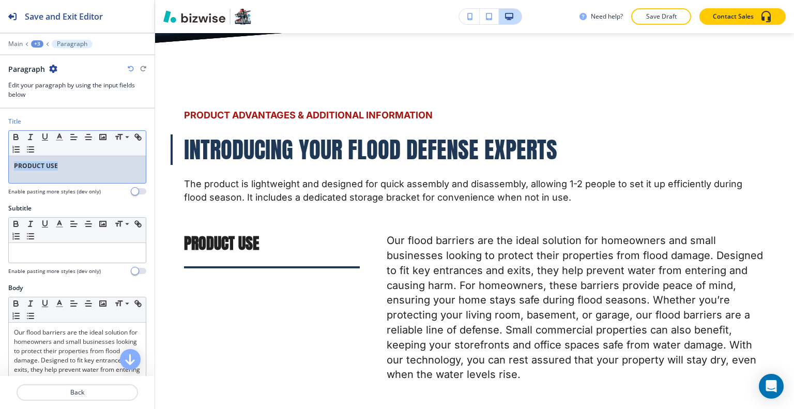
drag, startPoint x: 85, startPoint y: 161, endPoint x: 0, endPoint y: 165, distance: 85.4
click at [0, 165] on div "Title Small Normal Large Huge PRODUCT USE Enable pasting more styles (dev only)" at bounding box center [77, 160] width 155 height 87
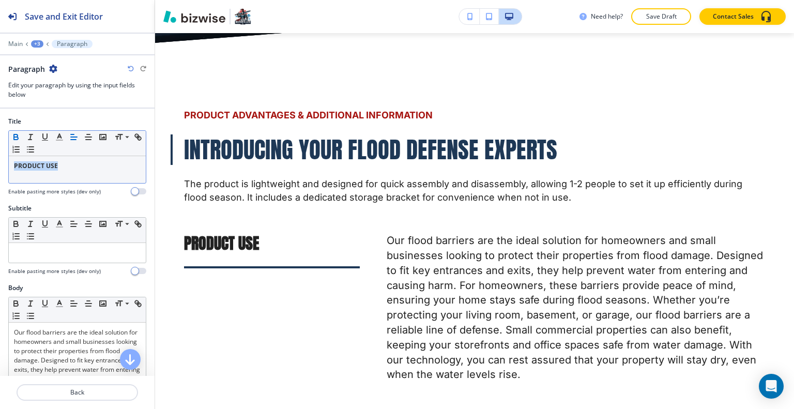
click at [11, 132] on icon "button" at bounding box center [15, 136] width 9 height 9
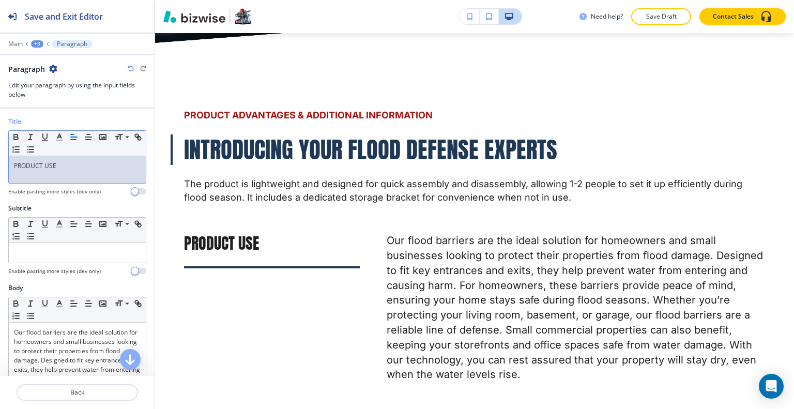
click at [58, 128] on div at bounding box center [77, 128] width 138 height 4
drag, startPoint x: 64, startPoint y: 162, endPoint x: 41, endPoint y: 149, distance: 26.2
click at [0, 167] on div "Title Small Normal Large Huge PRODUCT USE Enable pasting more styles (dev only)" at bounding box center [77, 160] width 155 height 87
click at [62, 138] on icon "button" at bounding box center [59, 136] width 9 height 9
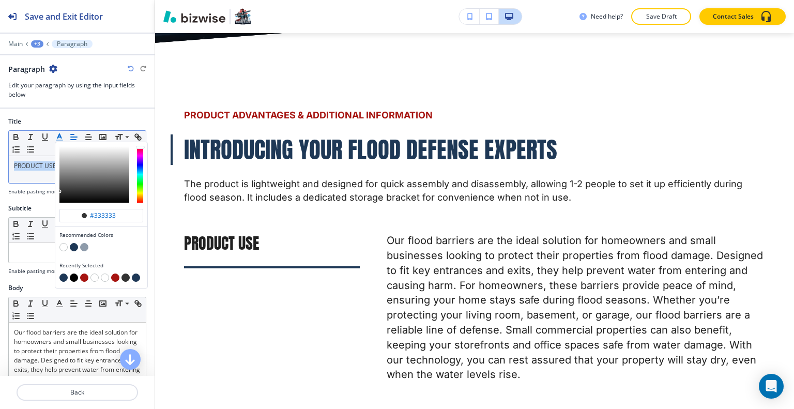
click at [76, 243] on button "button" at bounding box center [74, 247] width 8 height 8
type input "#1e3856"
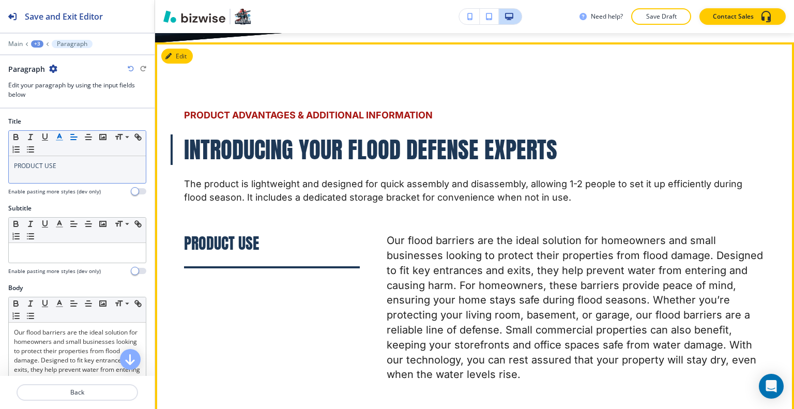
click at [226, 273] on div "PRODUCT USE" at bounding box center [258, 301] width 203 height 161
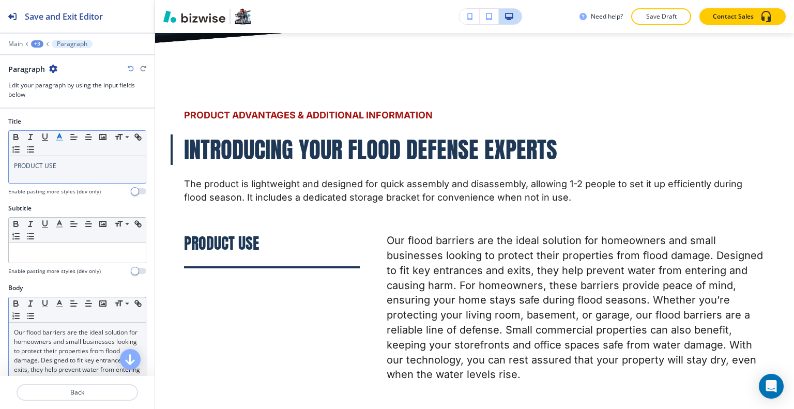
scroll to position [155, 0]
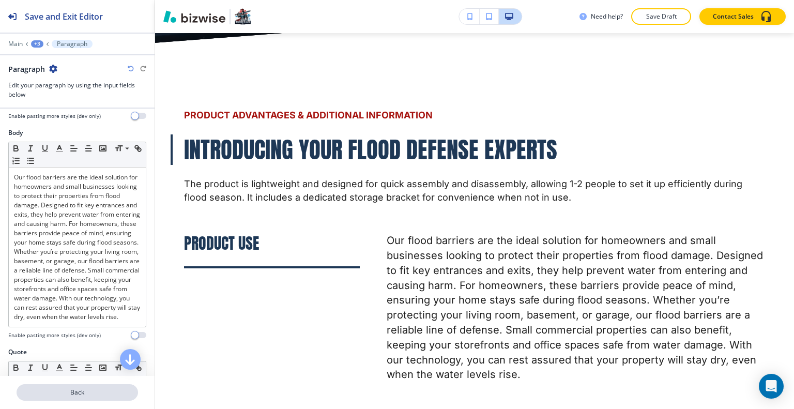
click at [93, 392] on p "Back" at bounding box center [77, 392] width 119 height 9
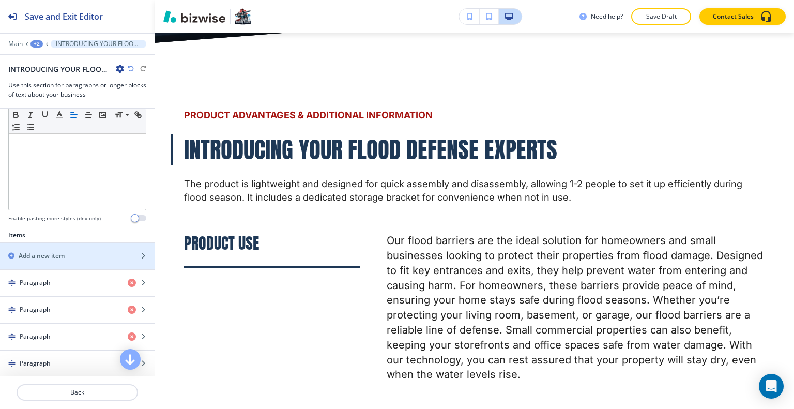
scroll to position [362, 0]
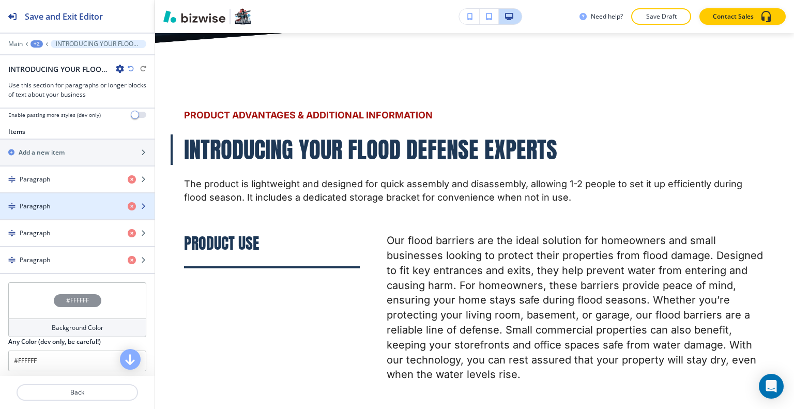
click at [72, 203] on div "Paragraph" at bounding box center [59, 206] width 119 height 9
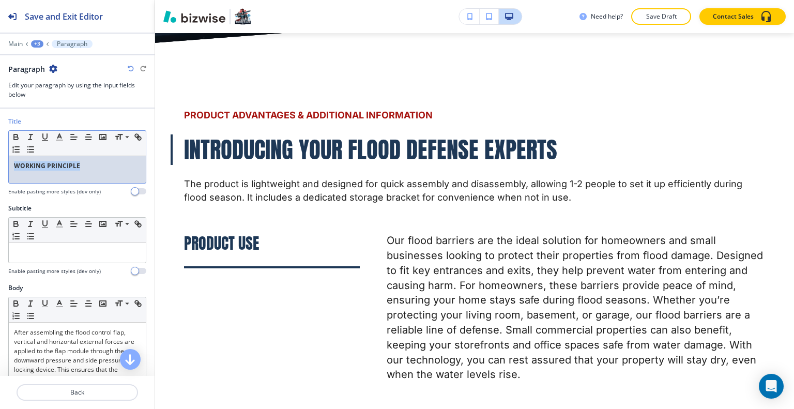
drag, startPoint x: 104, startPoint y: 171, endPoint x: 2, endPoint y: 169, distance: 102.4
click at [1, 170] on div "Title Small Normal Large Huge WORKING PRINCIPLE Enable pasting more styles (dev…" at bounding box center [77, 160] width 155 height 87
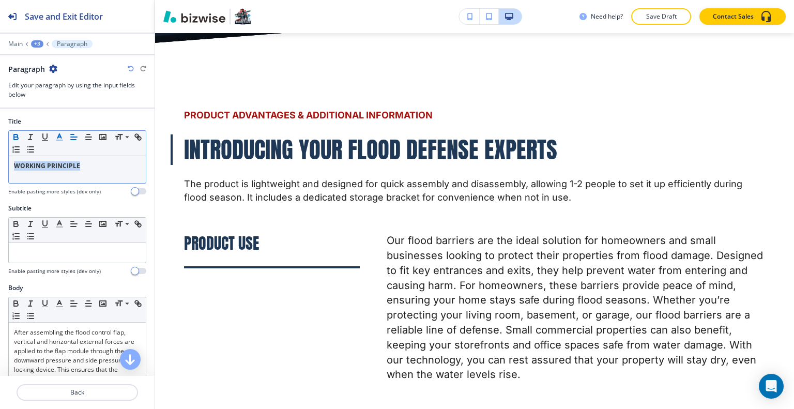
click at [66, 136] on button "button" at bounding box center [59, 137] width 14 height 12
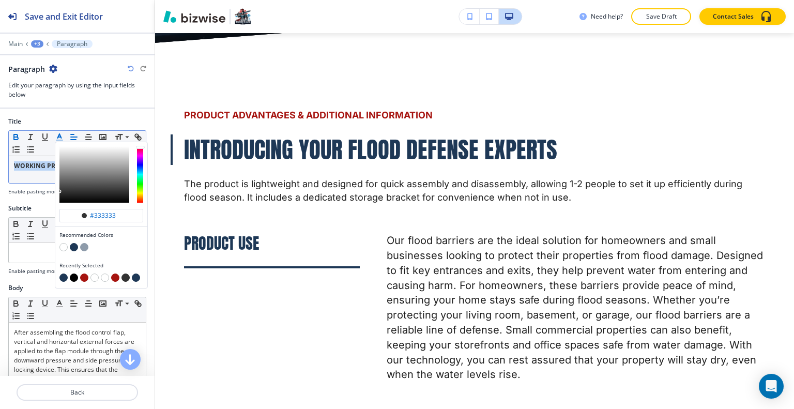
click at [60, 134] on polyline "button" at bounding box center [60, 136] width 4 height 4
click at [70, 247] on button "button" at bounding box center [74, 247] width 8 height 8
type input "#1e3856"
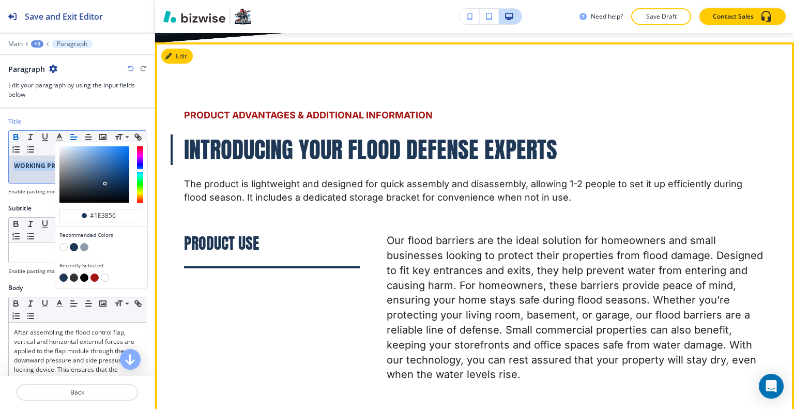
scroll to position [5048, 0]
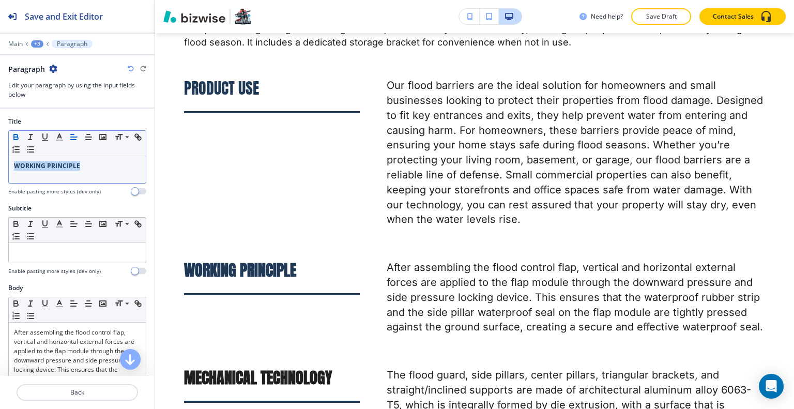
click at [12, 134] on icon "button" at bounding box center [15, 136] width 9 height 9
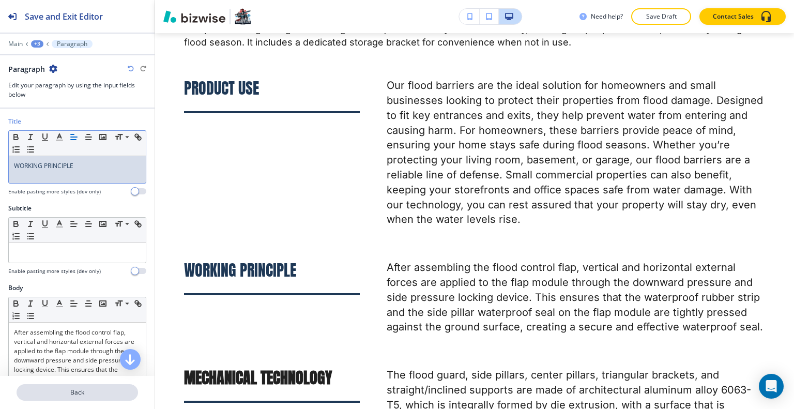
click at [85, 390] on p "Back" at bounding box center [77, 392] width 119 height 9
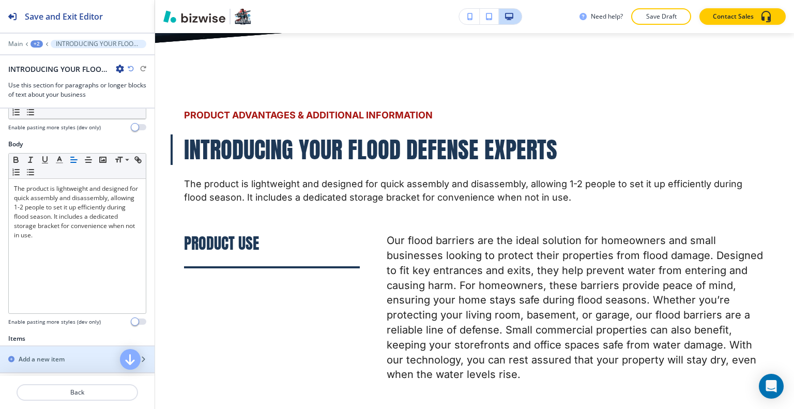
scroll to position [310, 0]
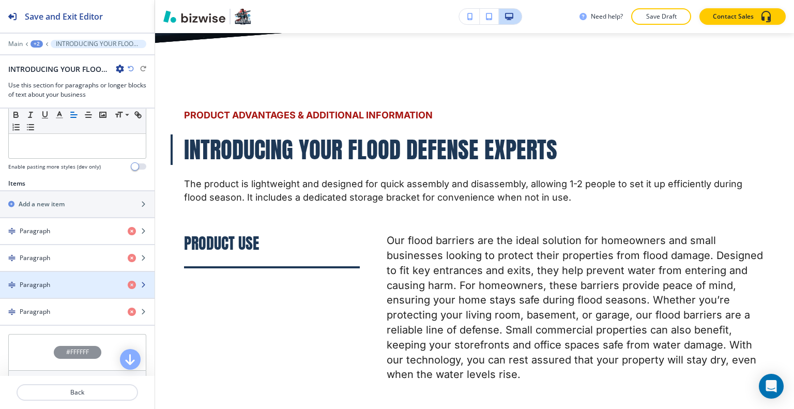
click at [75, 280] on div "Paragraph" at bounding box center [59, 284] width 119 height 9
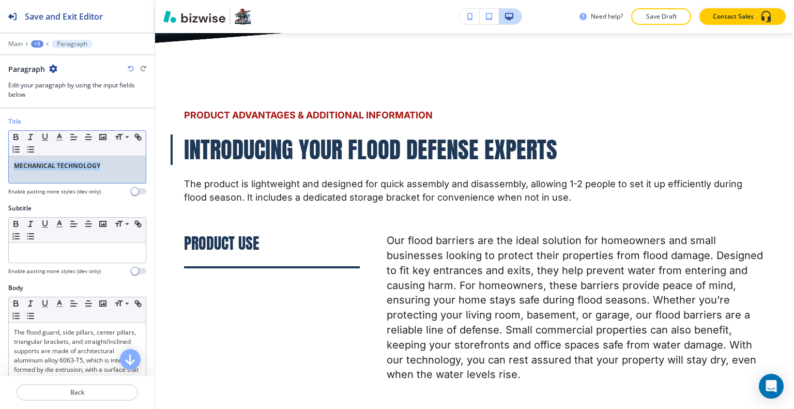
drag, startPoint x: 100, startPoint y: 169, endPoint x: 1, endPoint y: 169, distance: 98.7
click at [1, 170] on div "Title Small Normal Large Huge MECHANICAL TECHNOLOGY Enable pasting more styles …" at bounding box center [77, 160] width 155 height 87
click at [58, 137] on icon "button" at bounding box center [59, 136] width 9 height 9
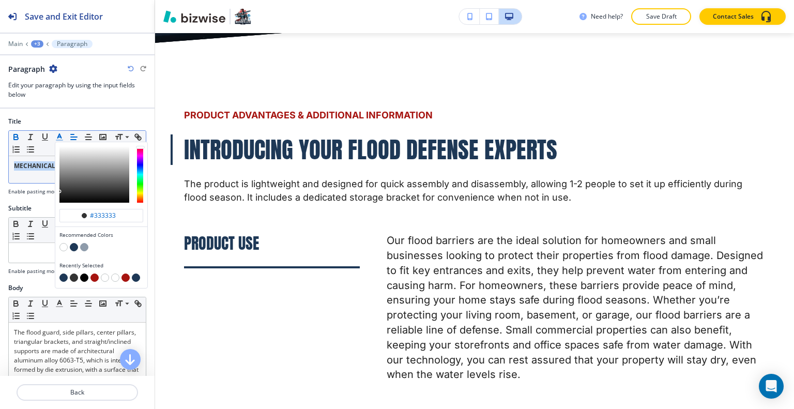
click at [74, 243] on button "button" at bounding box center [74, 247] width 8 height 8
type input "#1e3856"
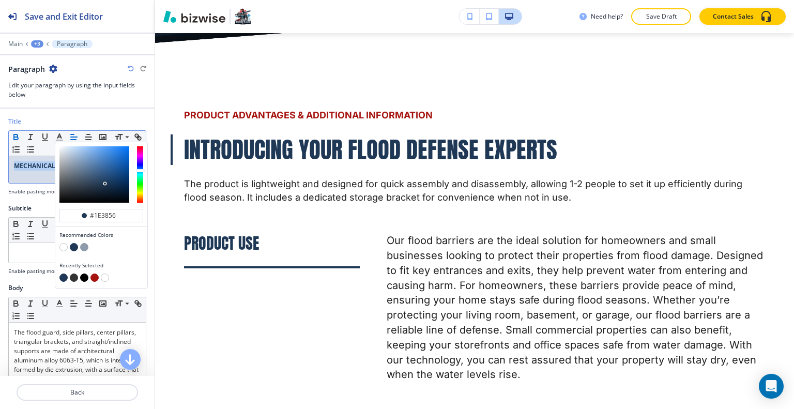
click at [17, 137] on icon "button" at bounding box center [16, 138] width 4 height 3
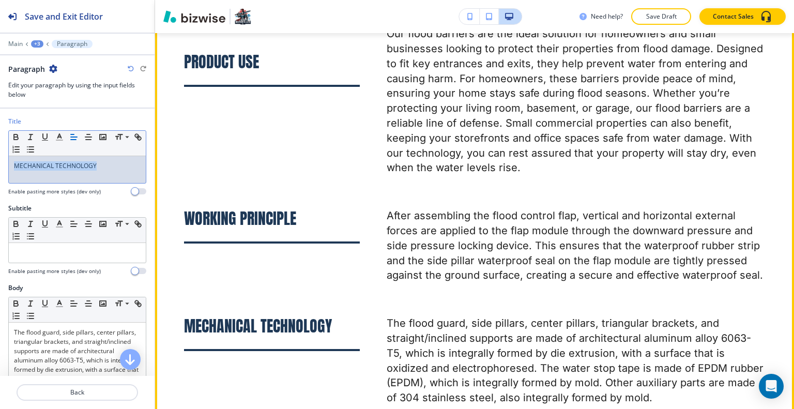
scroll to position [5255, 0]
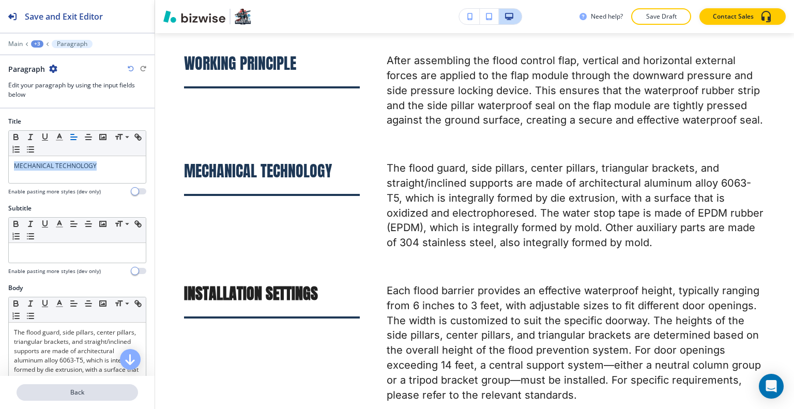
click at [93, 386] on button "Back" at bounding box center [77, 392] width 121 height 17
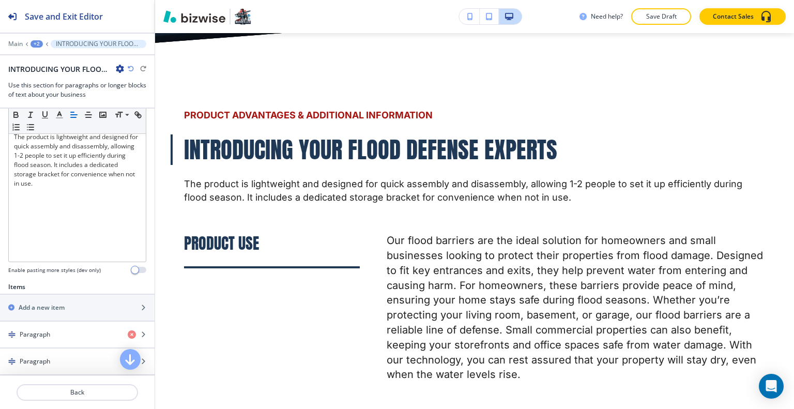
scroll to position [362, 0]
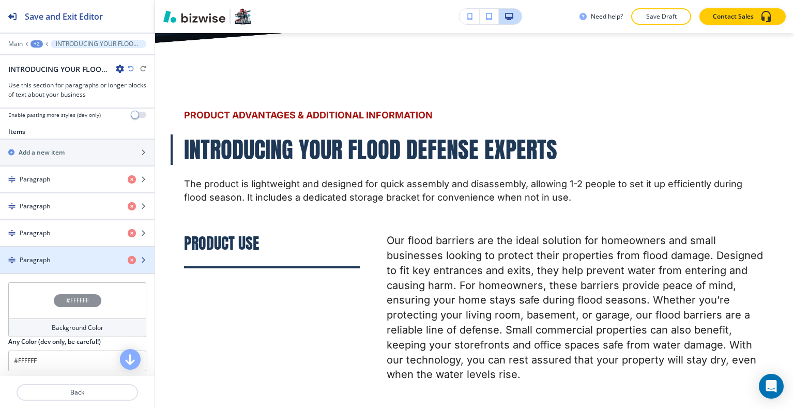
click at [68, 255] on div "Paragraph" at bounding box center [59, 259] width 119 height 9
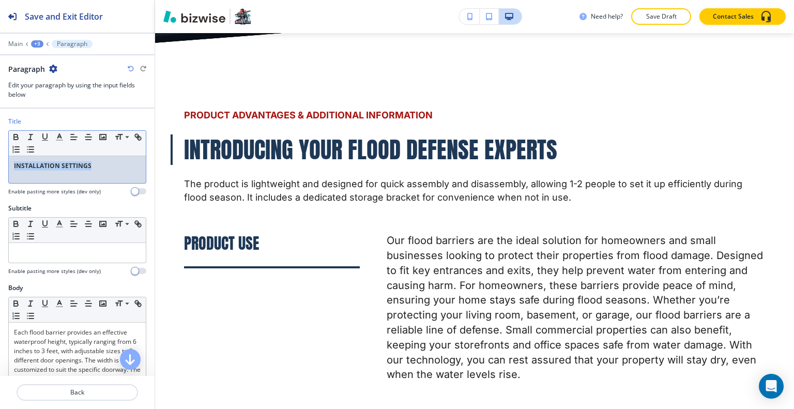
drag, startPoint x: 55, startPoint y: 172, endPoint x: 60, endPoint y: 150, distance: 22.3
click at [2, 156] on div "Title Small Normal Large Huge INSTALLATION SETTINGS Enable pasting more styles …" at bounding box center [77, 160] width 155 height 87
click at [58, 134] on polyline "button" at bounding box center [60, 136] width 4 height 4
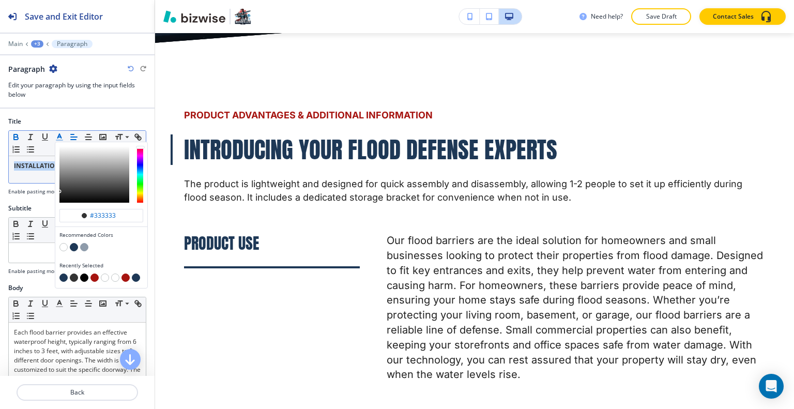
click at [76, 248] on button "button" at bounding box center [74, 247] width 8 height 8
type input "#1e3856"
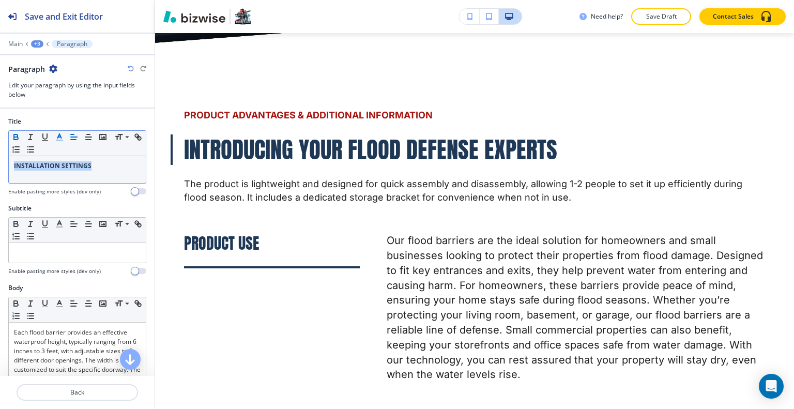
click at [13, 141] on button "button" at bounding box center [16, 137] width 14 height 12
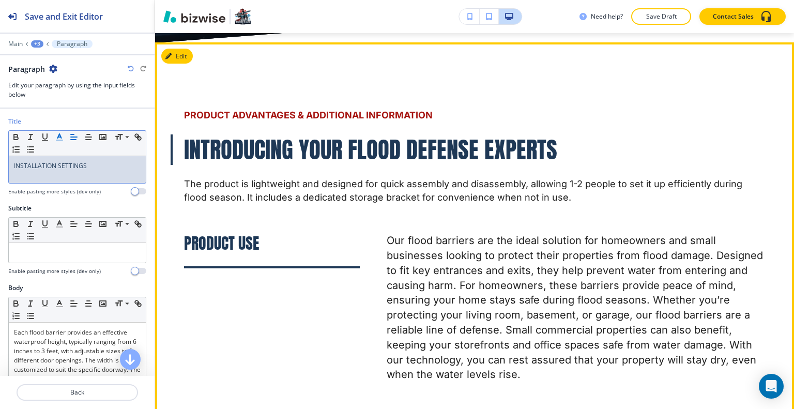
click at [345, 221] on div "PRODUCT USE" at bounding box center [258, 301] width 203 height 161
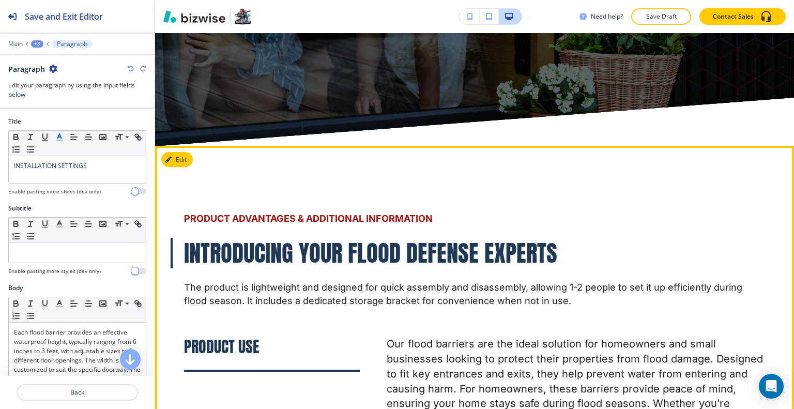
scroll to position [4583, 0]
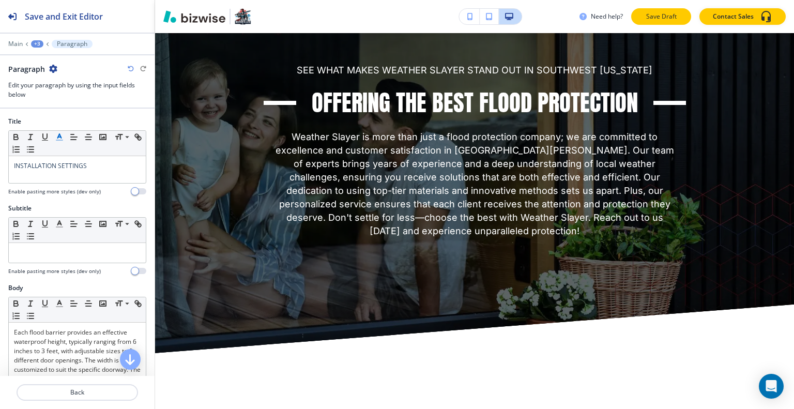
click at [653, 17] on p "Save Draft" at bounding box center [661, 16] width 33 height 9
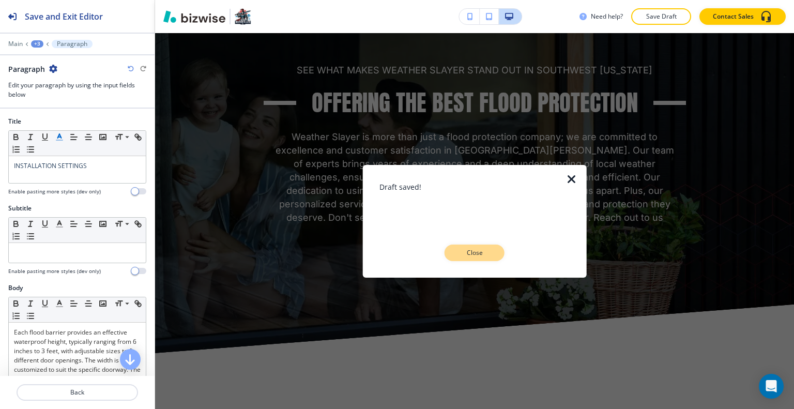
click at [480, 258] on button "Close" at bounding box center [475, 253] width 60 height 17
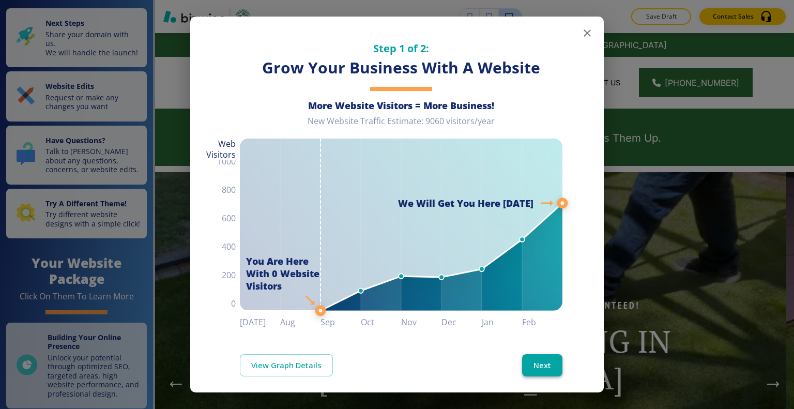
click at [542, 354] on button "Next" at bounding box center [542, 365] width 40 height 22
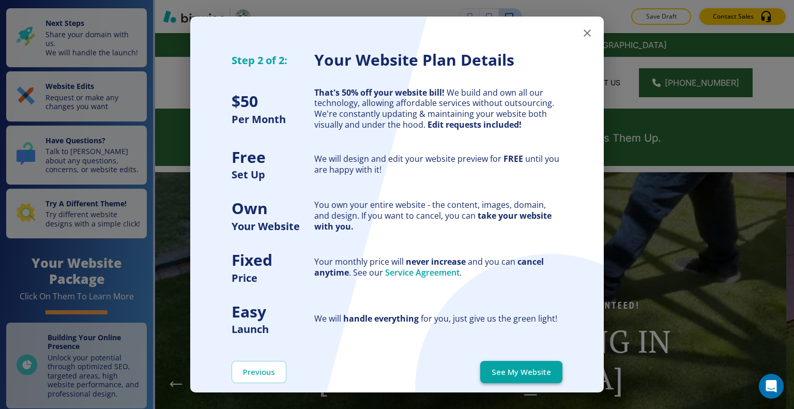
click at [541, 361] on div "Previous See My Website" at bounding box center [397, 371] width 414 height 71
click at [539, 367] on button "See My Website" at bounding box center [521, 372] width 82 height 22
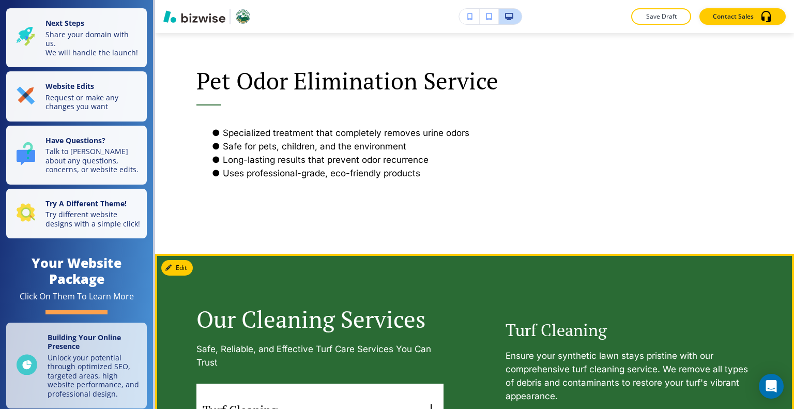
scroll to position [1034, 0]
